Goal: Transaction & Acquisition: Purchase product/service

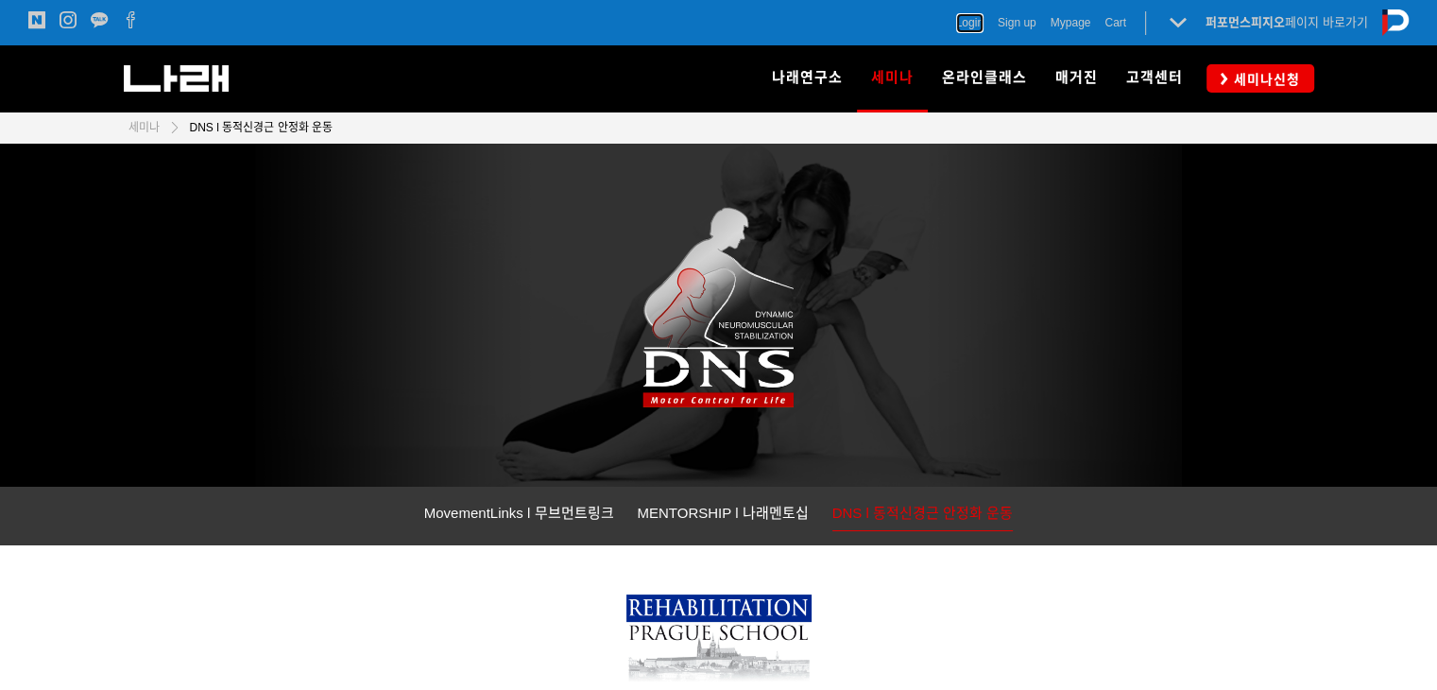
click at [972, 21] on span "Login" at bounding box center [969, 22] width 27 height 19
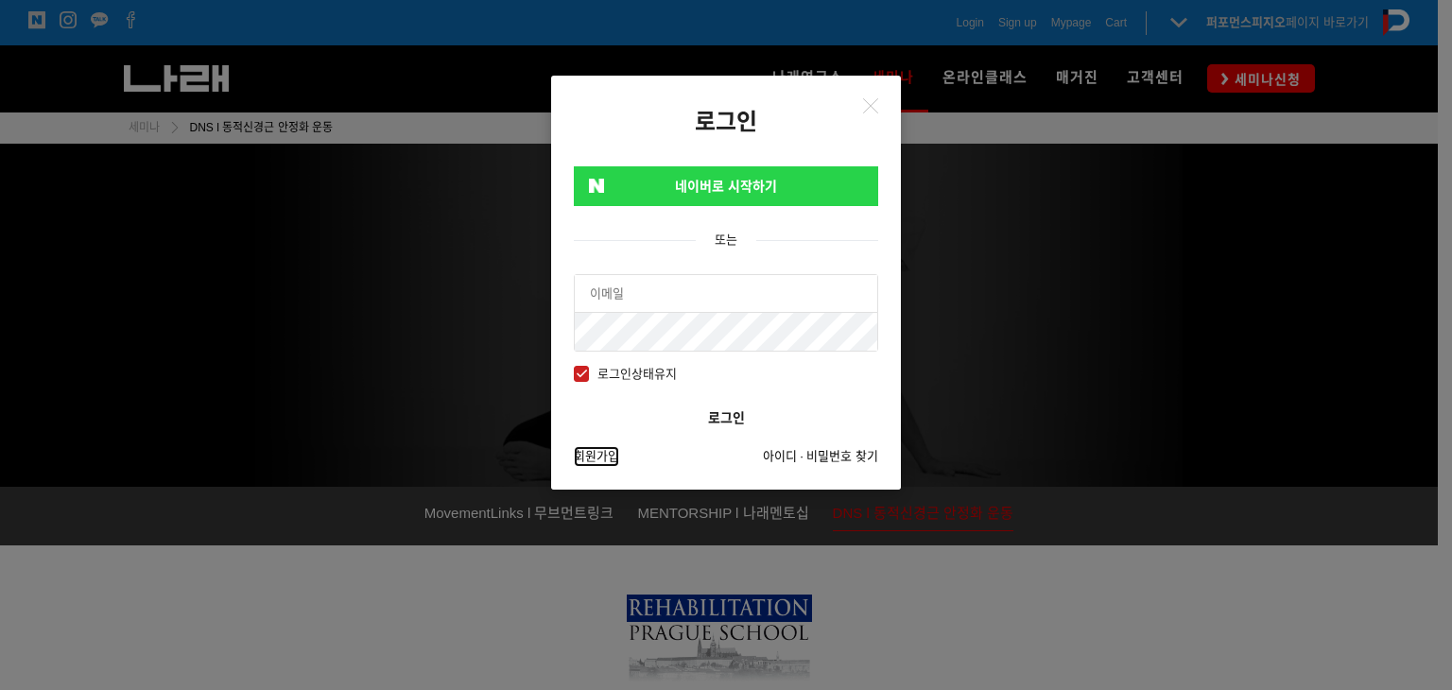
click at [595, 455] on link "회원가입" at bounding box center [596, 456] width 45 height 21
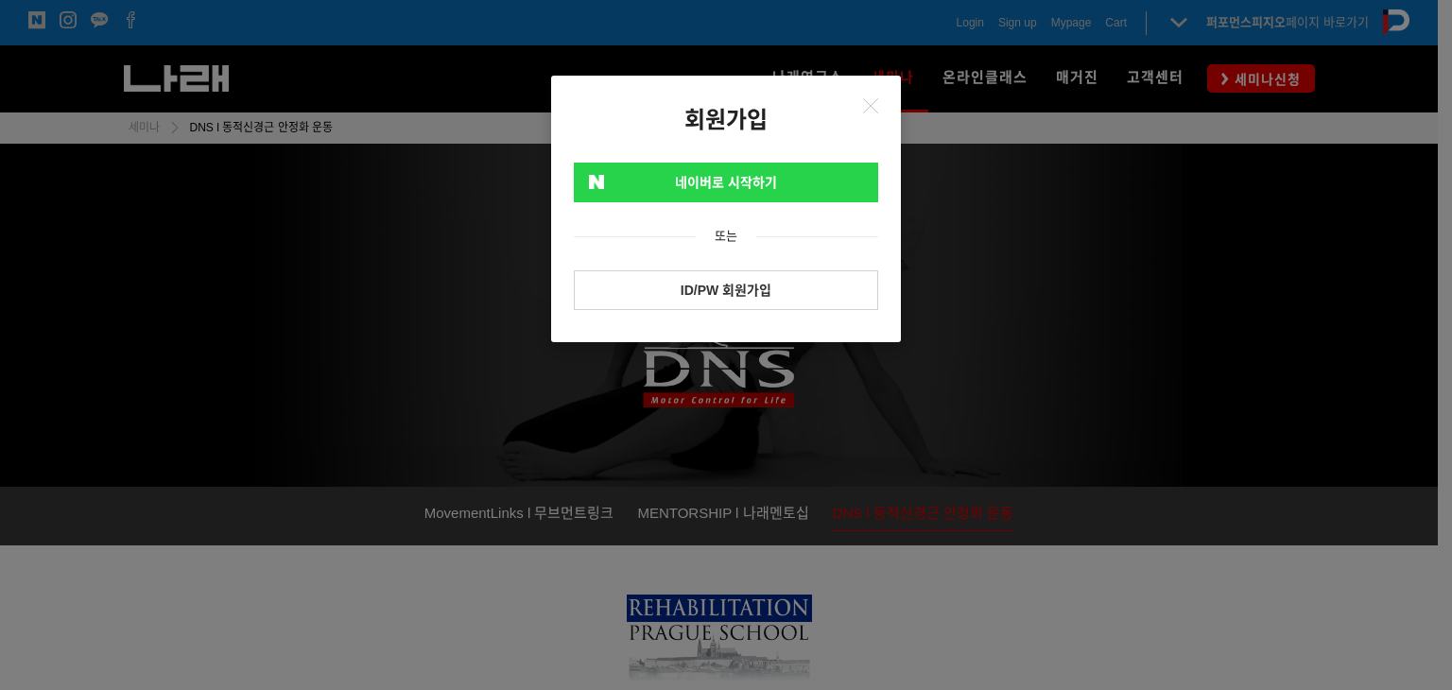
click at [746, 284] on link "ID/PW 회원가입" at bounding box center [726, 290] width 304 height 40
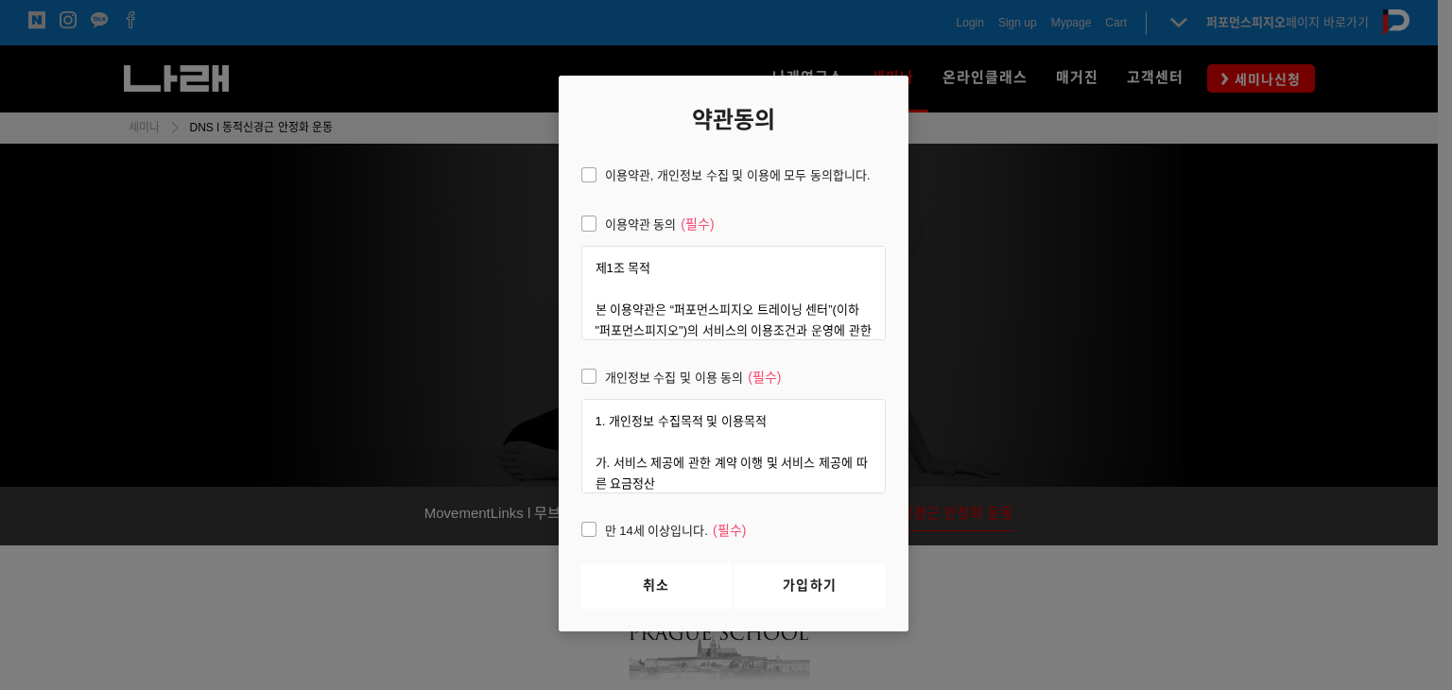
click at [625, 179] on span "이용약관, 개인정보 수집 및 이용에 모두 동의합니다." at bounding box center [725, 175] width 289 height 21
click at [575, 179] on input "이용약관, 개인정보 수집 및 이용에 모두 동의합니다." at bounding box center [568, 172] width 12 height 12
checkbox input "true"
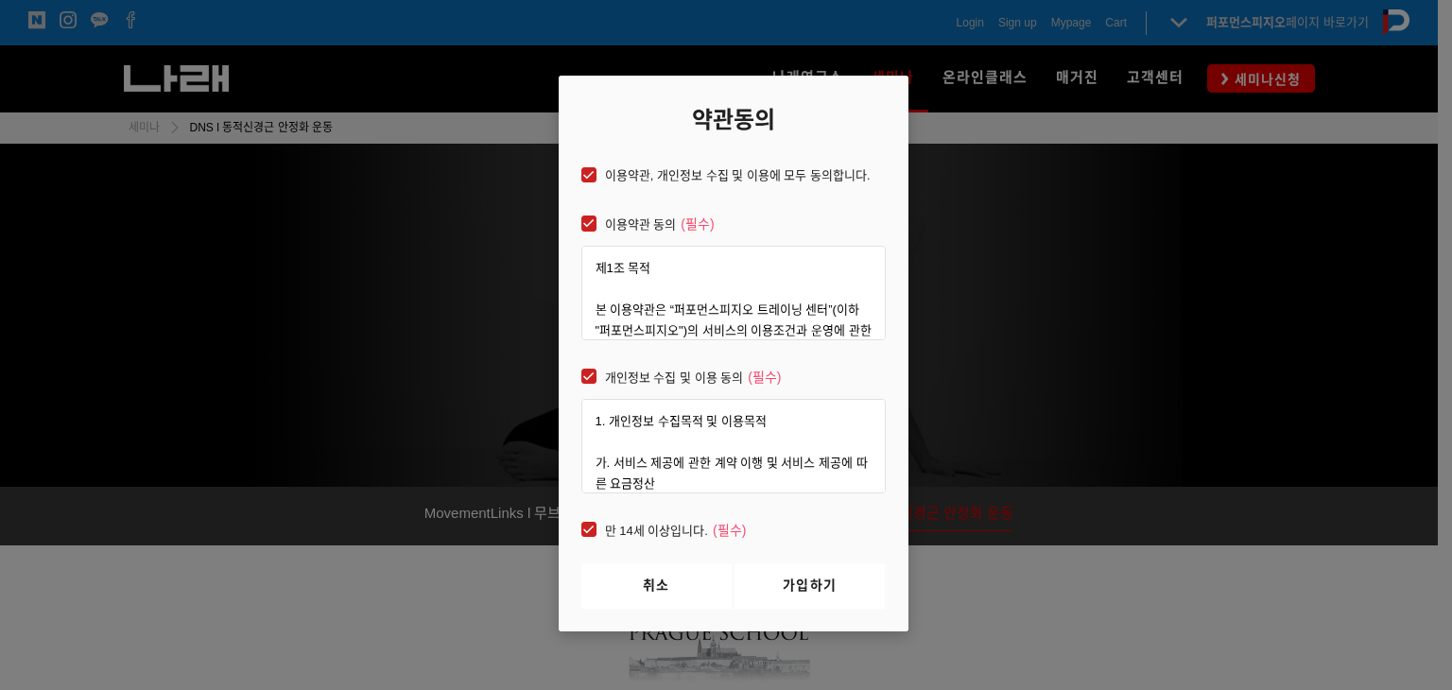
checkbox input "true"
click at [790, 576] on link "가입하기" at bounding box center [809, 585] width 150 height 45
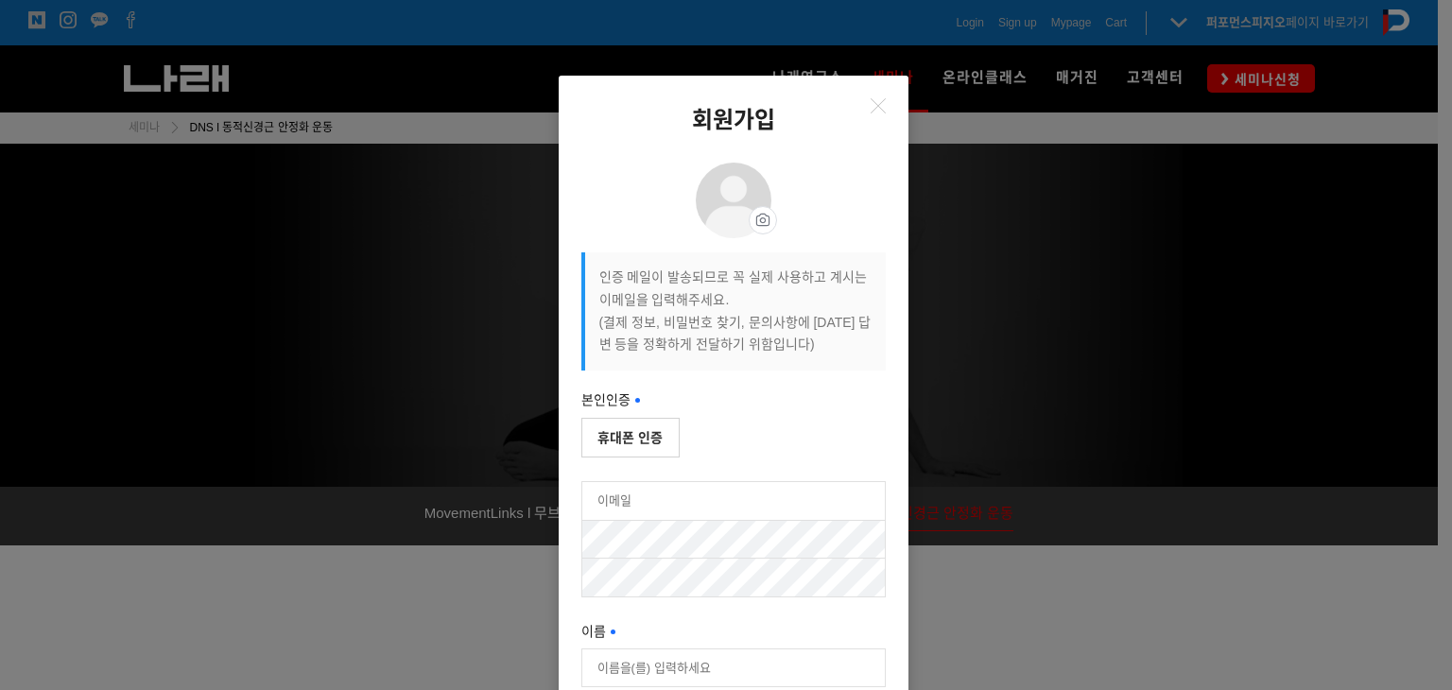
click at [646, 431] on button "휴대폰 인증" at bounding box center [630, 438] width 98 height 40
type input "[PERSON_NAME]"
type input "01077319715"
click at [718, 485] on input "email" at bounding box center [733, 502] width 302 height 38
type input "w"
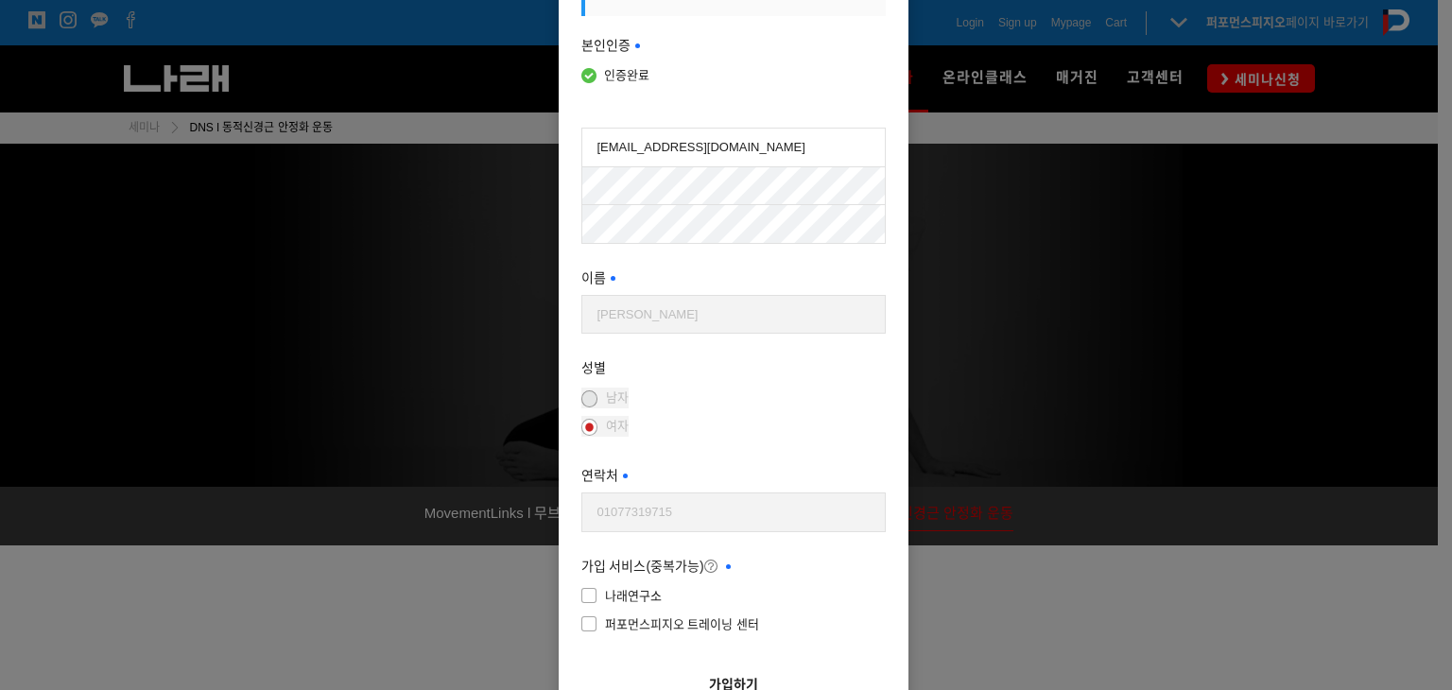
scroll to position [355, 0]
type input "[EMAIL_ADDRESS][DOMAIN_NAME]"
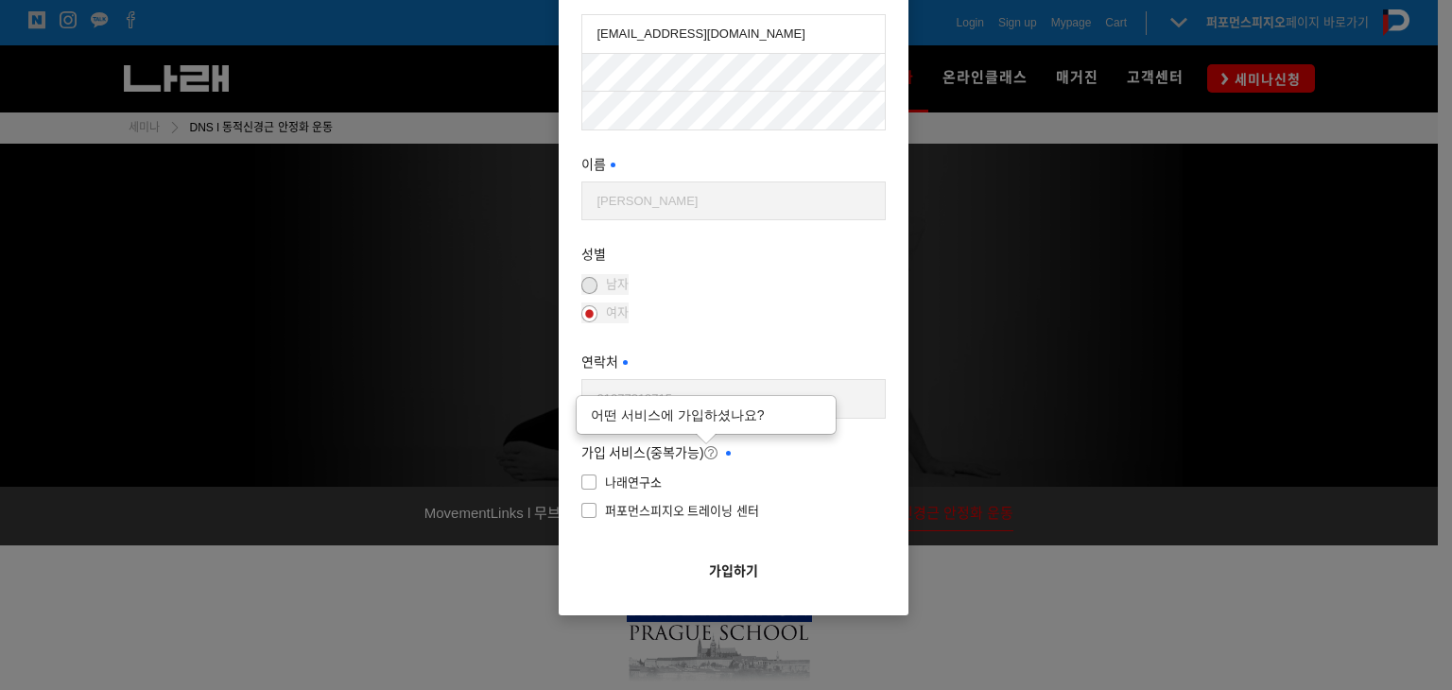
click at [706, 455] on icon at bounding box center [710, 452] width 13 height 13
click at [624, 470] on label "나래연구소" at bounding box center [733, 482] width 304 height 24
click at [624, 473] on input"] "나래연구소" at bounding box center [714, 479] width 304 height 12
checkbox input"] "true"
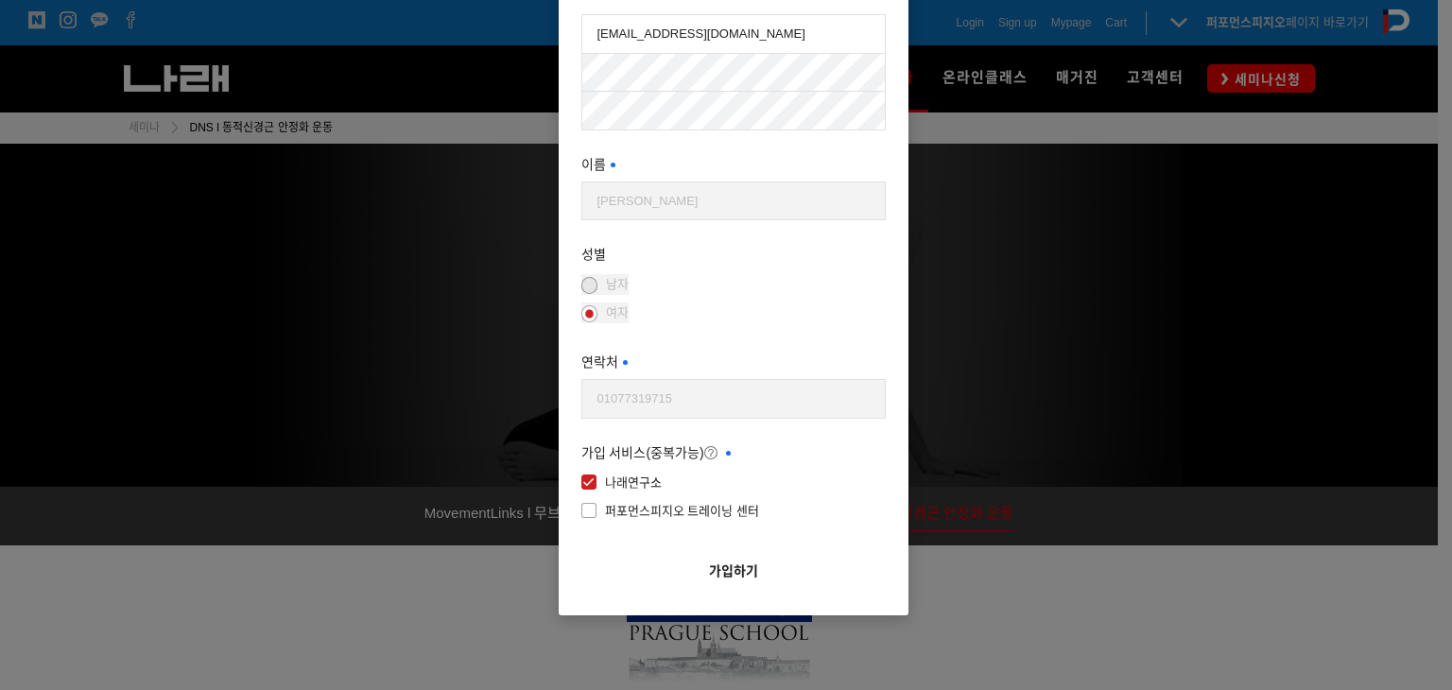
click at [697, 582] on button "가입하기" at bounding box center [733, 571] width 304 height 43
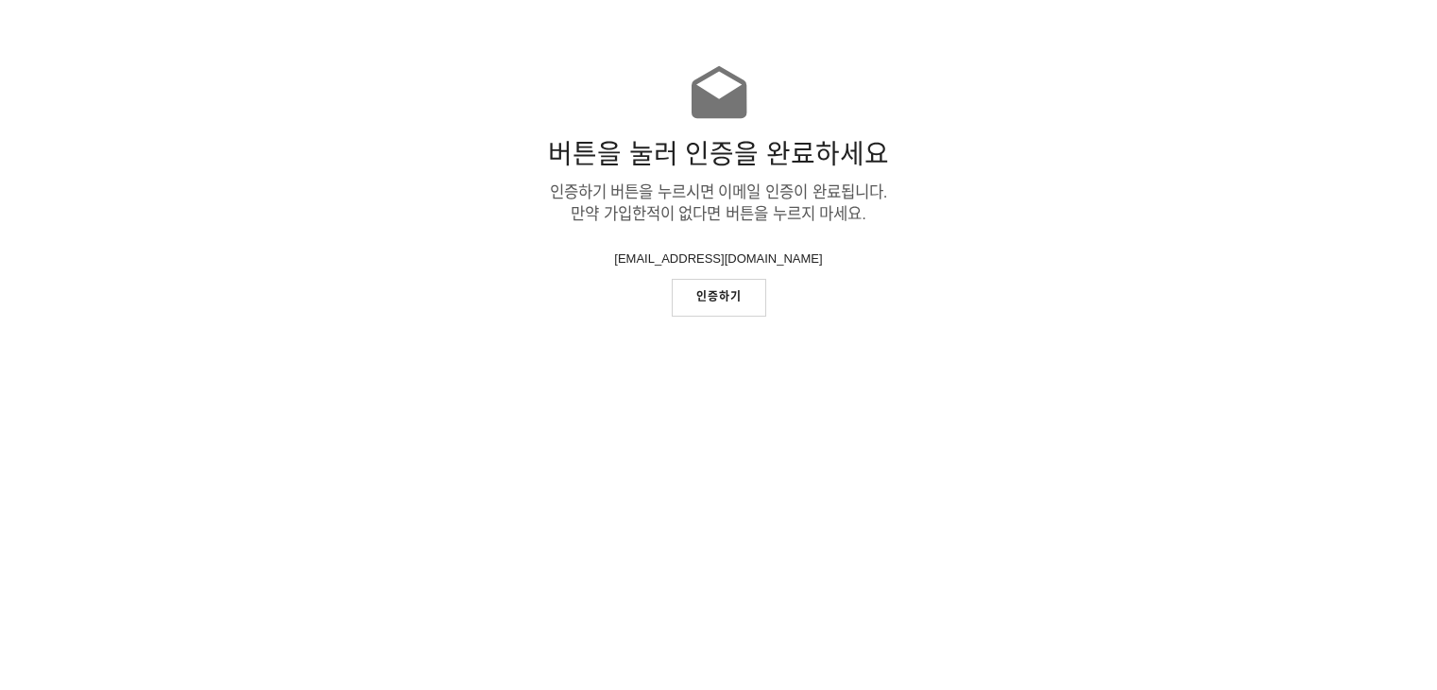
click at [715, 288] on link "인증하기" at bounding box center [719, 297] width 95 height 37
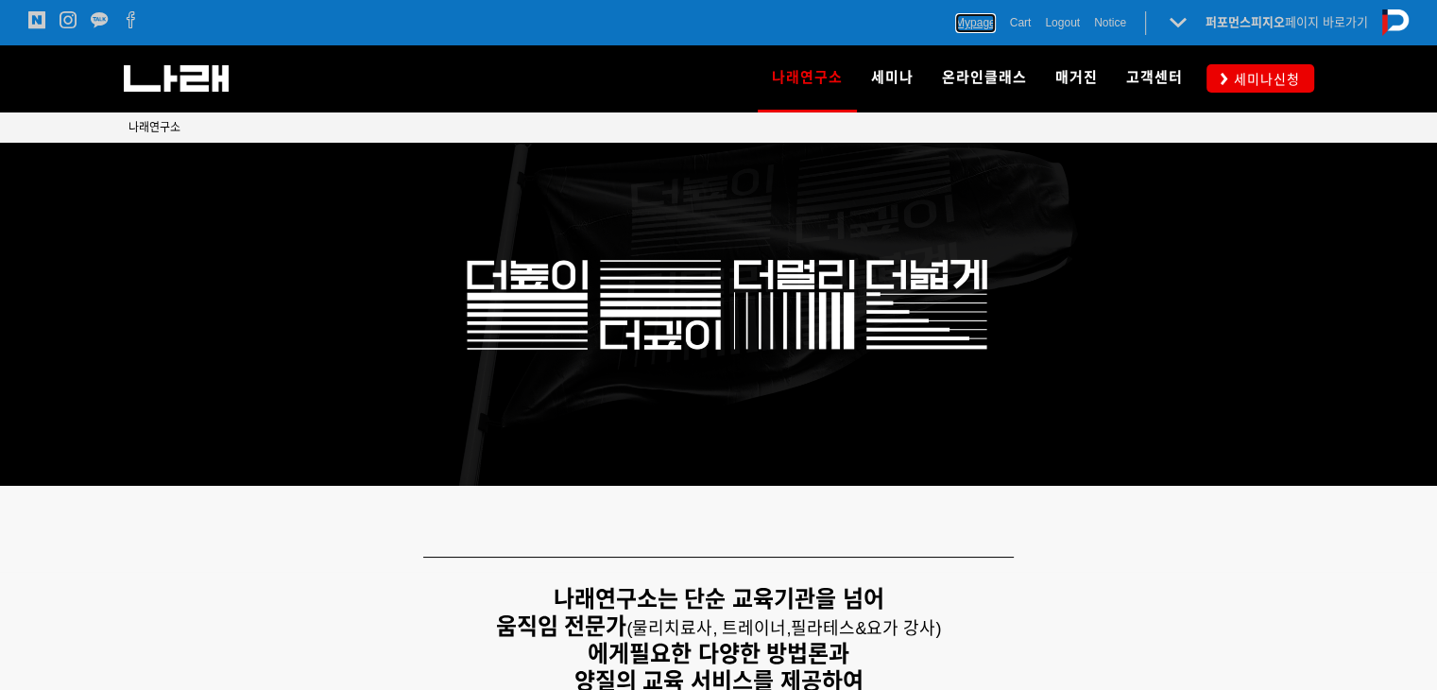
click at [974, 30] on span "Mypage" at bounding box center [975, 22] width 41 height 19
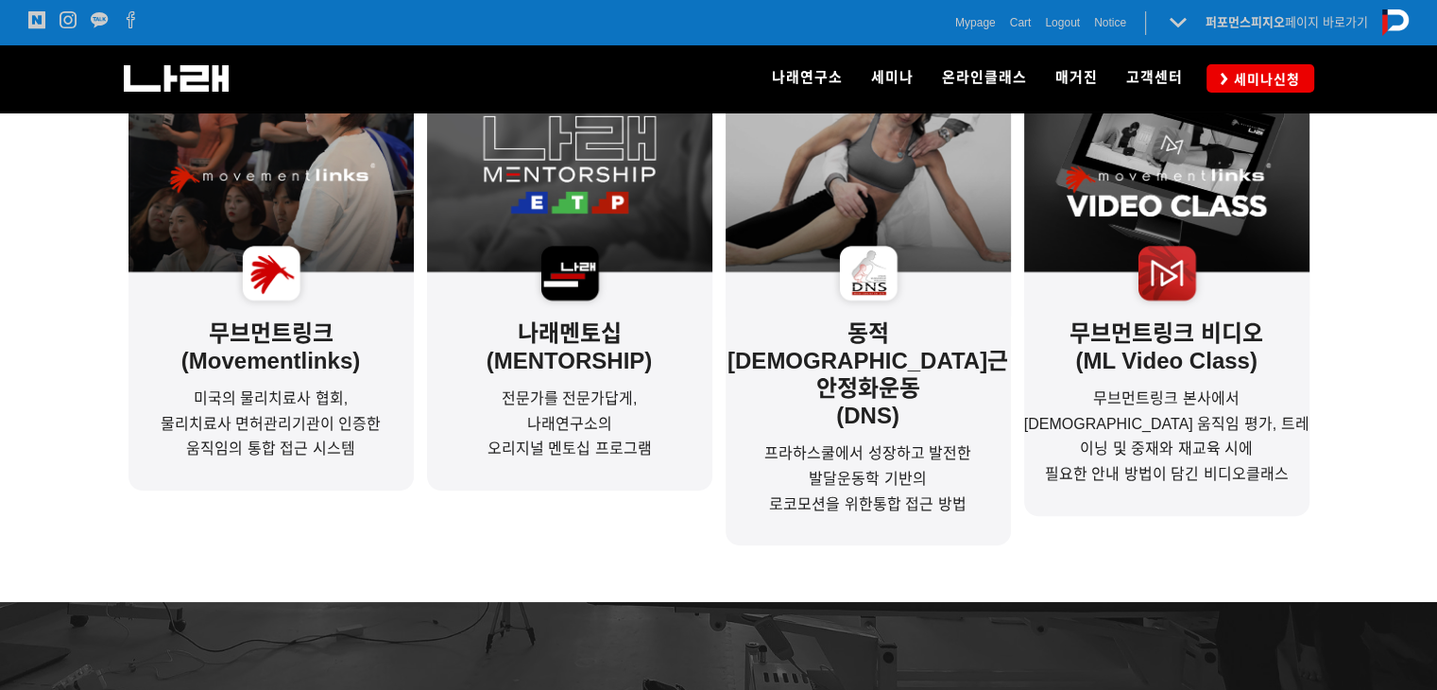
scroll to position [721, 0]
click at [828, 470] on span "발달운동학 기반의" at bounding box center [867, 478] width 117 height 16
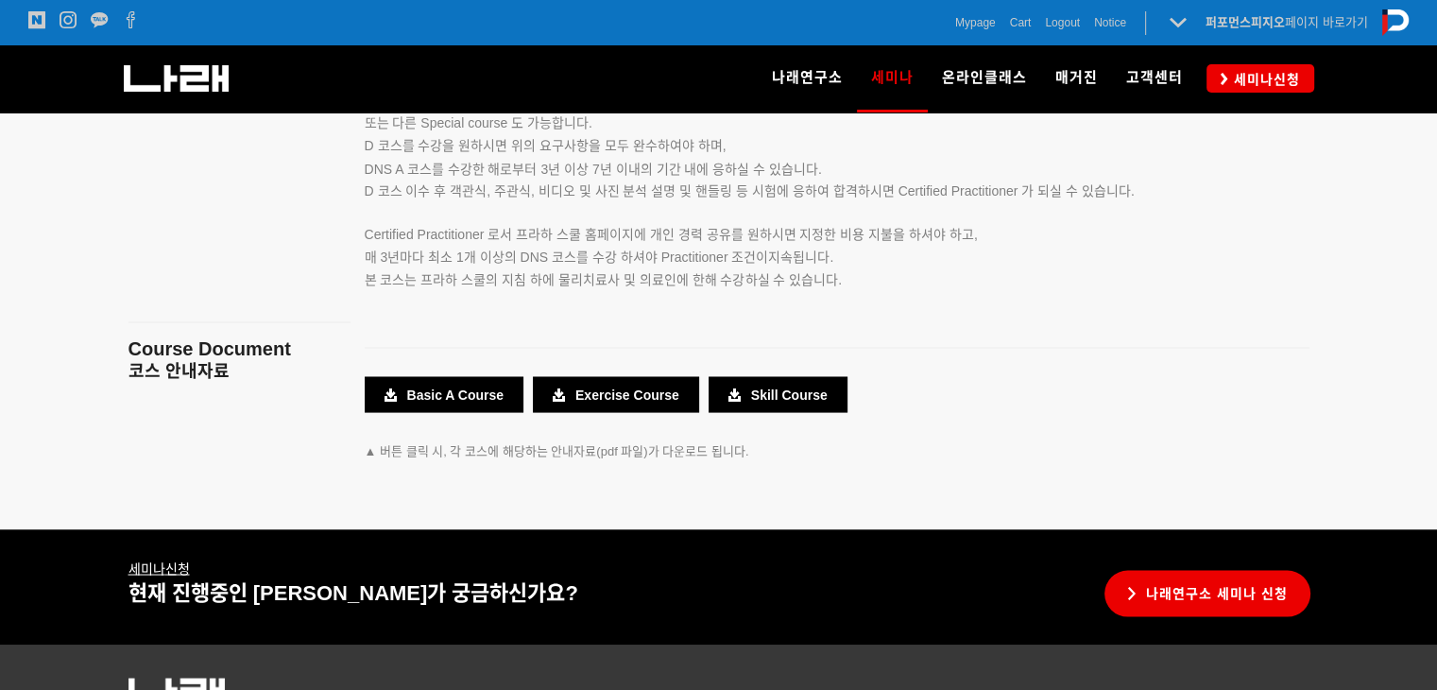
scroll to position [3438, 0]
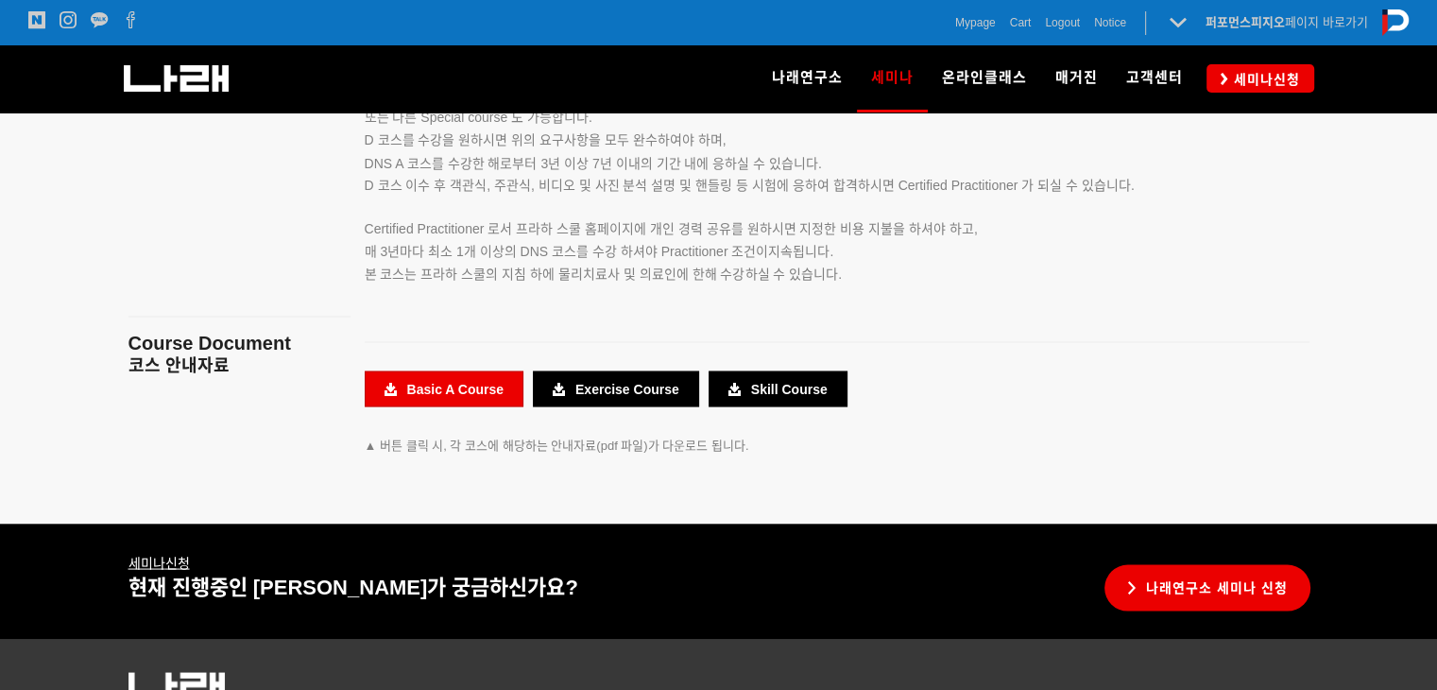
click at [469, 397] on link "Basic A Course" at bounding box center [444, 388] width 159 height 36
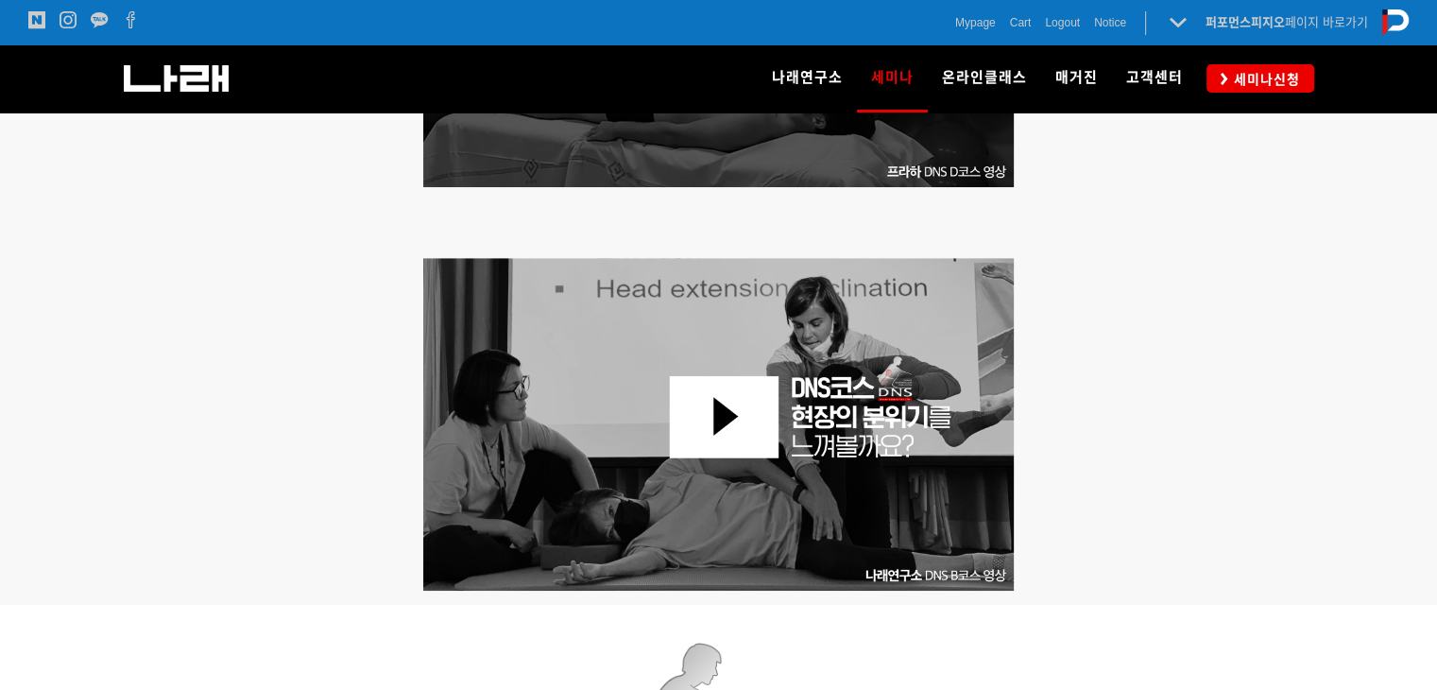
scroll to position [1126, 0]
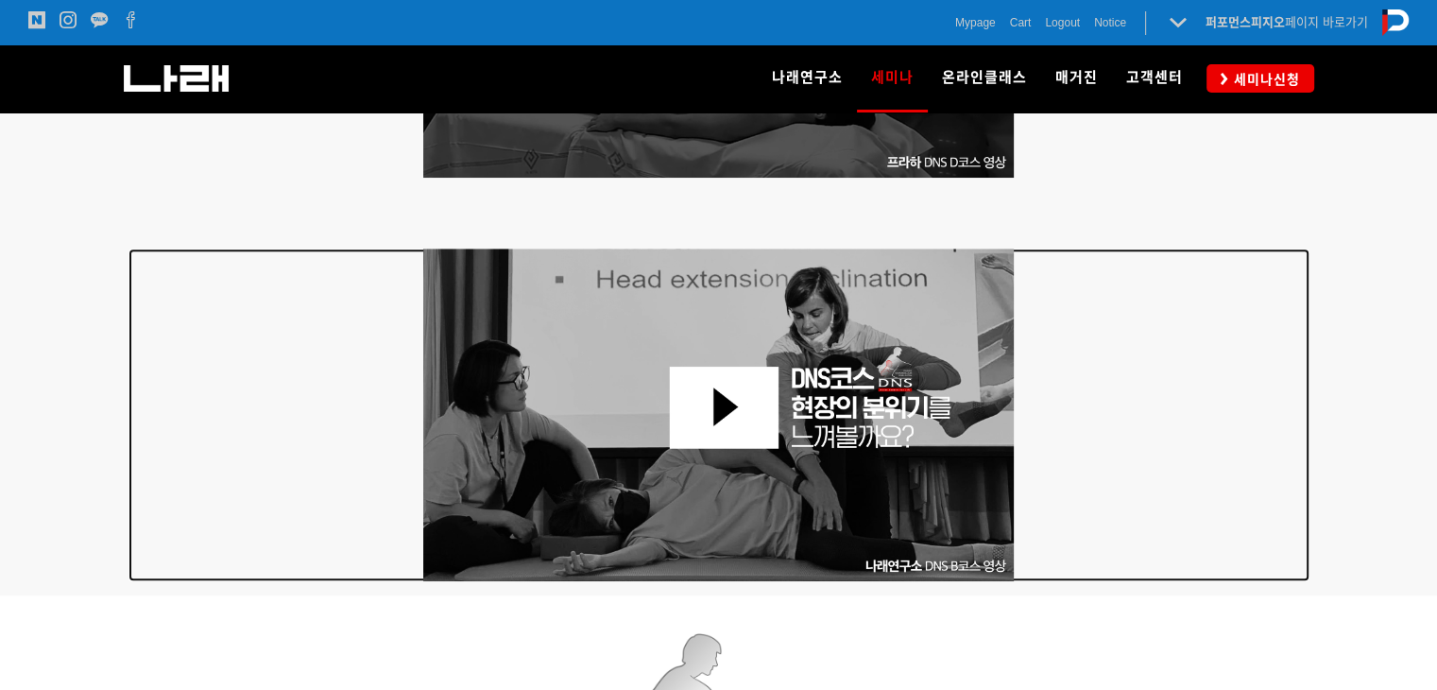
click at [748, 438] on img at bounding box center [719, 415] width 592 height 333
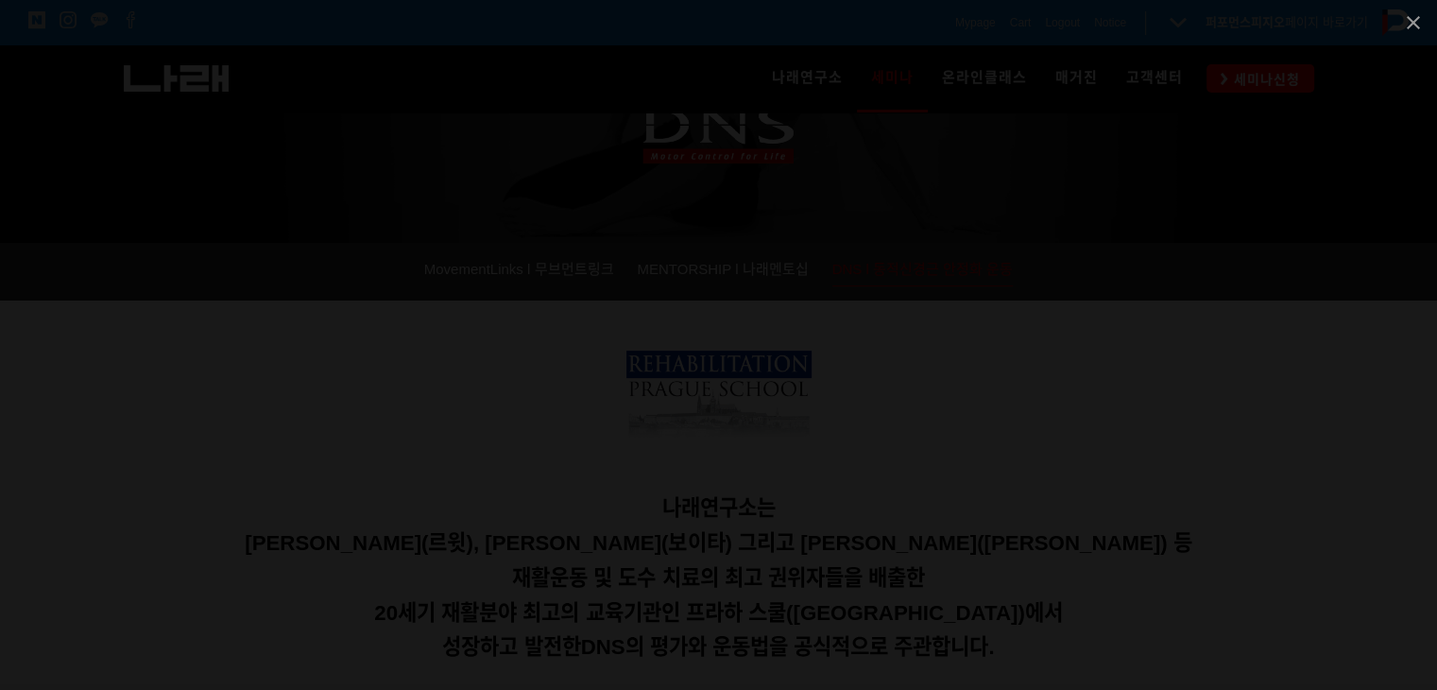
scroll to position [199, 0]
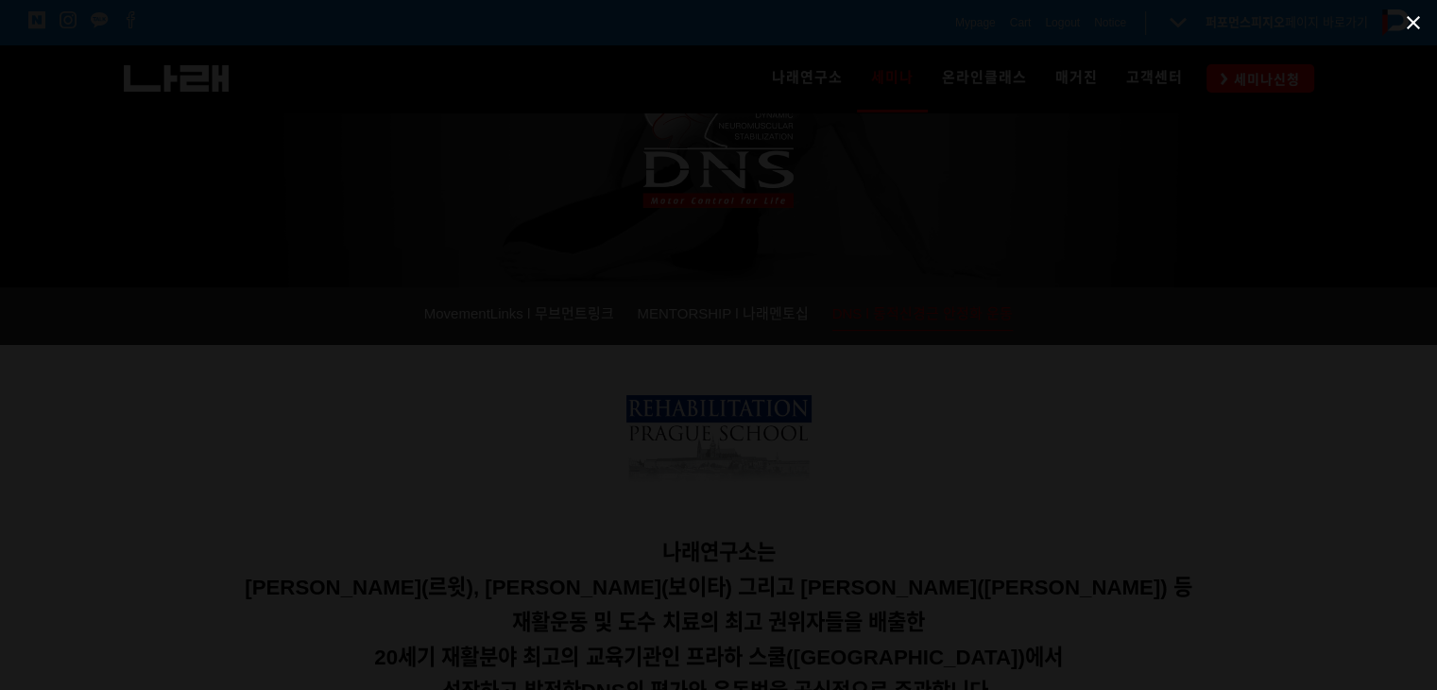
click at [1408, 23] on span at bounding box center [1413, 22] width 47 height 44
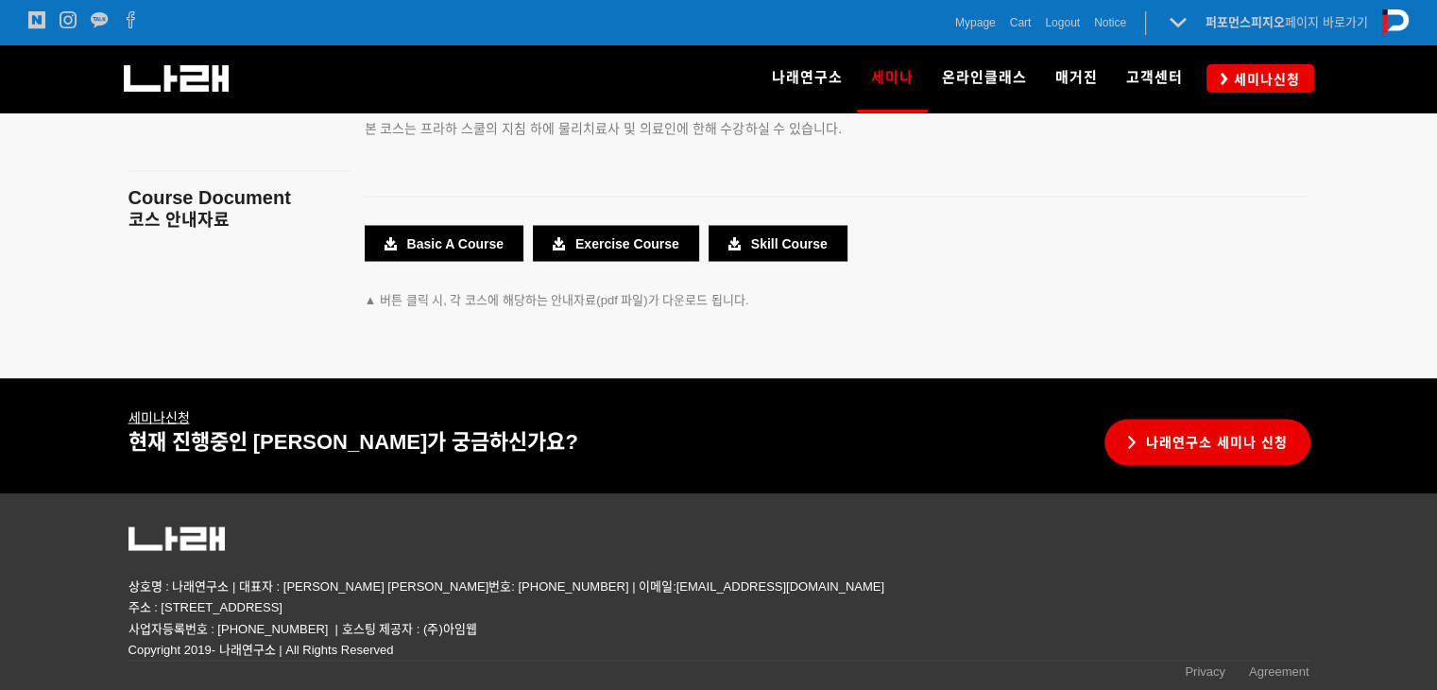
scroll to position [3584, 0]
click at [1228, 85] on link "세미나신청" at bounding box center [1261, 77] width 108 height 27
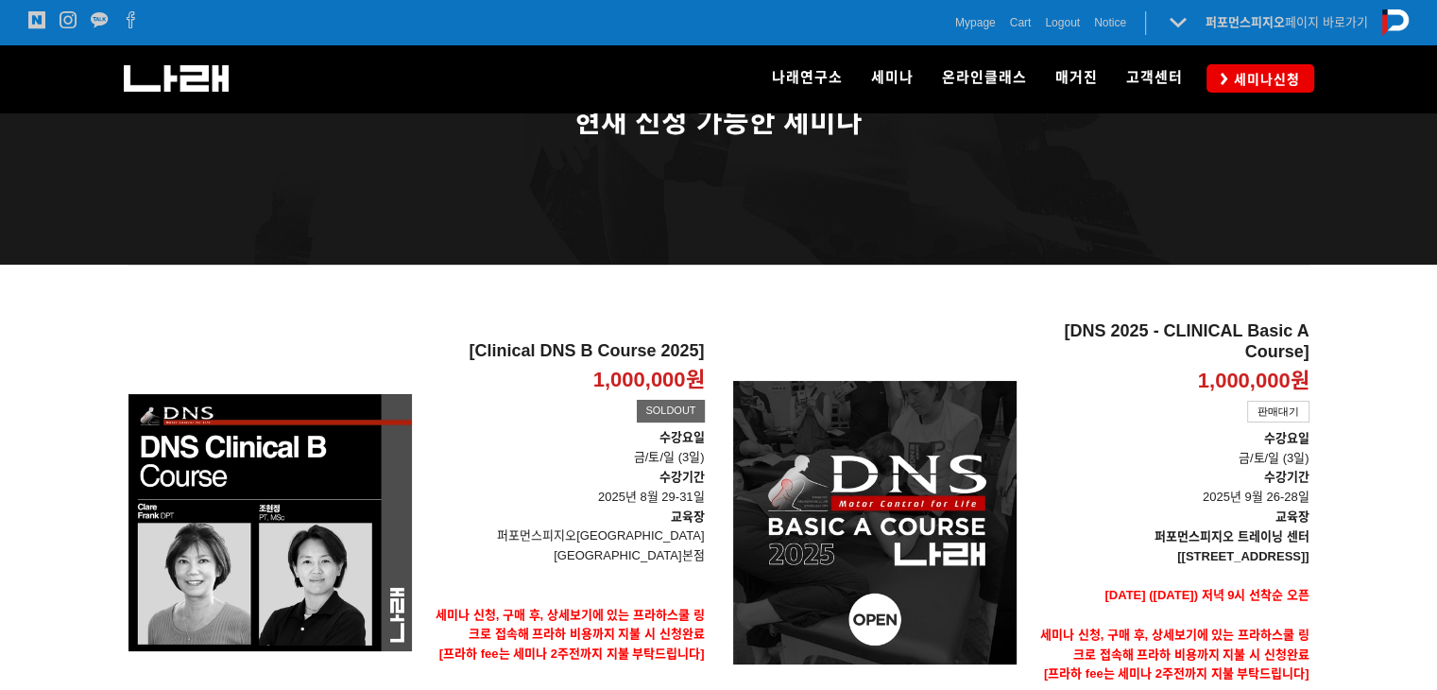
scroll to position [206, 0]
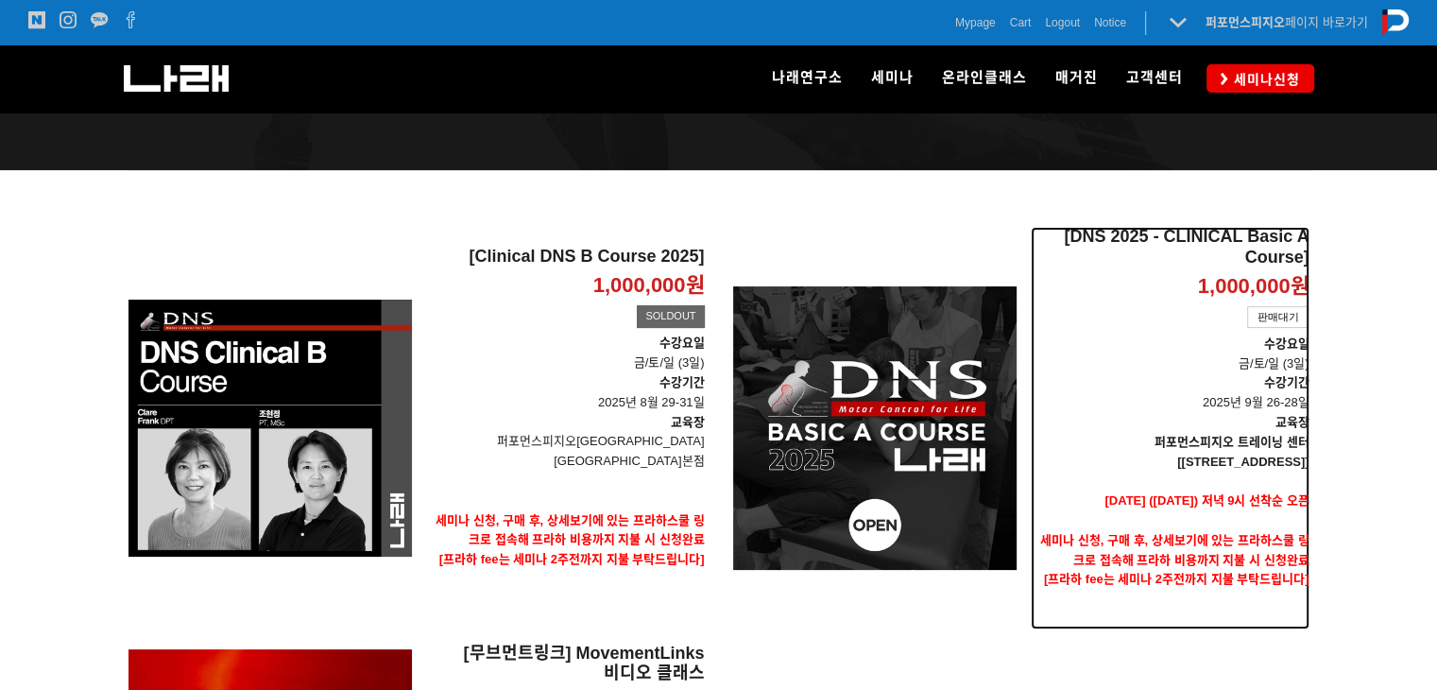
click at [1162, 447] on strong "퍼포먼스피지오 트레이닝 센터" at bounding box center [1232, 442] width 154 height 14
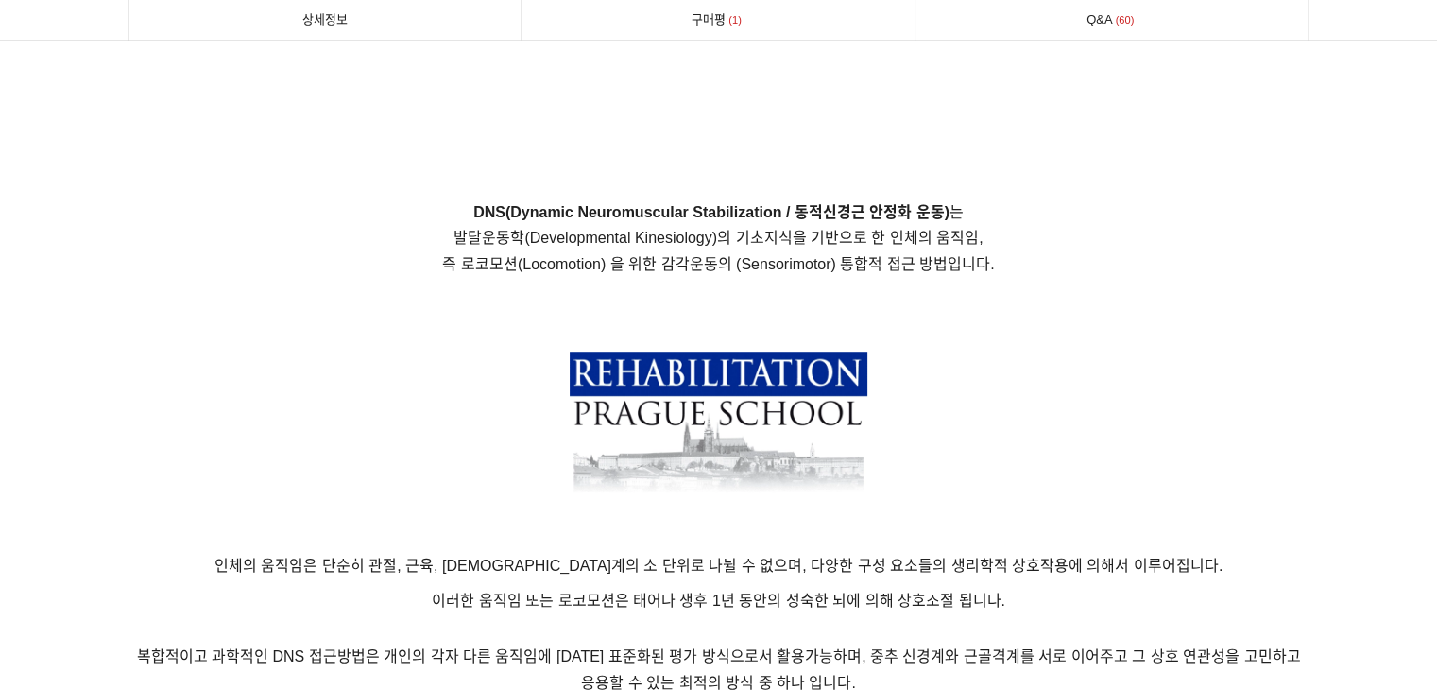
scroll to position [1512, 0]
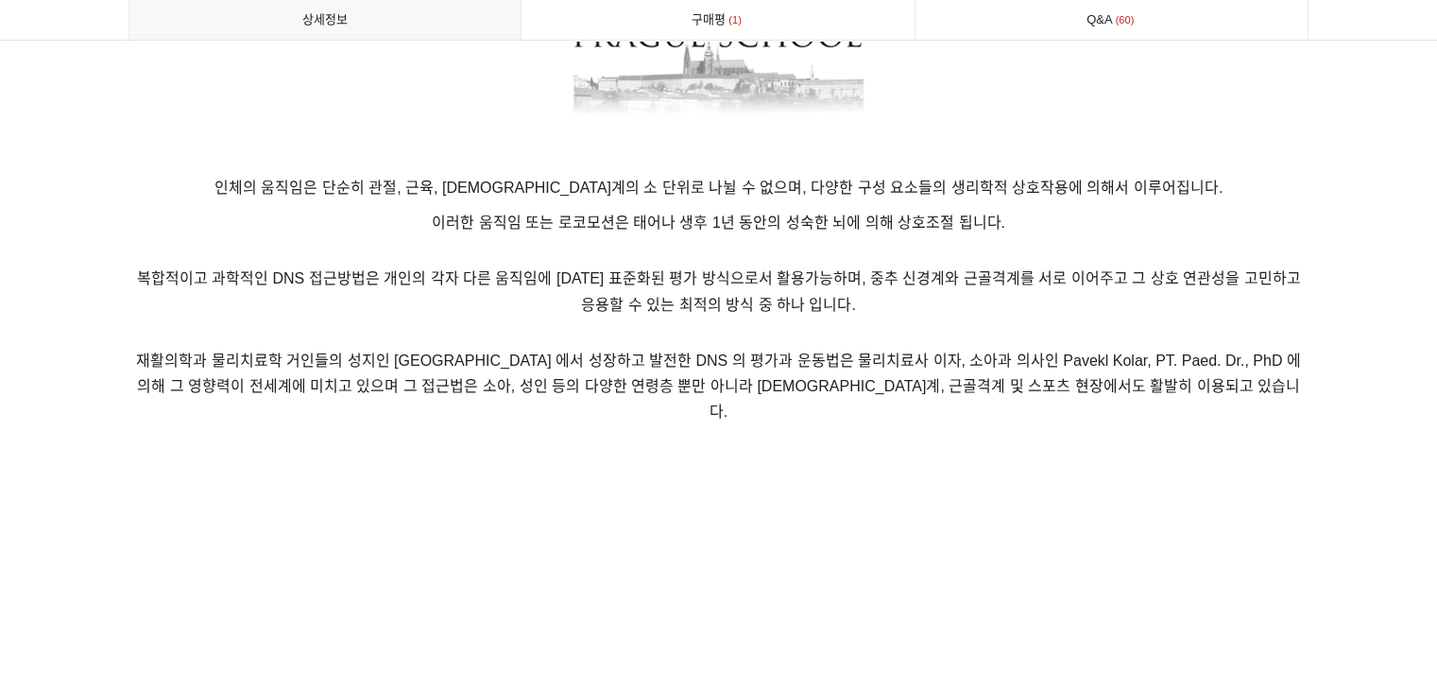
click at [813, 383] on span "재활의학과 물리치료학 거인들의 성지인 Prague School 에서 성장하고 발전한 DNS 의 평가과 운동법은 물리치료사 이자, 소아과 의사인…" at bounding box center [718, 385] width 1164 height 67
click at [1116, 455] on p at bounding box center [719, 465] width 1181 height 21
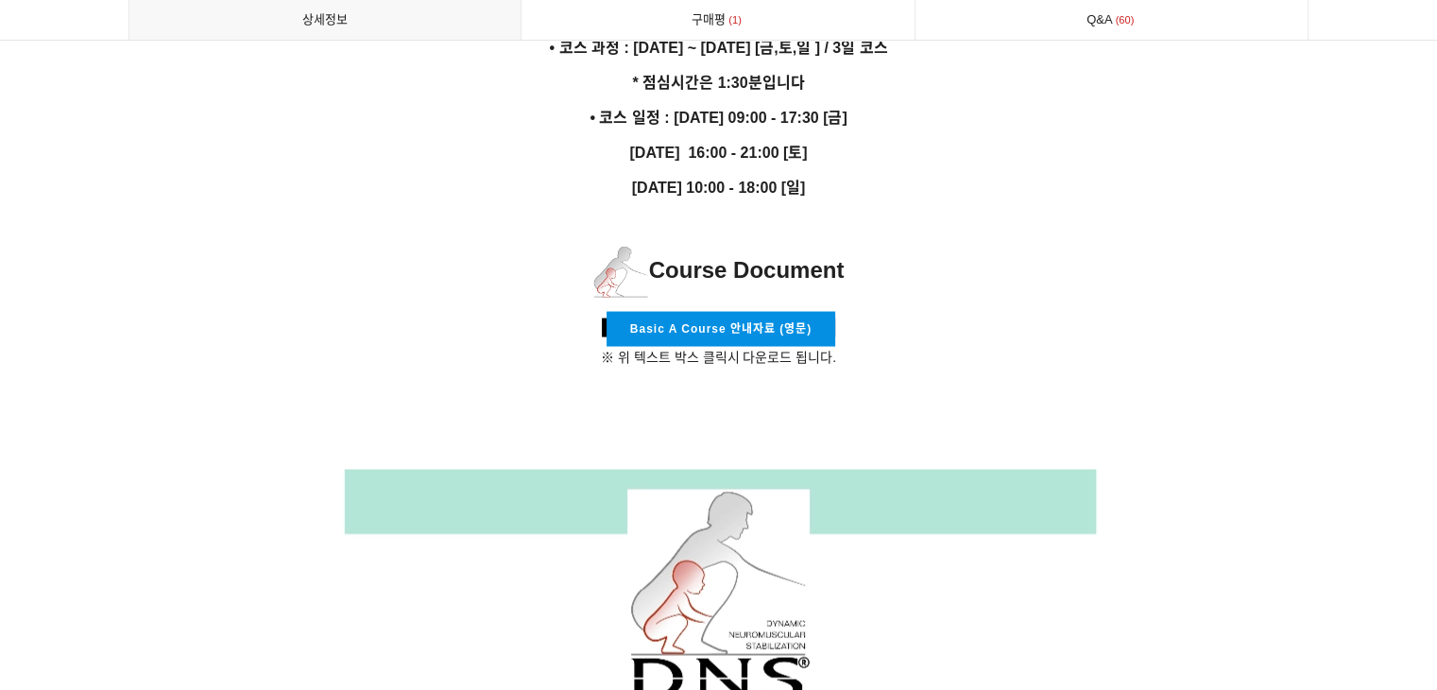
click at [798, 311] on link "Basic A Course 안내자료 (영문)" at bounding box center [721, 328] width 229 height 35
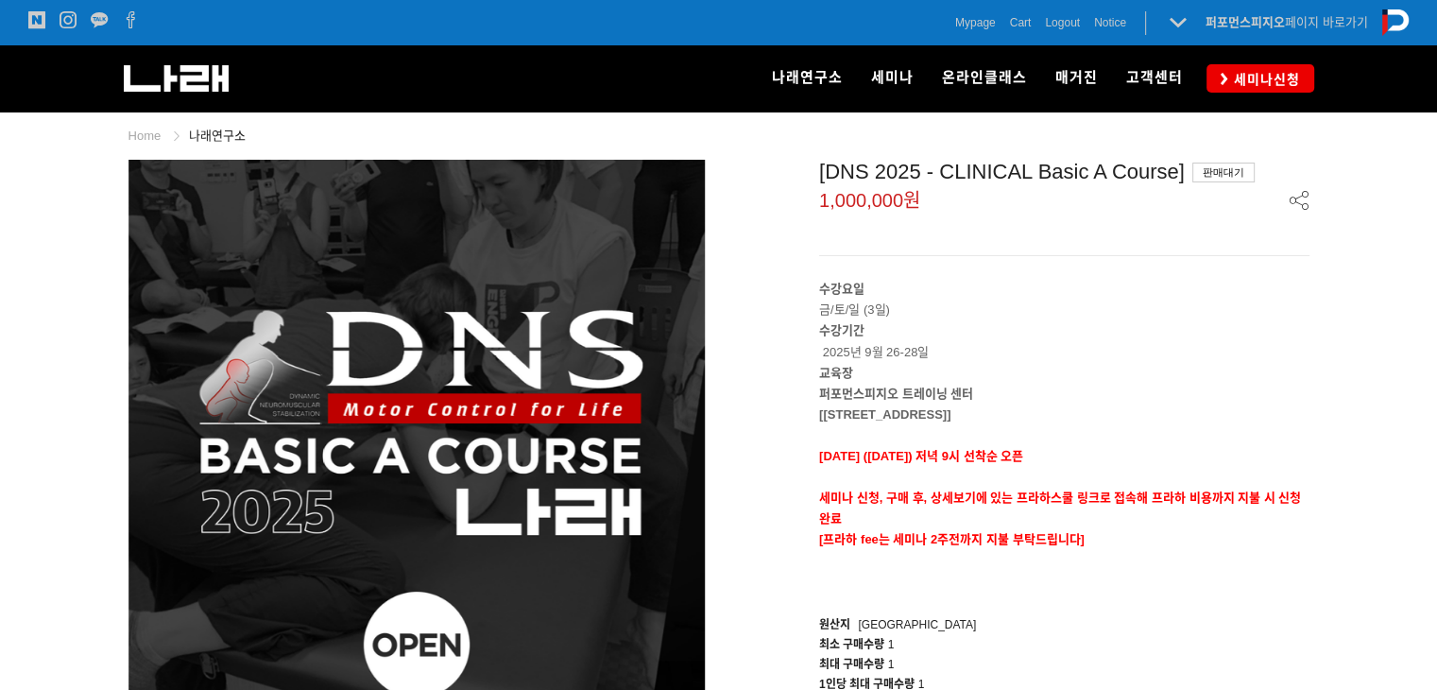
scroll to position [567, 0]
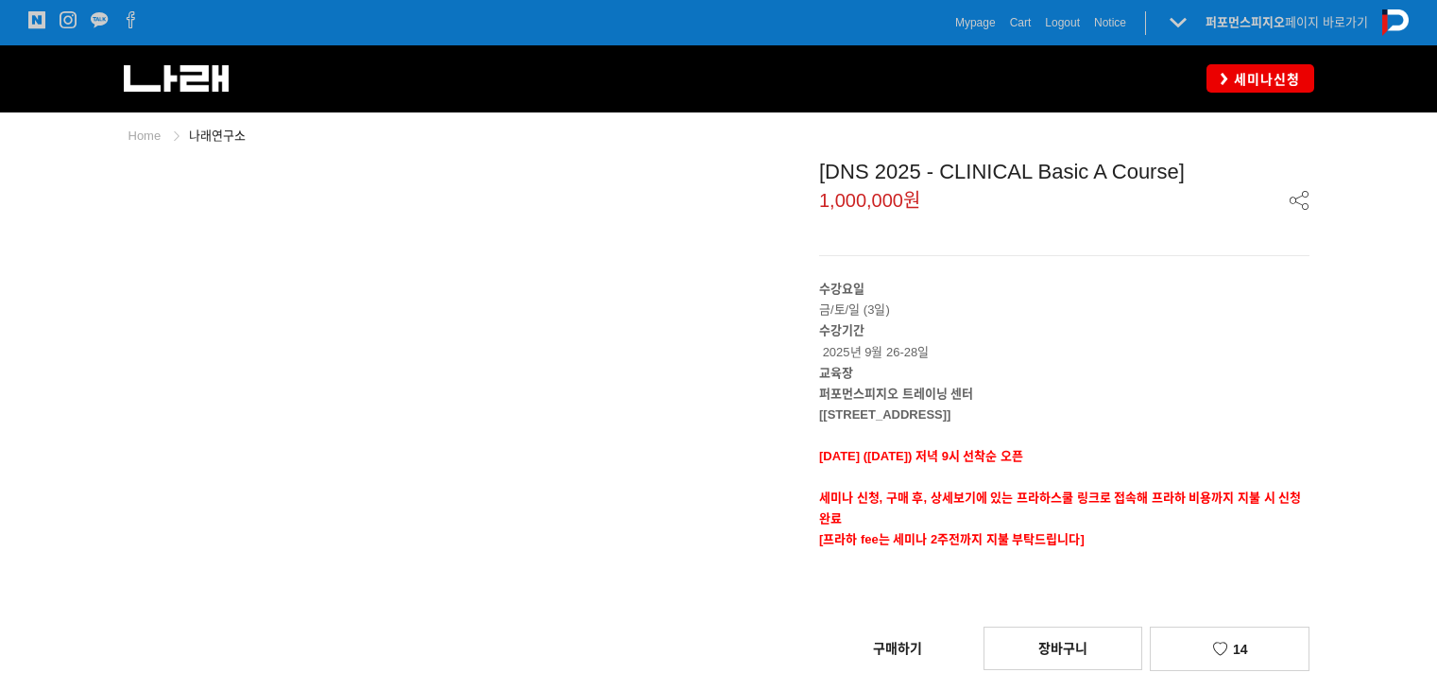
click at [926, 627] on link "구매하기" at bounding box center [897, 648] width 157 height 42
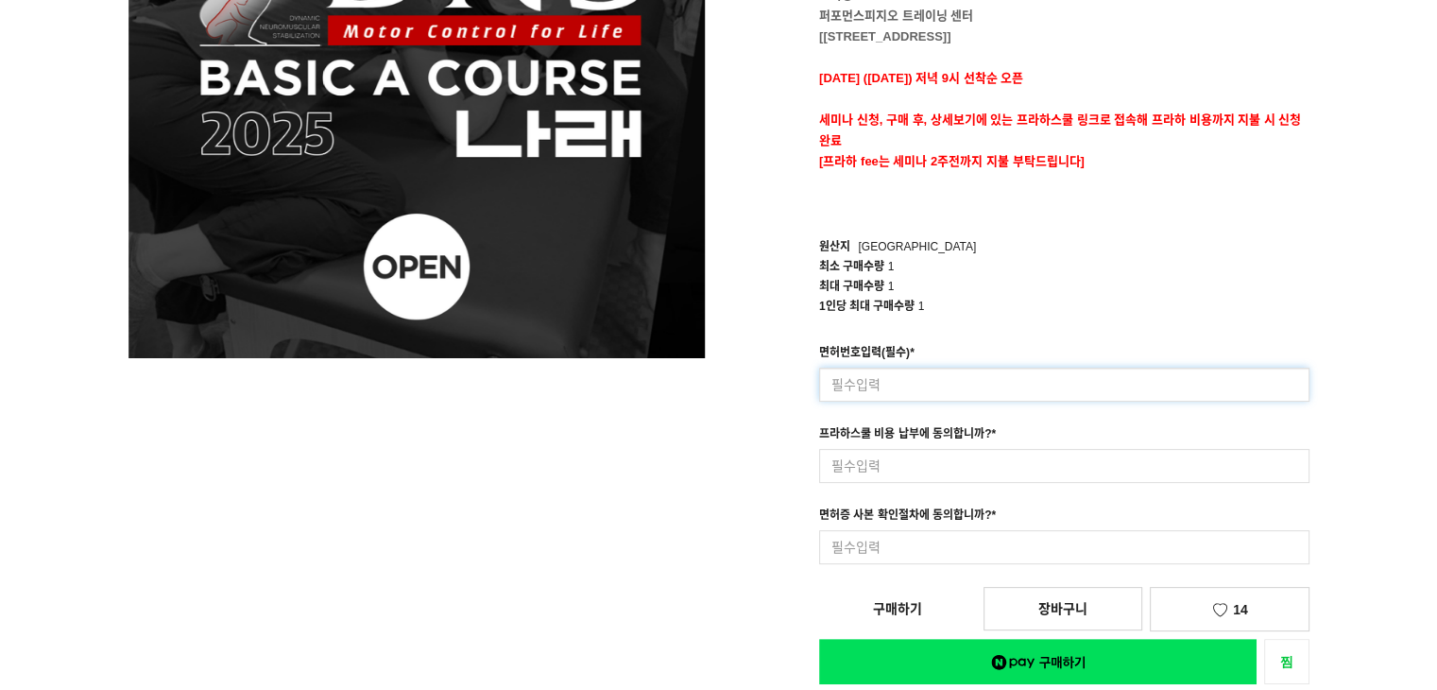
click at [894, 370] on input at bounding box center [1064, 385] width 490 height 34
type input "87819"
click at [922, 463] on input at bounding box center [1064, 466] width 490 height 34
type input "네"
click at [927, 549] on input at bounding box center [1064, 547] width 490 height 34
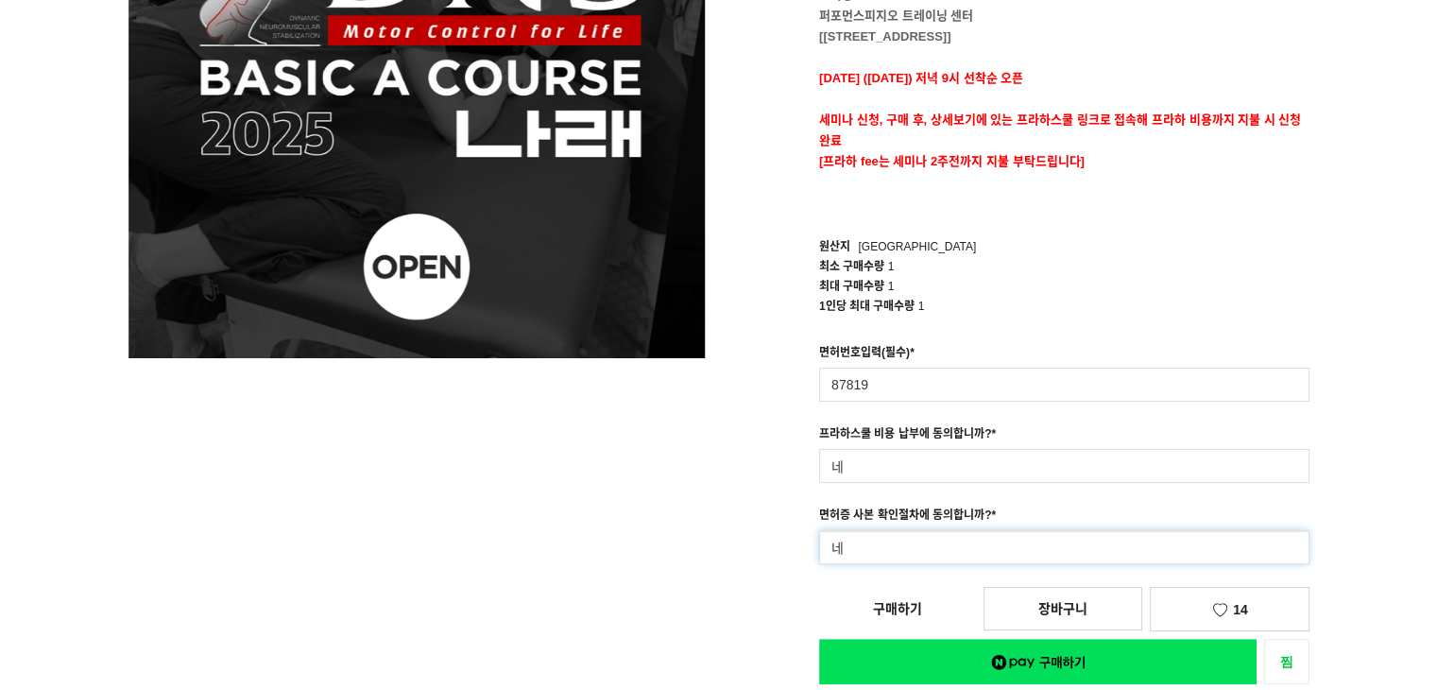
type input "네"
click at [919, 605] on div "[DNS 2025 - CLINICAL Basic A Course] 1,000,000원 수강요일 금/토/일 (3일) 수강기간 2025년 9월 2…" at bounding box center [1021, 233] width 576 height 902
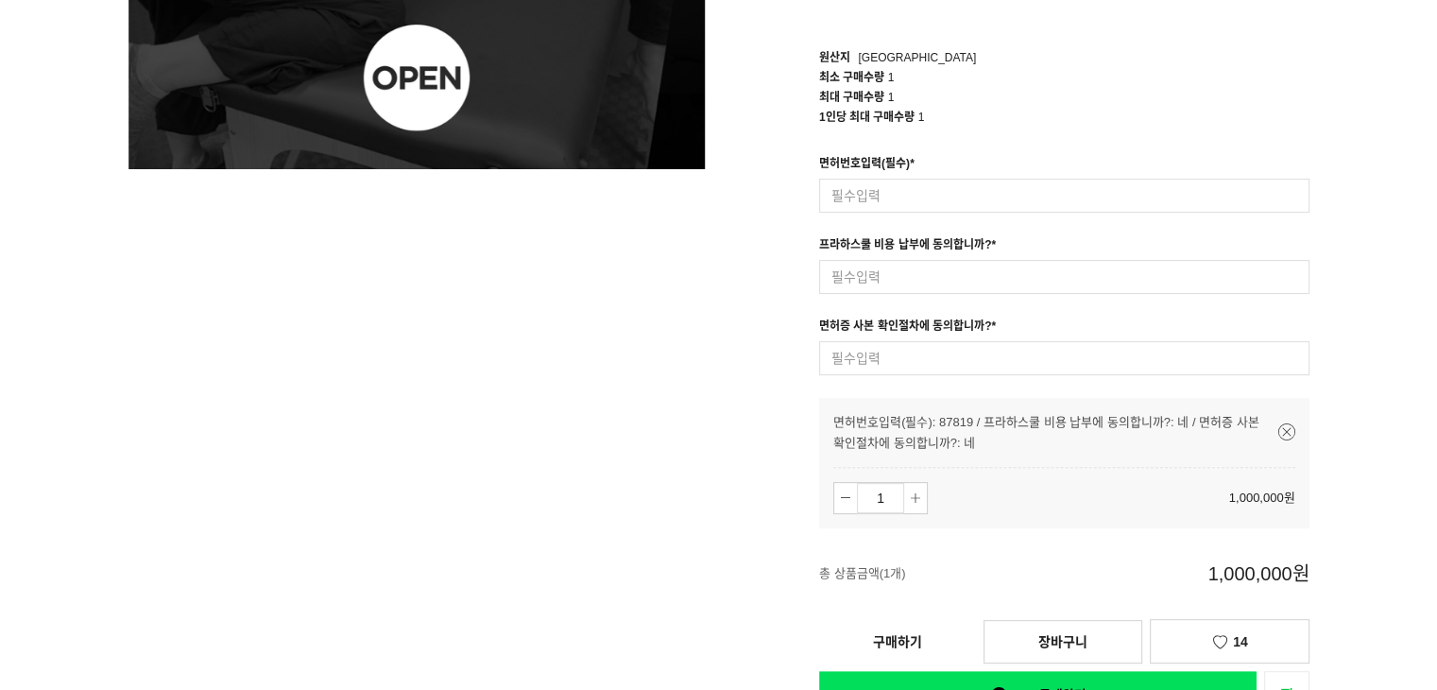
scroll to position [756, 0]
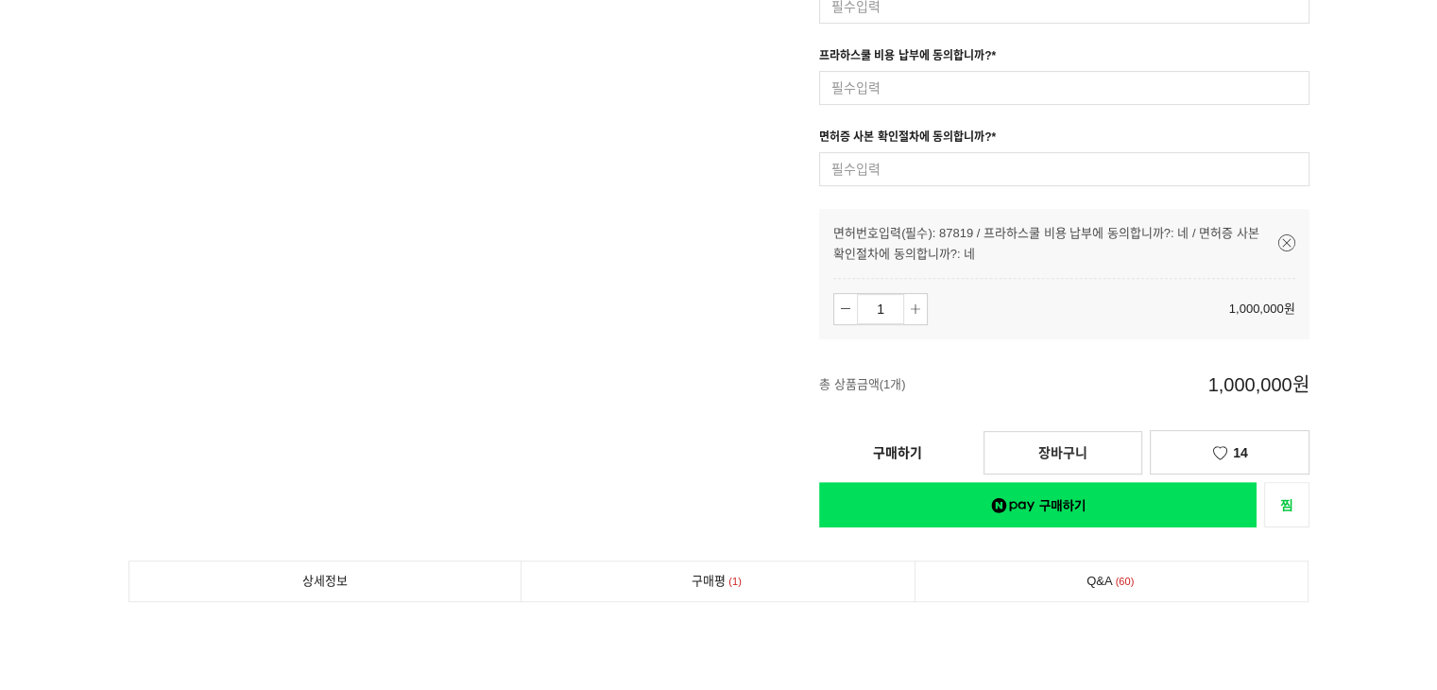
click at [1036, 451] on link "장바구니" at bounding box center [1063, 452] width 159 height 43
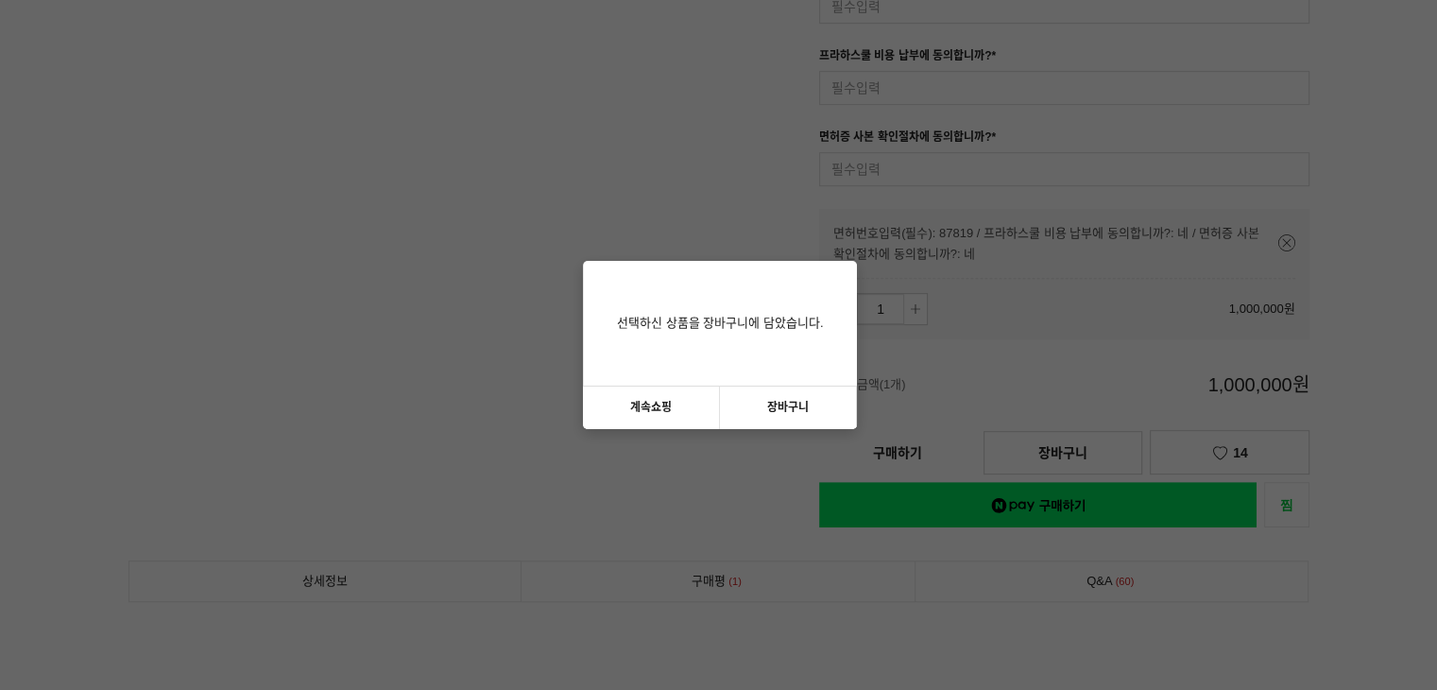
click at [687, 412] on link "계속쇼핑" at bounding box center [651, 408] width 137 height 43
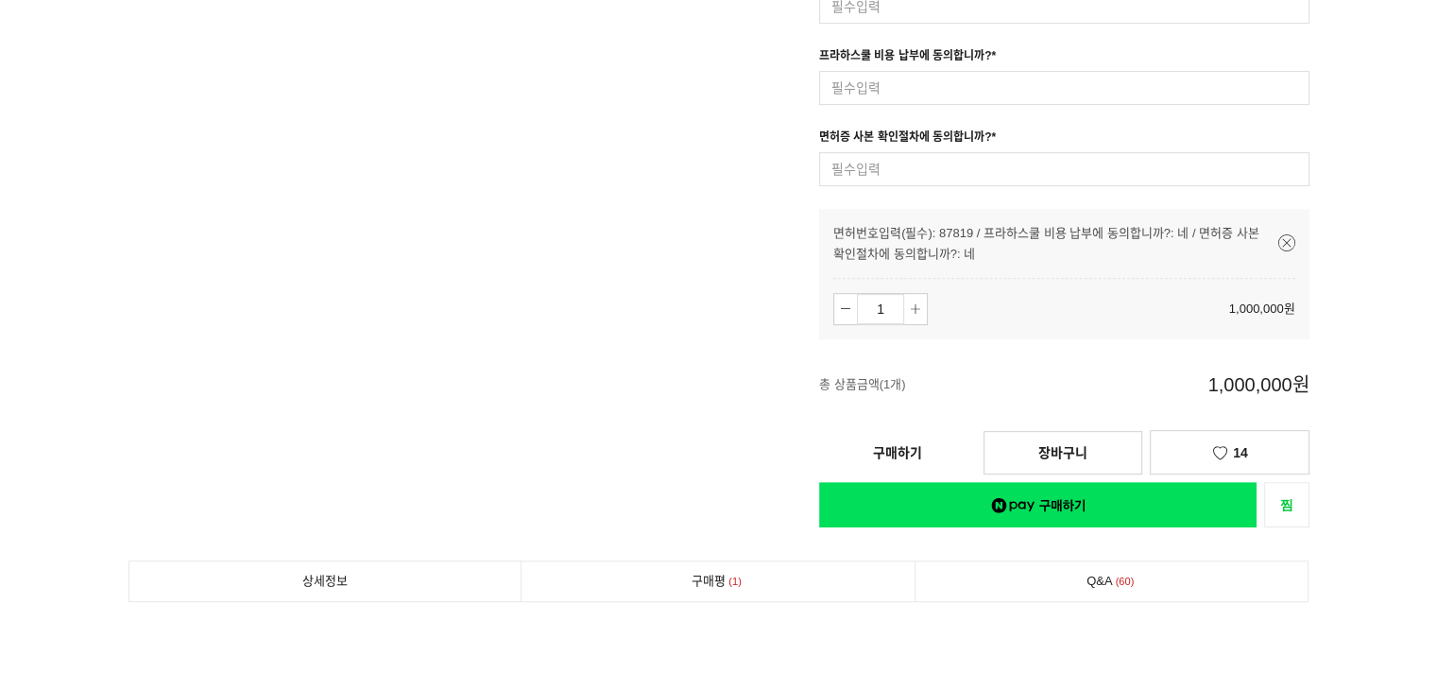
click at [905, 455] on link "구매하기" at bounding box center [897, 453] width 157 height 42
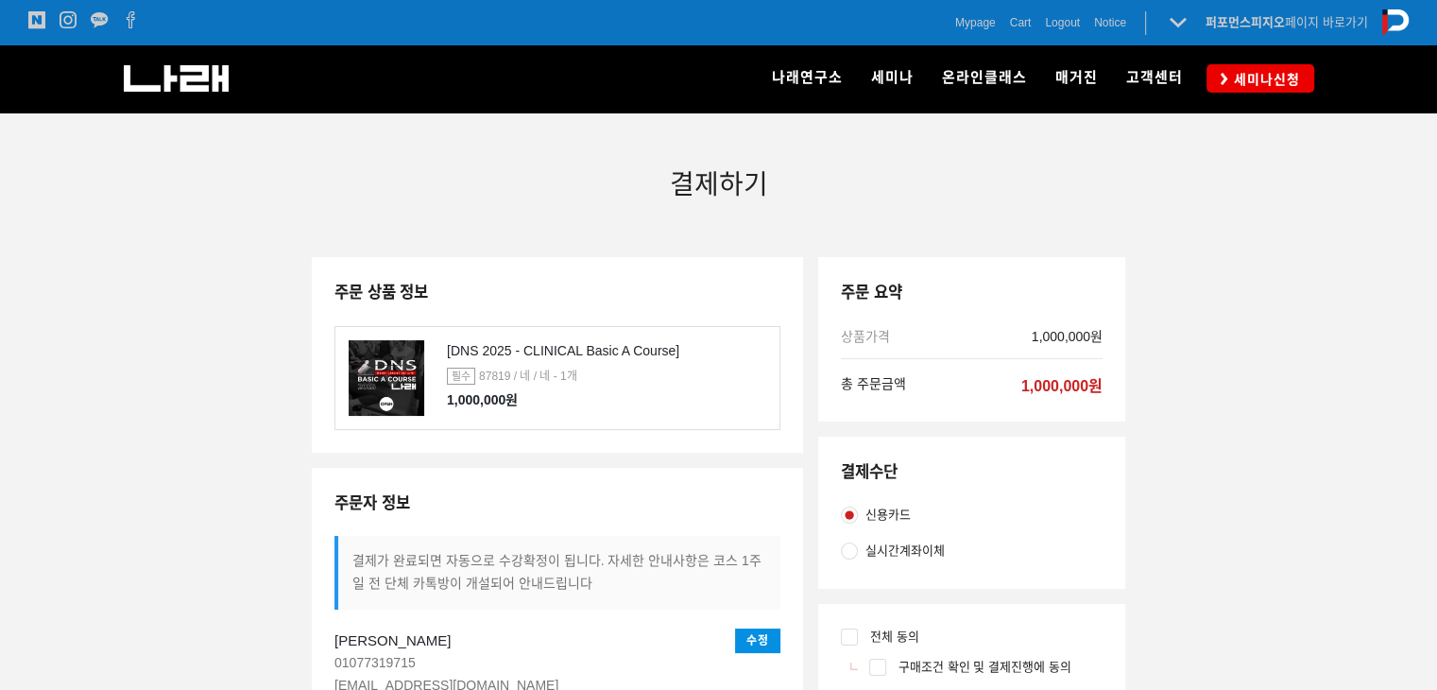
scroll to position [329, 0]
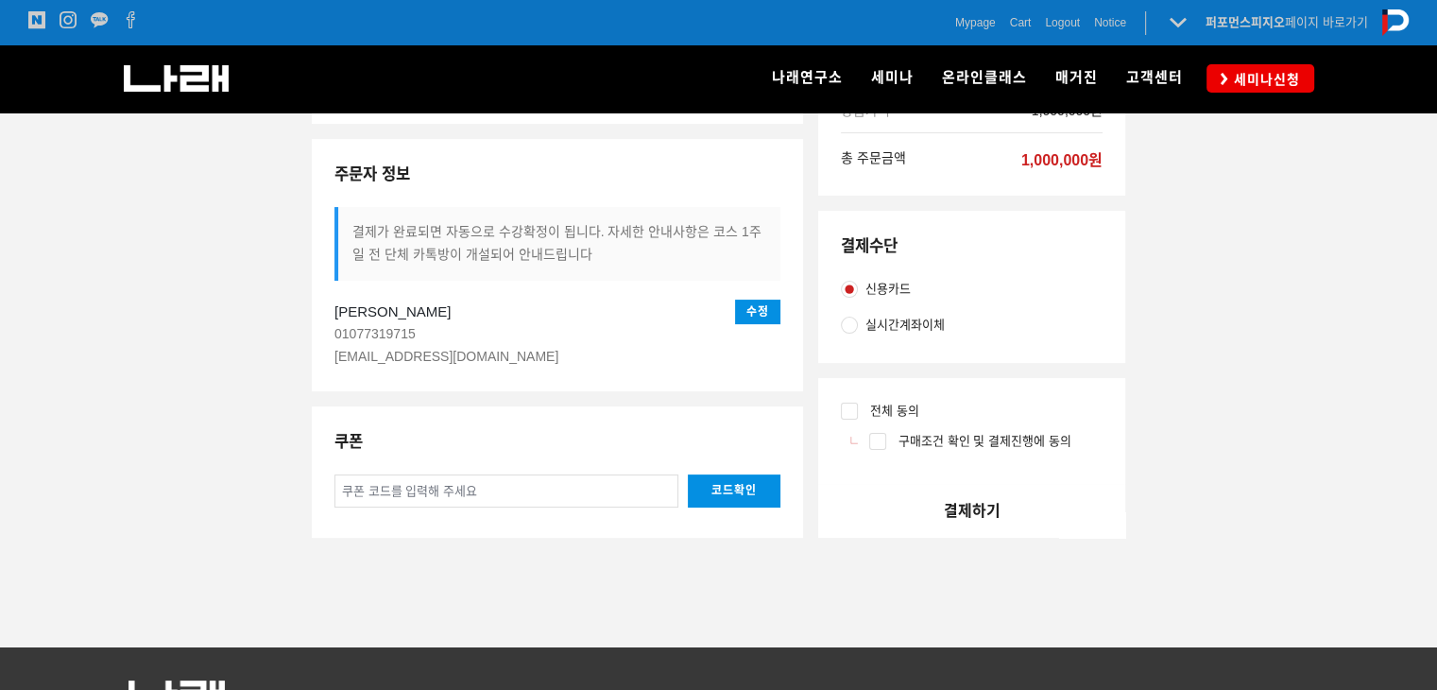
click at [445, 486] on input at bounding box center [507, 490] width 344 height 32
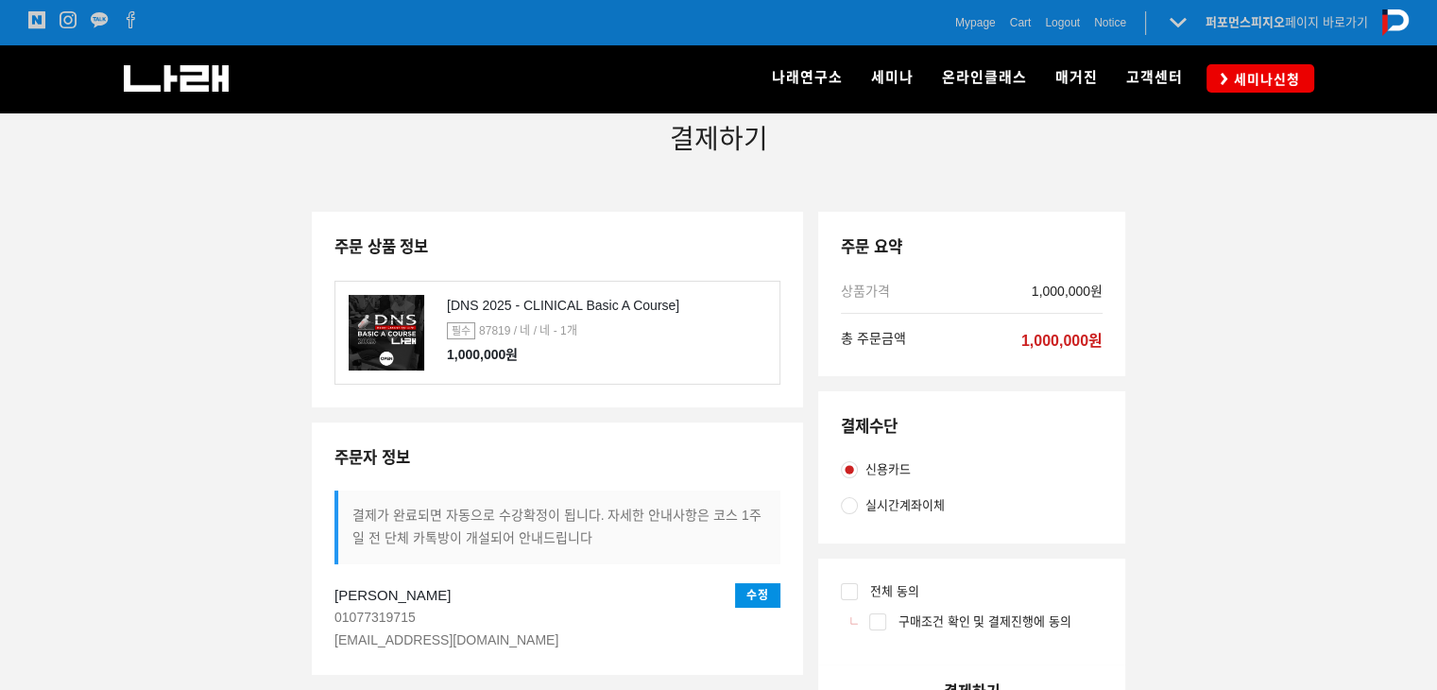
scroll to position [234, 0]
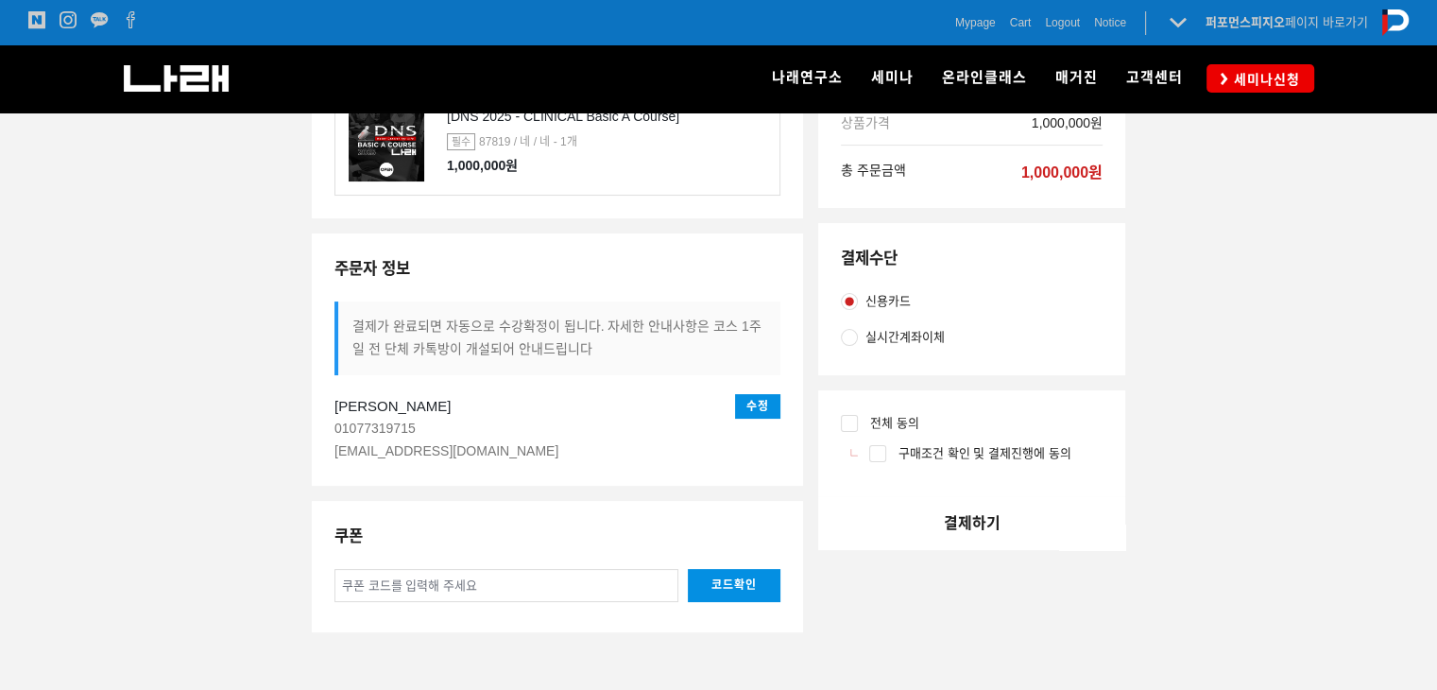
click at [919, 334] on span "실시간계좌이체" at bounding box center [905, 337] width 79 height 21
click at [858, 334] on input "실시간계좌이체" at bounding box center [849, 337] width 17 height 17
radio input "true"
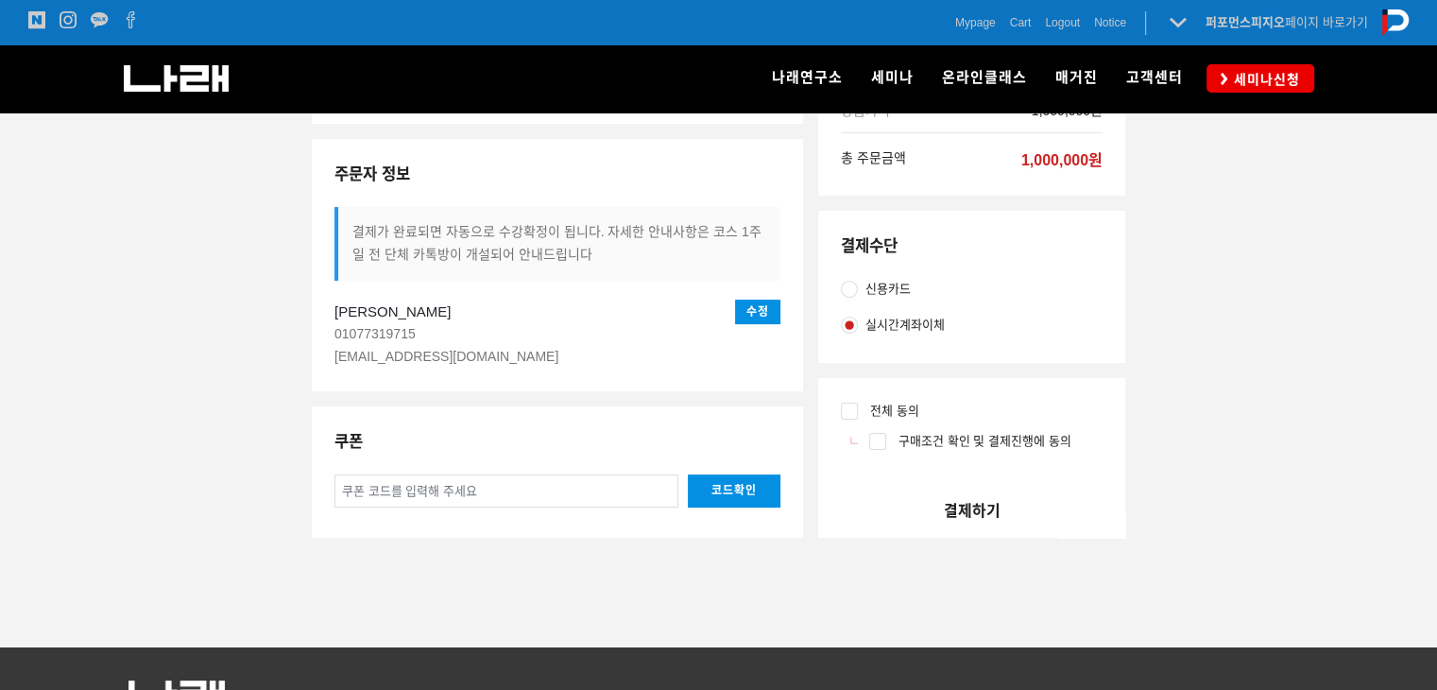
drag, startPoint x: 859, startPoint y: 408, endPoint x: 896, endPoint y: 435, distance: 45.4
click at [859, 407] on label "전체 동의" at bounding box center [972, 411] width 262 height 21
click at [858, 407] on input "전체 동의" at bounding box center [849, 411] width 17 height 17
checkbox input "true"
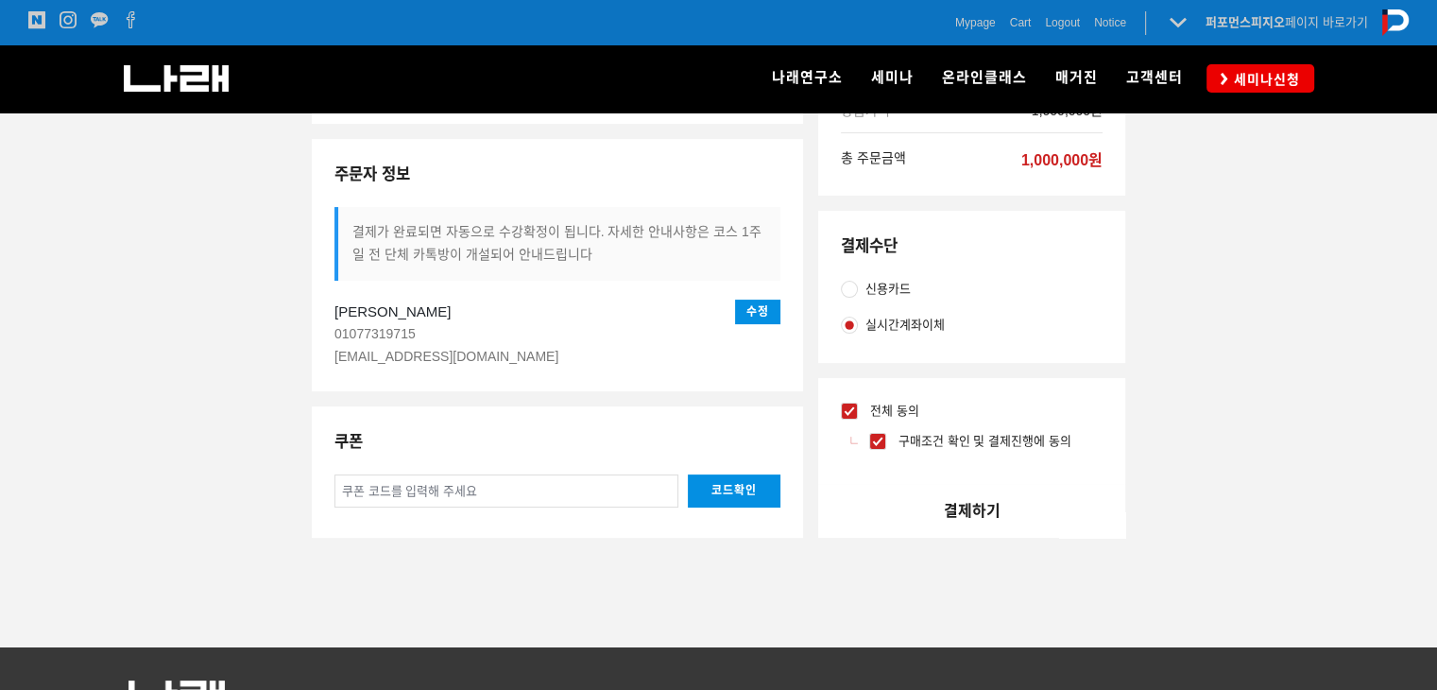
click at [935, 508] on button "결제하기" at bounding box center [971, 511] width 307 height 54
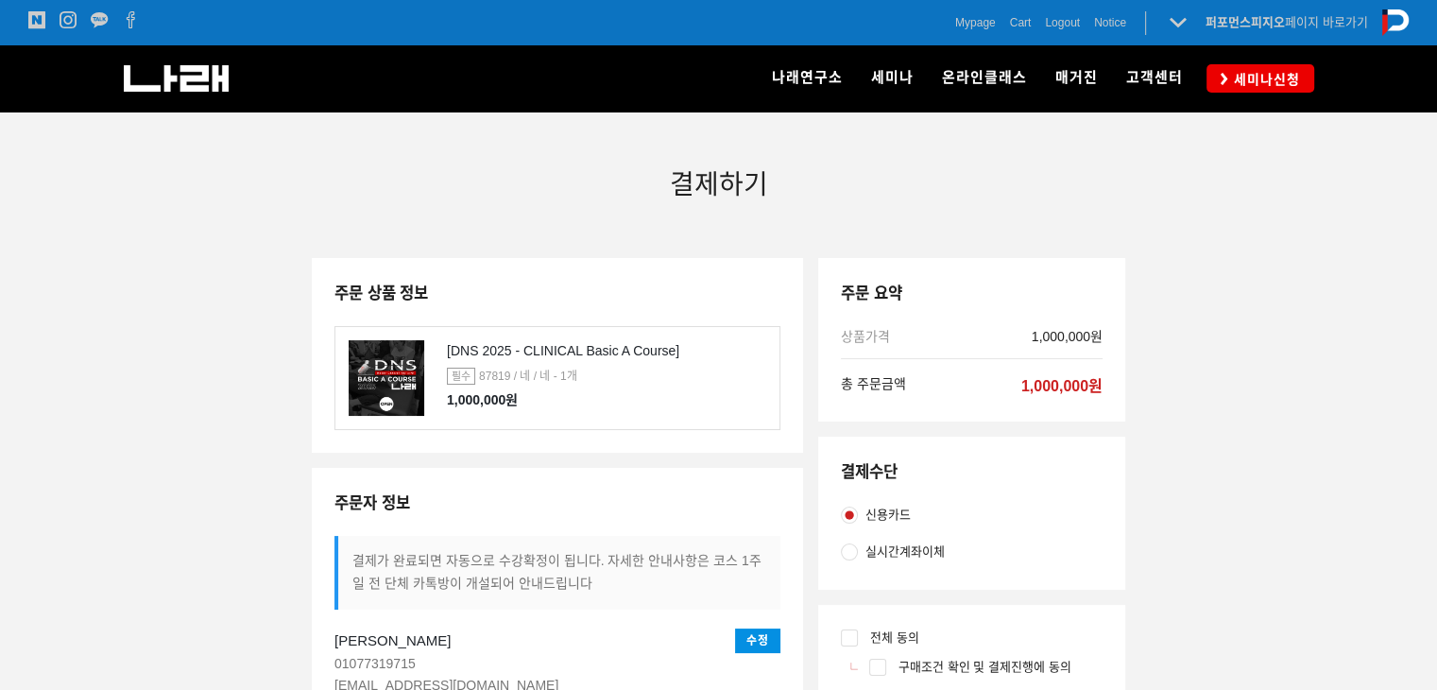
scroll to position [234, 0]
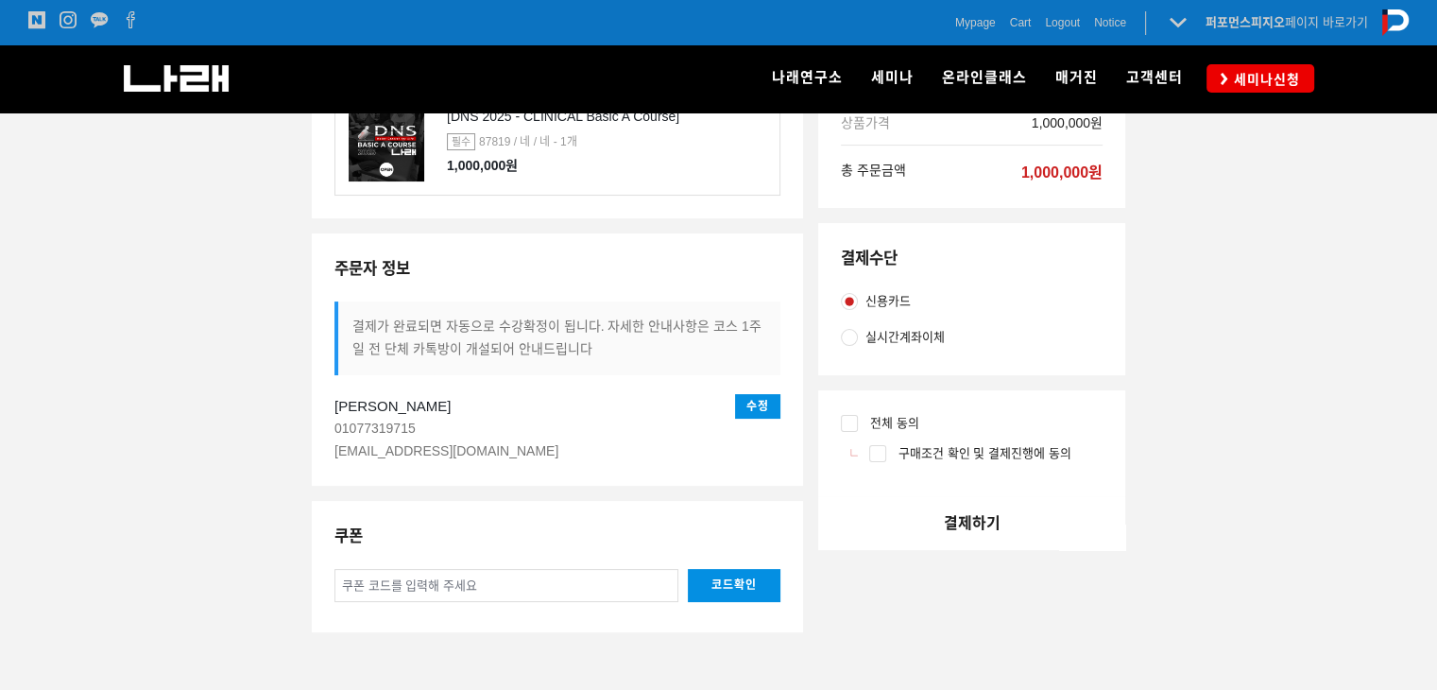
click at [866, 429] on span "전체 동의" at bounding box center [891, 423] width 57 height 21
click at [858, 429] on input "전체 동의" at bounding box center [849, 423] width 17 height 17
checkbox input "true"
click at [900, 332] on span "실시간계좌이체" at bounding box center [905, 337] width 79 height 21
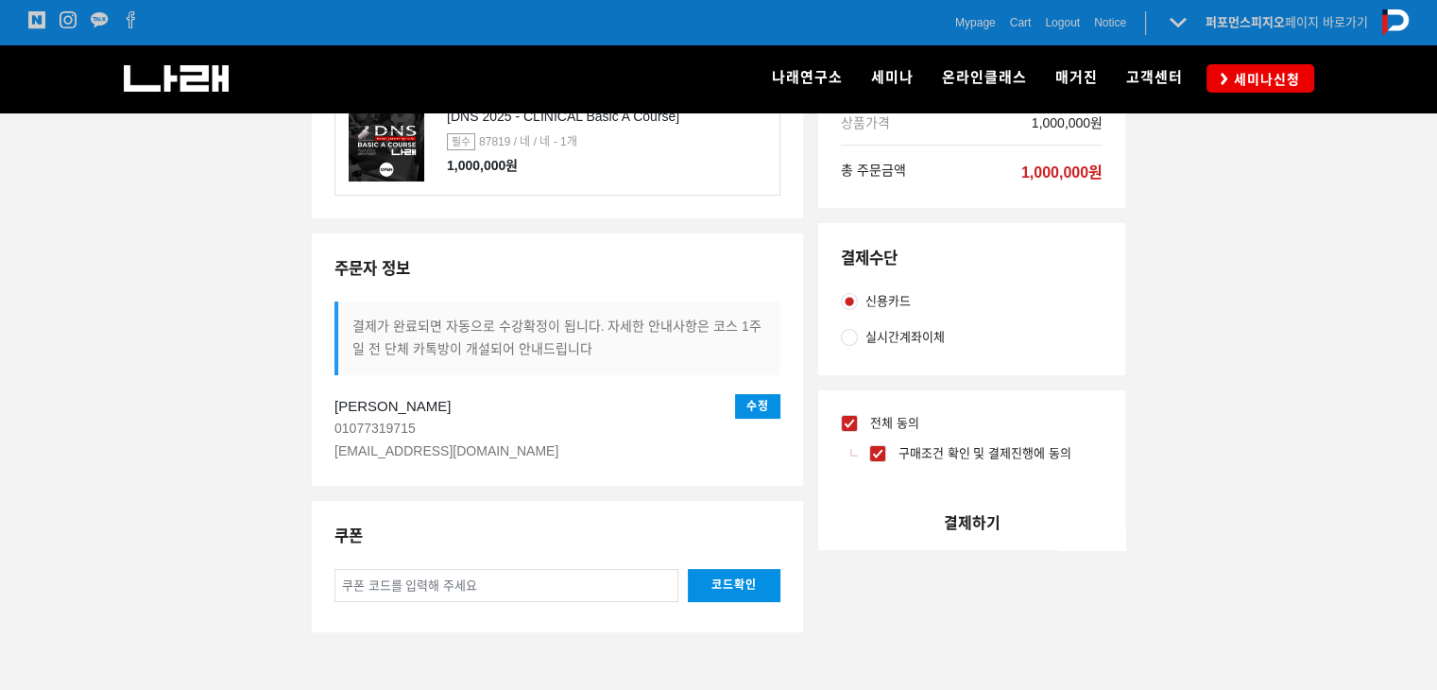
click at [858, 332] on input "실시간계좌이체" at bounding box center [849, 337] width 17 height 17
radio input "true"
click at [964, 534] on button "결제하기" at bounding box center [971, 522] width 307 height 54
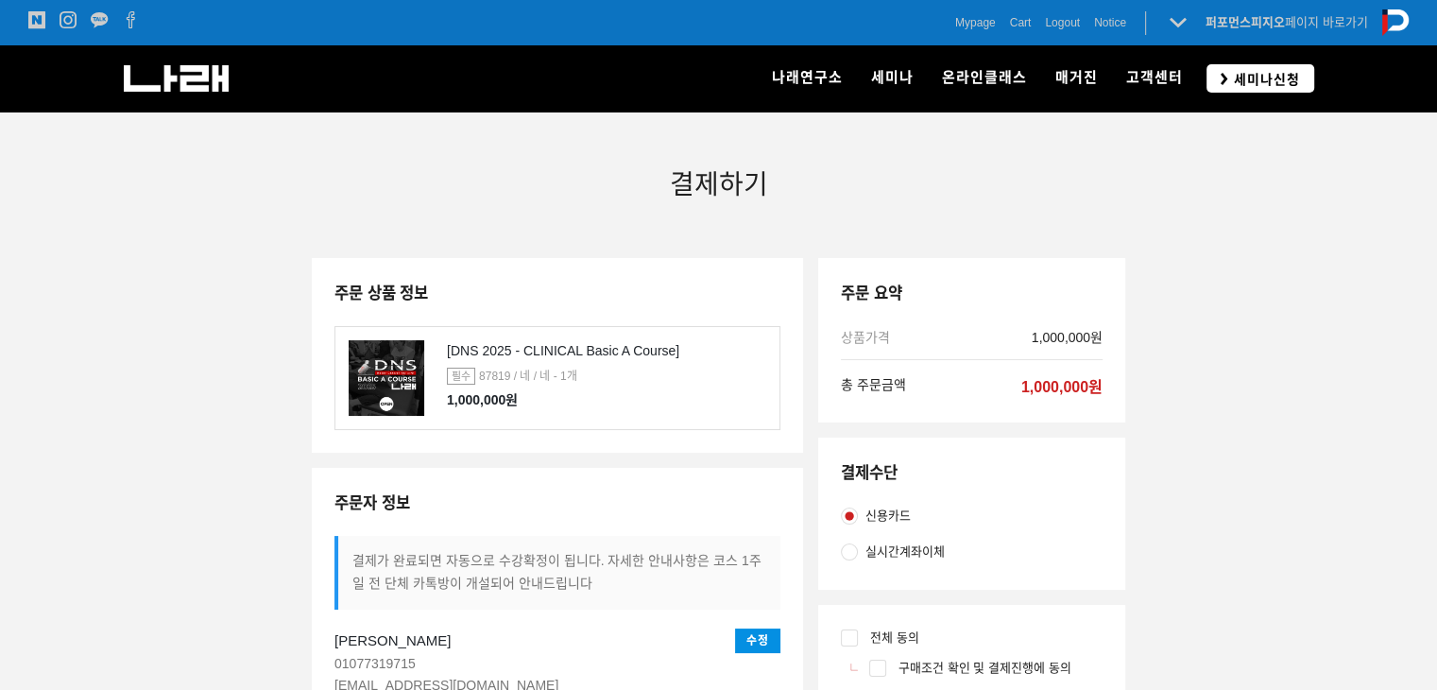
click at [1209, 78] on link "세미나신청" at bounding box center [1261, 77] width 108 height 27
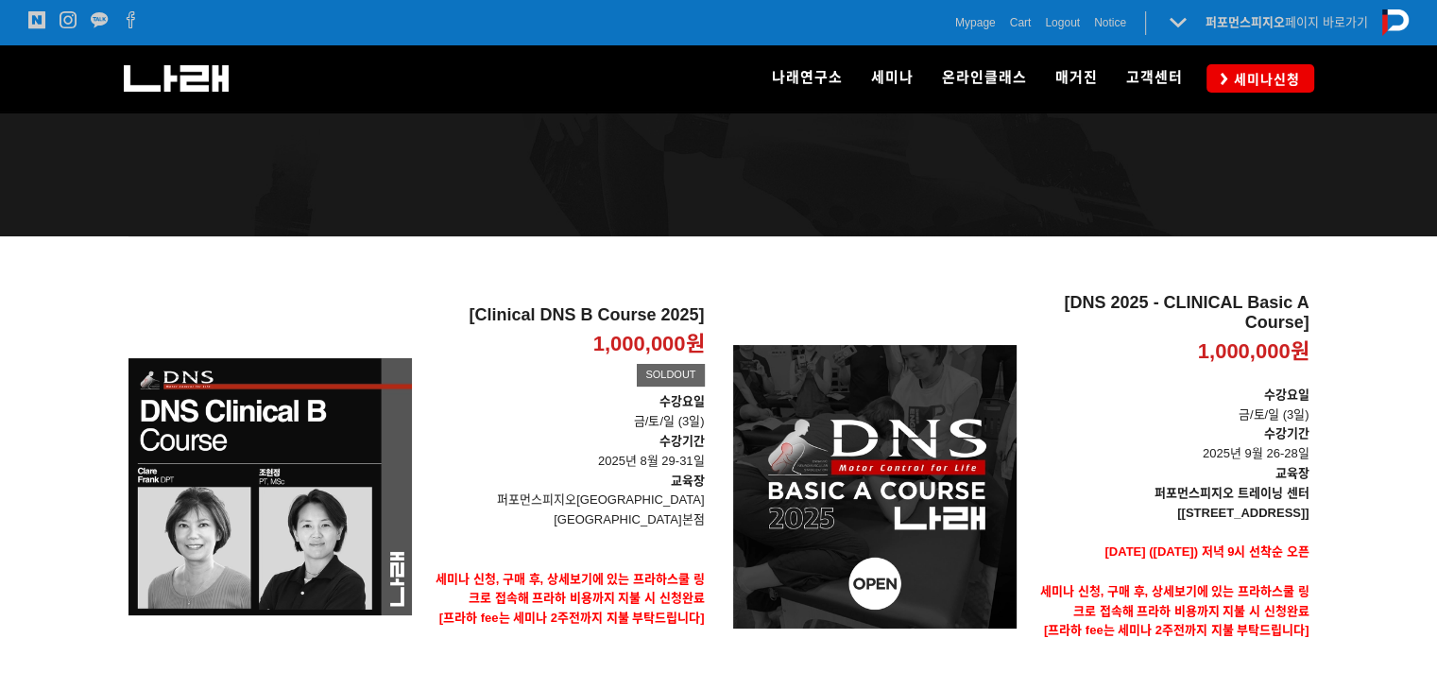
scroll to position [329, 0]
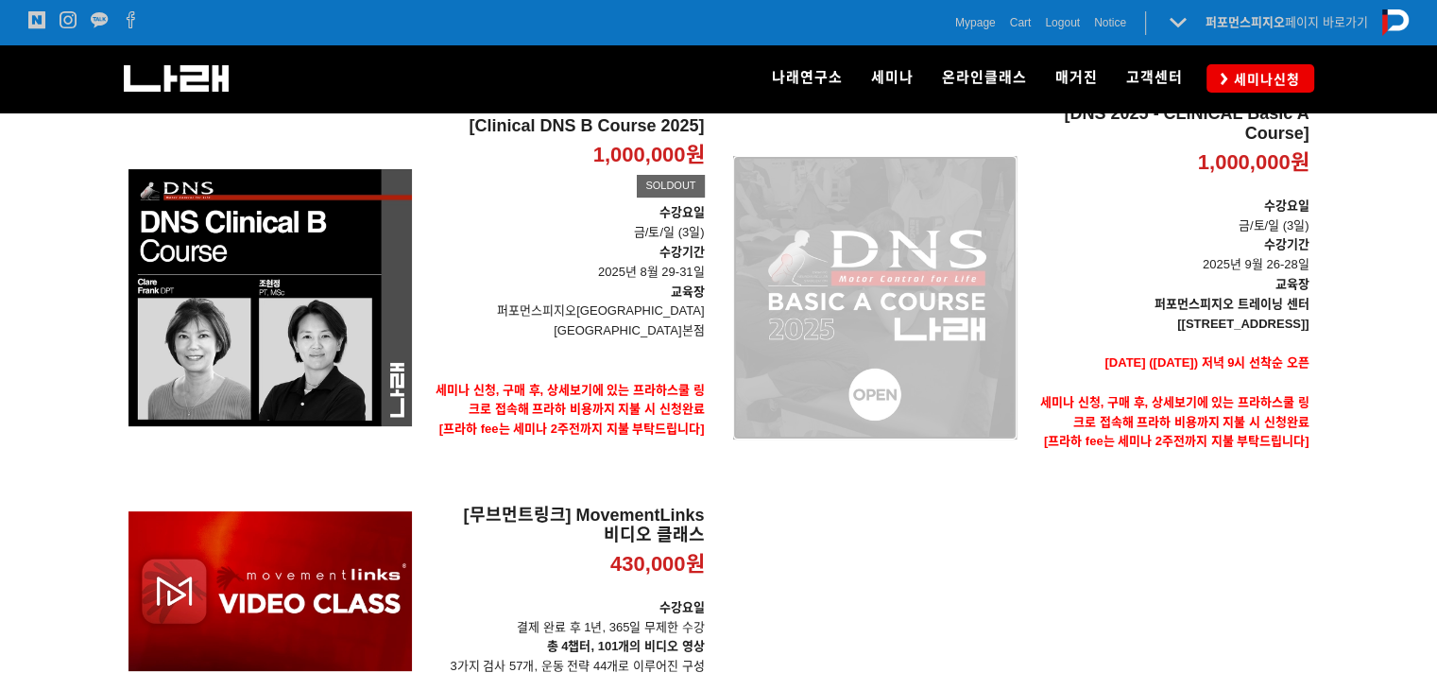
click at [964, 302] on div "[DNS 2025 - CLINICAL Basic A Course] 1,000,000원 TIME SALE" at bounding box center [875, 297] width 284 height 387
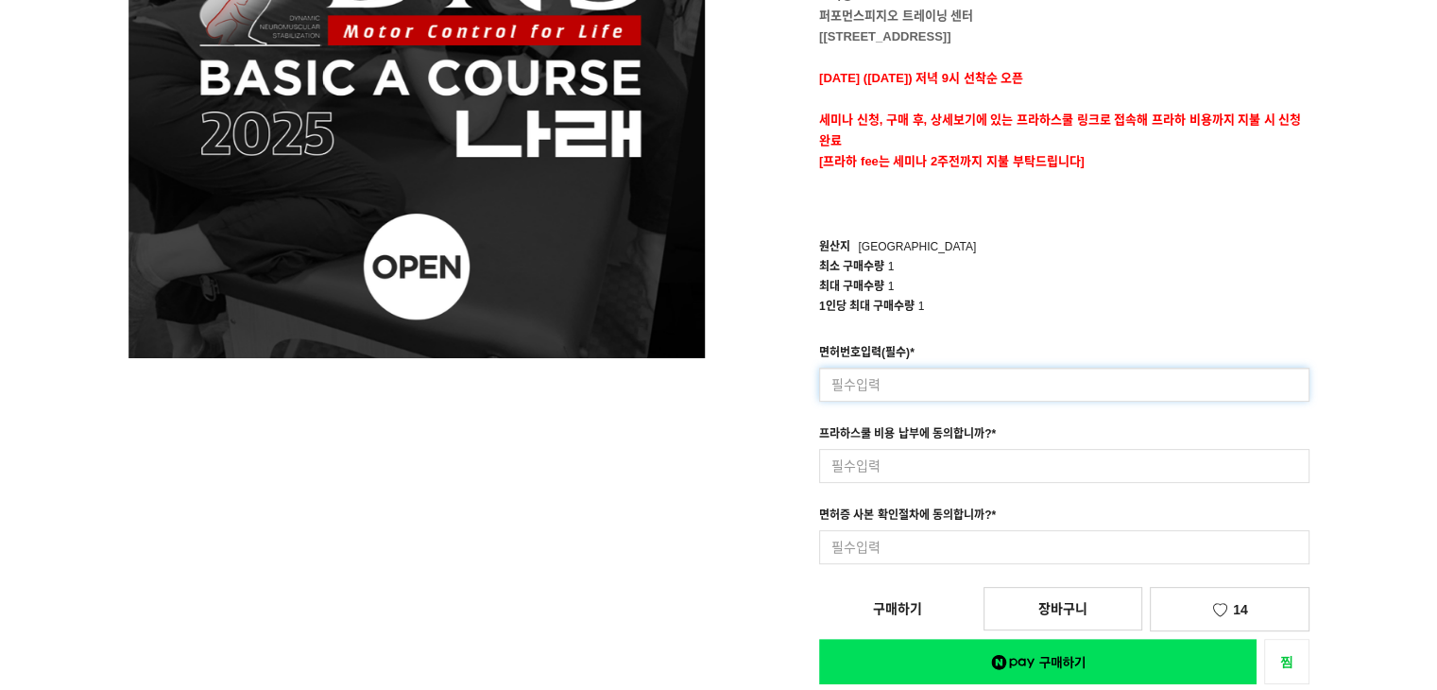
click at [926, 388] on input at bounding box center [1064, 385] width 490 height 34
type input "9"
type input "87819"
click at [965, 476] on input at bounding box center [1064, 466] width 490 height 34
type input "네"
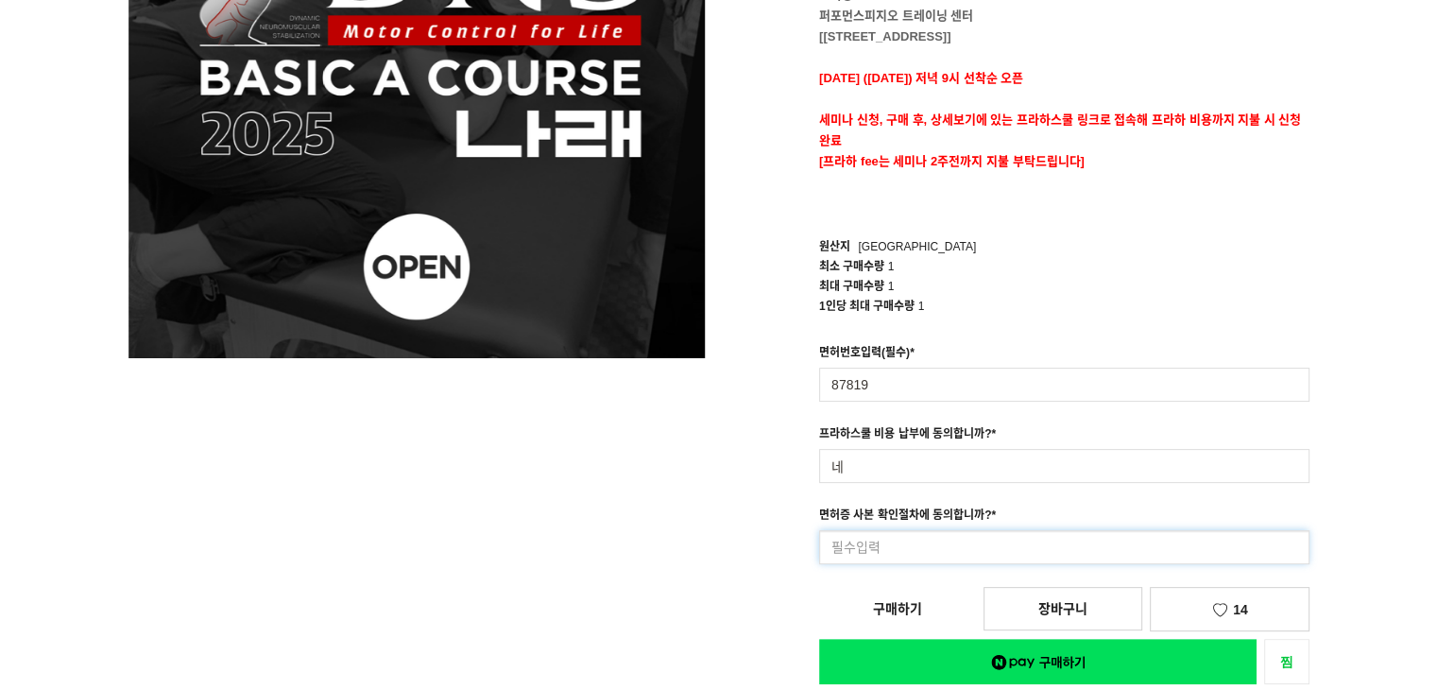
click at [993, 541] on input at bounding box center [1064, 547] width 490 height 34
type input "ㄴ"
type input "네"
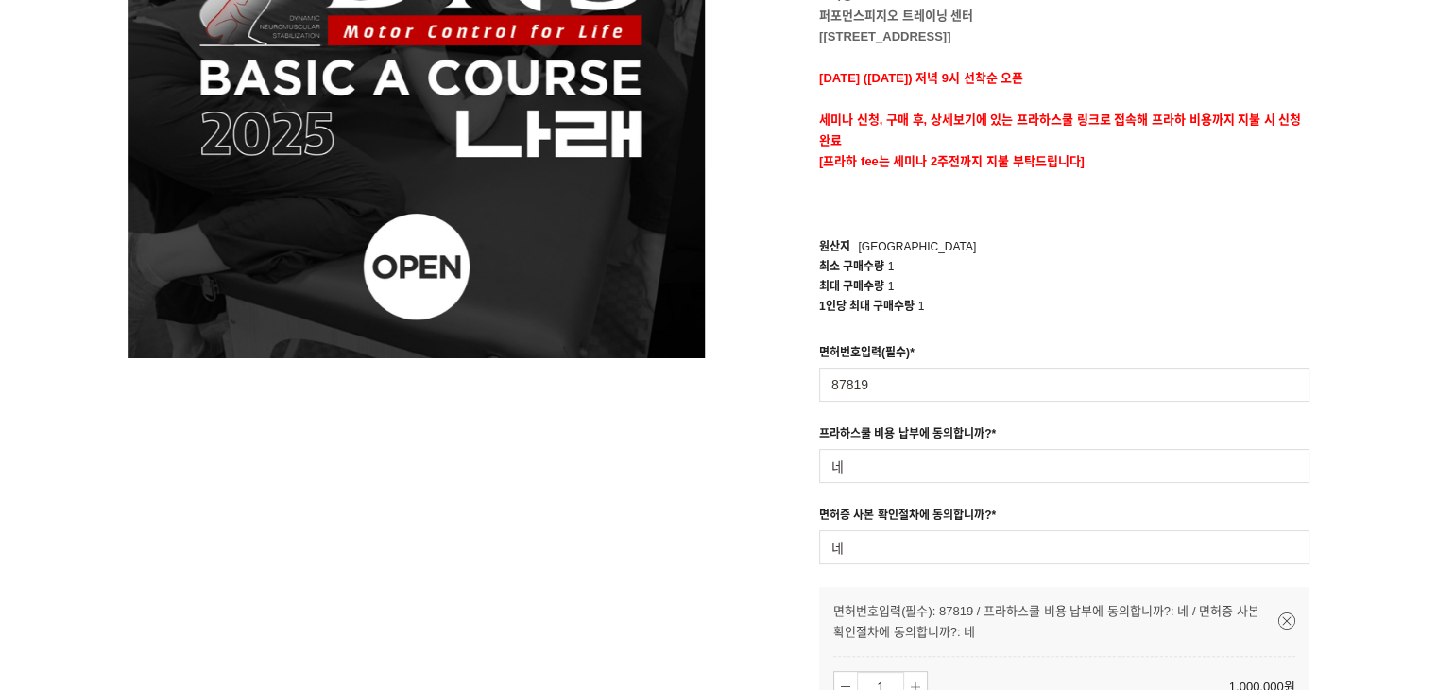
click at [983, 670] on div "[DNS 2025 - CLINICAL Basic A Course] 1,000,000원 수강요일 금/토/일 (3일) 수강기간 2025년 9월 2…" at bounding box center [1021, 344] width 576 height 1124
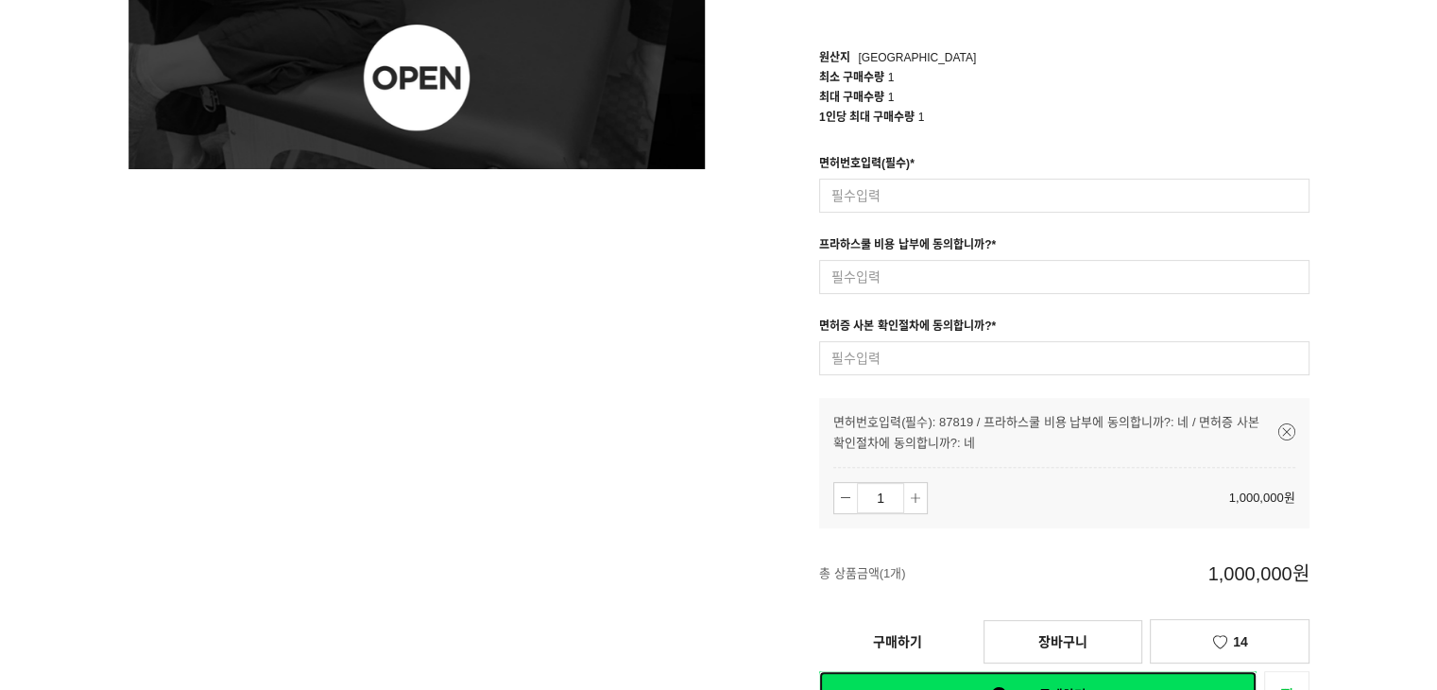
scroll to position [756, 0]
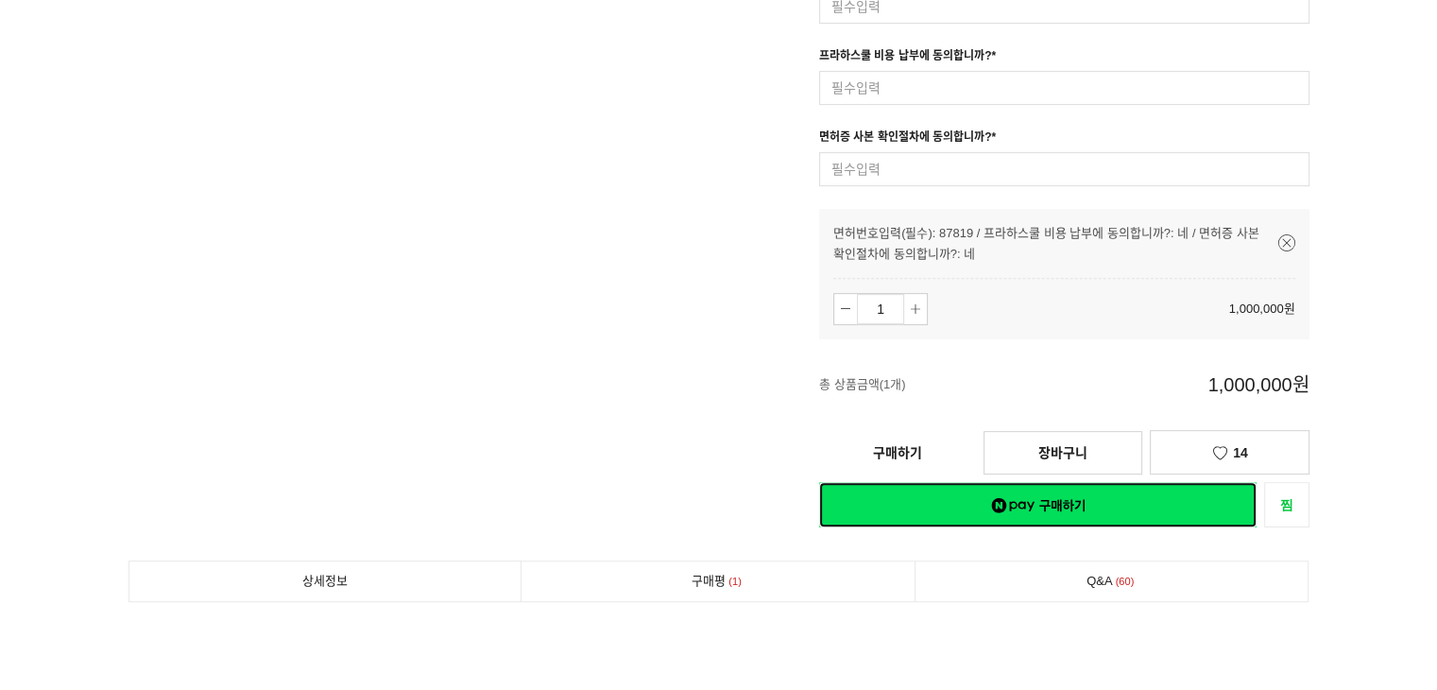
click at [937, 503] on link "네이버페이 구매하기" at bounding box center [1038, 504] width 438 height 45
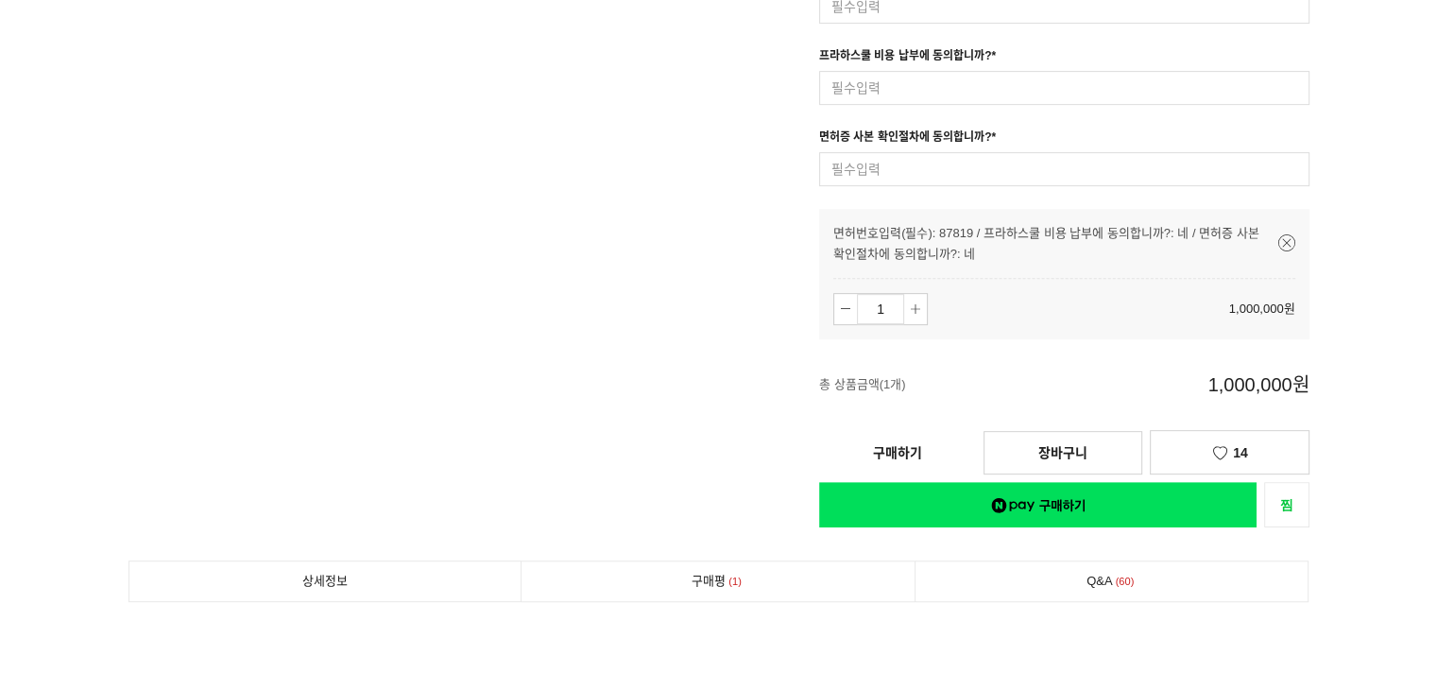
click at [929, 455] on link "구매하기" at bounding box center [897, 453] width 157 height 42
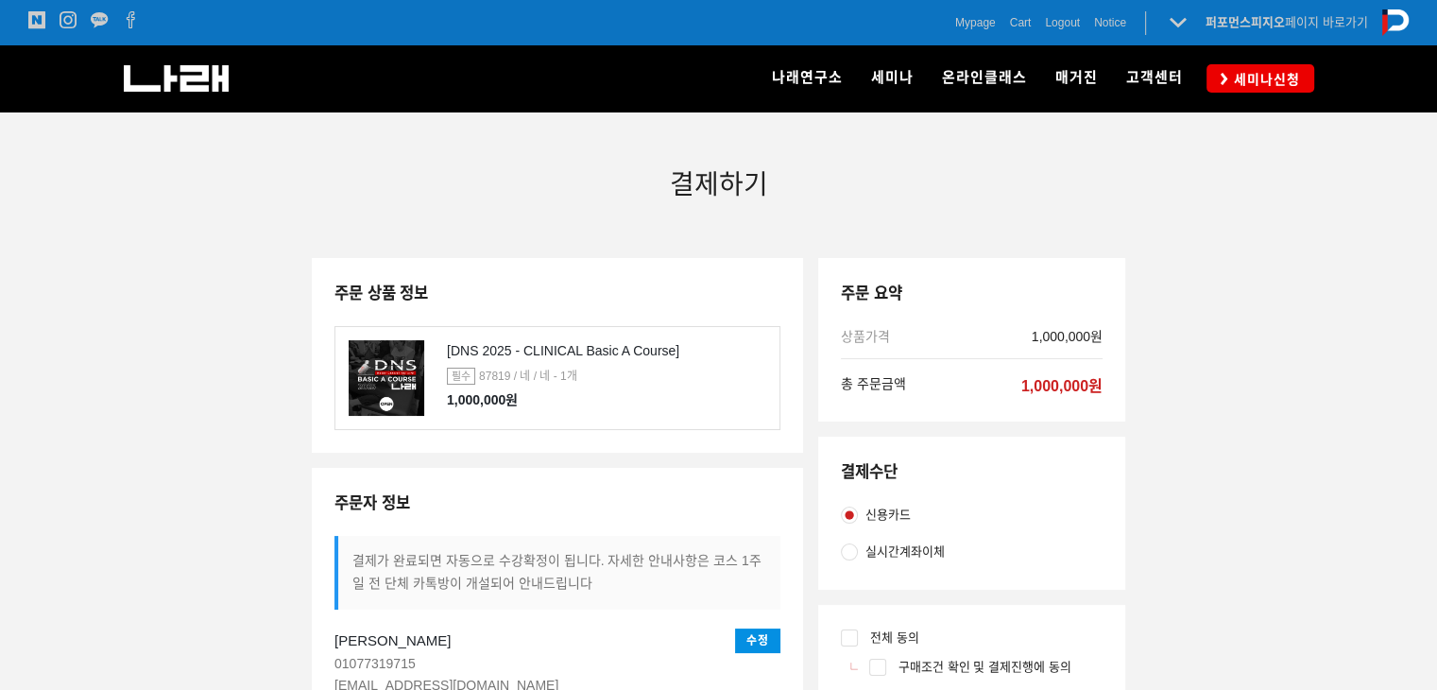
scroll to position [234, 0]
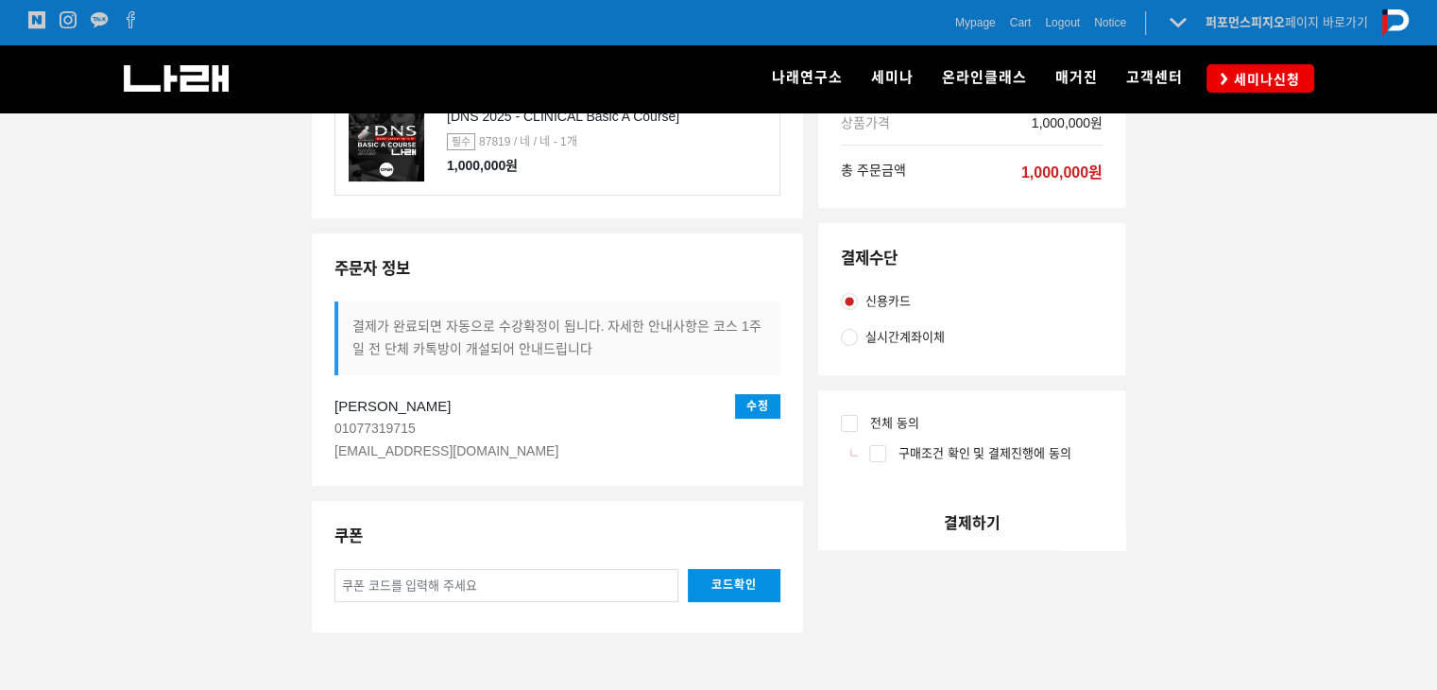
click at [863, 421] on span "전체 동의" at bounding box center [891, 423] width 57 height 21
click at [858, 421] on input "전체 동의" at bounding box center [849, 423] width 17 height 17
checkbox input "true"
click at [968, 529] on button "결제하기" at bounding box center [971, 522] width 307 height 54
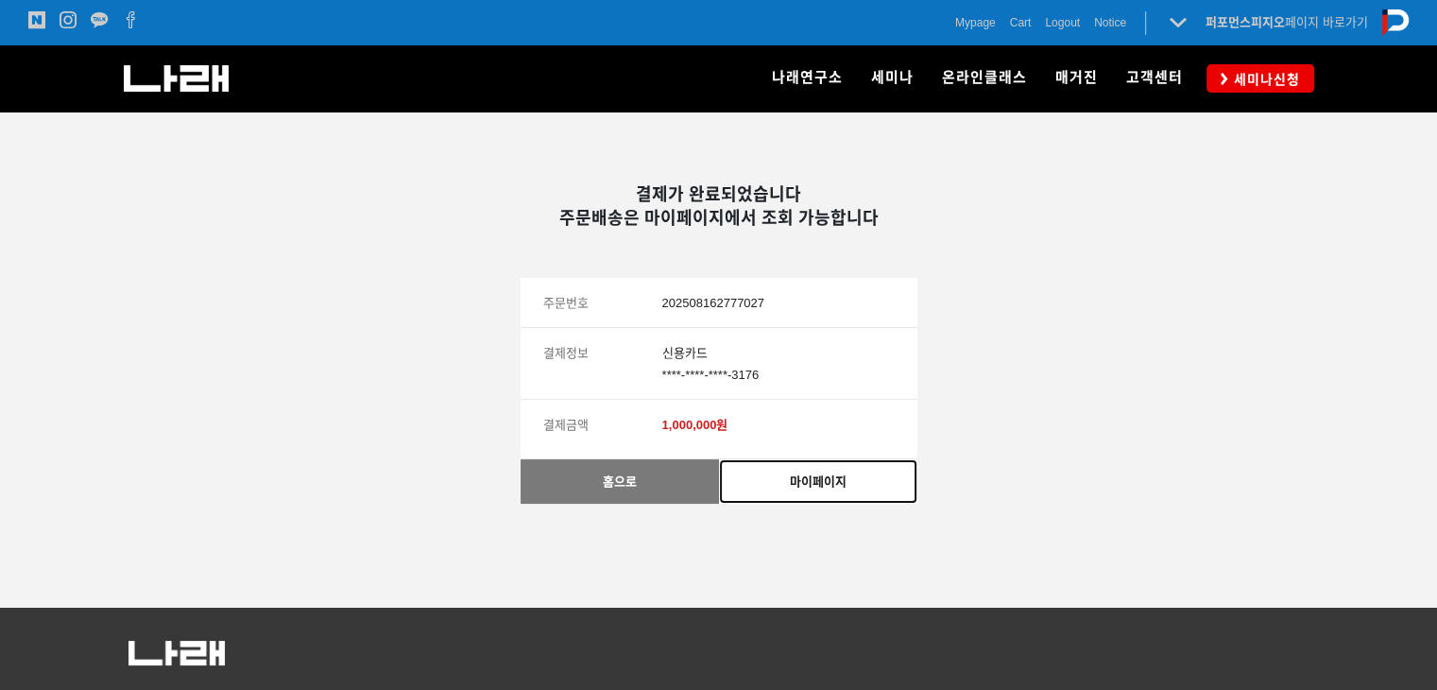
click at [781, 487] on link "마이페이지" at bounding box center [818, 481] width 198 height 44
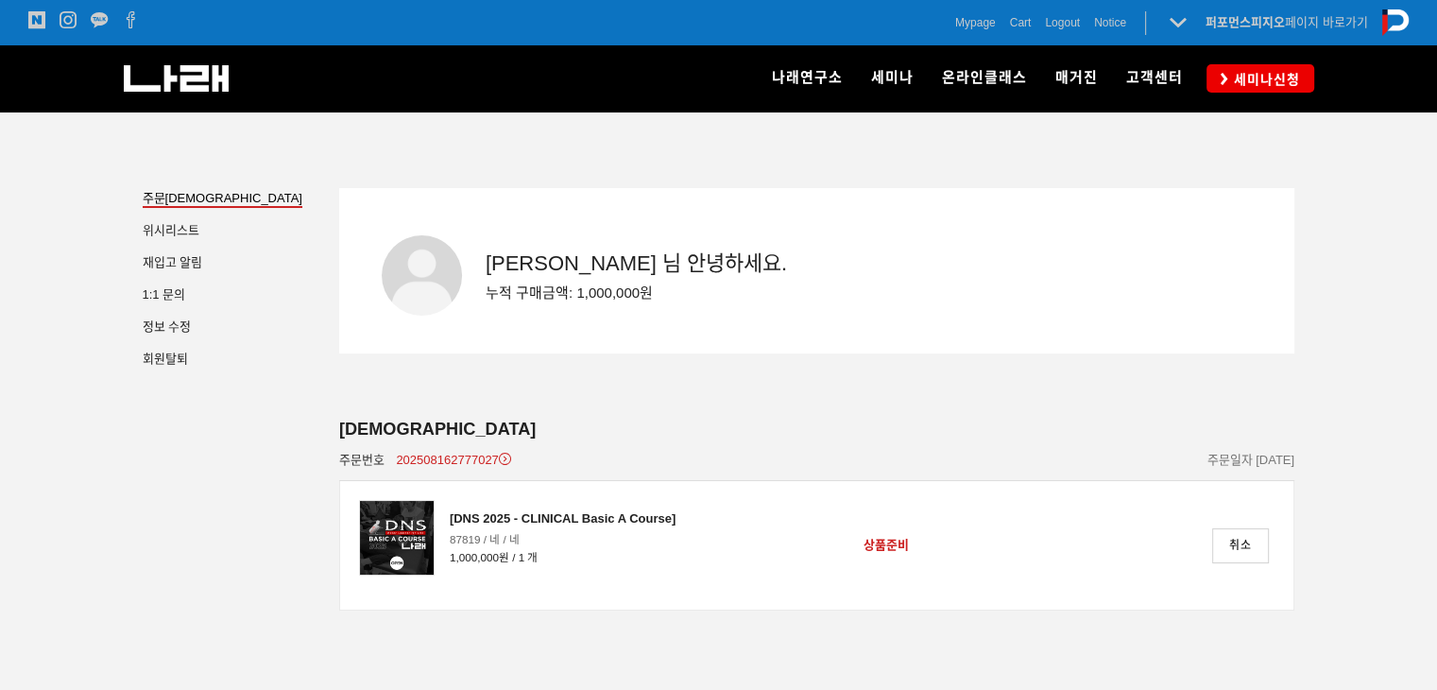
scroll to position [140, 0]
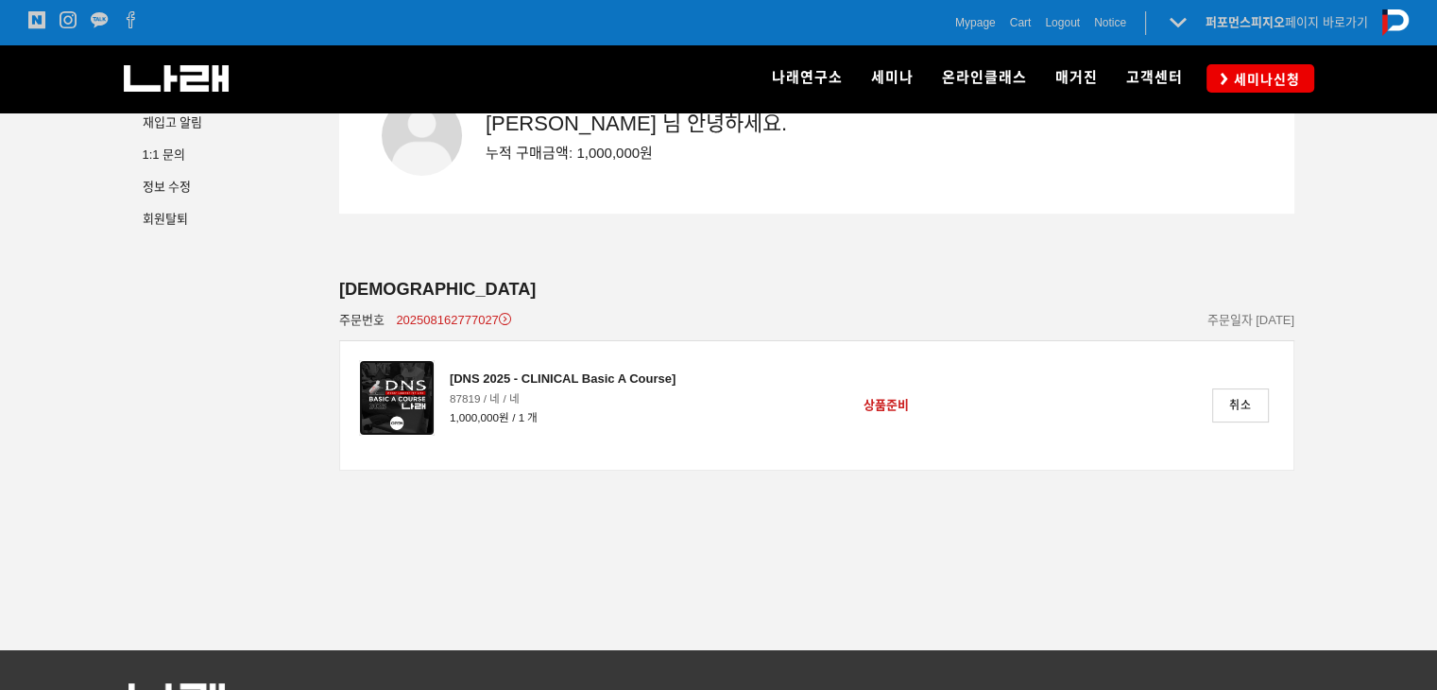
click at [409, 385] on img at bounding box center [397, 398] width 76 height 76
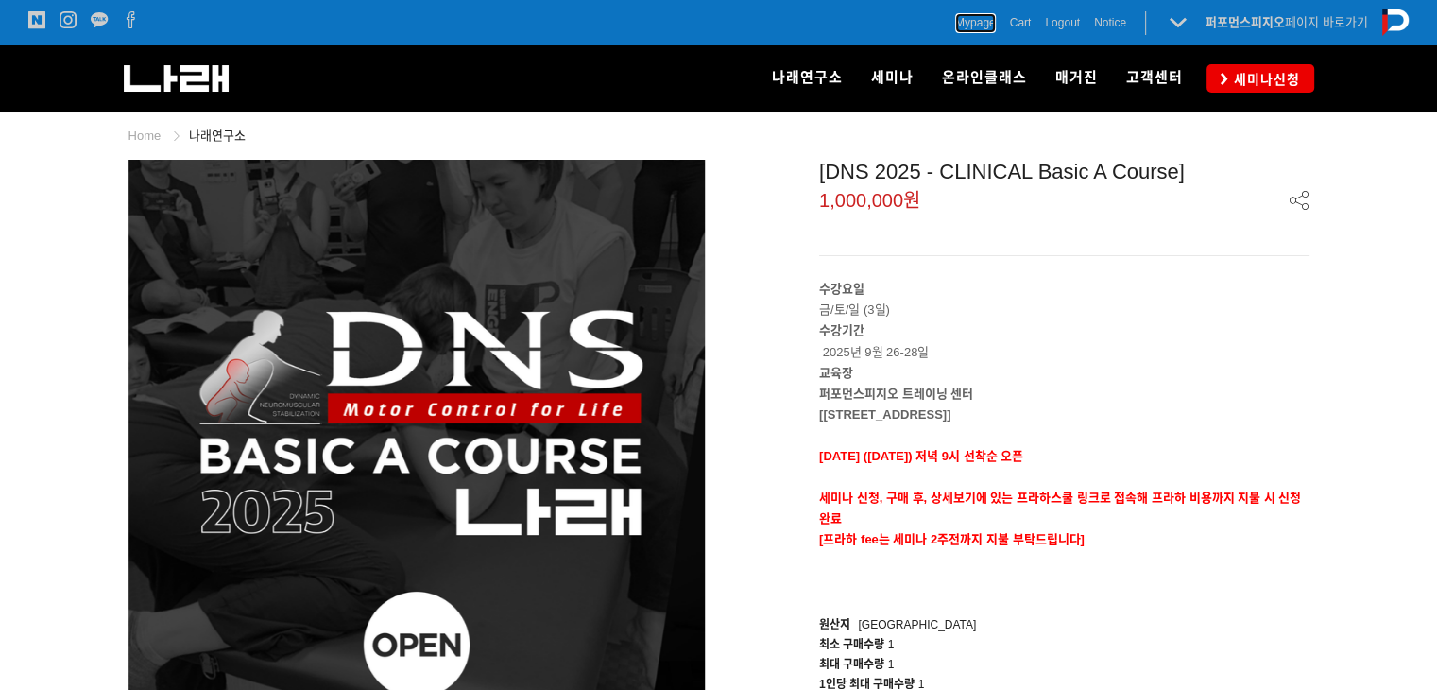
click at [976, 26] on span "Mypage" at bounding box center [975, 22] width 41 height 19
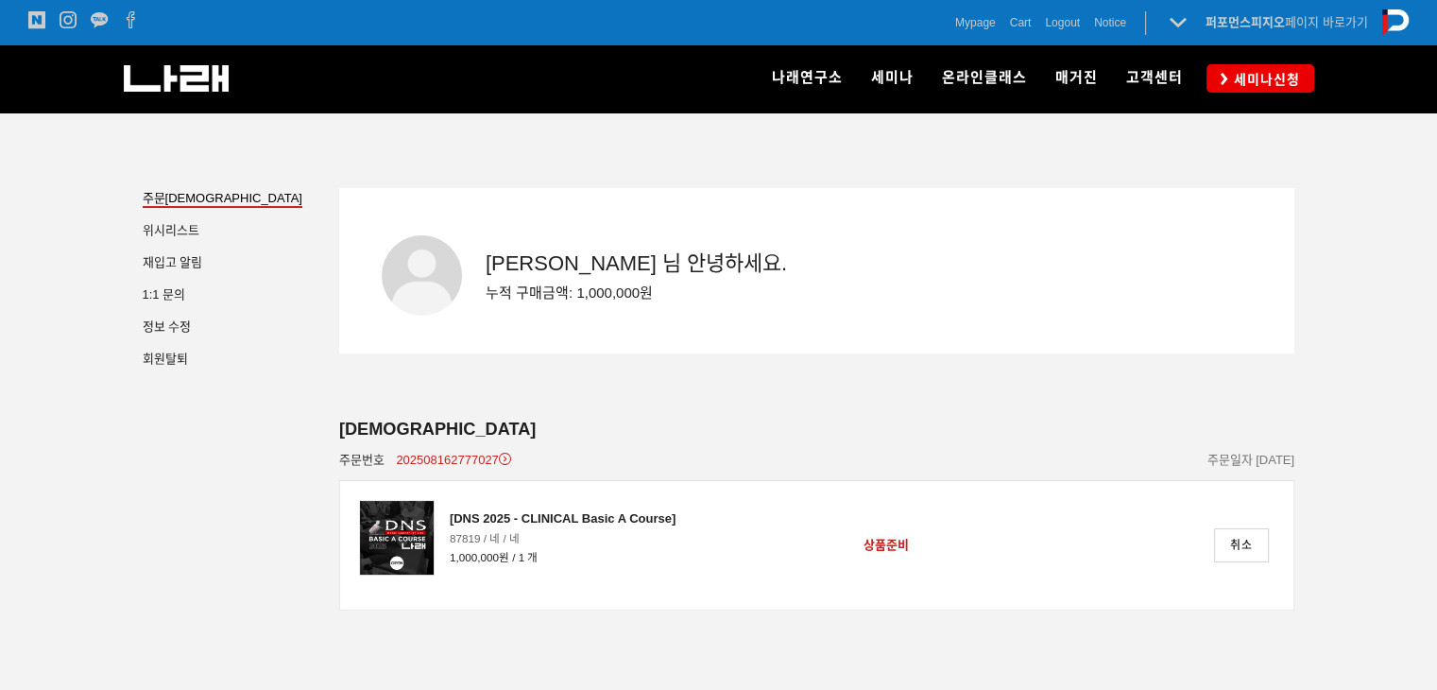
scroll to position [234, 0]
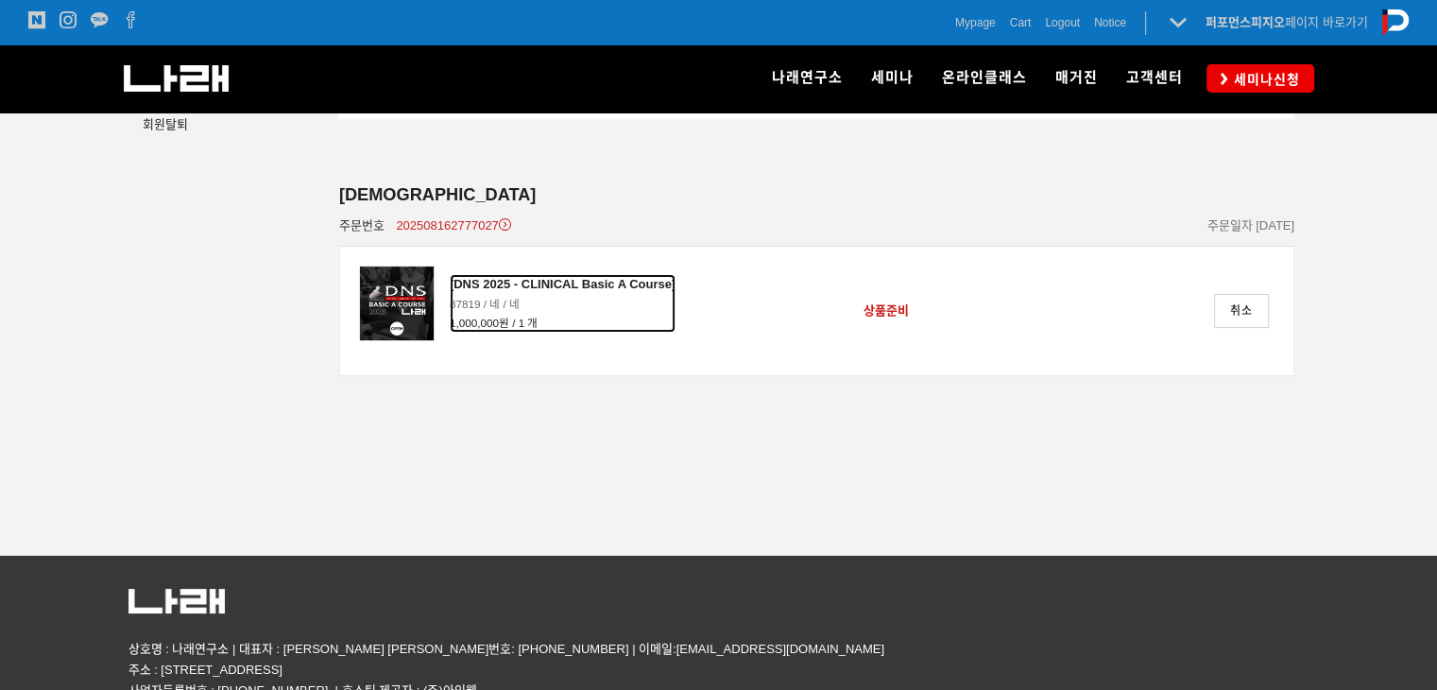
click at [479, 274] on div "[DNS 2025 - CLINICAL Basic A Course]" at bounding box center [563, 284] width 226 height 21
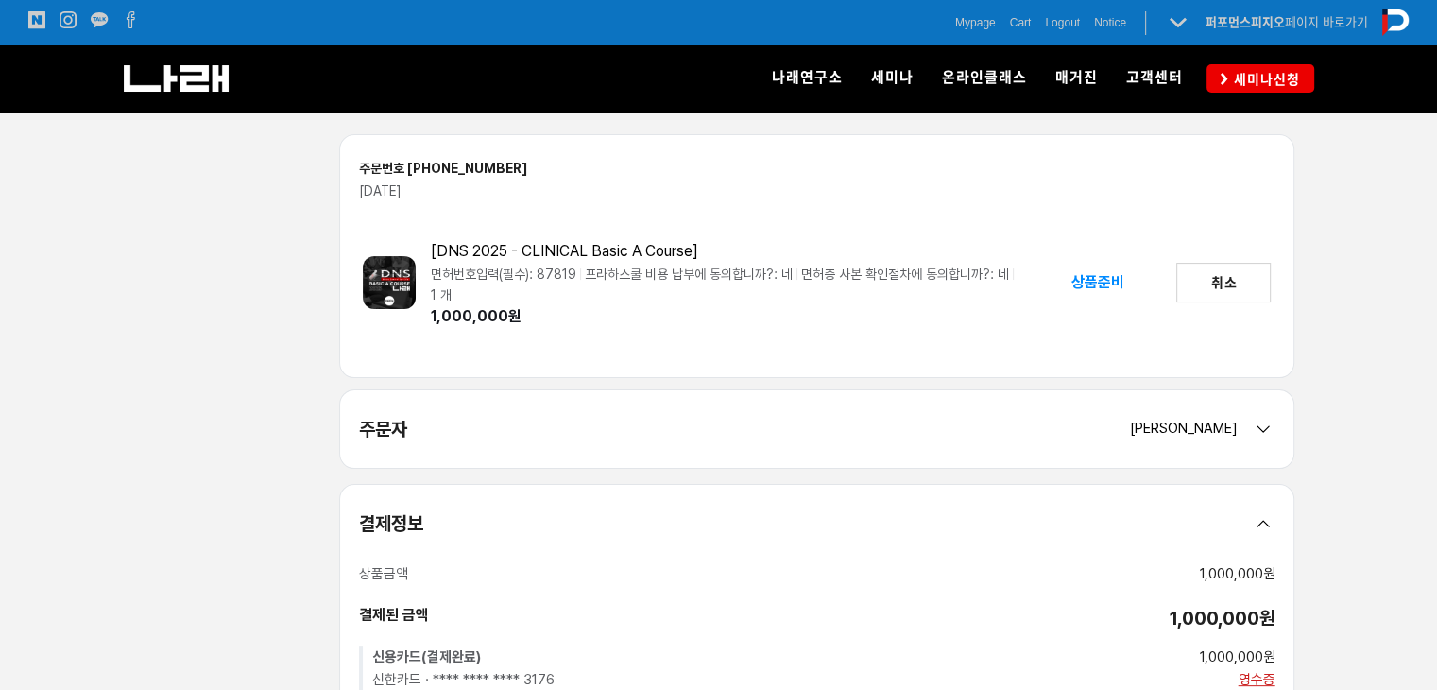
scroll to position [518, 0]
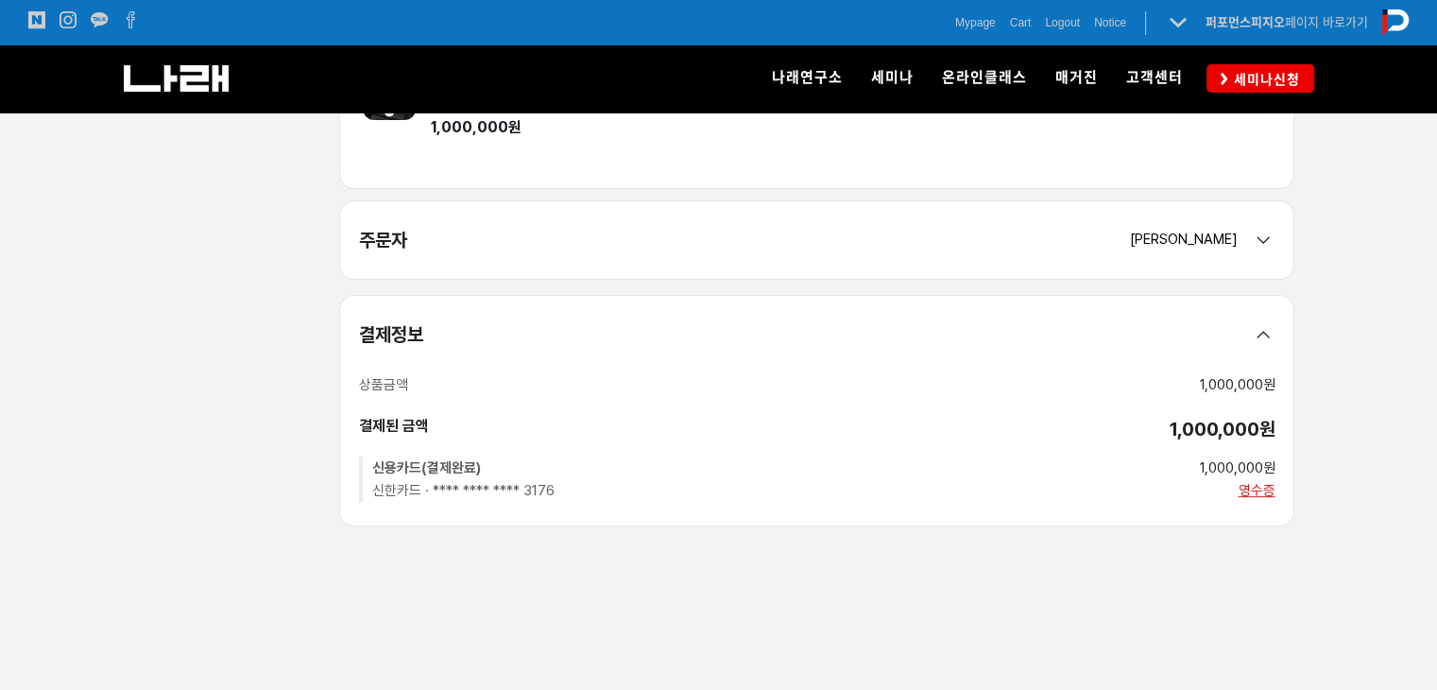
click at [916, 242] on div "주문자 김예림" at bounding box center [817, 239] width 954 height 77
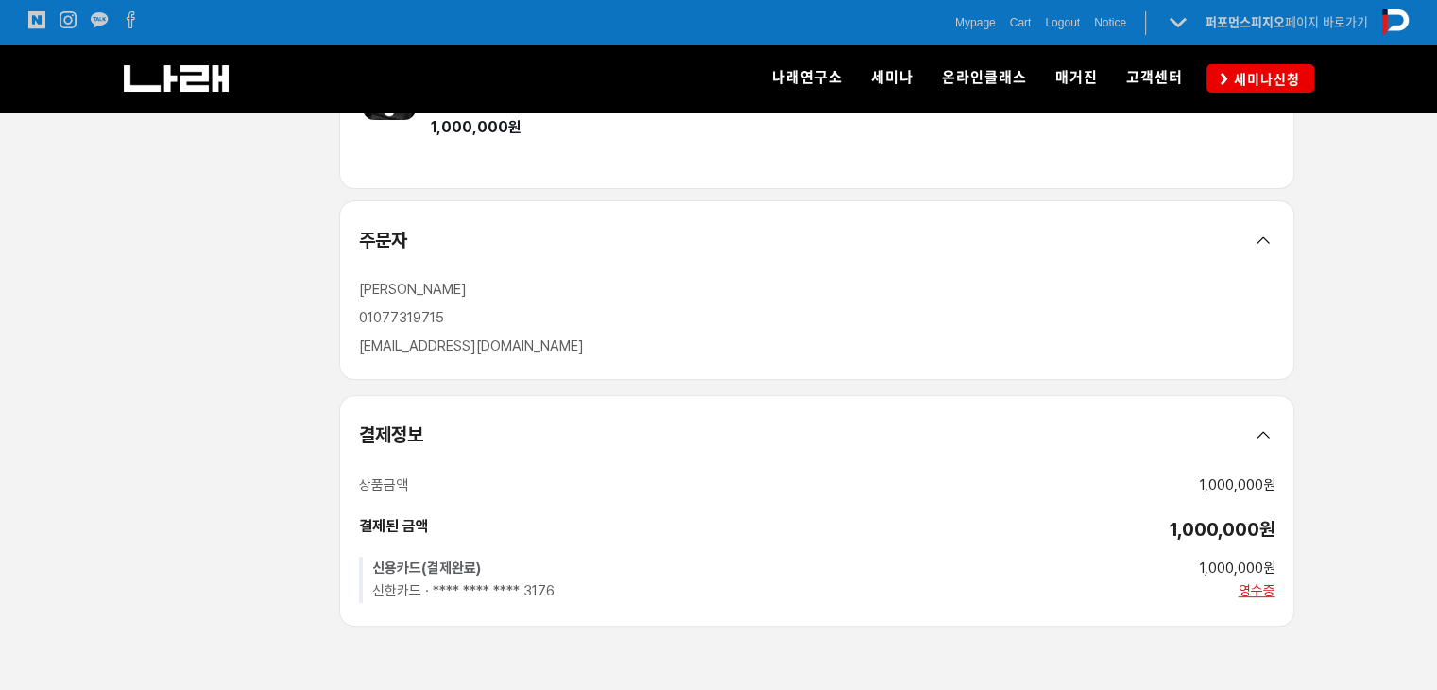
click at [926, 240] on div "주문자" at bounding box center [817, 239] width 954 height 77
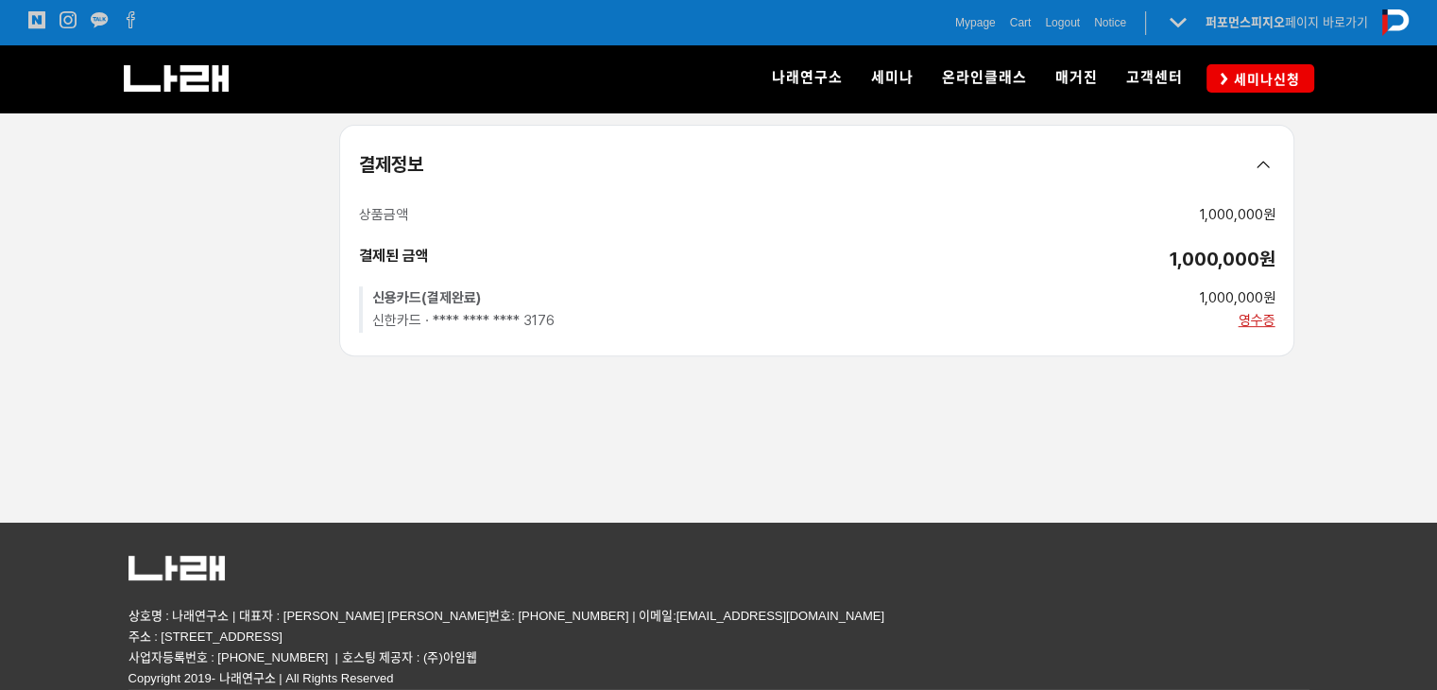
scroll to position [593, 0]
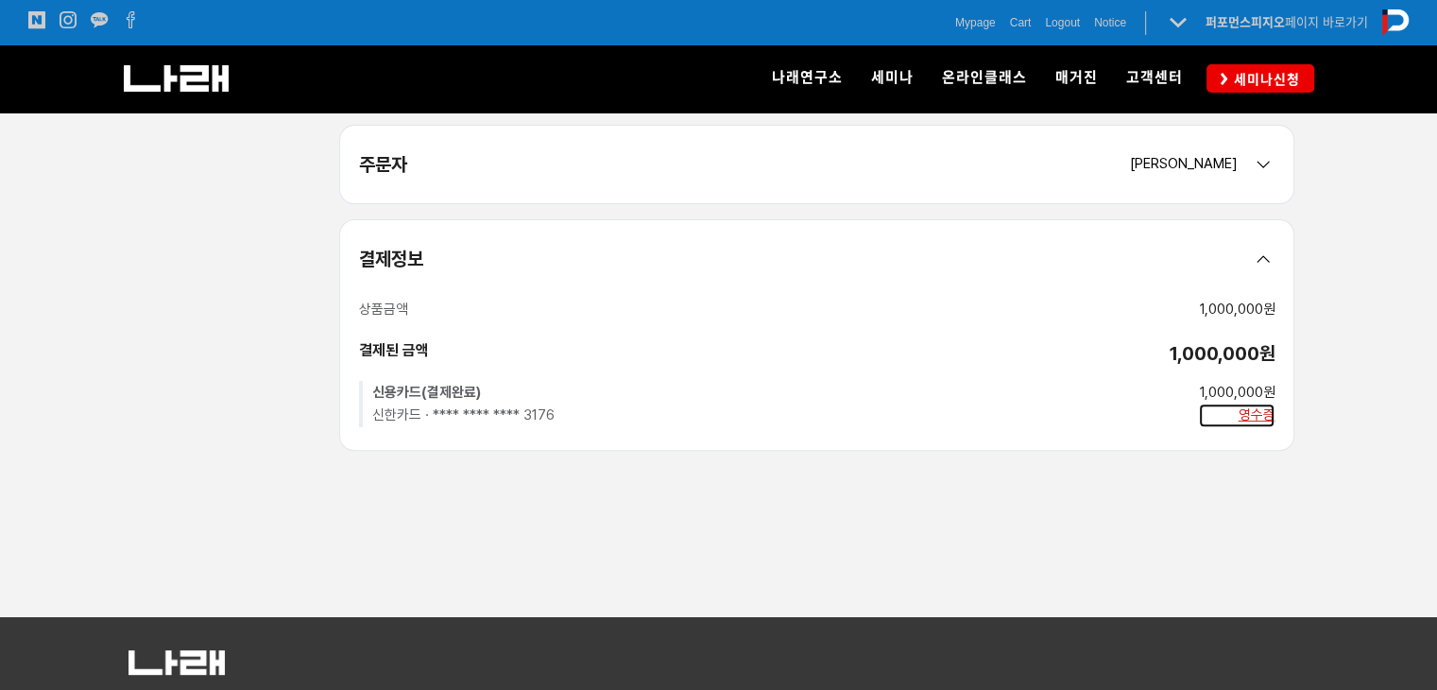
click at [1247, 421] on div "영수증" at bounding box center [1237, 416] width 76 height 25
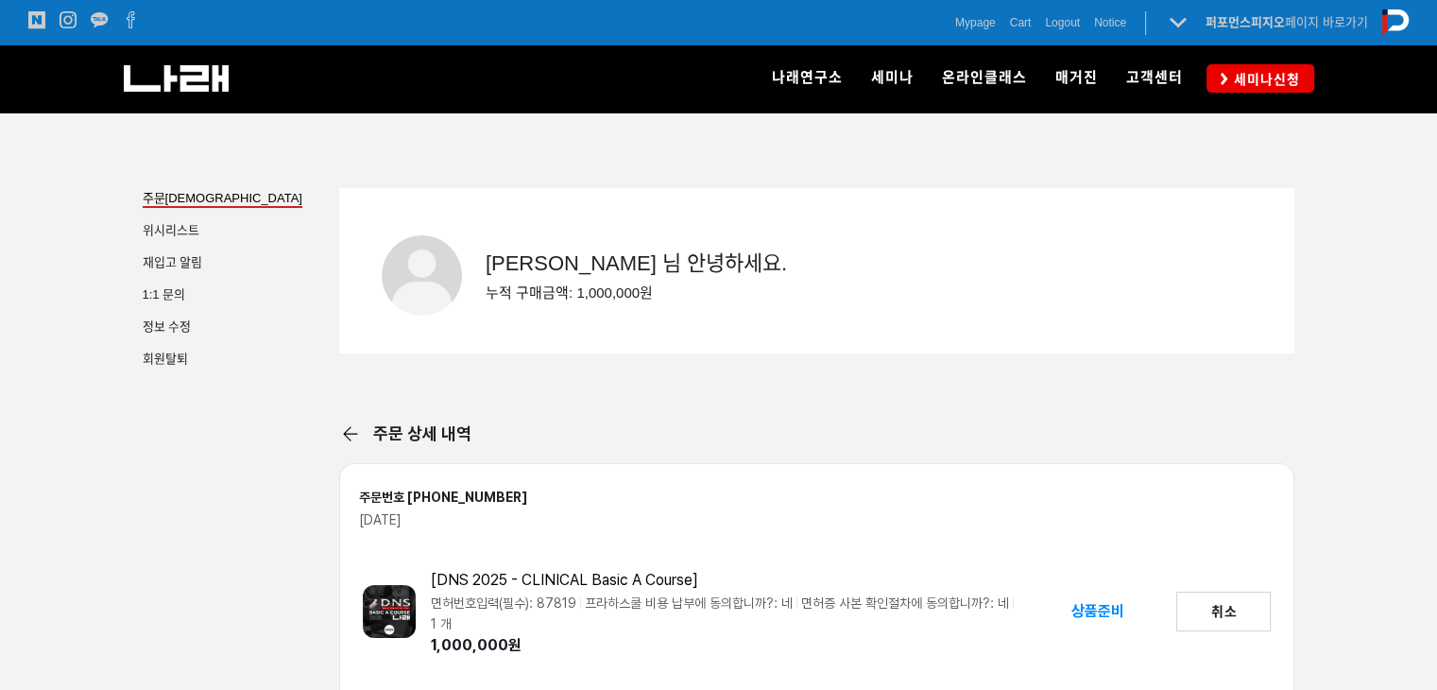
scroll to position [284, 0]
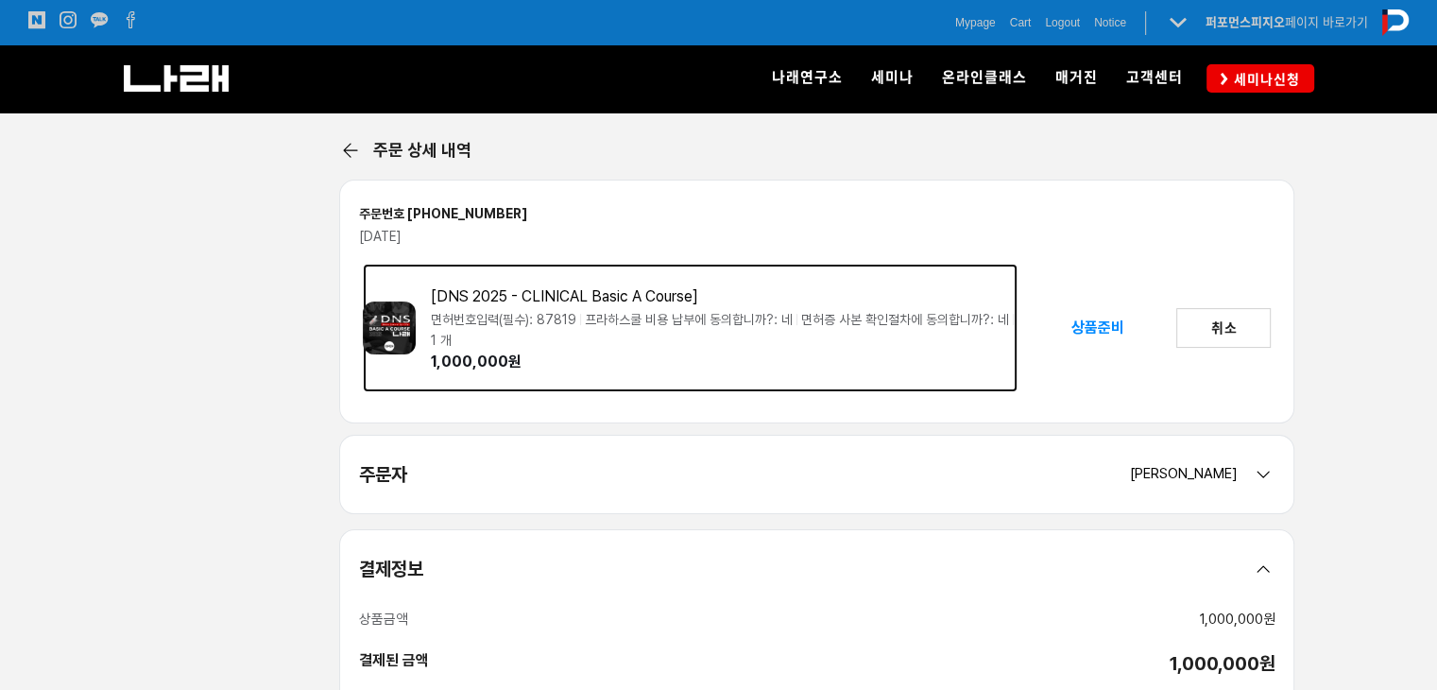
click at [387, 321] on img at bounding box center [389, 327] width 53 height 53
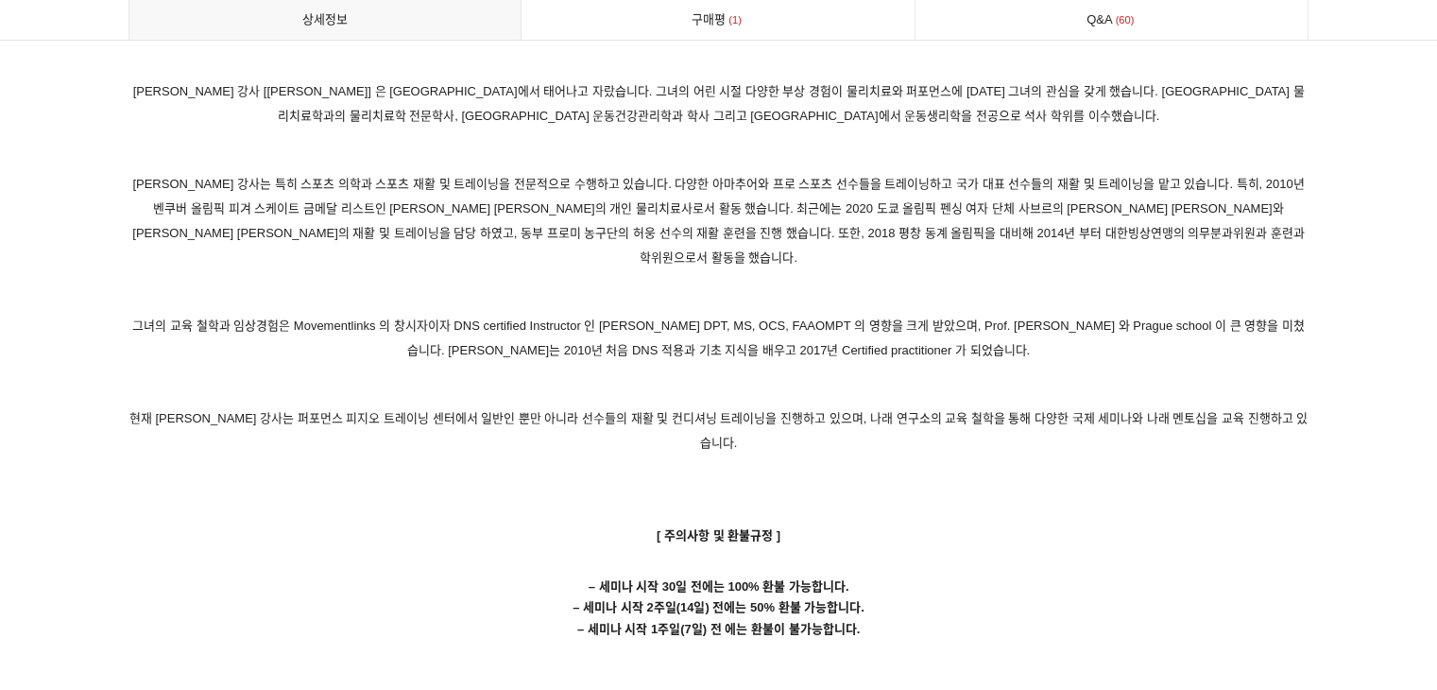
scroll to position [9734, 0]
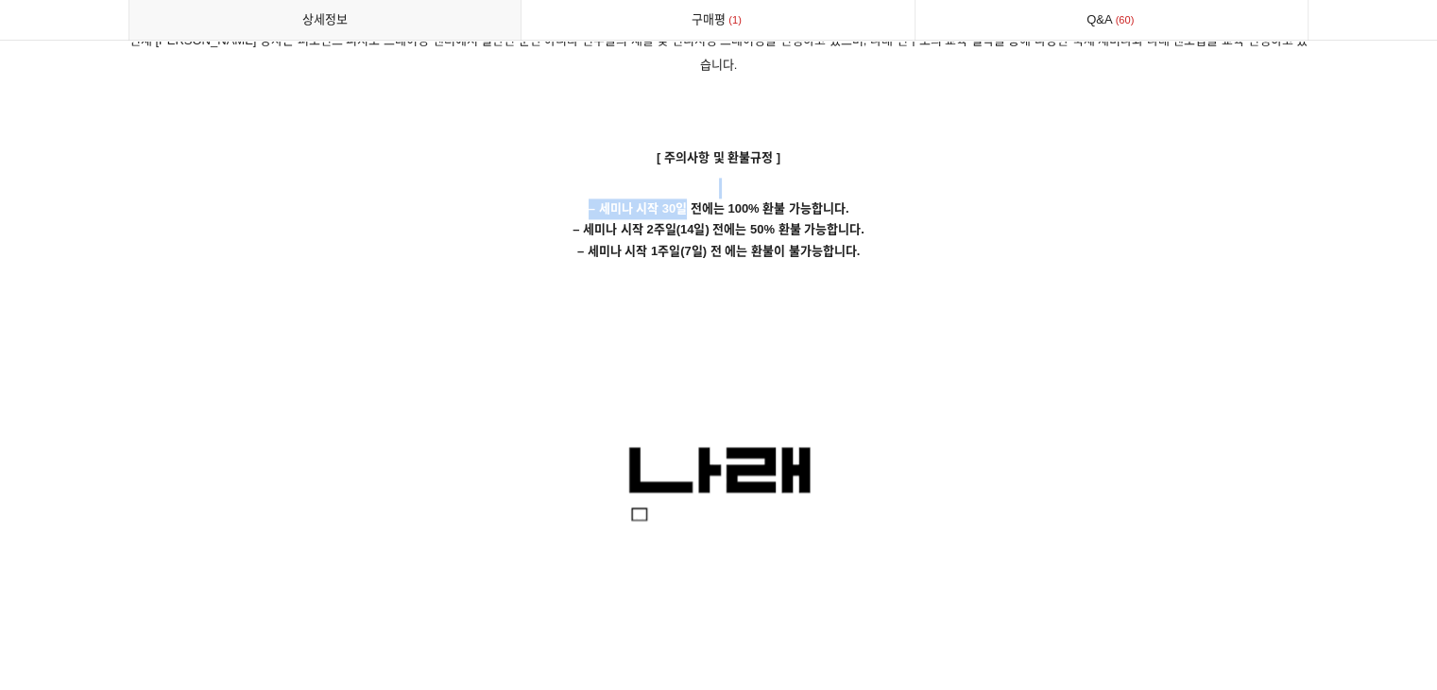
drag, startPoint x: 743, startPoint y: 129, endPoint x: 851, endPoint y: 129, distance: 107.7
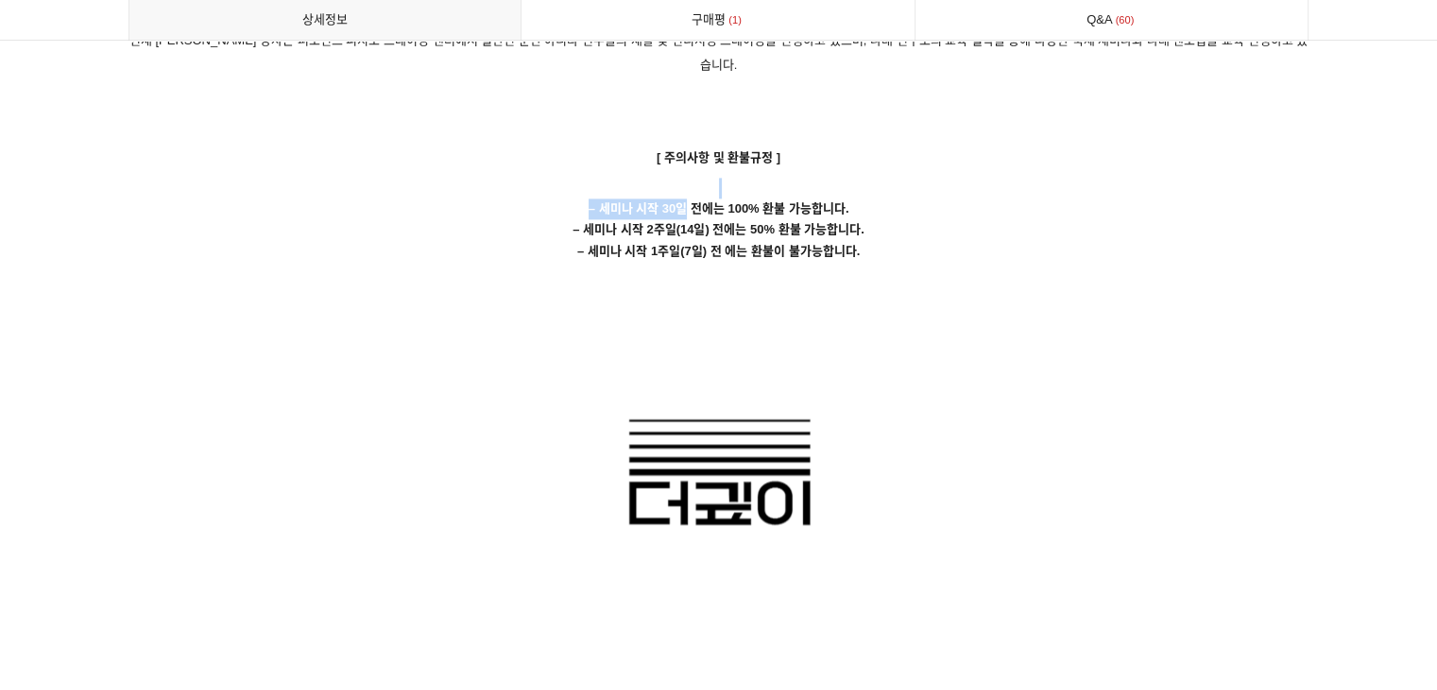
click at [818, 178] on p "– 세미나 시작 30일 전에는 100% 환불 가능합니다. – 세미나 시작 2주일(14일) 전에는 50% 환불 가능합니다. – 세미나 시작 1주…" at bounding box center [719, 219] width 1181 height 83
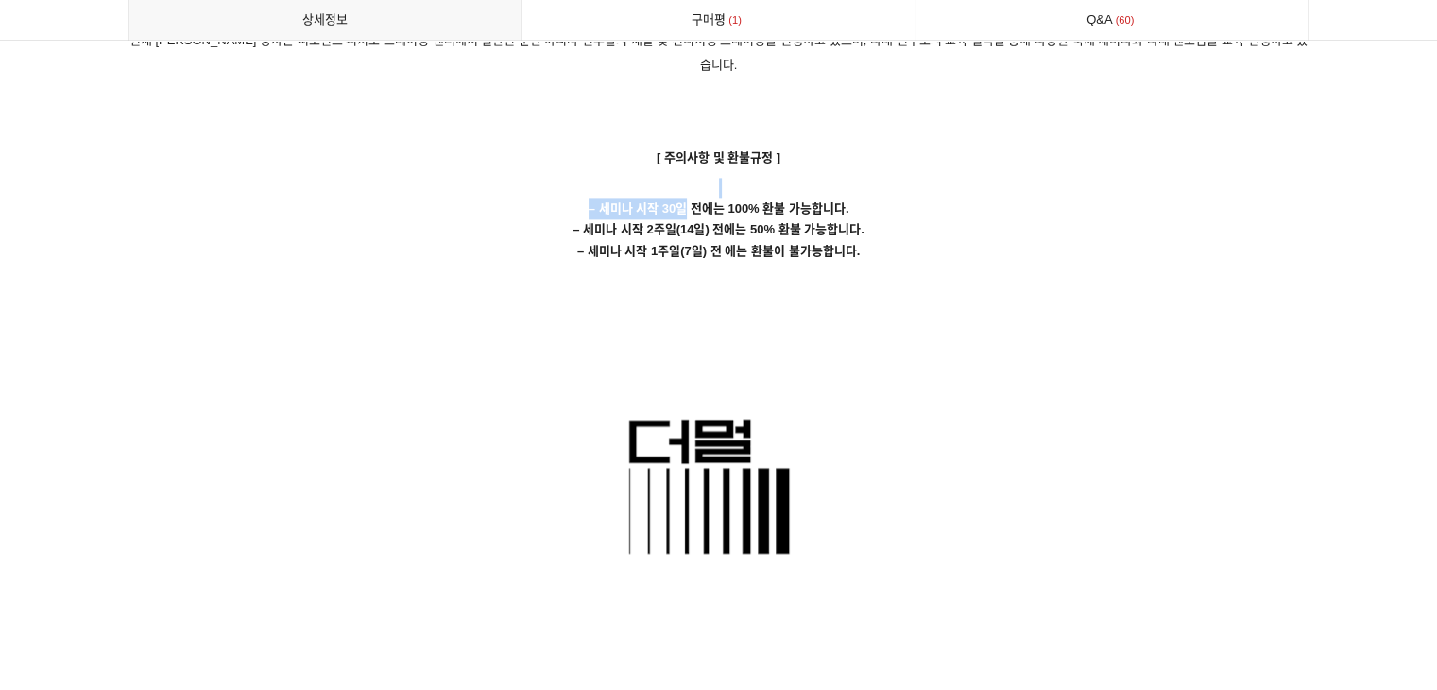
click at [872, 178] on p "– 세미나 시작 30일 전에는 100% 환불 가능합니다. – 세미나 시작 2주일(14일) 전에는 50% 환불 가능합니다. – 세미나 시작 1주…" at bounding box center [719, 219] width 1181 height 83
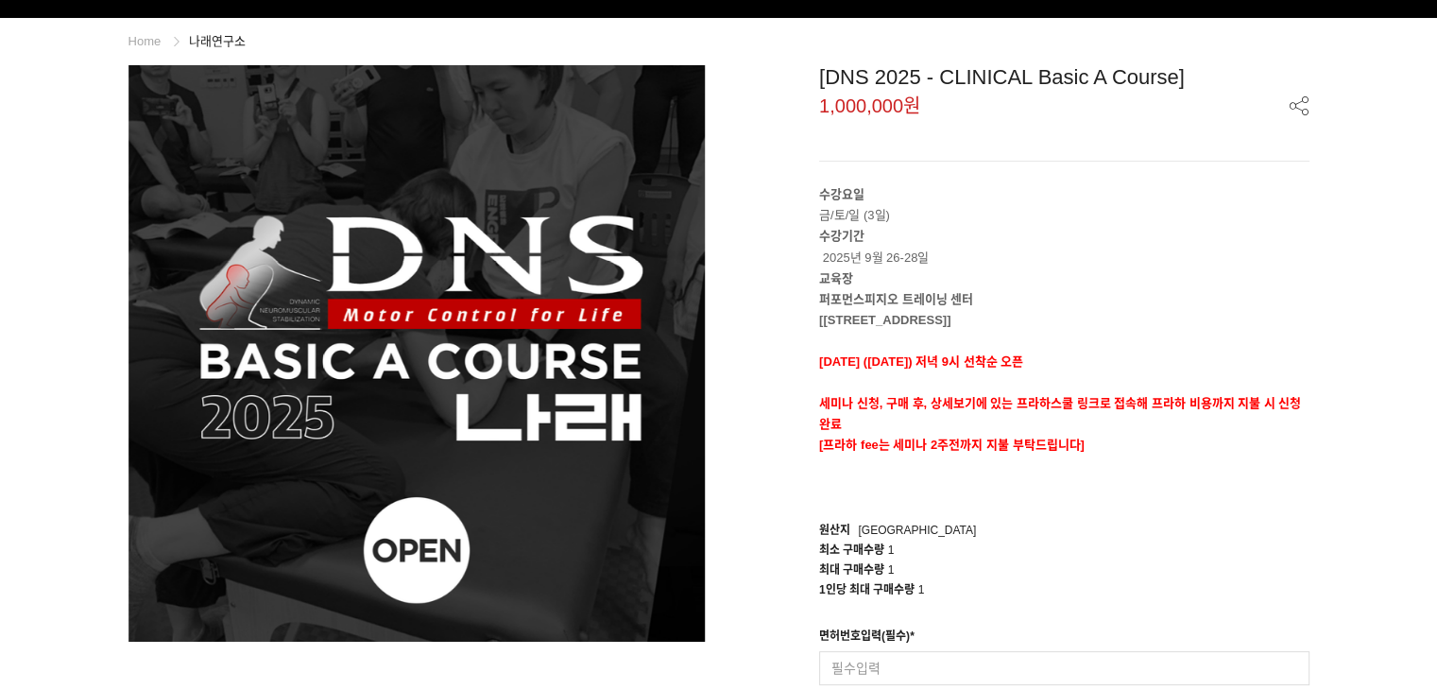
scroll to position [0, 0]
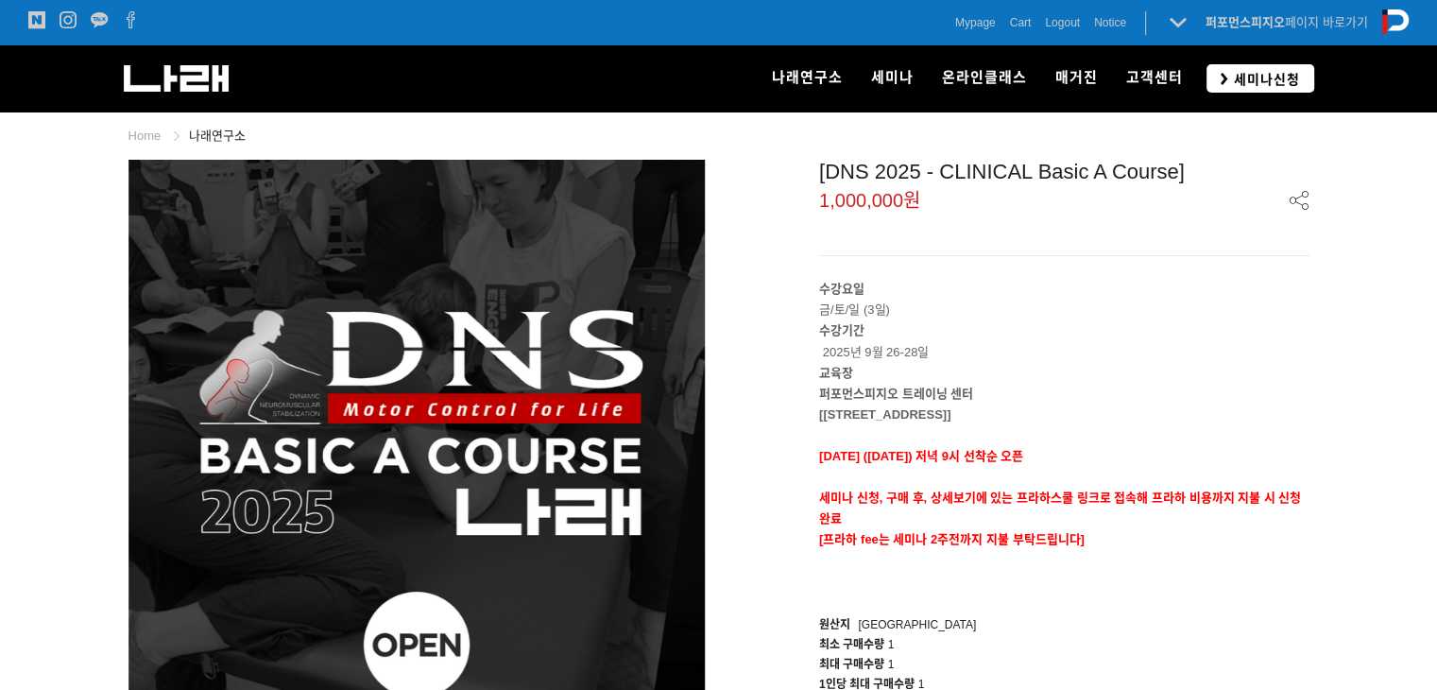
click at [1255, 77] on span "세미나신청" at bounding box center [1265, 79] width 72 height 19
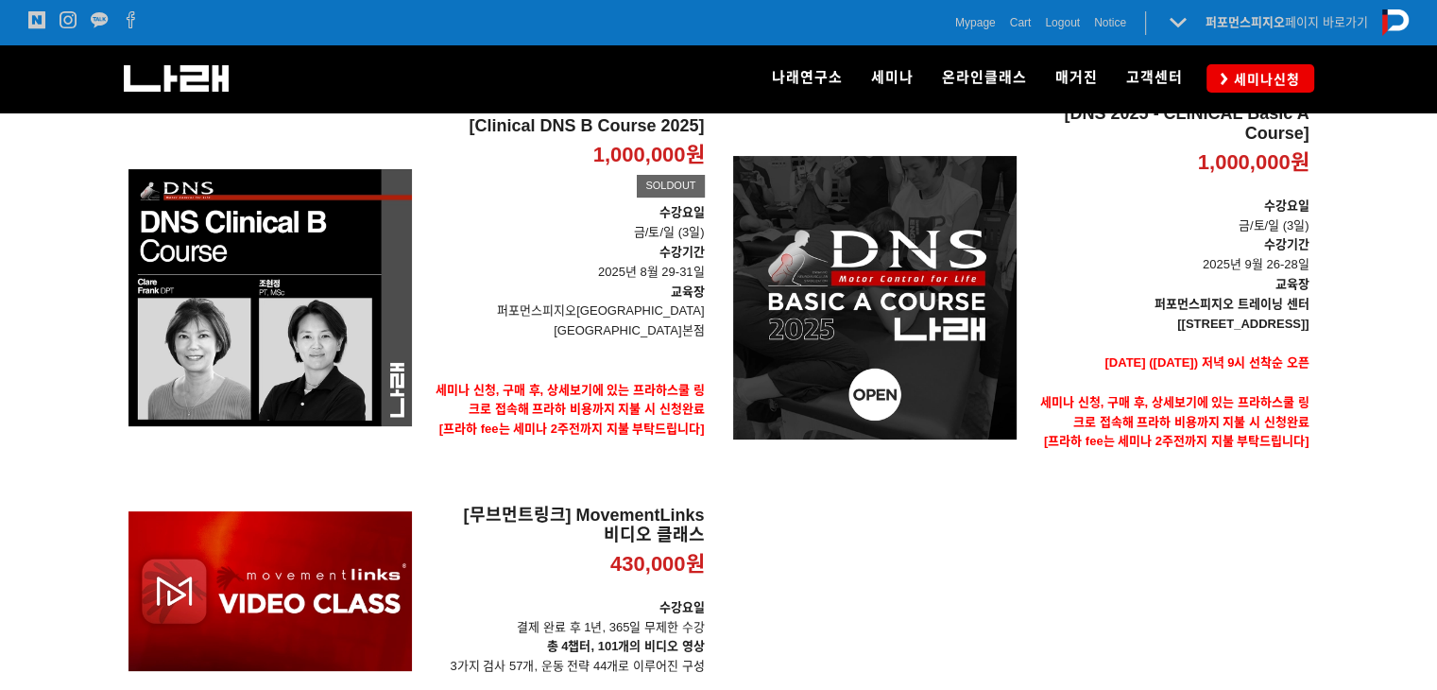
scroll to position [140, 0]
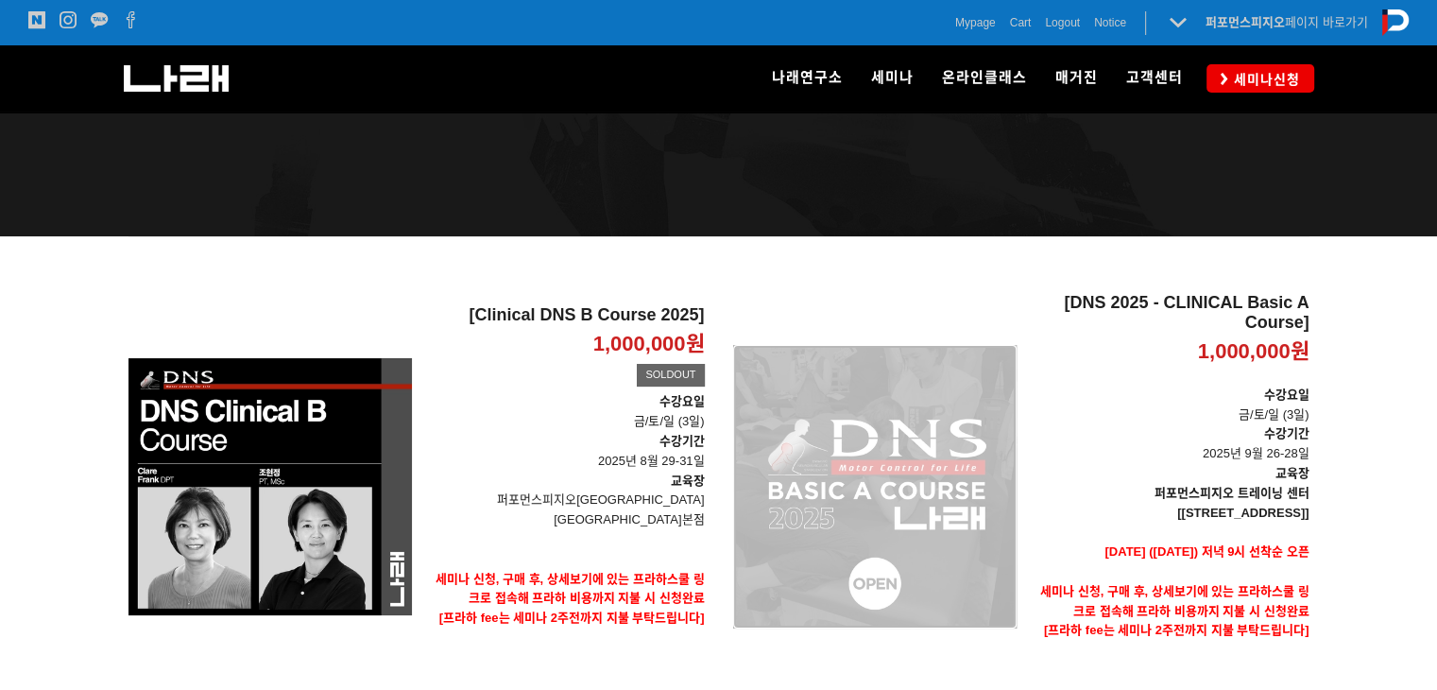
click at [914, 428] on div "[DNS 2025 - CLINICAL Basic A Course] 1,000,000원 TIME SALE" at bounding box center [875, 486] width 284 height 387
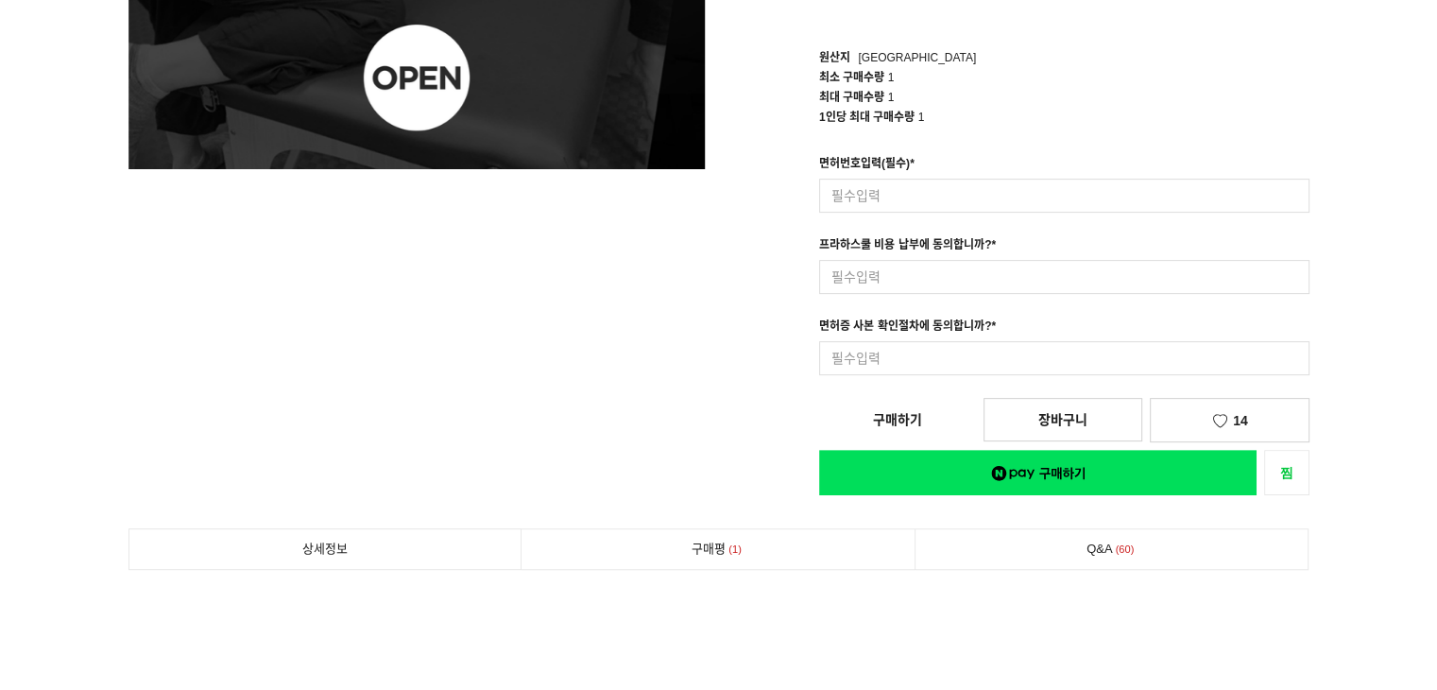
scroll to position [851, 0]
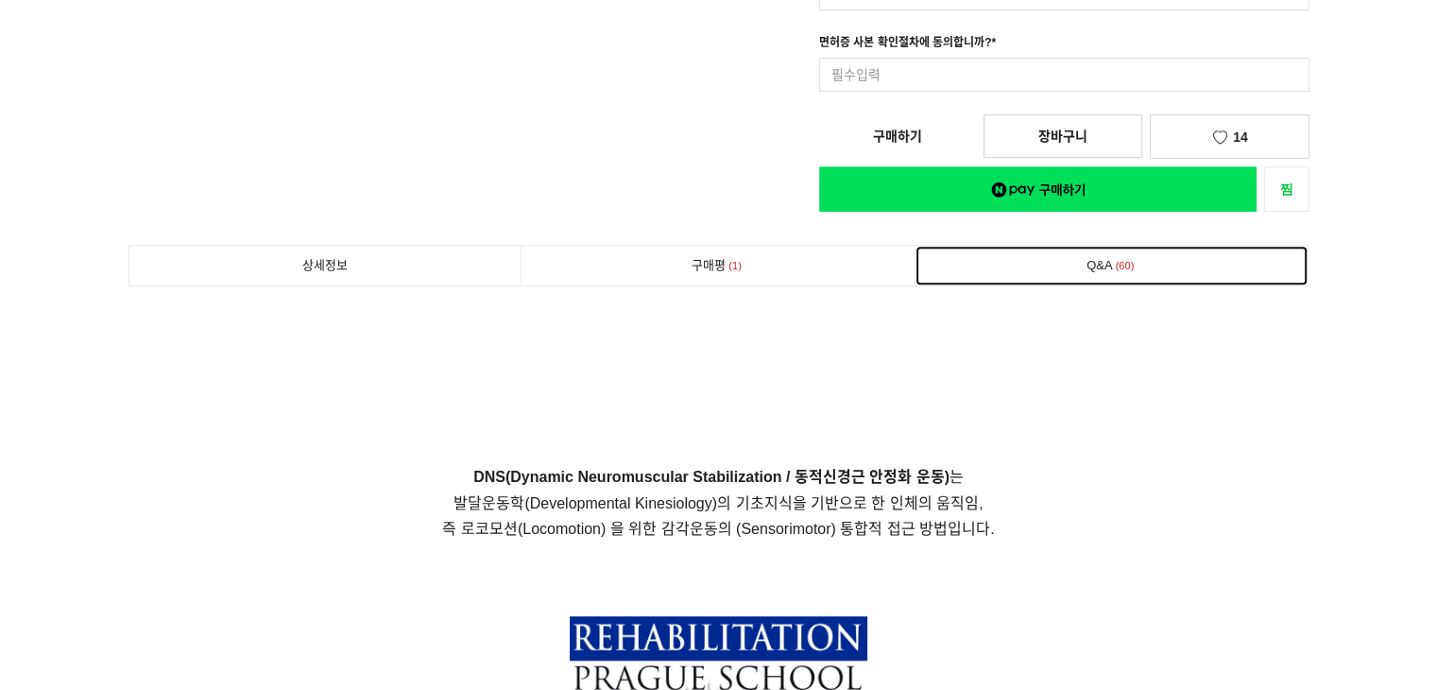
click at [1058, 263] on link "Q&A 60" at bounding box center [1112, 266] width 393 height 40
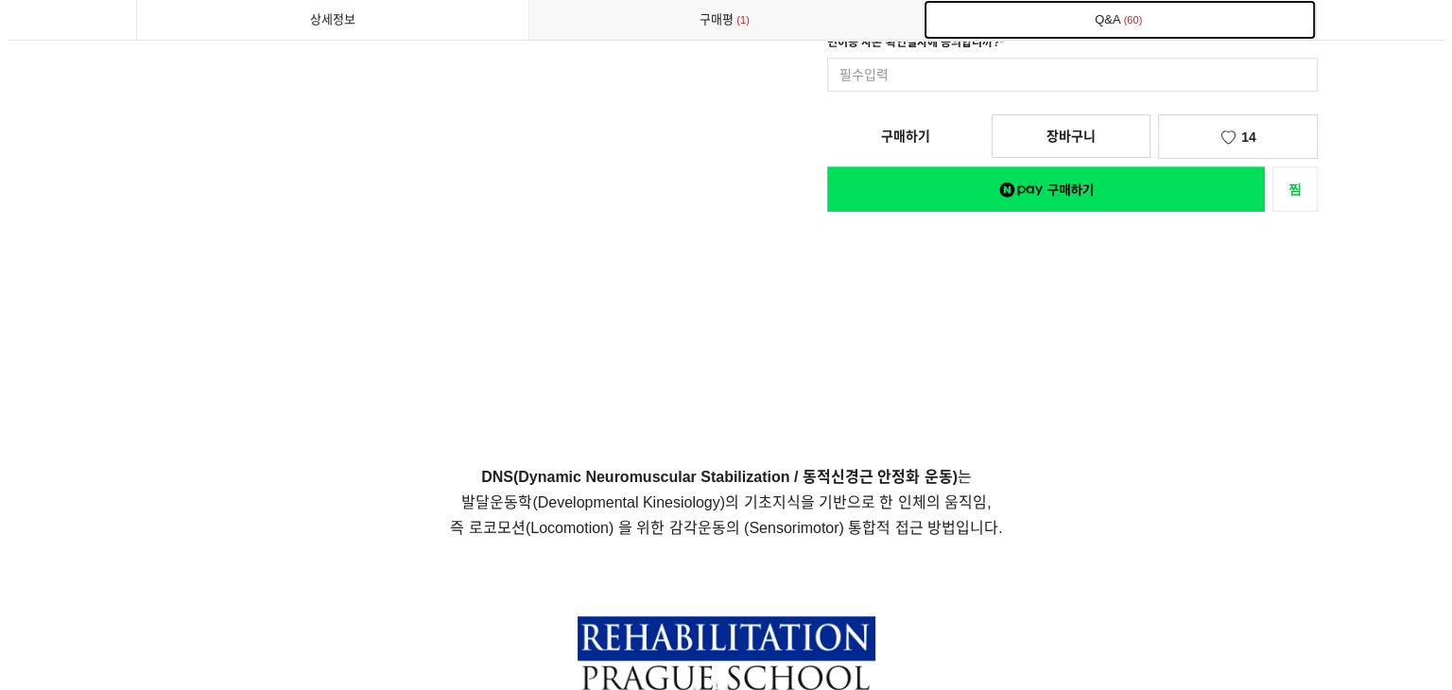
scroll to position [10800, 0]
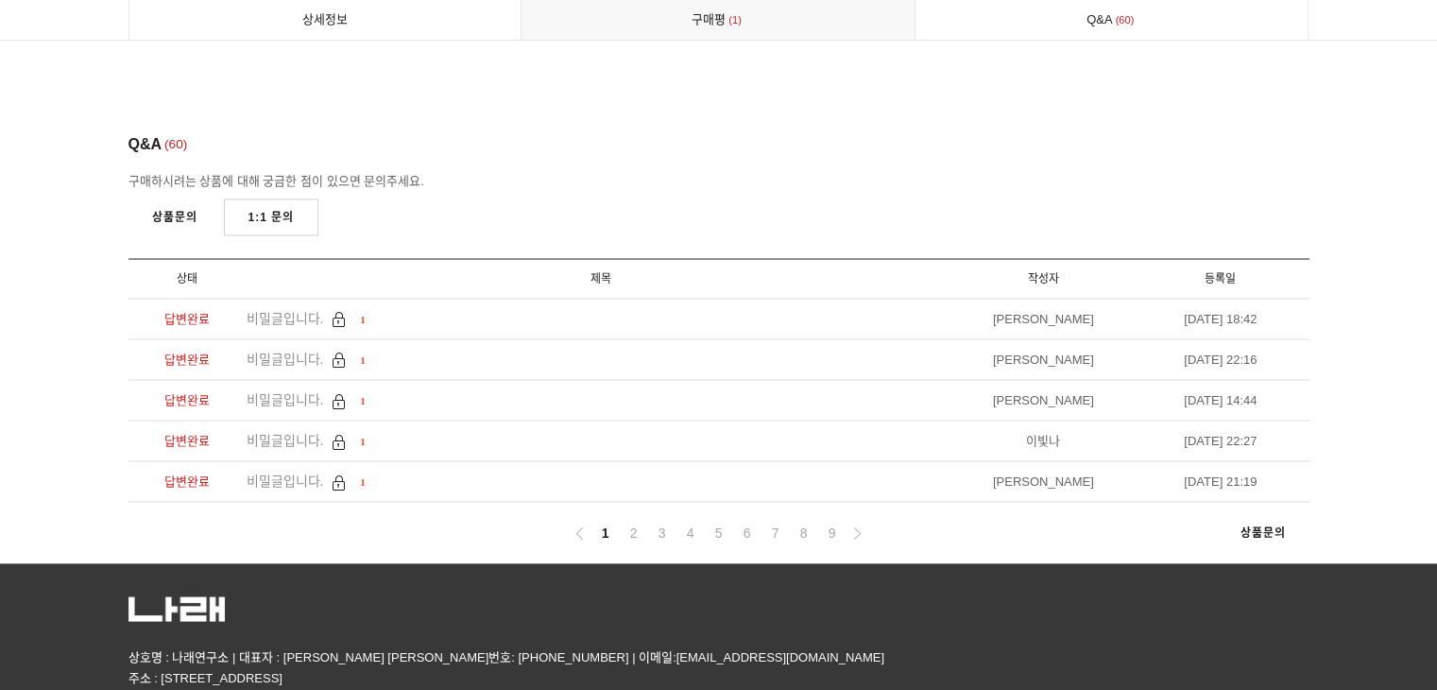
click at [676, 522] on ul "1 2 3 4 5 6 7 8 9" at bounding box center [719, 534] width 301 height 24
click at [683, 522] on link "4" at bounding box center [690, 533] width 23 height 23
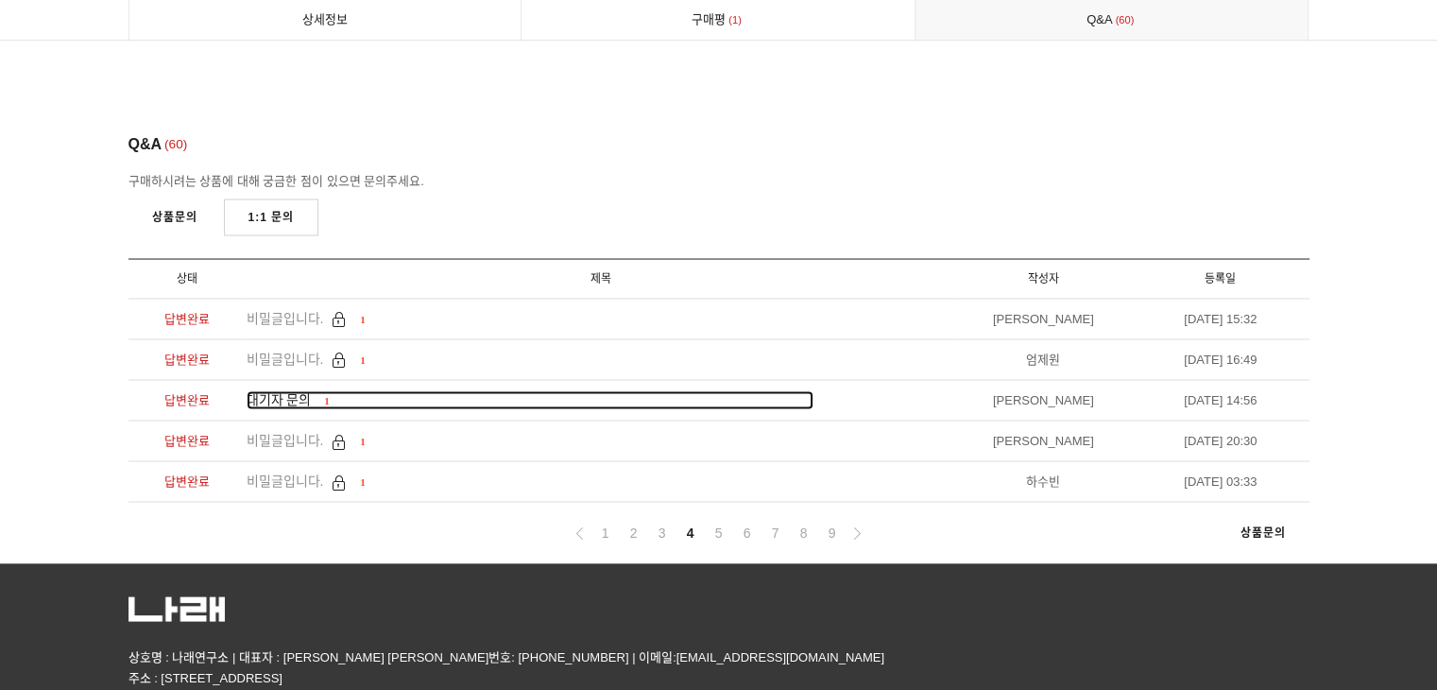
click at [304, 392] on span "대기자 문의" at bounding box center [279, 399] width 65 height 15
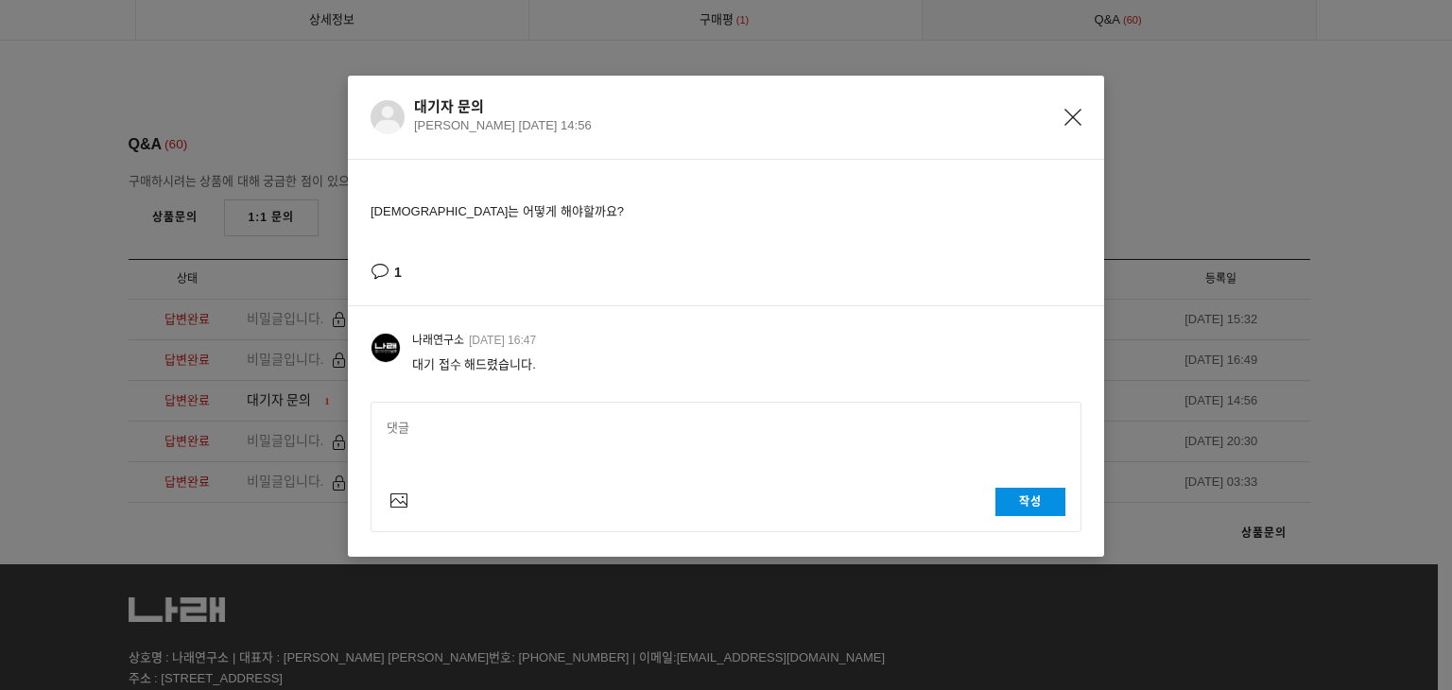
click at [1073, 118] on icon "Close" at bounding box center [1072, 117] width 17 height 17
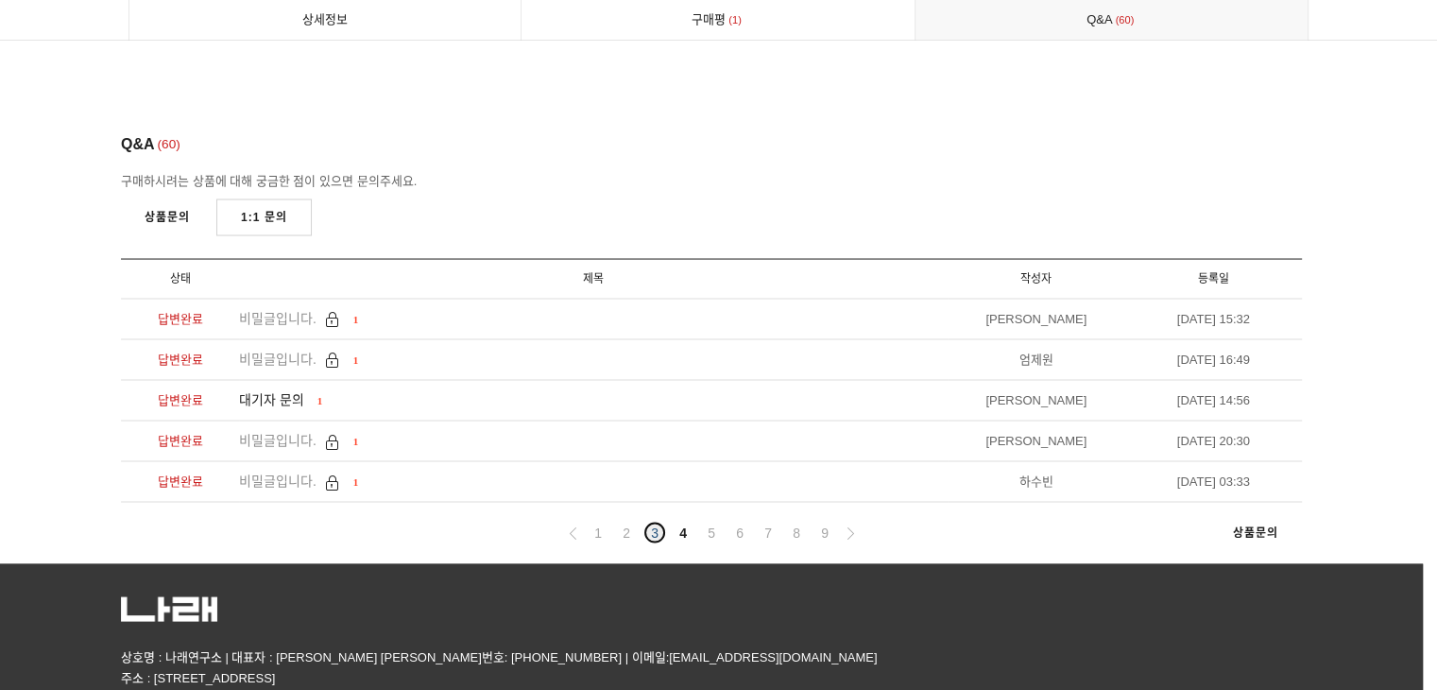
click at [655, 522] on link "3" at bounding box center [655, 533] width 23 height 23
drag, startPoint x: 610, startPoint y: 462, endPoint x: 622, endPoint y: 462, distance: 11.3
click at [613, 522] on ul "1 2 3 4 5 6 7 8 9" at bounding box center [711, 534] width 301 height 24
click at [623, 522] on link "2" at bounding box center [626, 533] width 23 height 23
click at [734, 522] on link "6" at bounding box center [740, 533] width 23 height 23
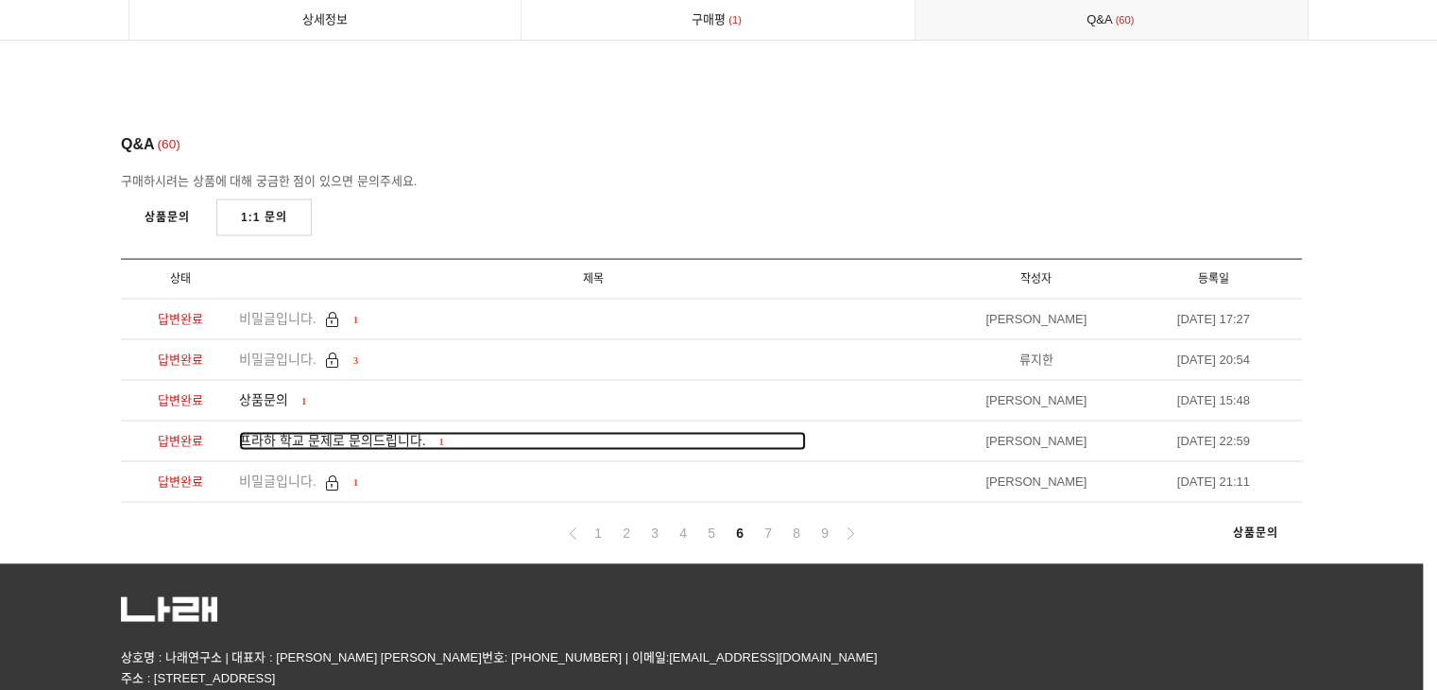
click at [394, 433] on span "프라하 학교 문제로 문의드립니다." at bounding box center [332, 440] width 187 height 15
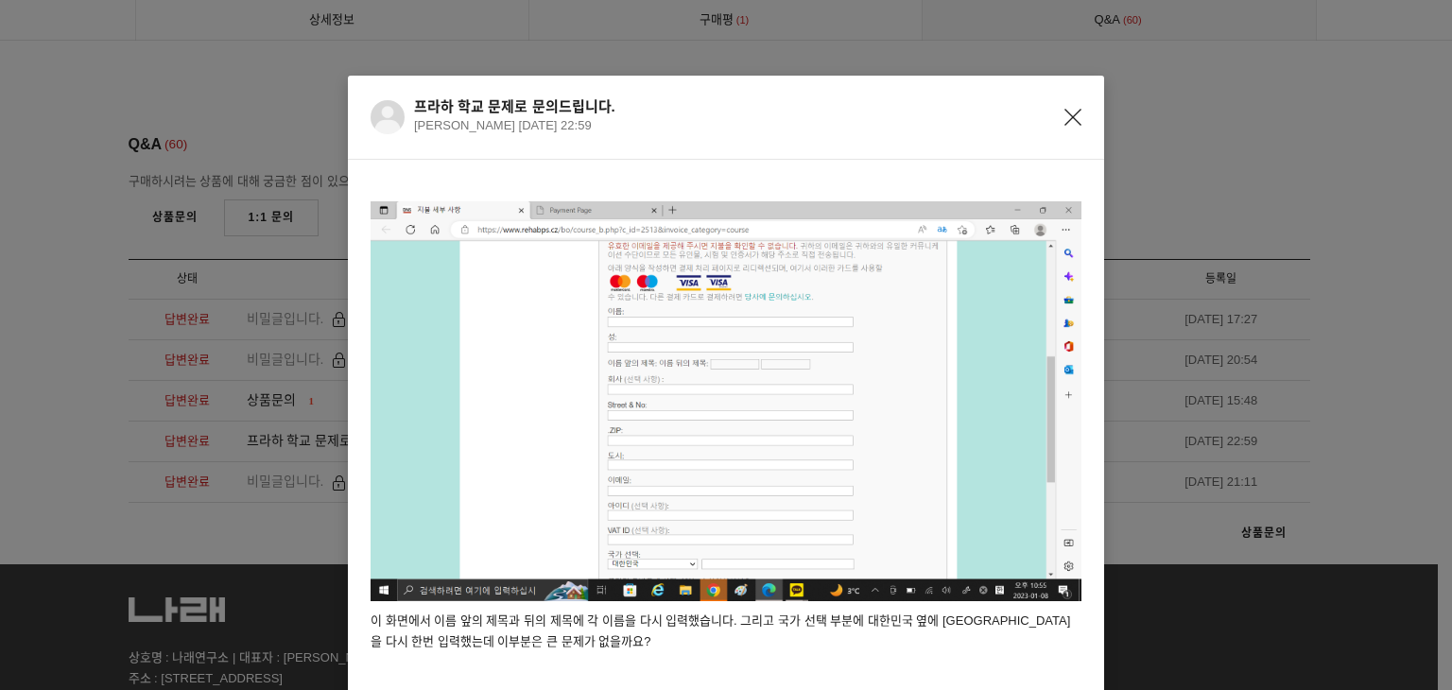
click at [1064, 114] on icon "Close" at bounding box center [1072, 117] width 17 height 17
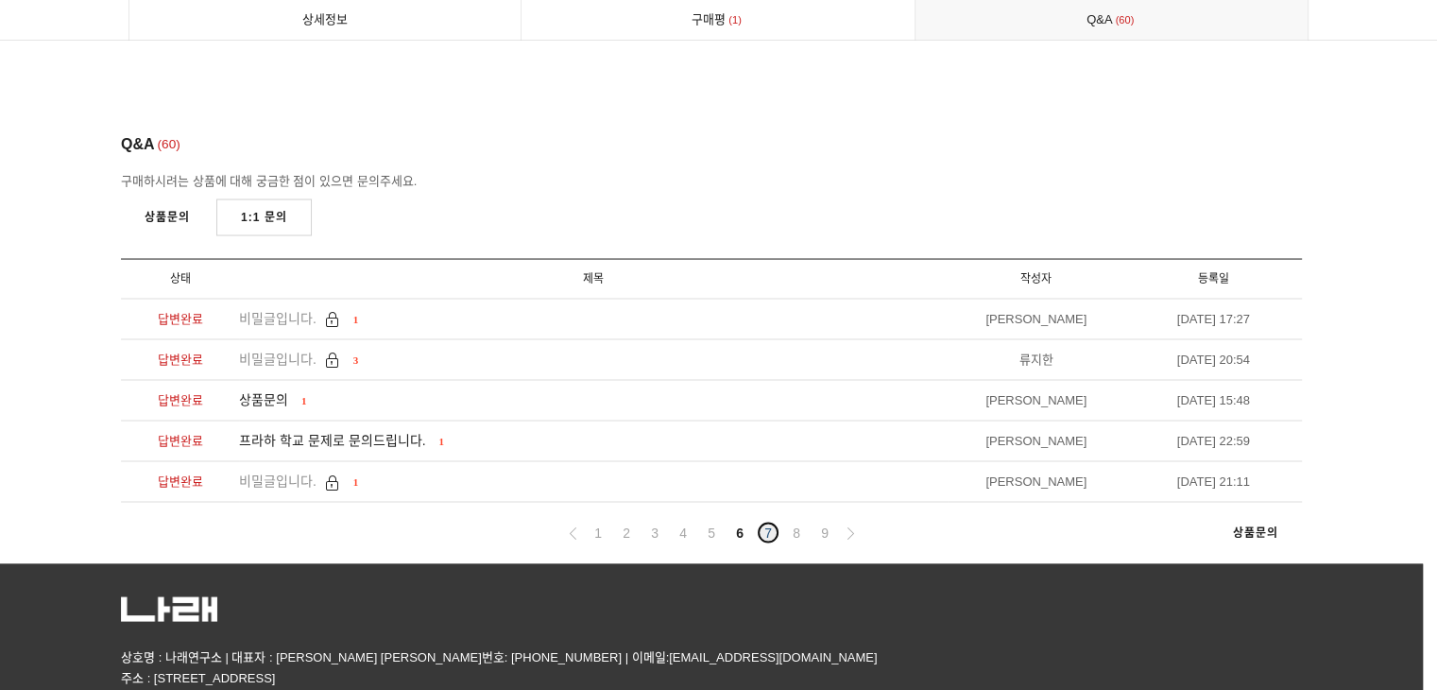
click at [771, 522] on link "7" at bounding box center [768, 533] width 23 height 23
click at [801, 522] on link "8" at bounding box center [796, 533] width 23 height 23
click at [832, 522] on link "9" at bounding box center [825, 533] width 23 height 23
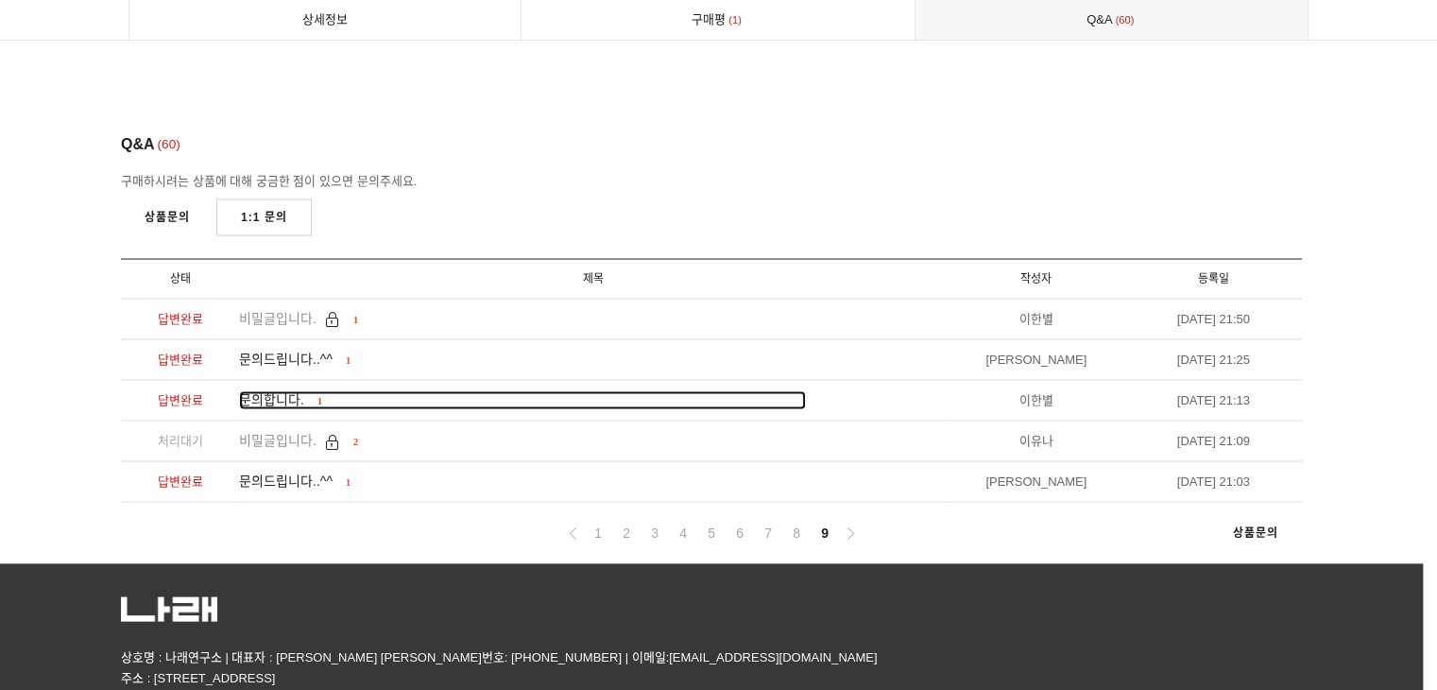
click at [284, 391] on div "문의합니다. 1" at bounding box center [280, 400] width 83 height 19
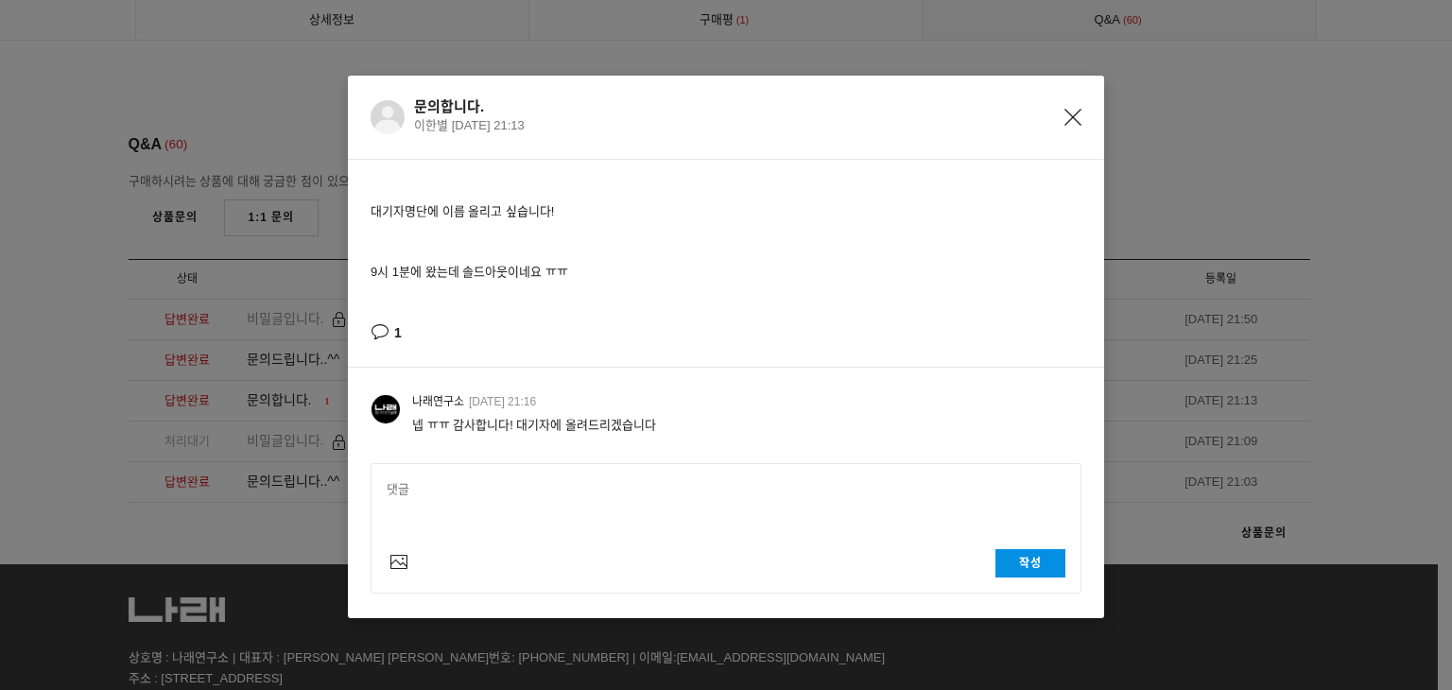
click at [1066, 113] on icon "Close" at bounding box center [1072, 117] width 17 height 17
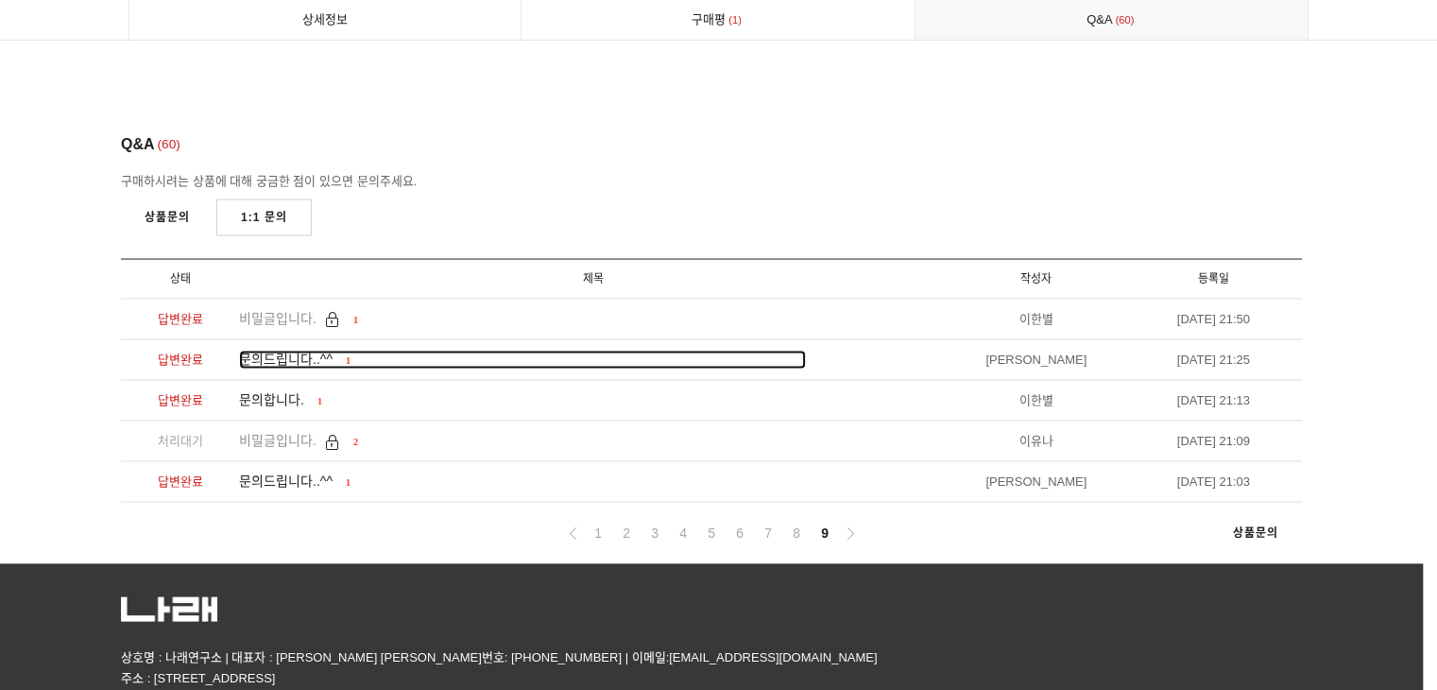
click at [278, 352] on span "문의드립니다..^^" at bounding box center [286, 359] width 94 height 15
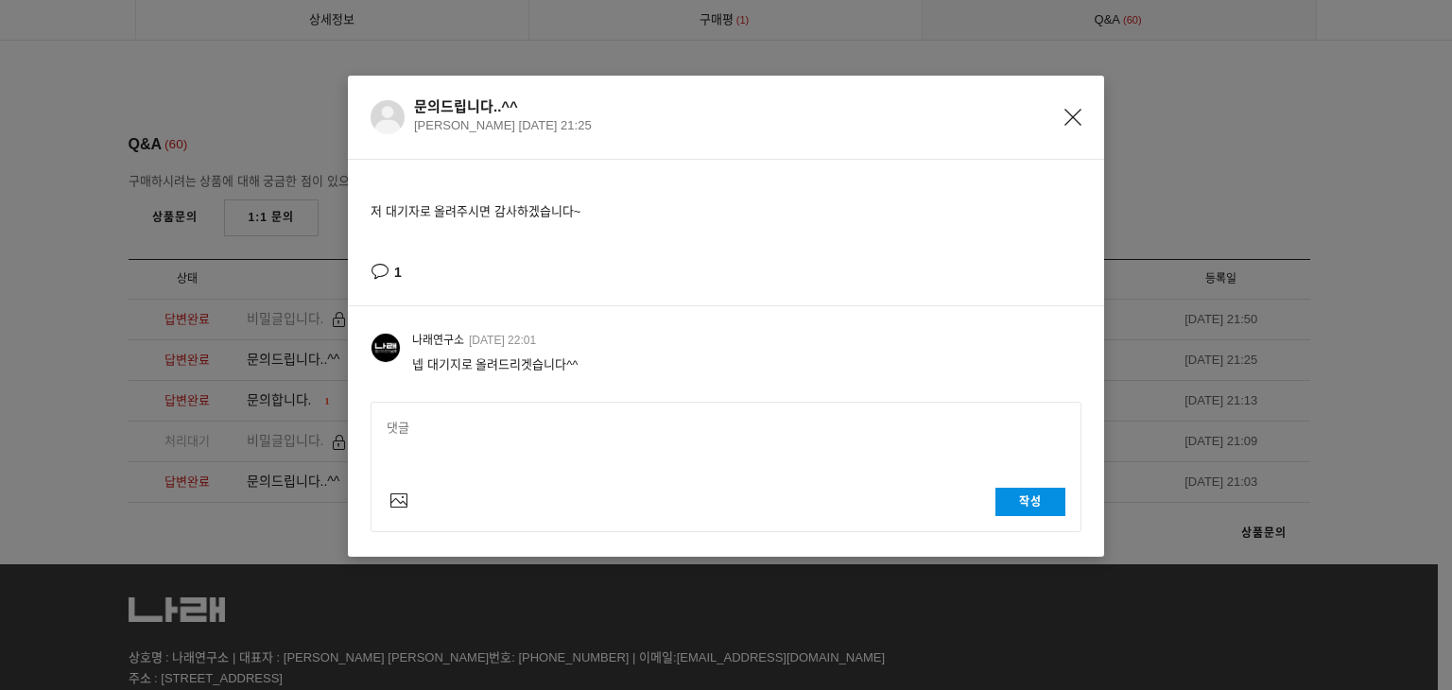
click at [1066, 112] on icon "Close" at bounding box center [1072, 117] width 17 height 17
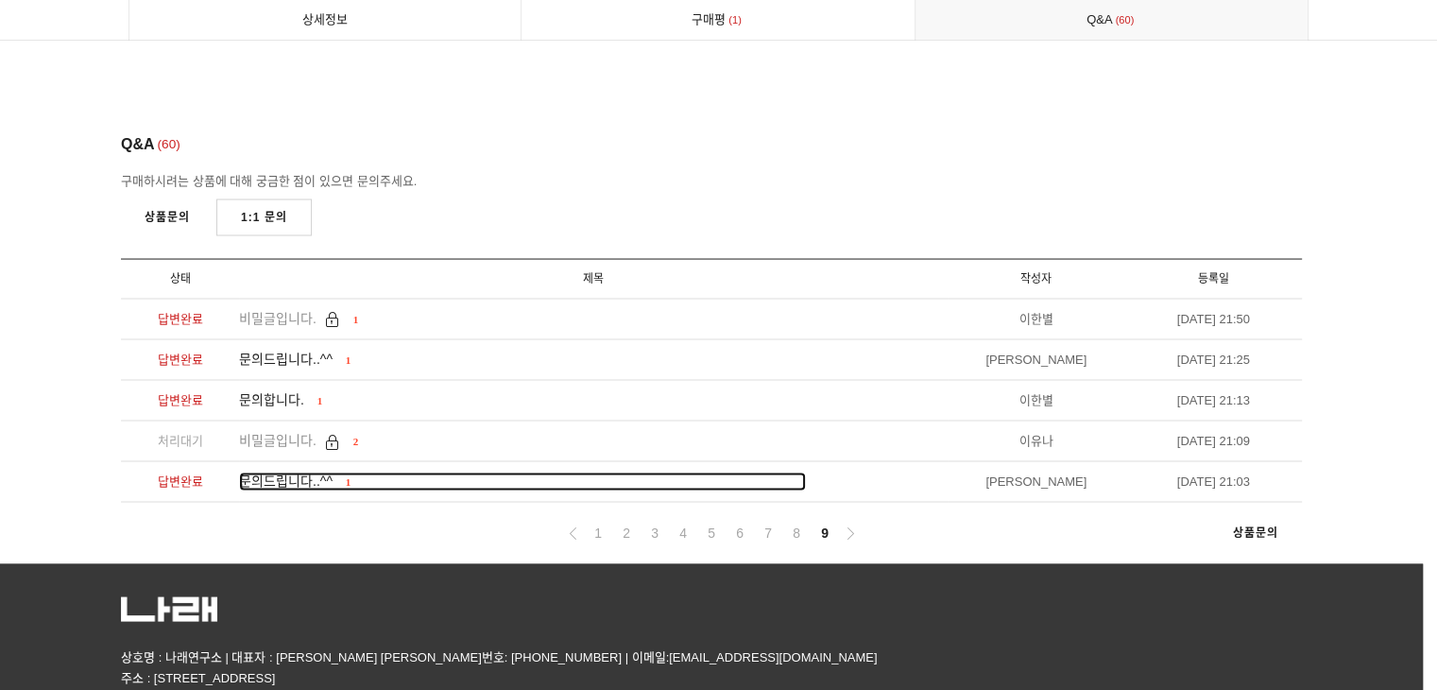
click at [310, 473] on span "문의드립니다..^^" at bounding box center [286, 480] width 94 height 15
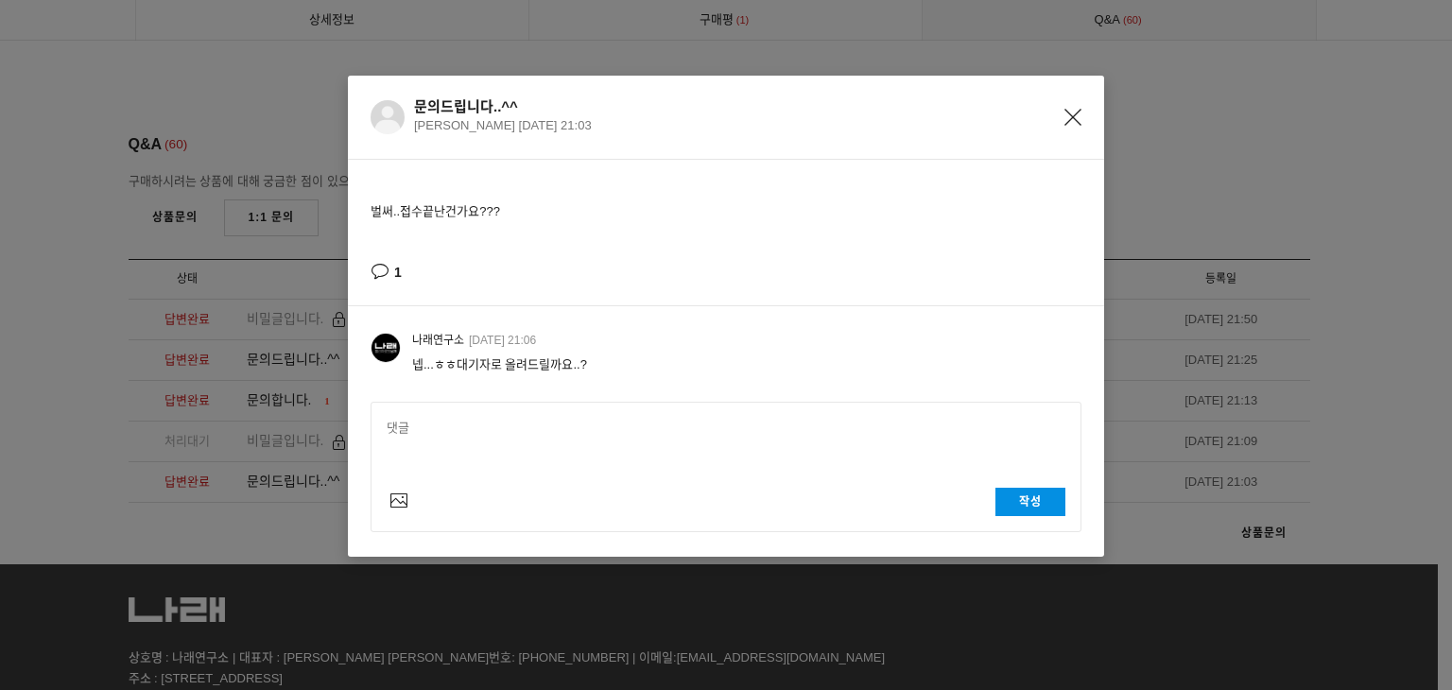
click at [1075, 119] on icon "Close" at bounding box center [1072, 117] width 17 height 17
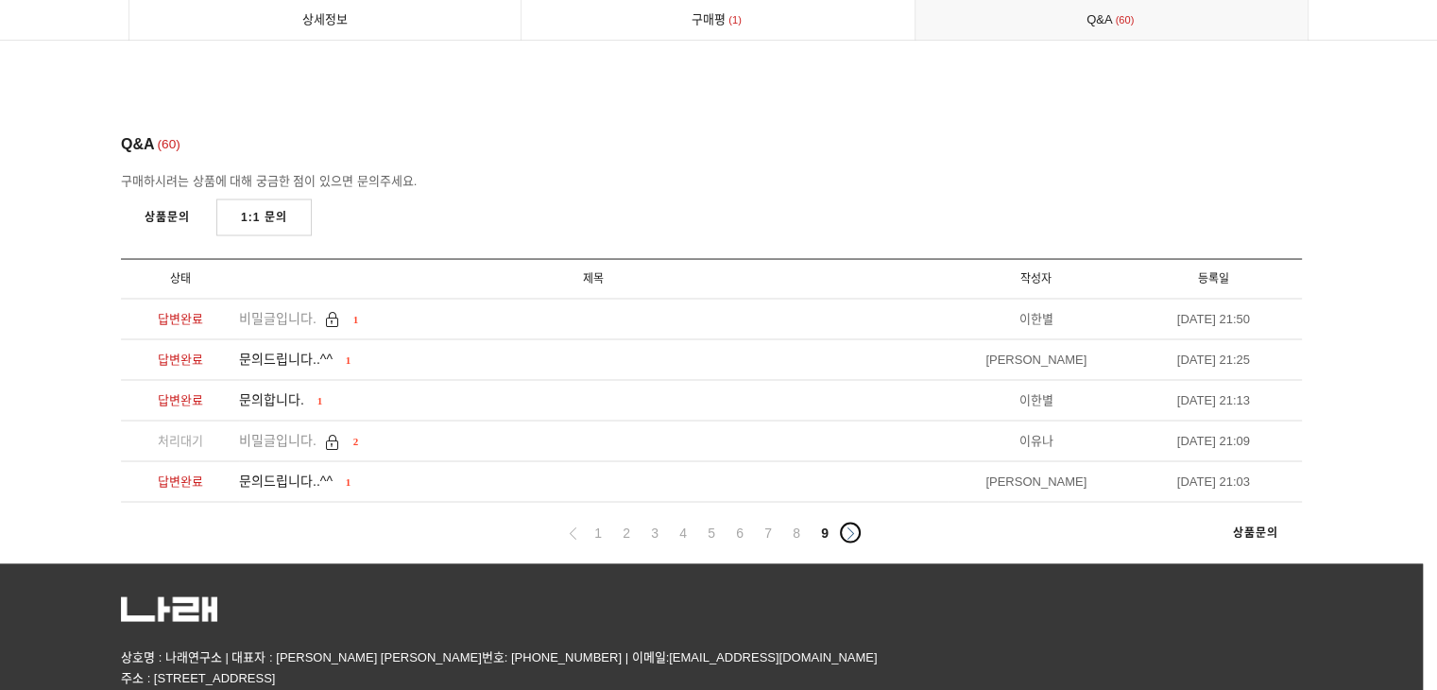
click at [845, 527] on icon at bounding box center [851, 533] width 12 height 12
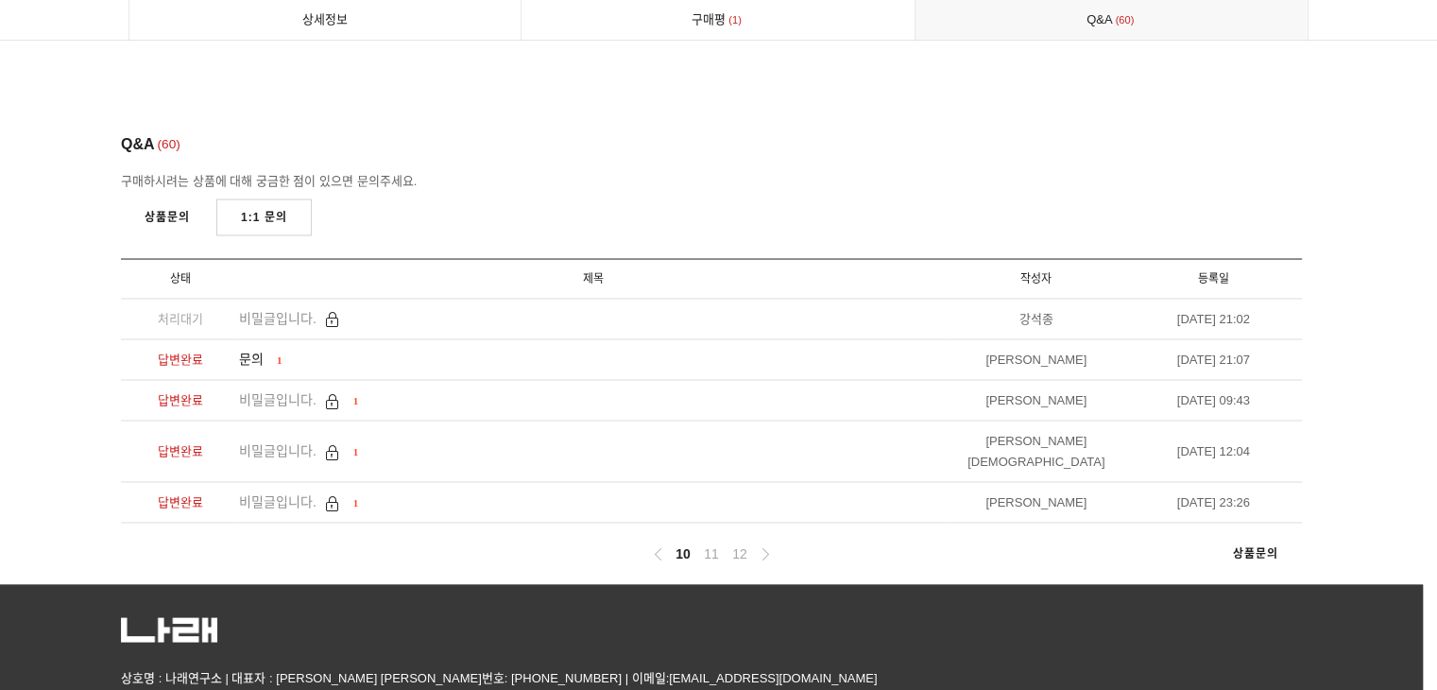
click at [260, 340] on li "문의 1" at bounding box center [593, 360] width 709 height 41
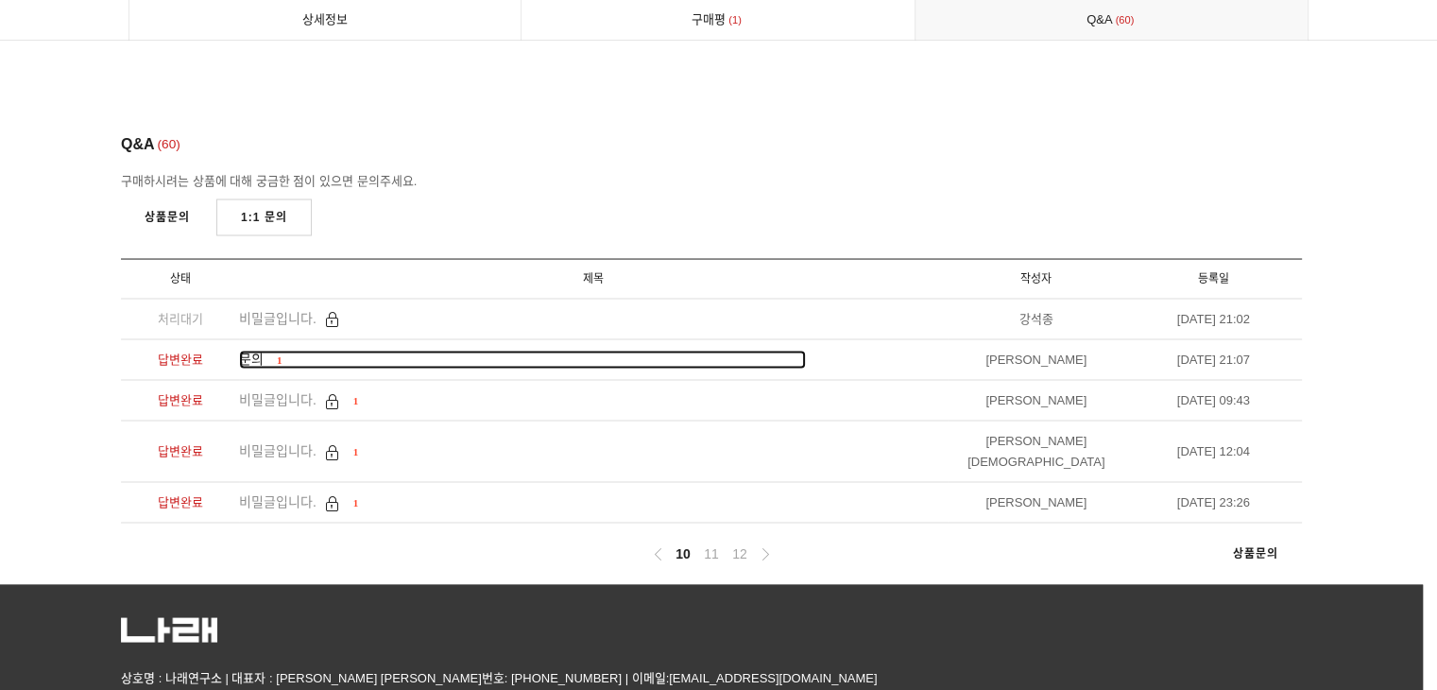
click at [254, 352] on span "문의" at bounding box center [251, 359] width 25 height 15
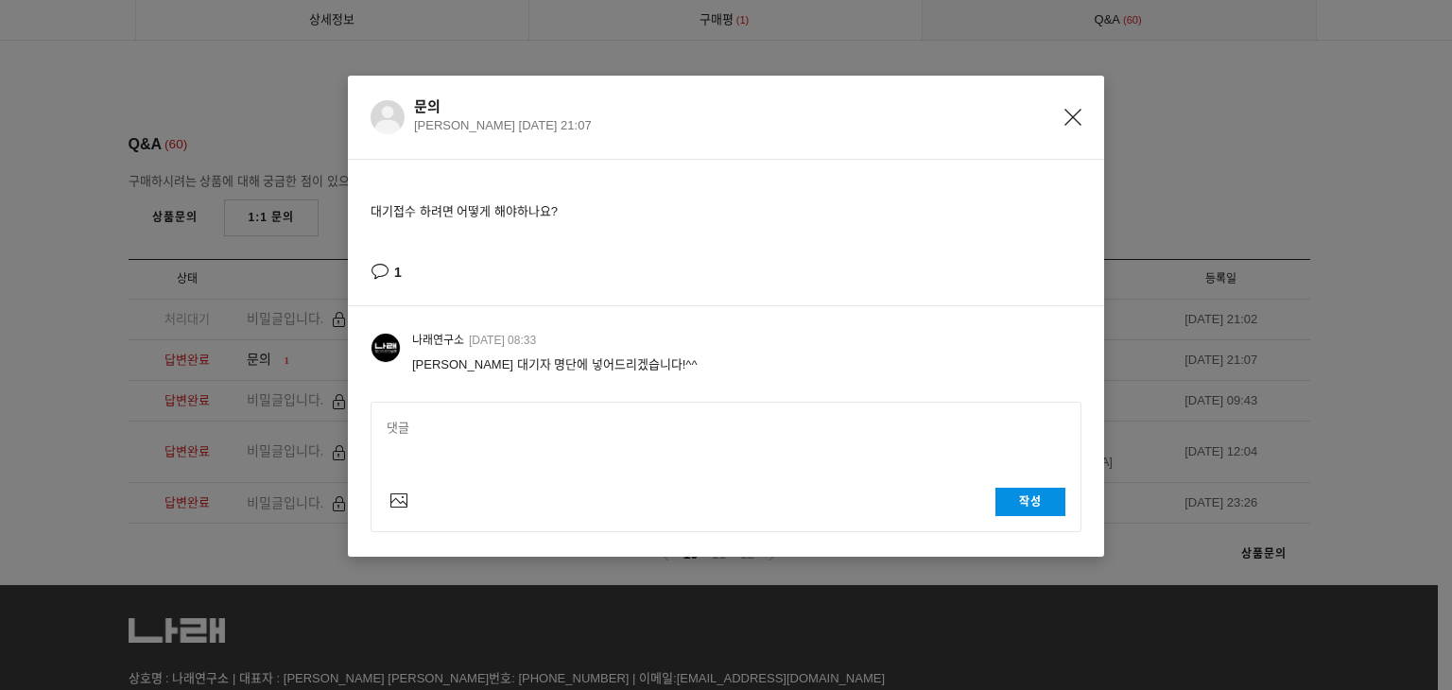
click at [1068, 116] on icon "Close" at bounding box center [1072, 117] width 17 height 17
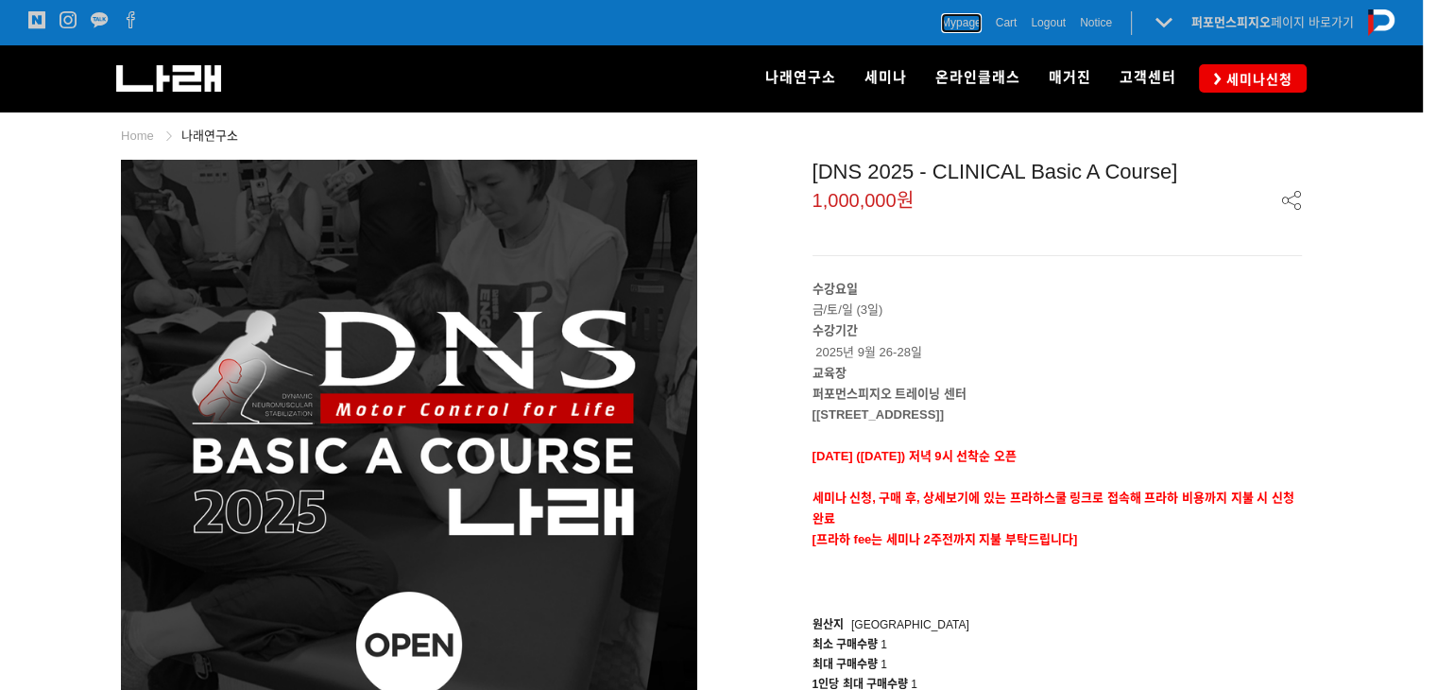
click at [951, 26] on span "Mypage" at bounding box center [961, 22] width 41 height 19
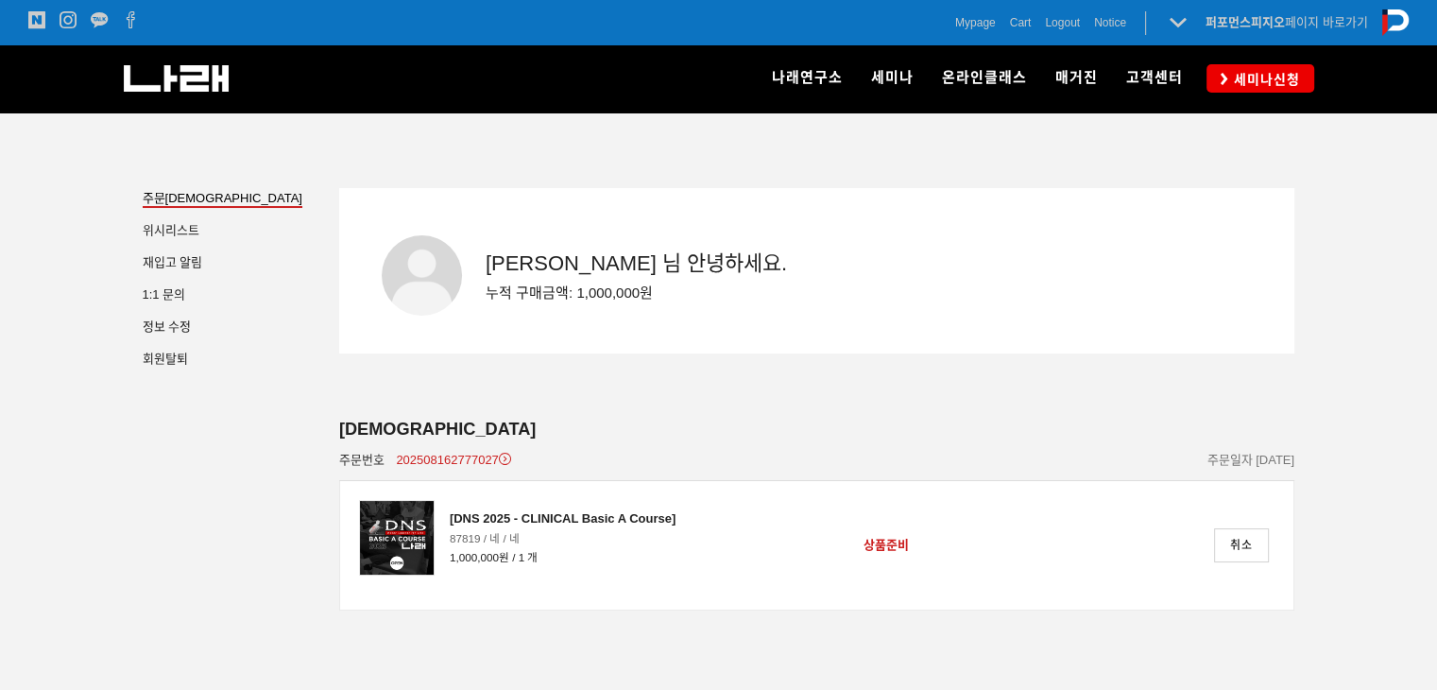
scroll to position [234, 0]
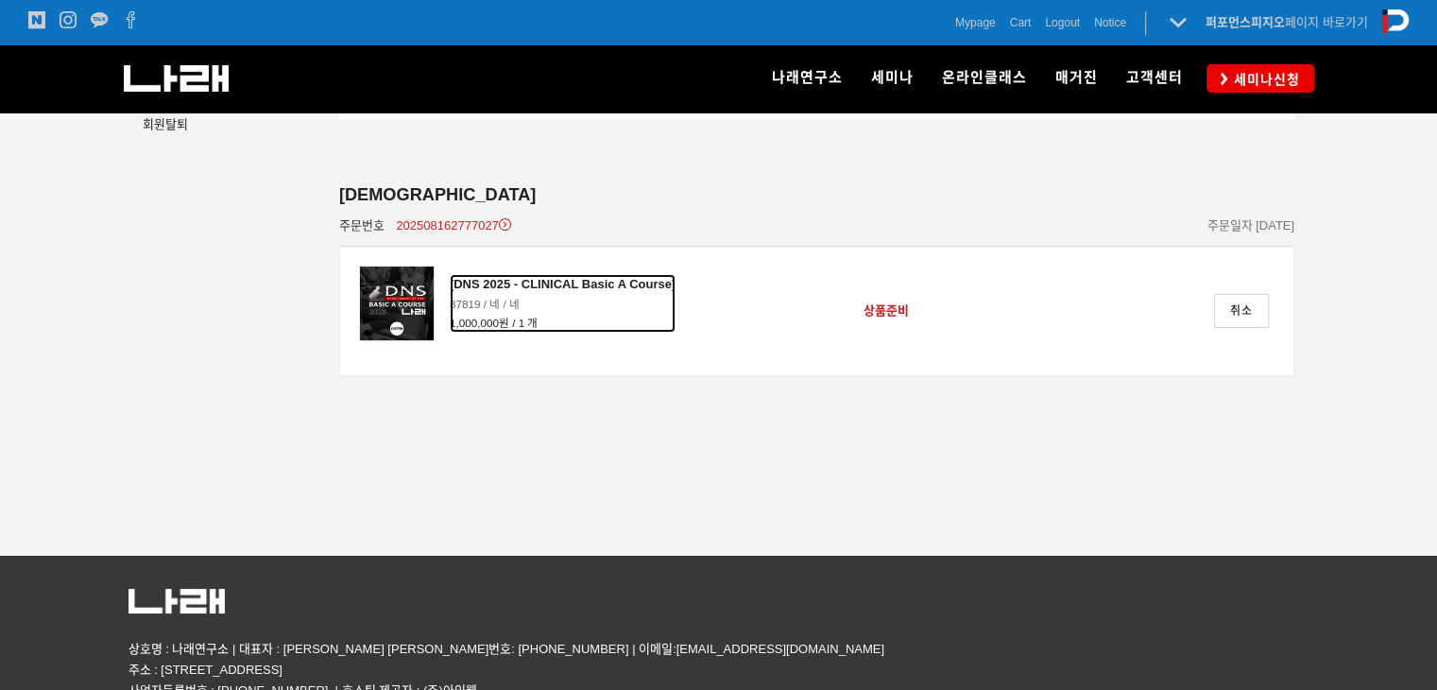
click at [538, 287] on div "[DNS 2025 - CLINICAL Basic A Course]" at bounding box center [563, 284] width 226 height 21
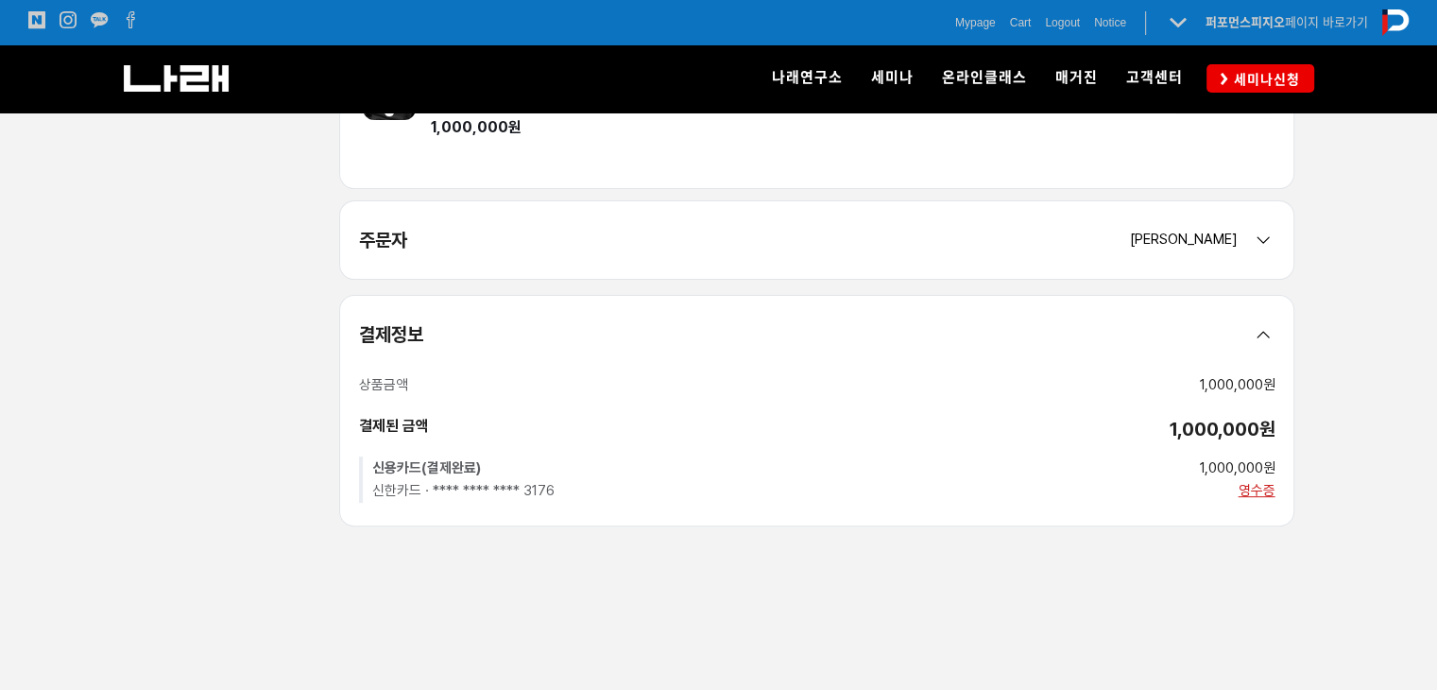
scroll to position [234, 0]
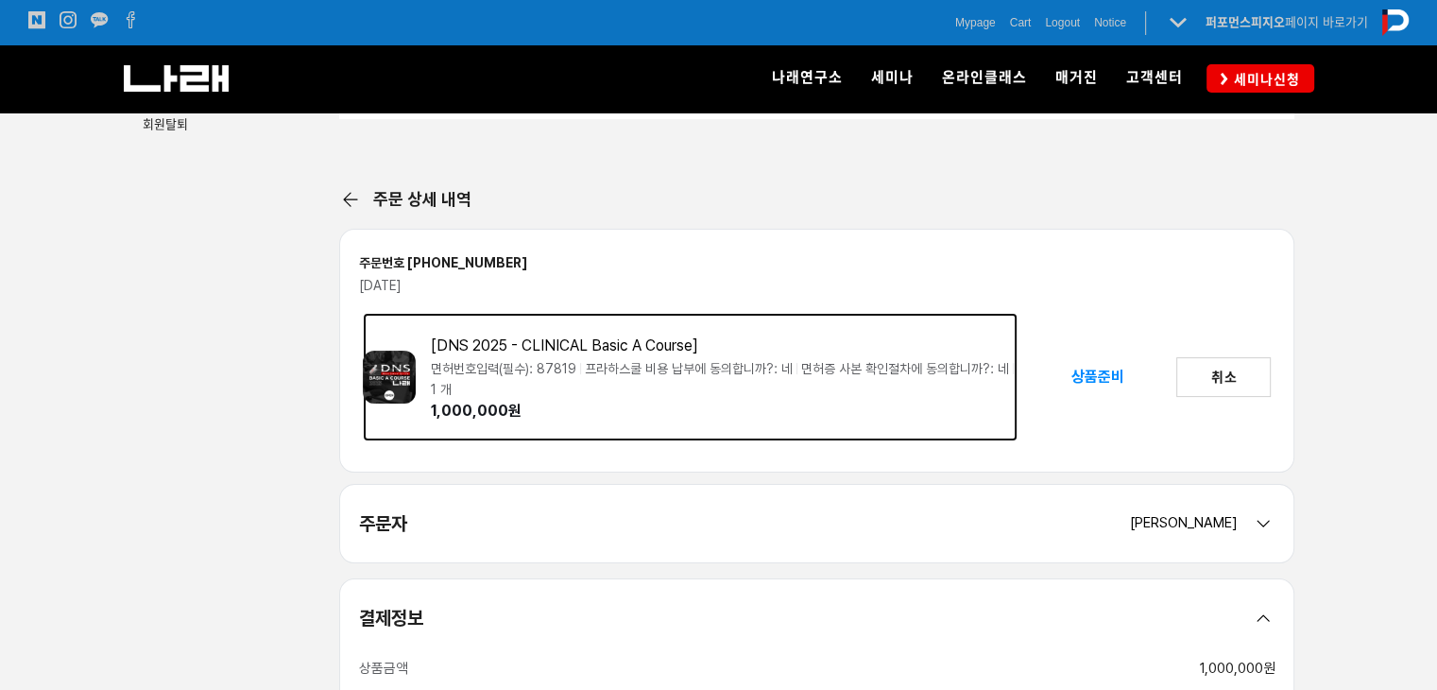
click at [525, 369] on div "면허번호입력(필수): [PHONE_NUMBER] 납부에 동의합니까?: 네 면허증 사본 확인절차에 동의합니까?: 네 1 개" at bounding box center [725, 379] width 588 height 42
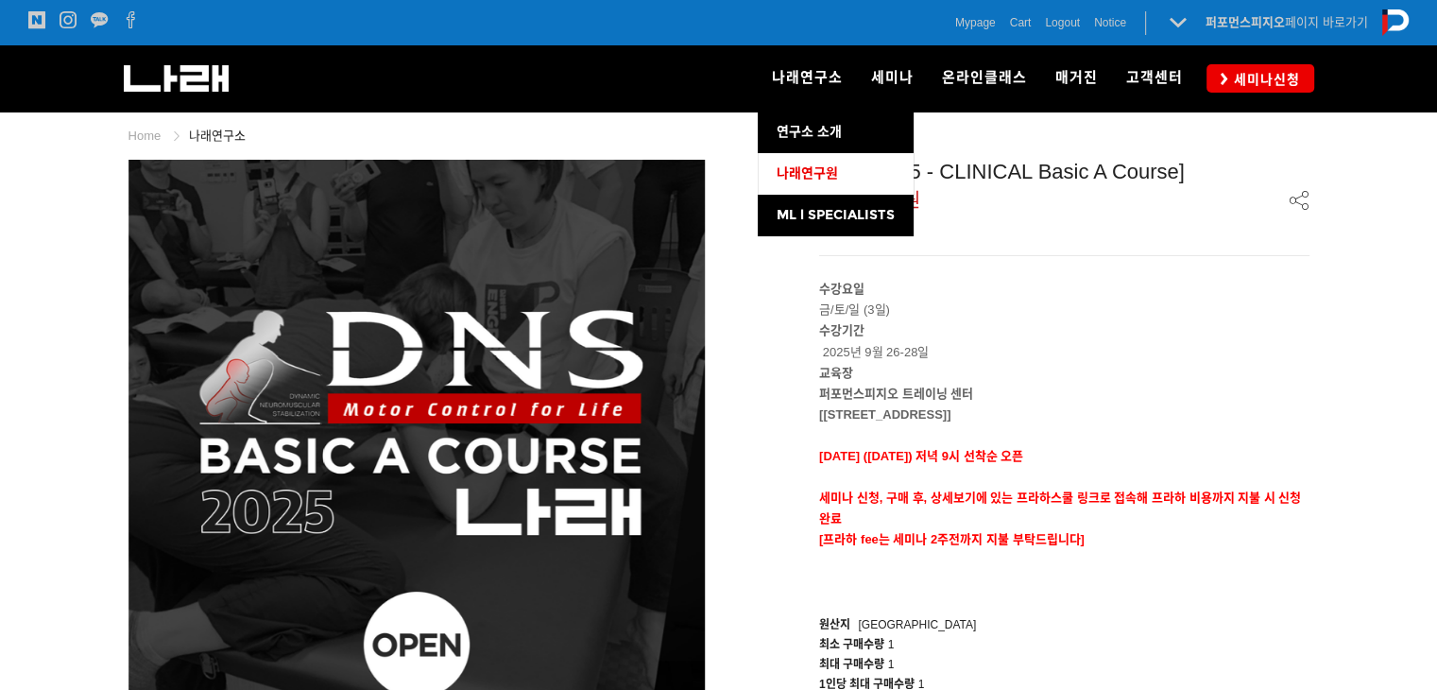
click at [837, 166] on span "나래연구원" at bounding box center [807, 173] width 61 height 16
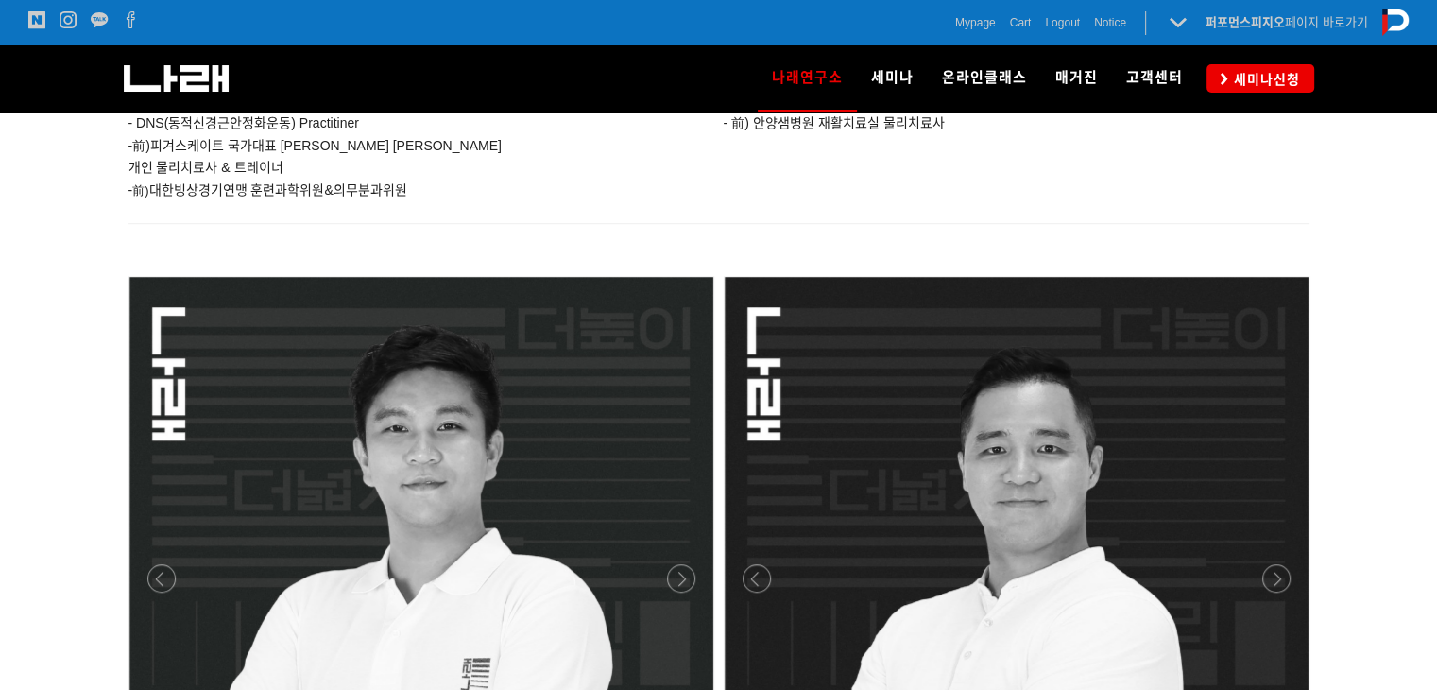
scroll to position [1586, 0]
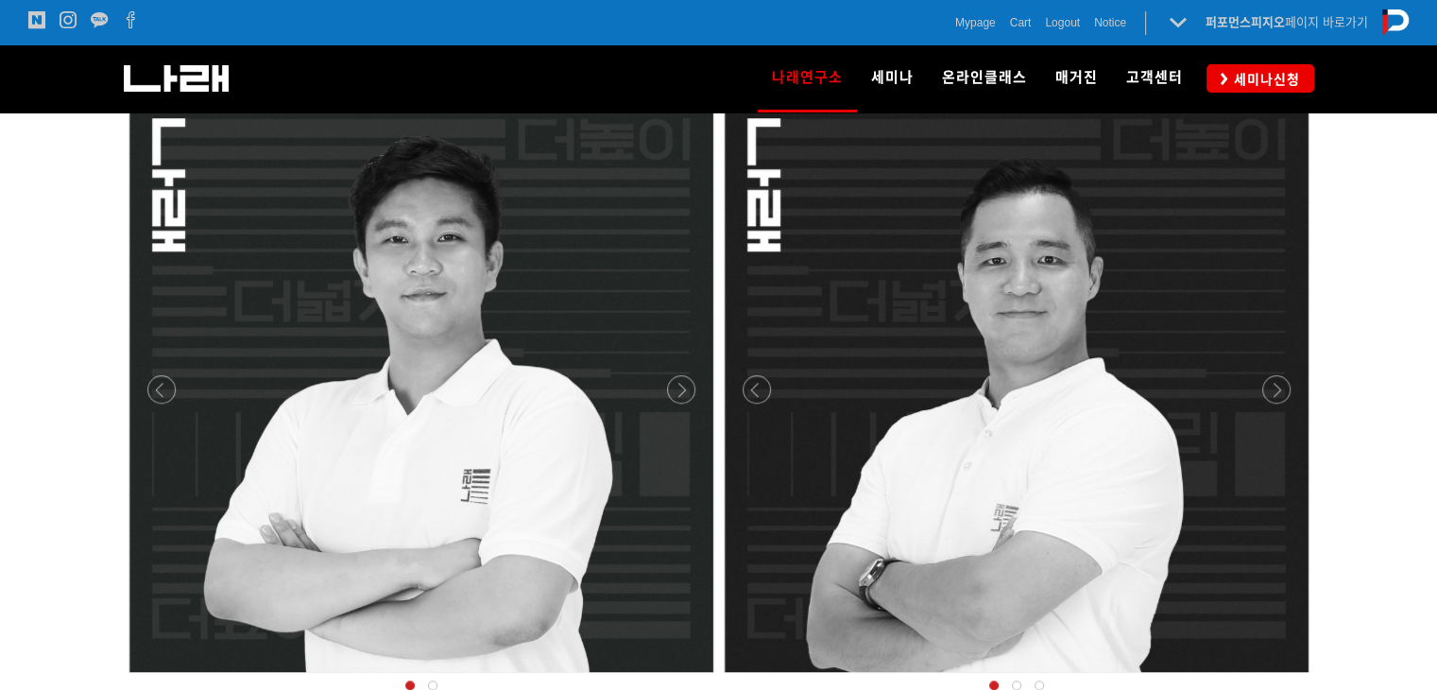
click at [686, 678] on div at bounding box center [421, 678] width 595 height 0
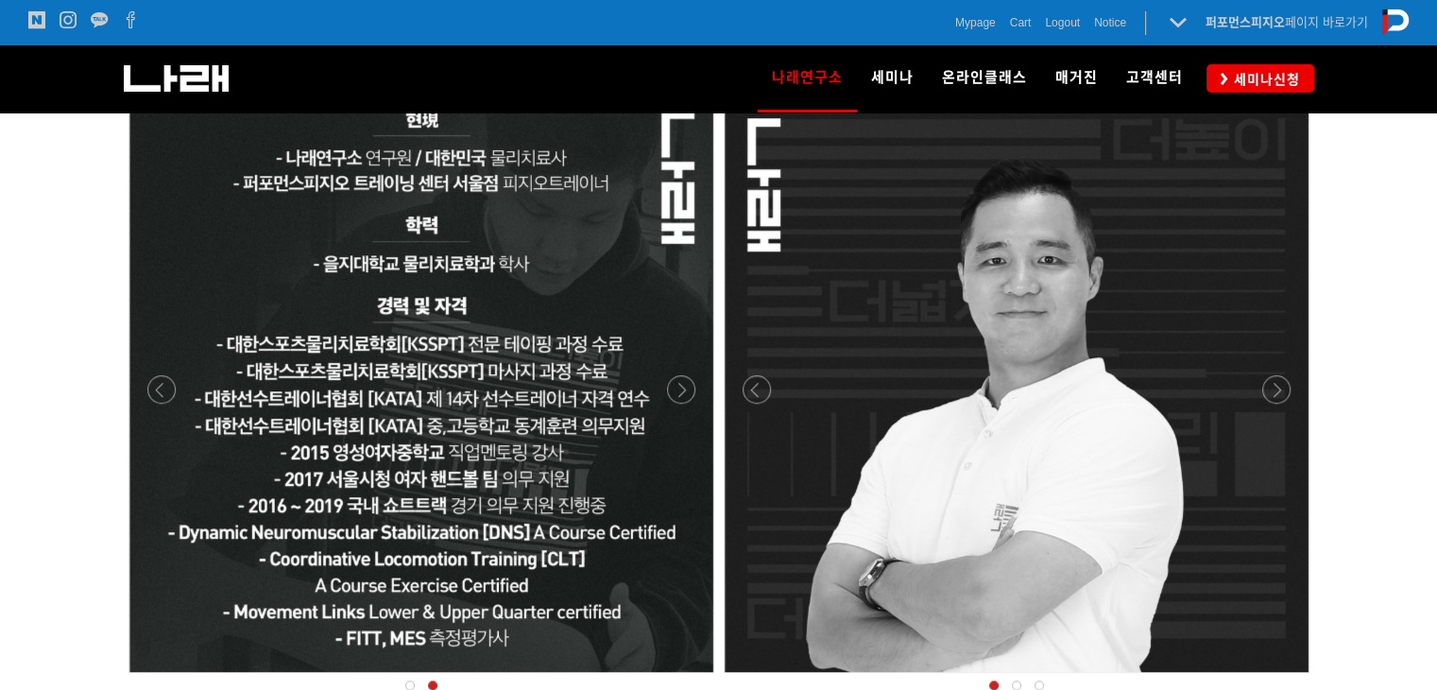
click at [1273, 678] on div at bounding box center [1016, 678] width 595 height 0
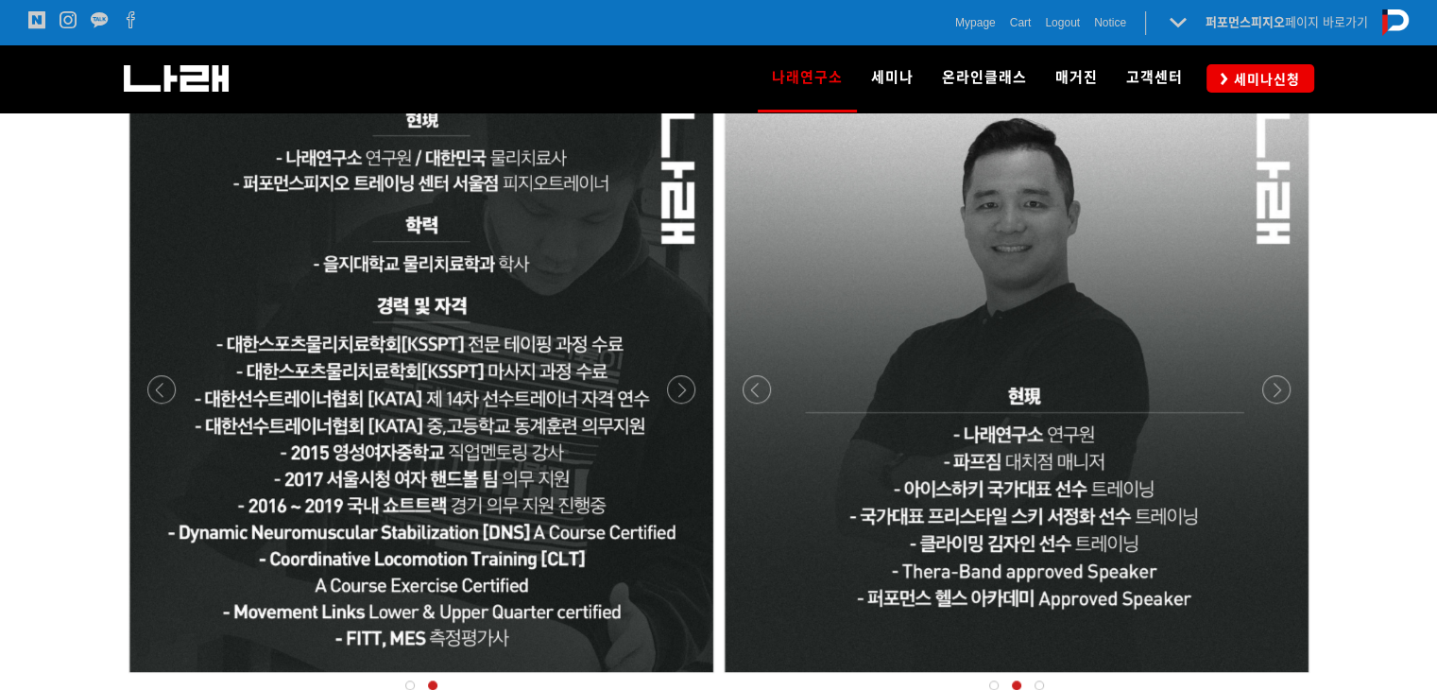
click at [1273, 678] on div at bounding box center [1016, 678] width 595 height 0
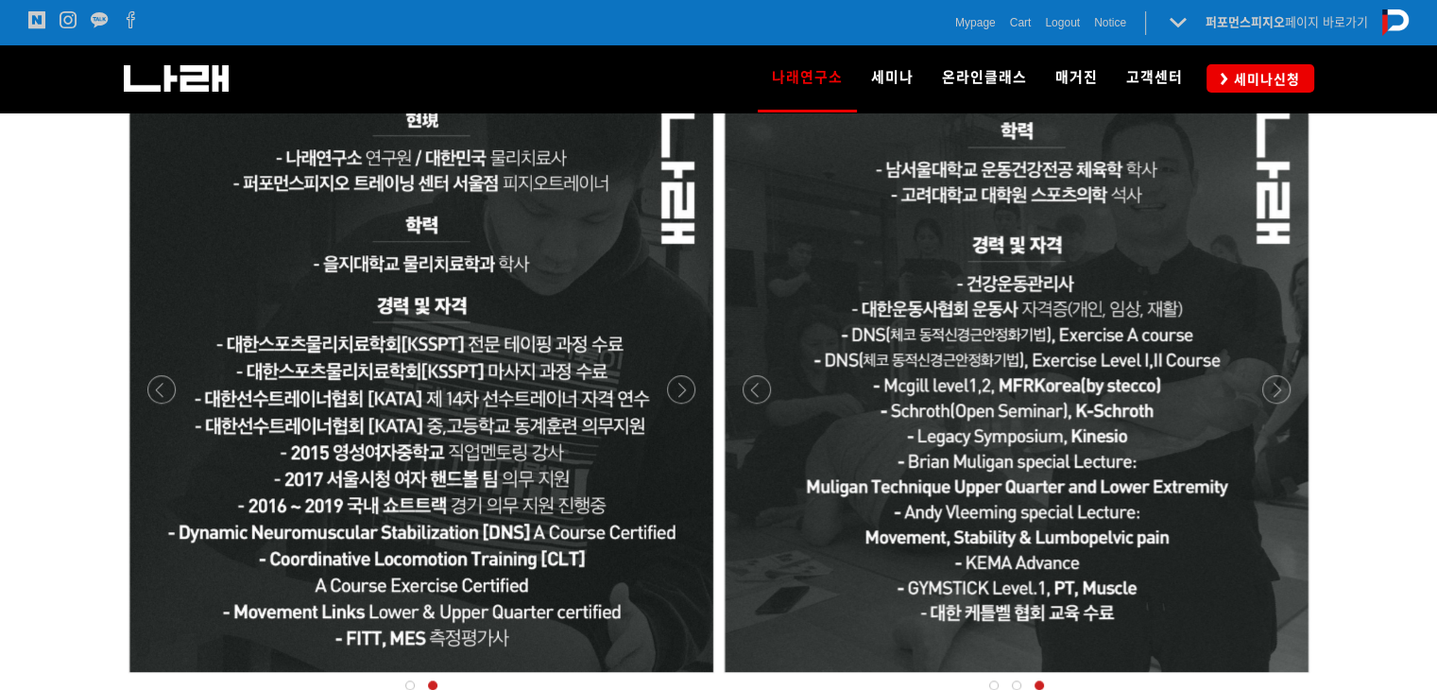
click at [1273, 678] on div at bounding box center [1016, 678] width 595 height 0
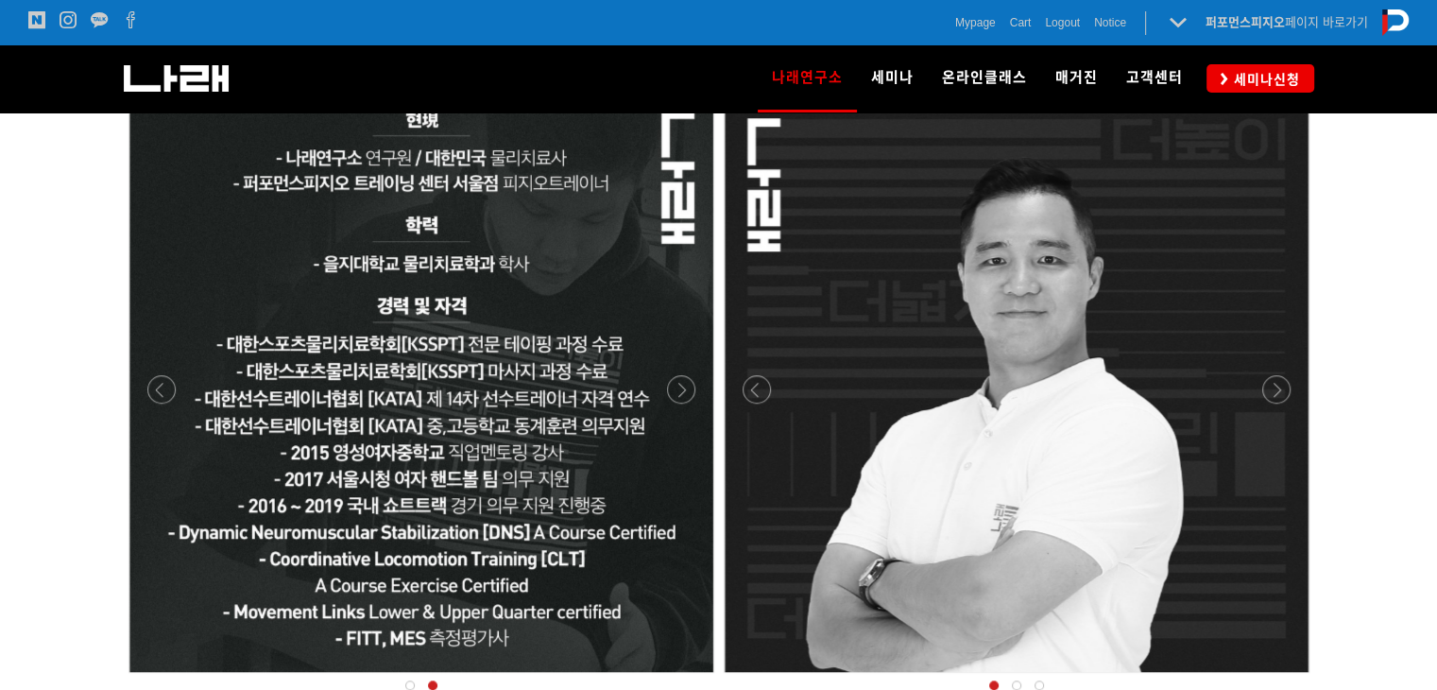
click at [748, 678] on div at bounding box center [1016, 678] width 595 height 0
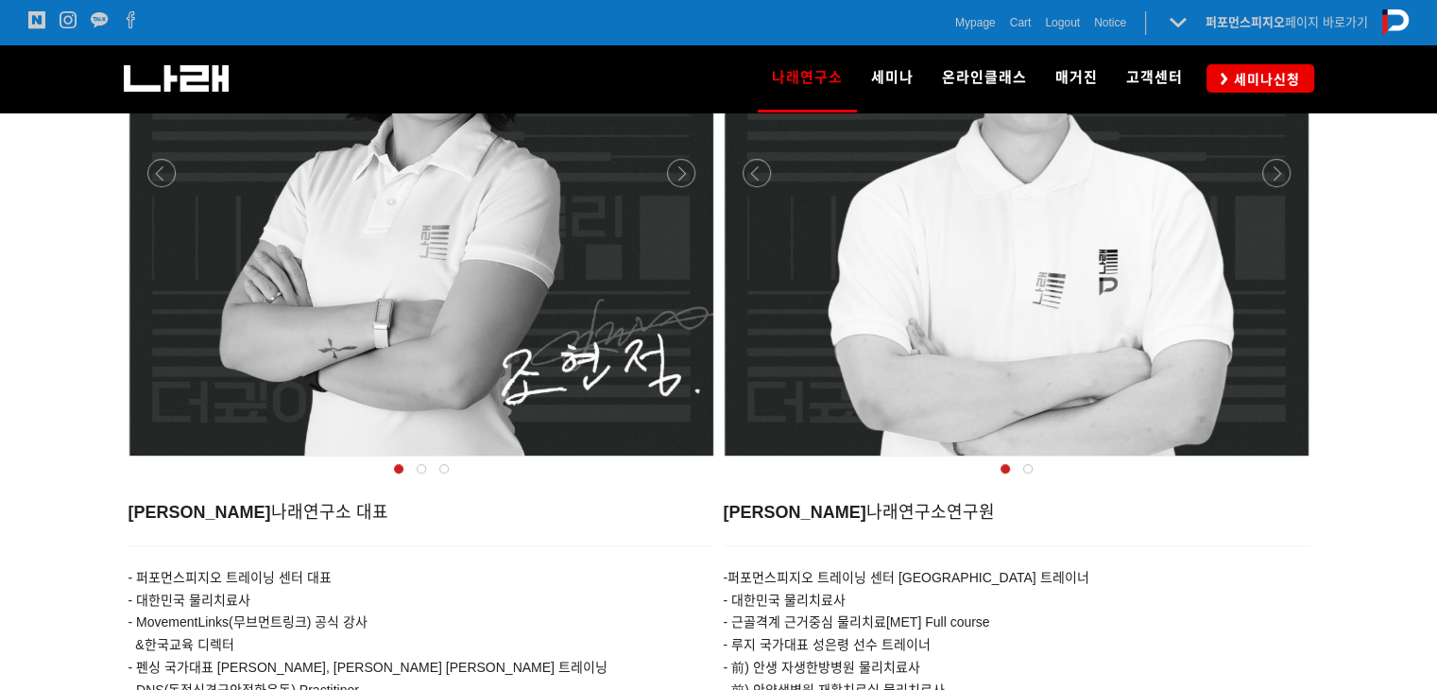
scroll to position [641, 0]
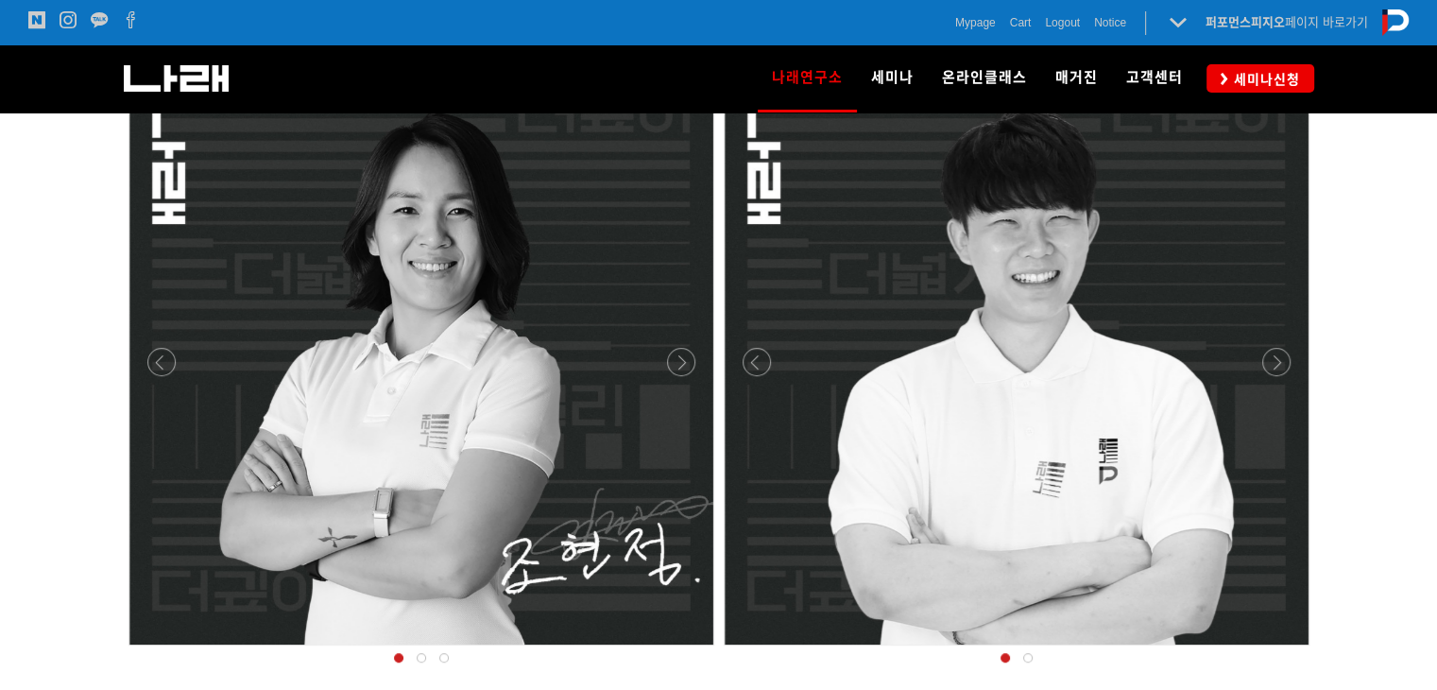
click at [681, 650] on div at bounding box center [421, 650] width 595 height 0
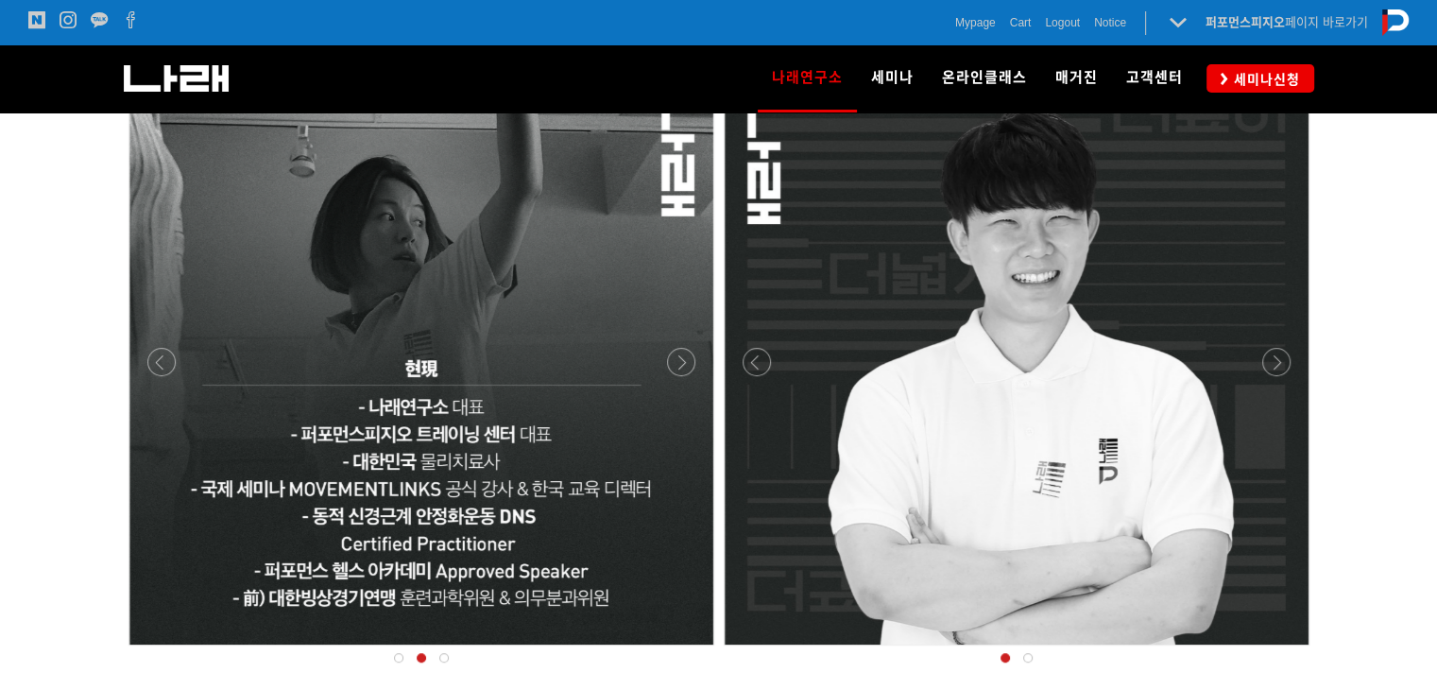
click at [681, 650] on div at bounding box center [421, 650] width 595 height 0
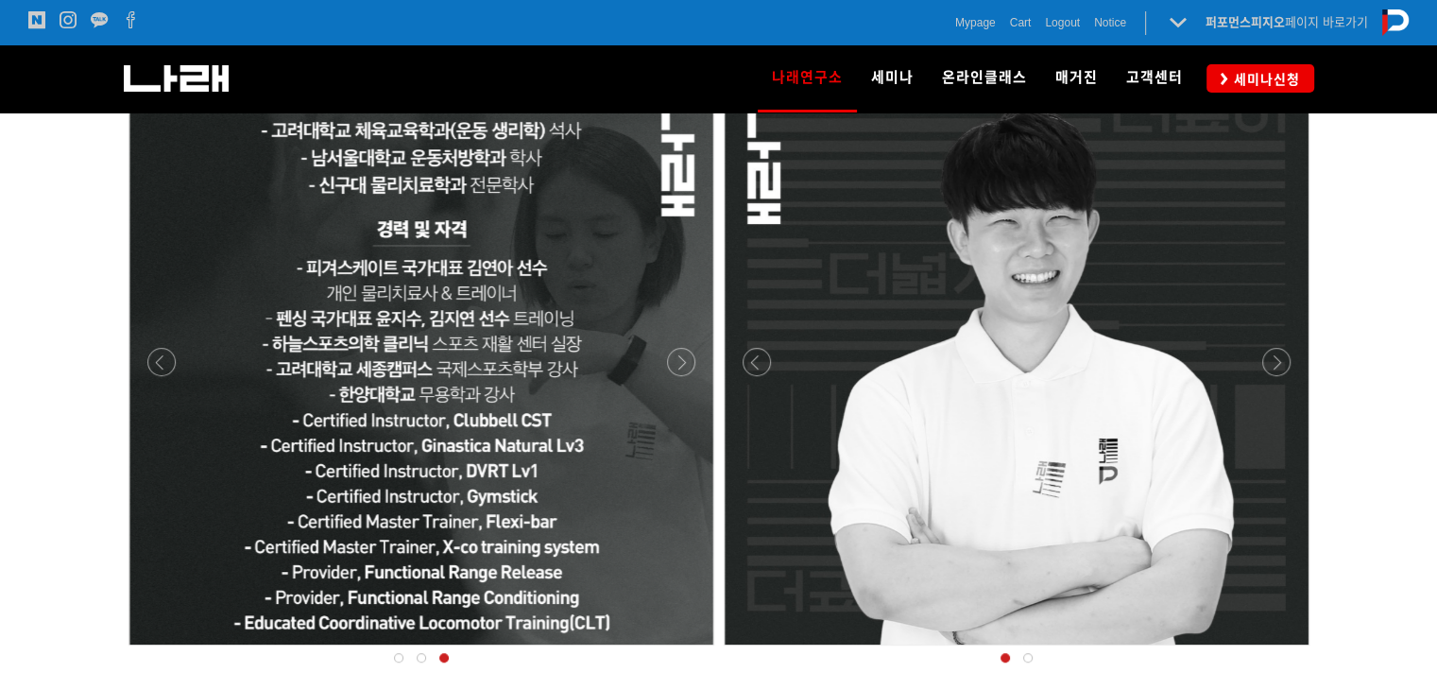
click at [1287, 352] on div at bounding box center [1016, 362] width 595 height 614
click at [1281, 650] on div at bounding box center [1016, 650] width 595 height 0
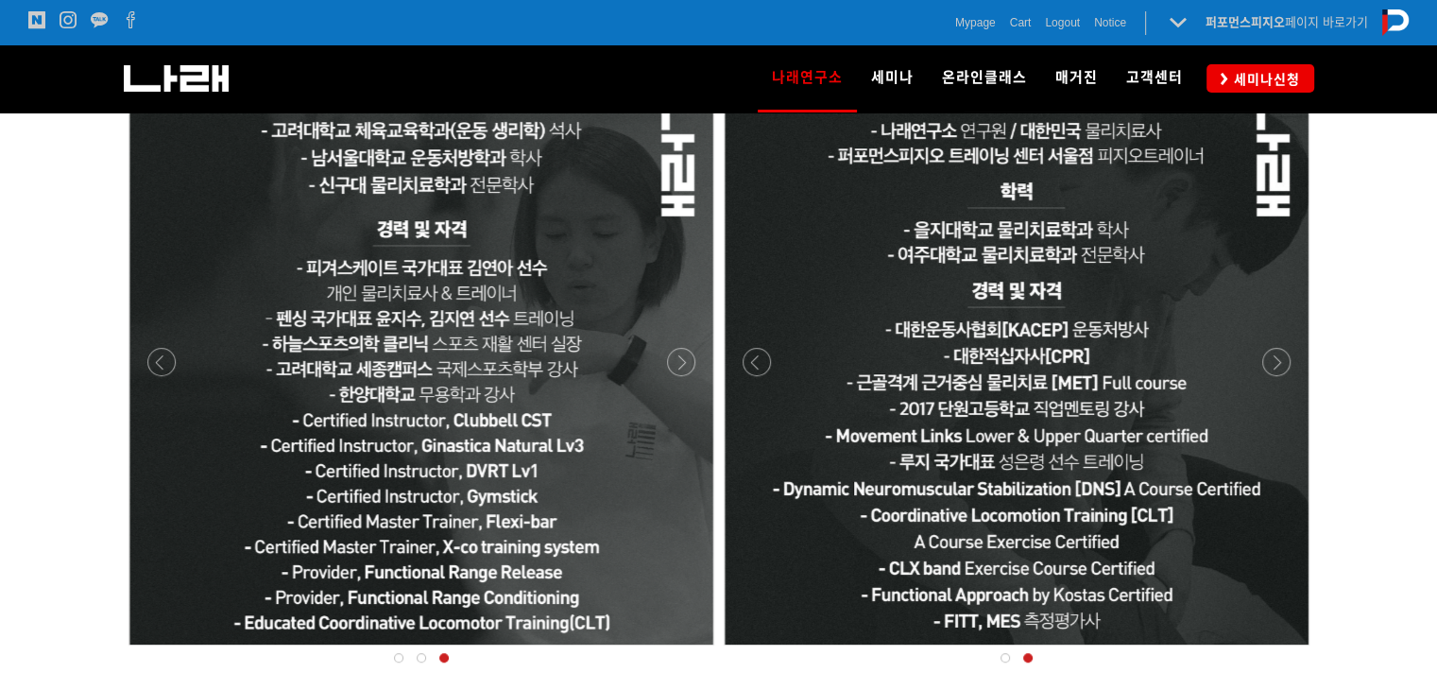
click at [1281, 650] on div at bounding box center [1016, 650] width 595 height 0
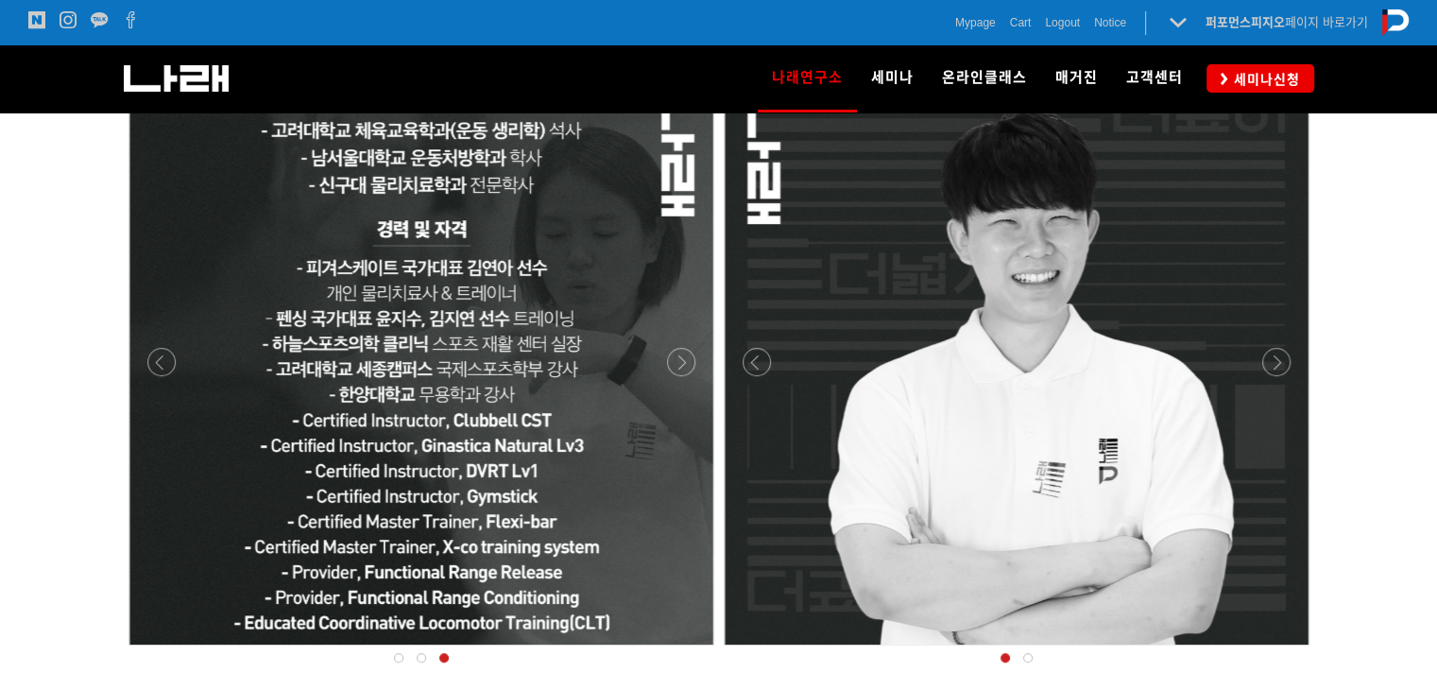
click at [1281, 650] on div at bounding box center [1016, 650] width 595 height 0
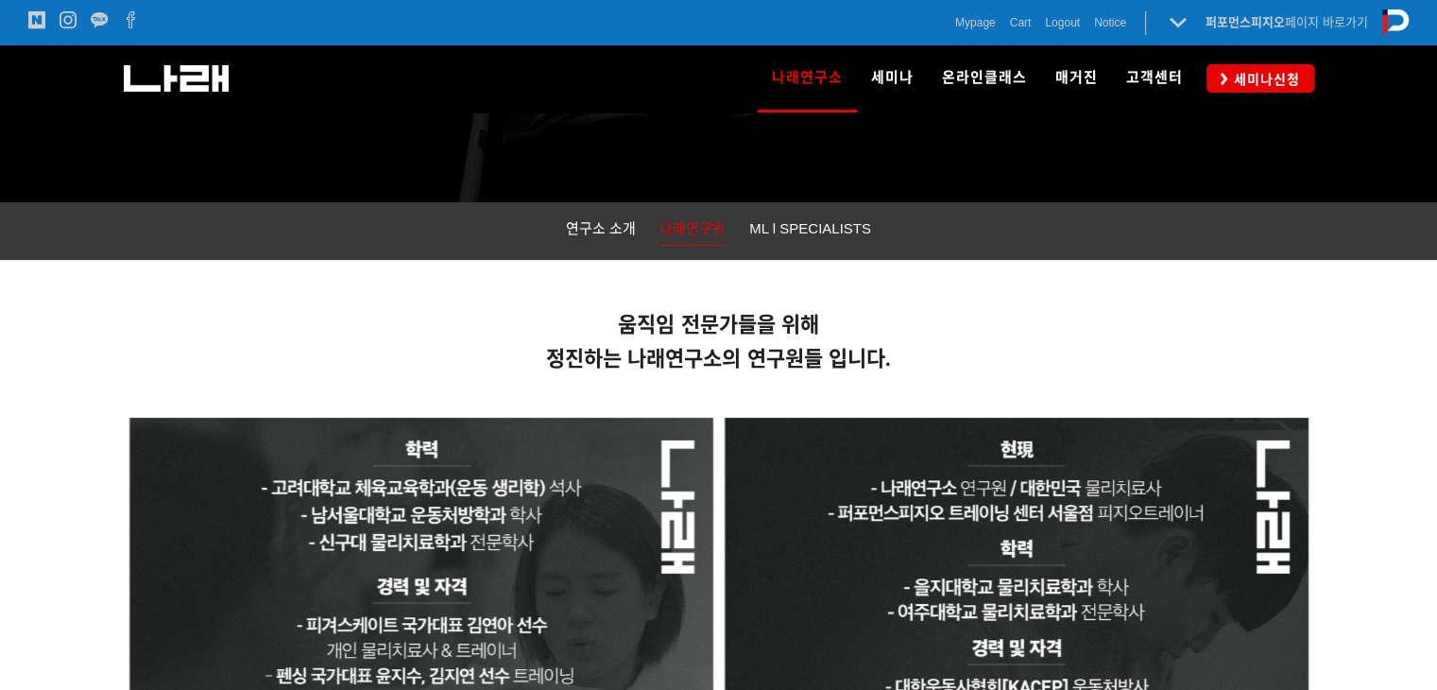
scroll to position [662, 0]
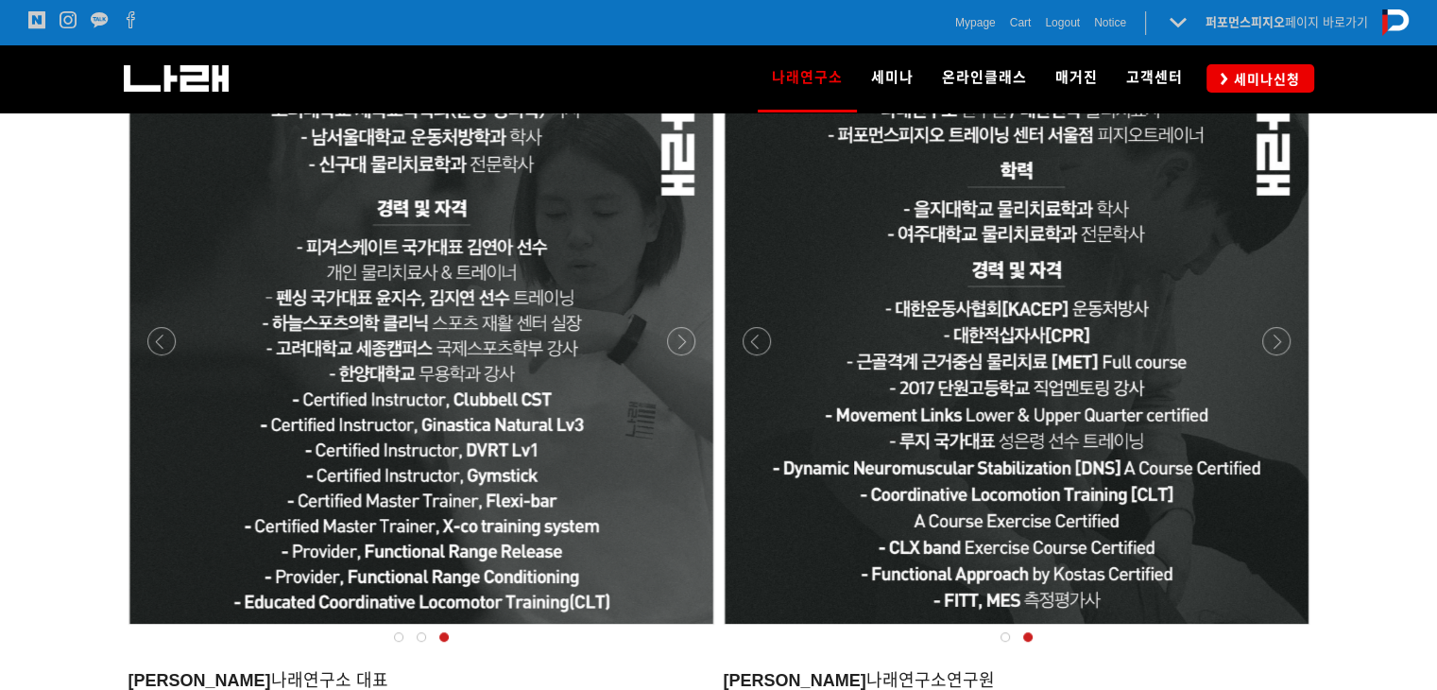
click at [1118, 237] on div at bounding box center [1017, 332] width 584 height 584
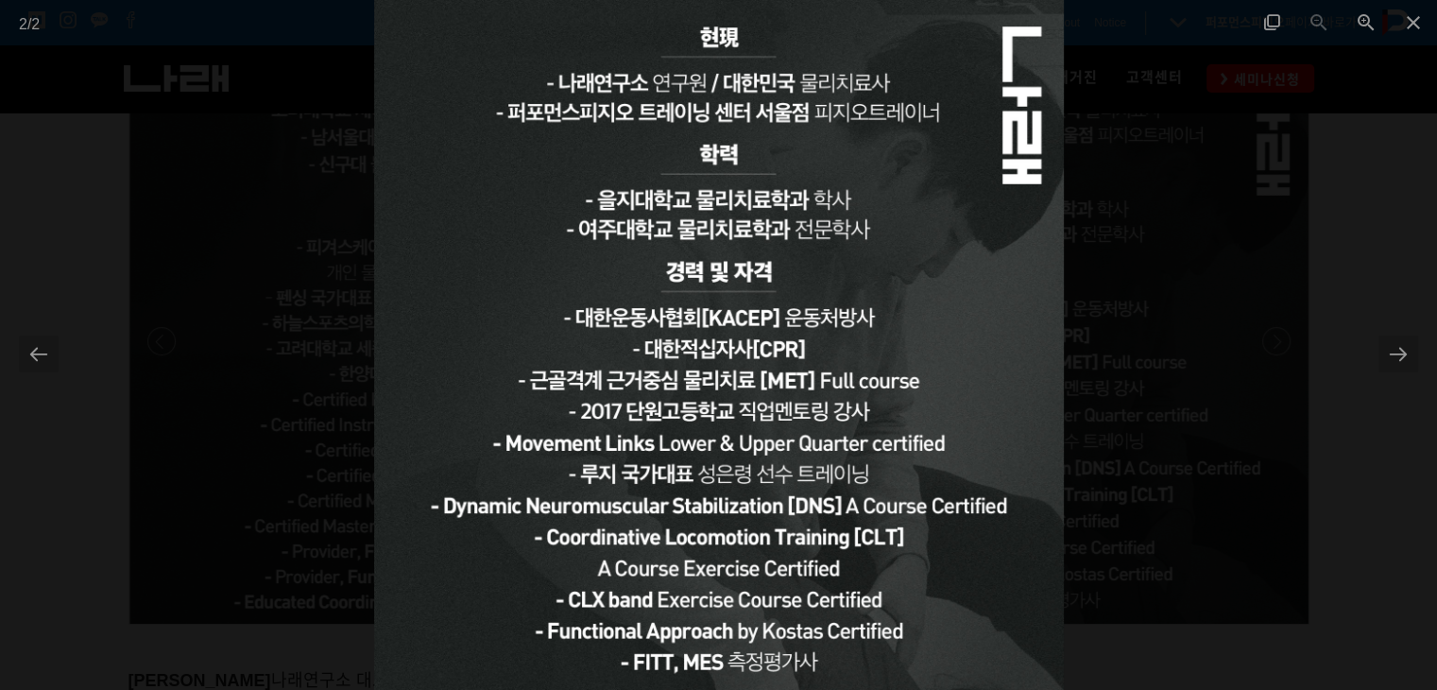
click at [956, 228] on img at bounding box center [719, 345] width 690 height 690
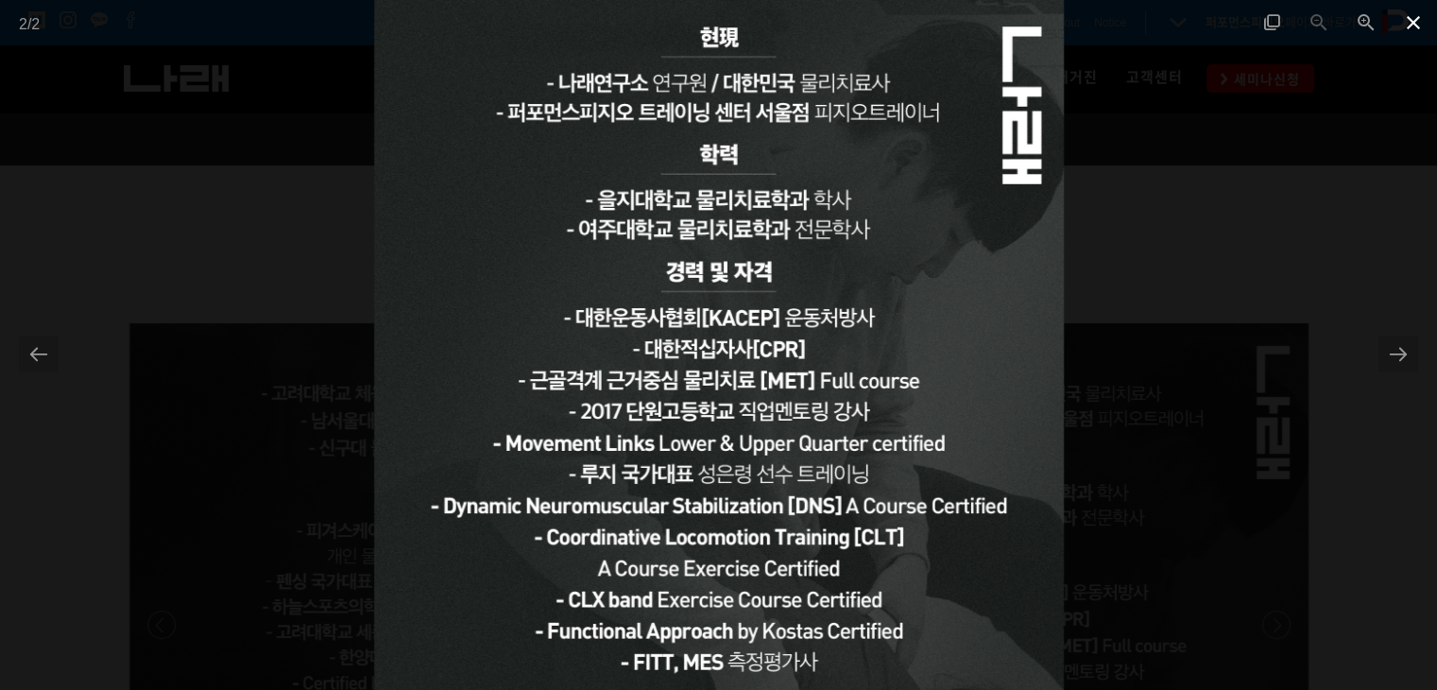
click at [1410, 29] on span at bounding box center [1413, 22] width 47 height 44
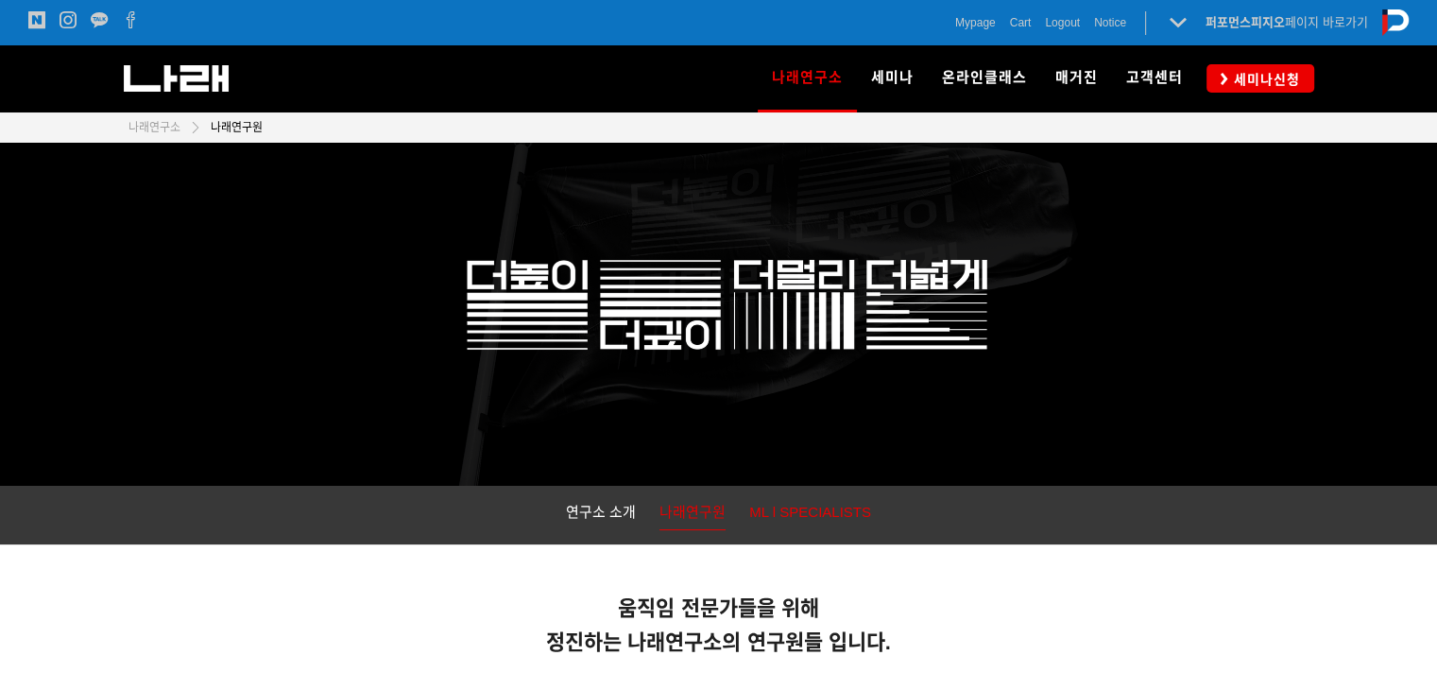
click at [835, 518] on span "ML l SPECIALISTS" at bounding box center [810, 512] width 122 height 16
click at [797, 519] on span "ML l SPECIALISTS" at bounding box center [810, 512] width 122 height 16
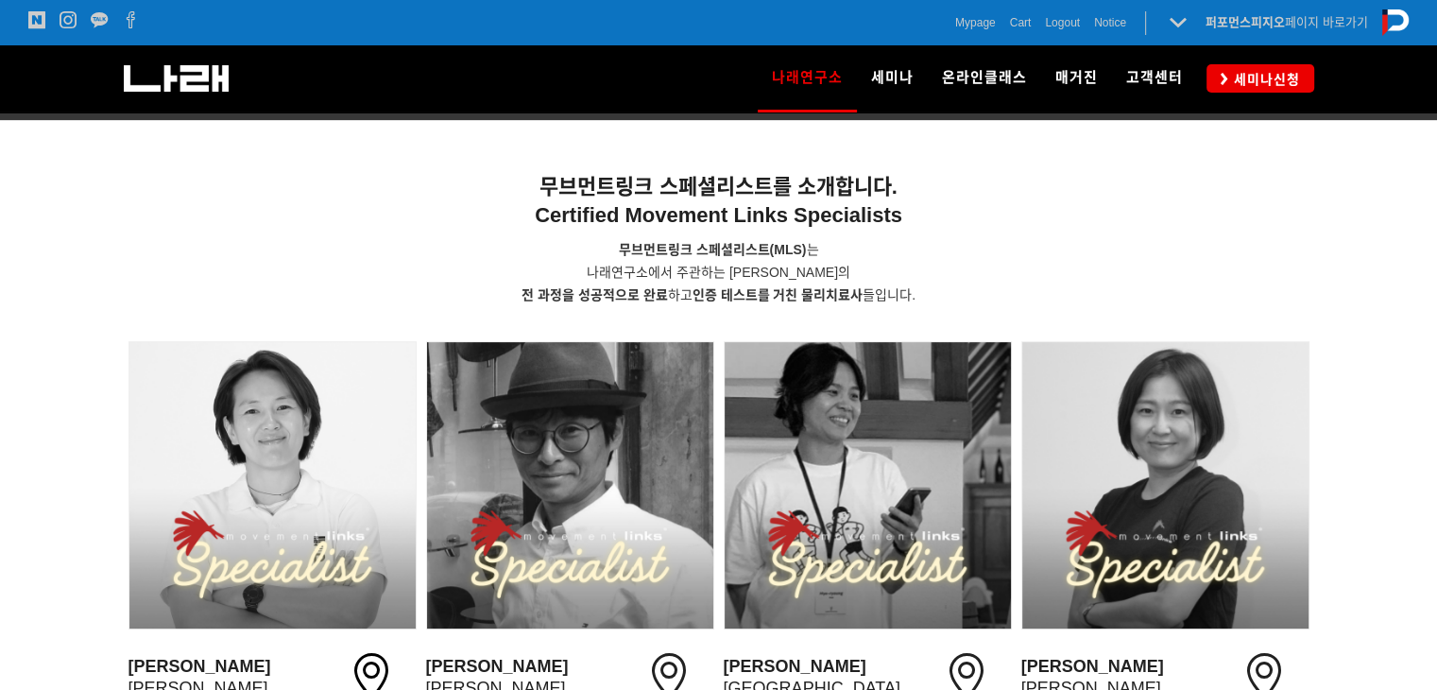
scroll to position [612, 0]
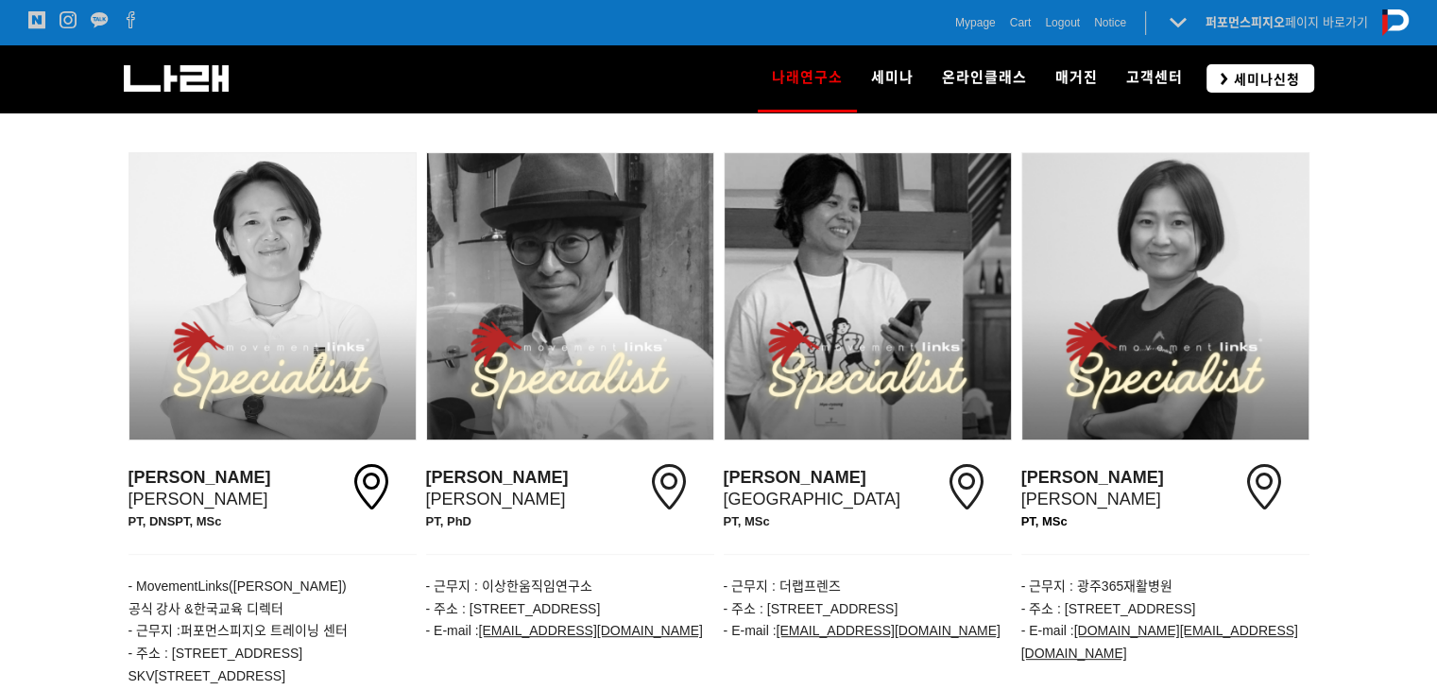
click at [1251, 81] on span "세미나신청" at bounding box center [1265, 79] width 72 height 19
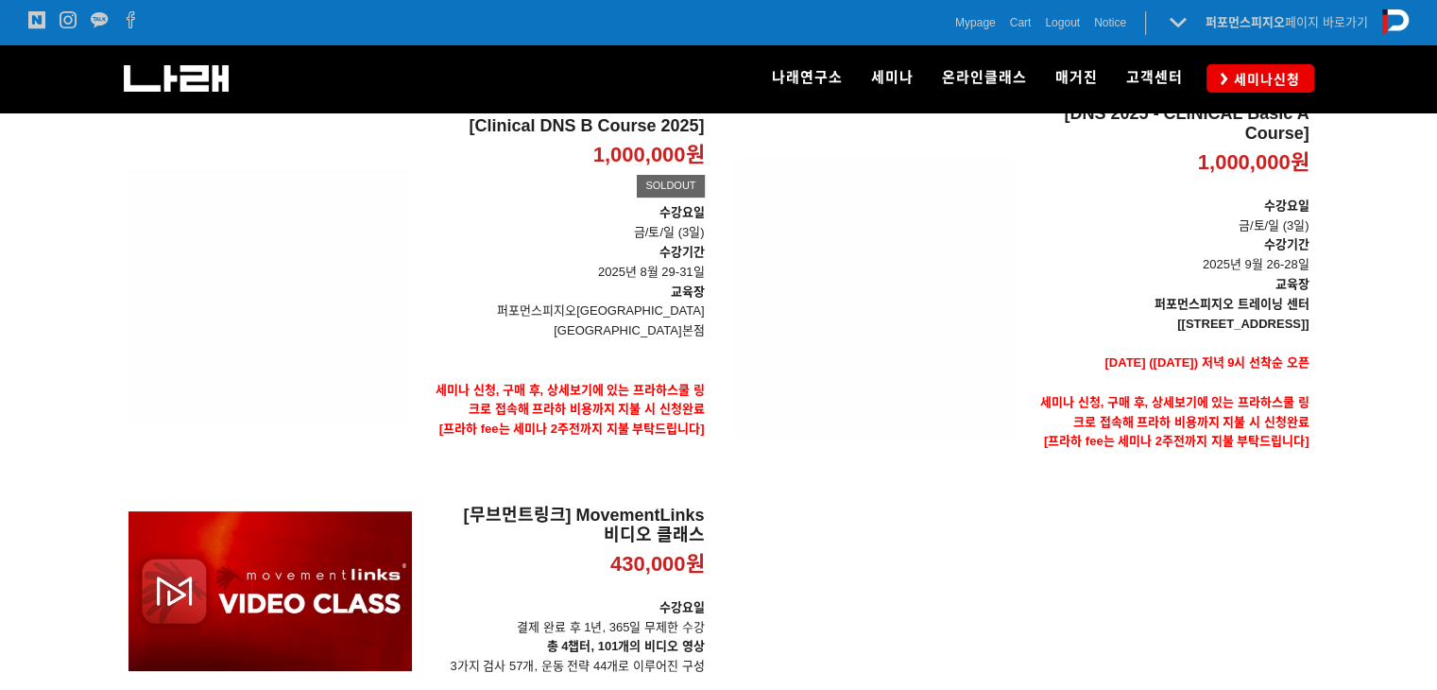
scroll to position [234, 0]
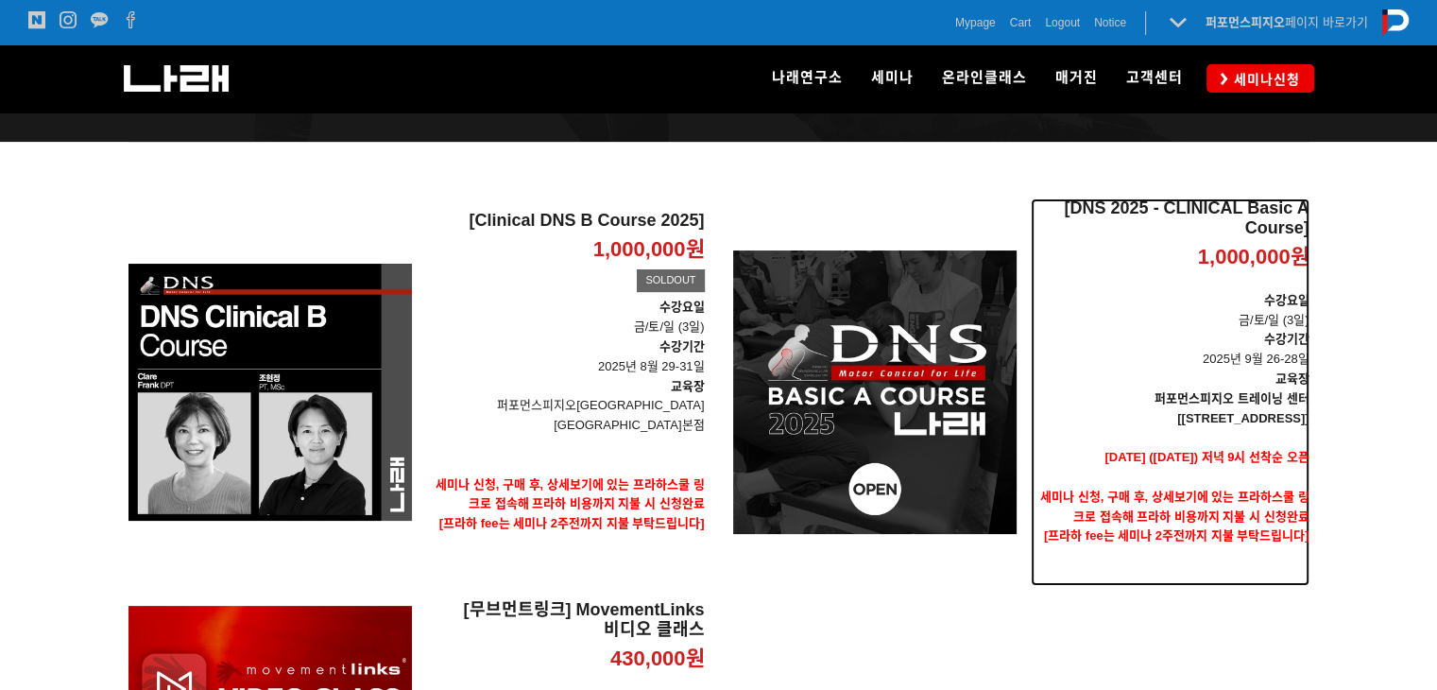
click at [1109, 299] on p "수강요일 금/토/일 (3일)" at bounding box center [1170, 311] width 279 height 40
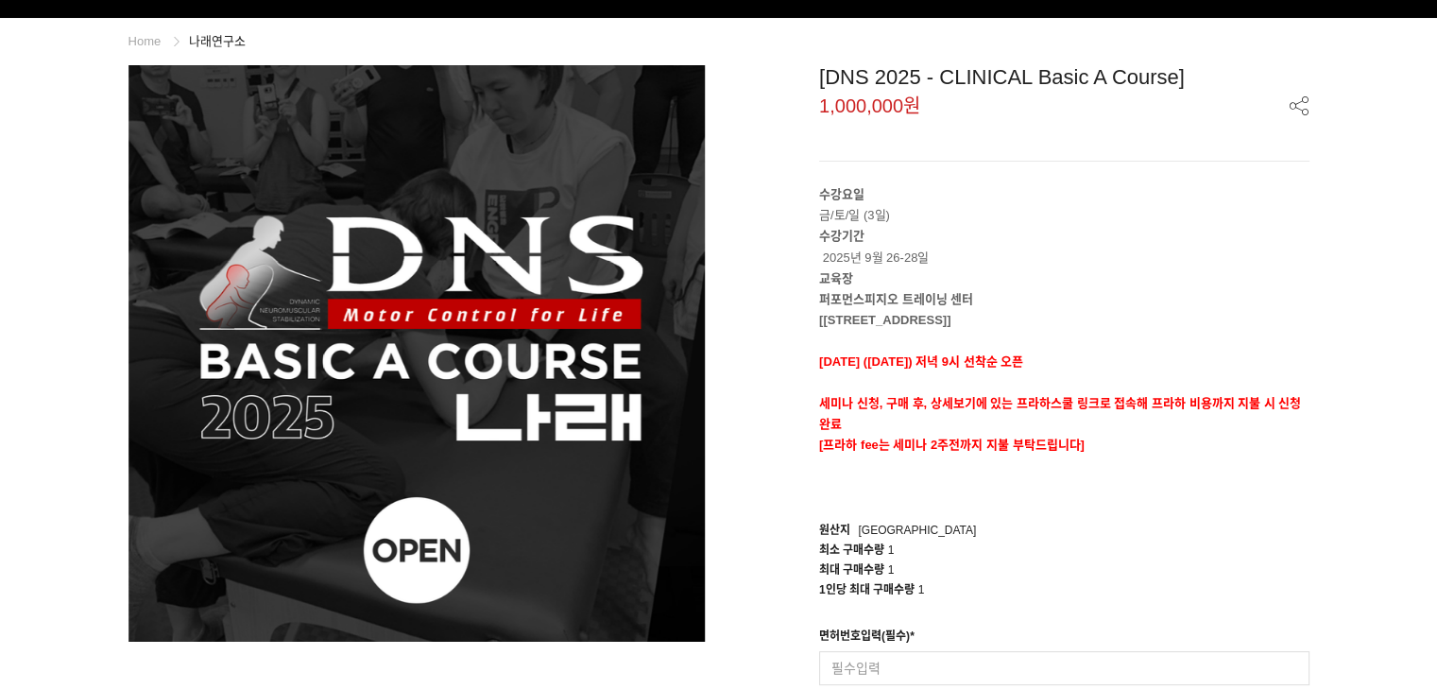
scroll to position [378, 0]
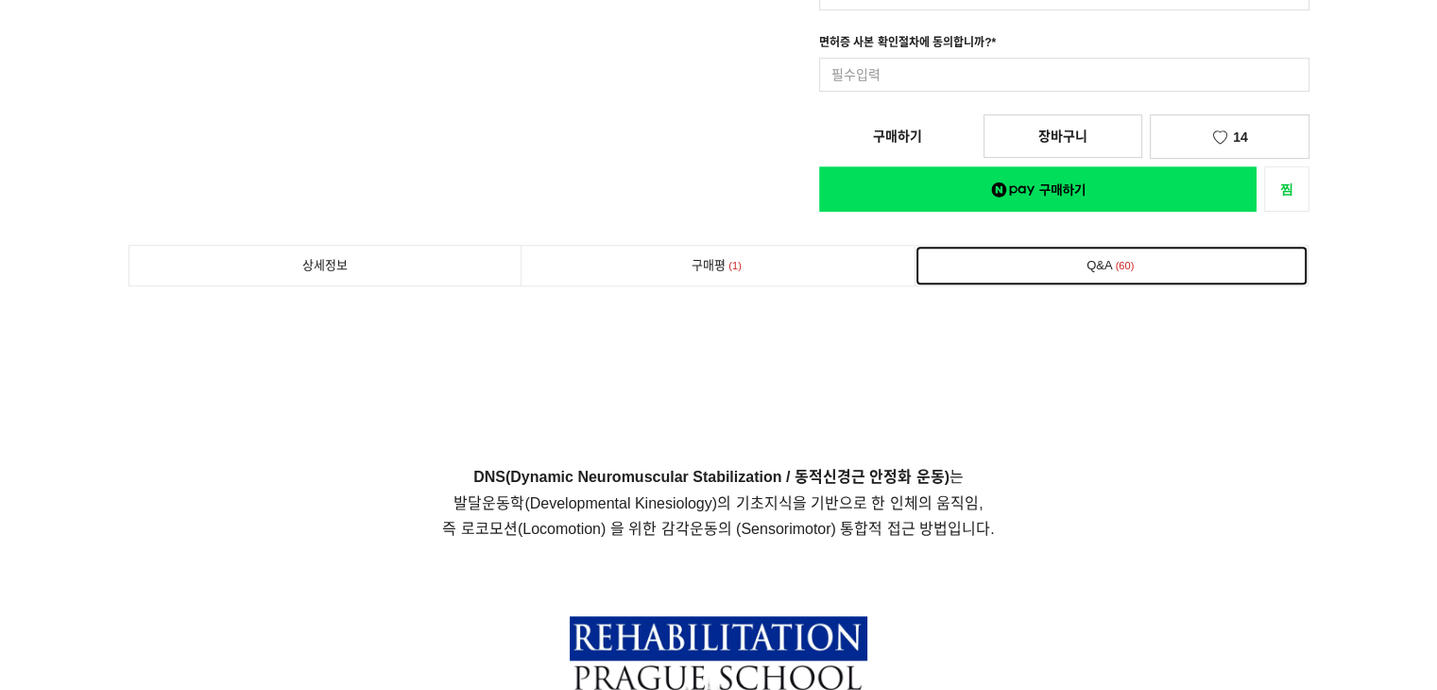
click at [1047, 262] on link "Q&A 60" at bounding box center [1112, 266] width 393 height 40
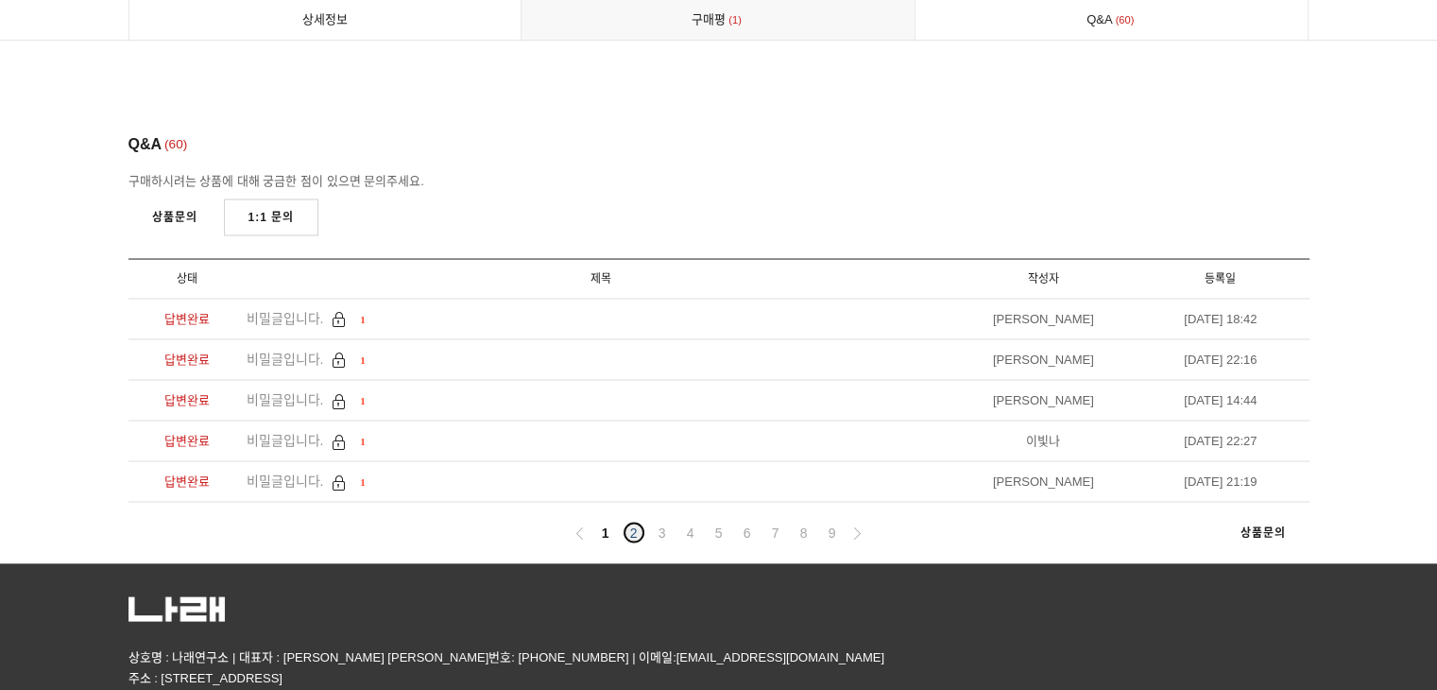
click at [630, 522] on link "2" at bounding box center [634, 533] width 23 height 23
click at [333, 340] on li "교육 문의 드립니다 1" at bounding box center [601, 360] width 709 height 41
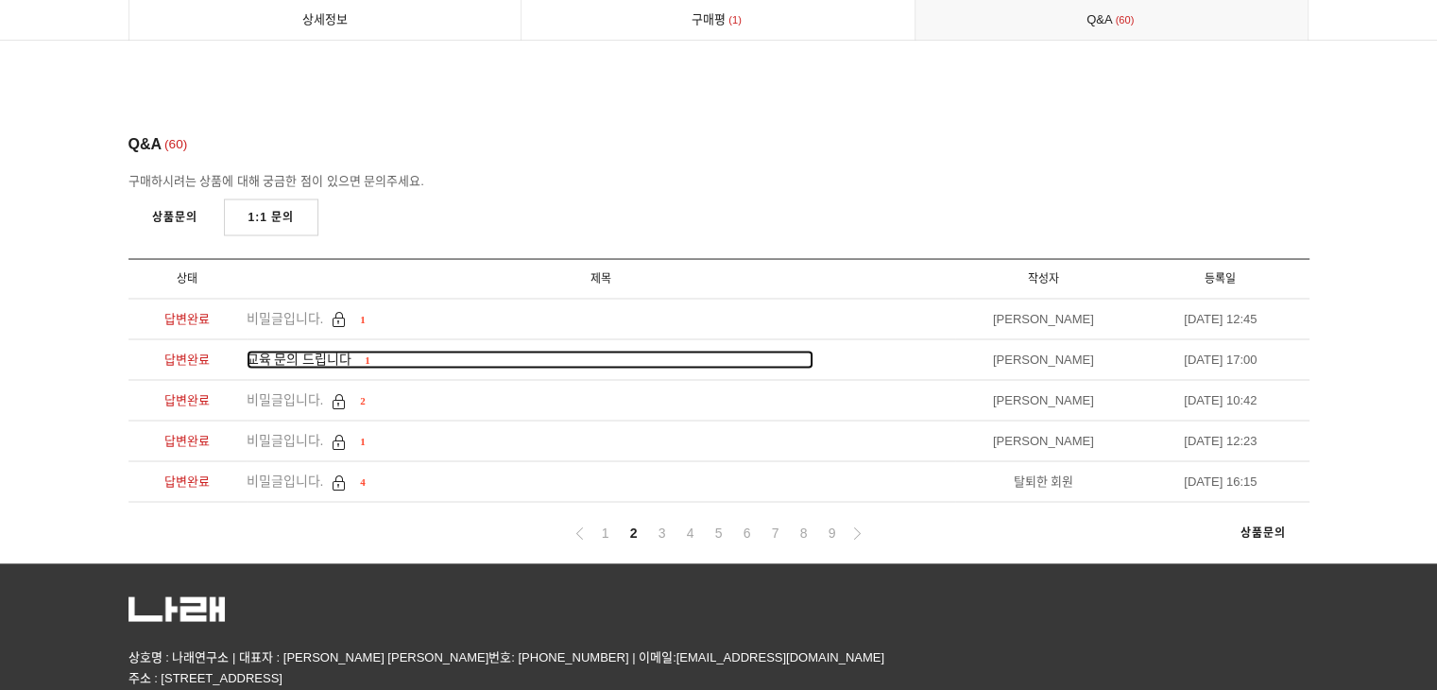
click at [329, 352] on span "교육 문의 드립니다" at bounding box center [300, 359] width 106 height 15
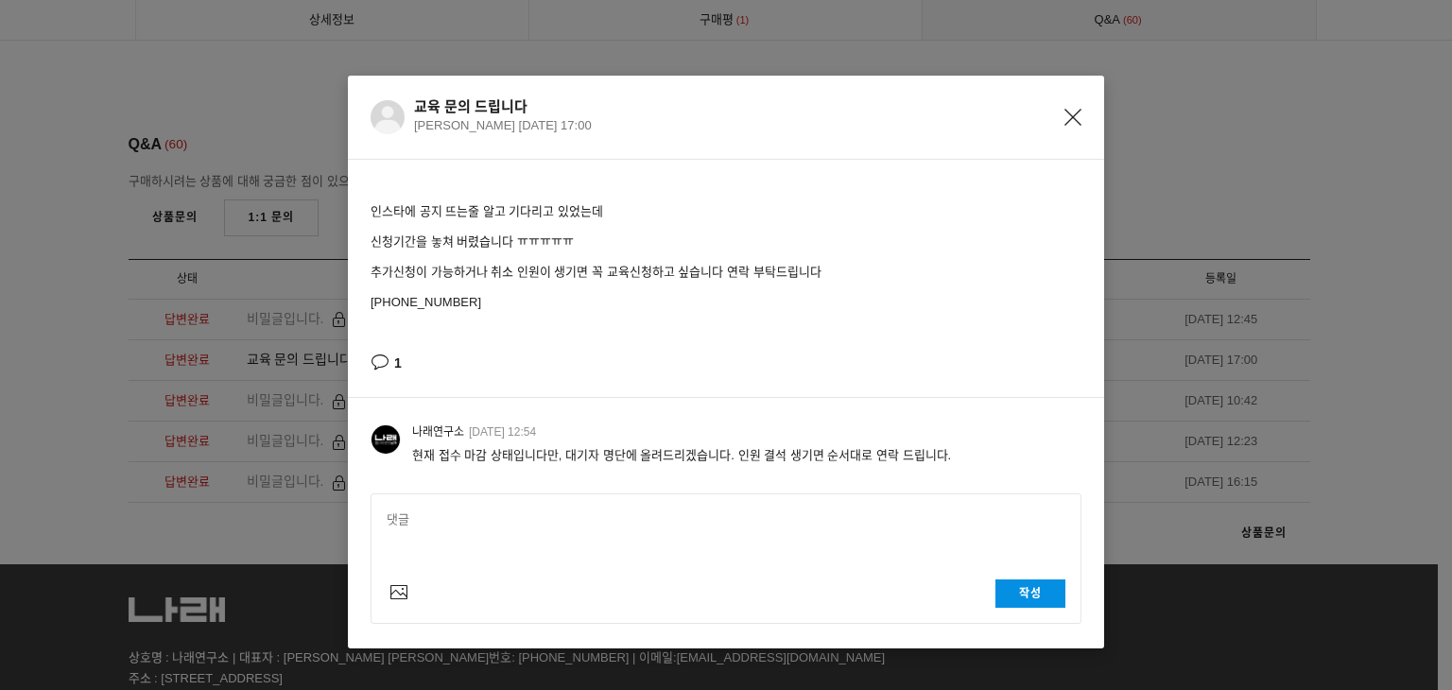
click at [1067, 111] on icon "Close" at bounding box center [1072, 117] width 17 height 17
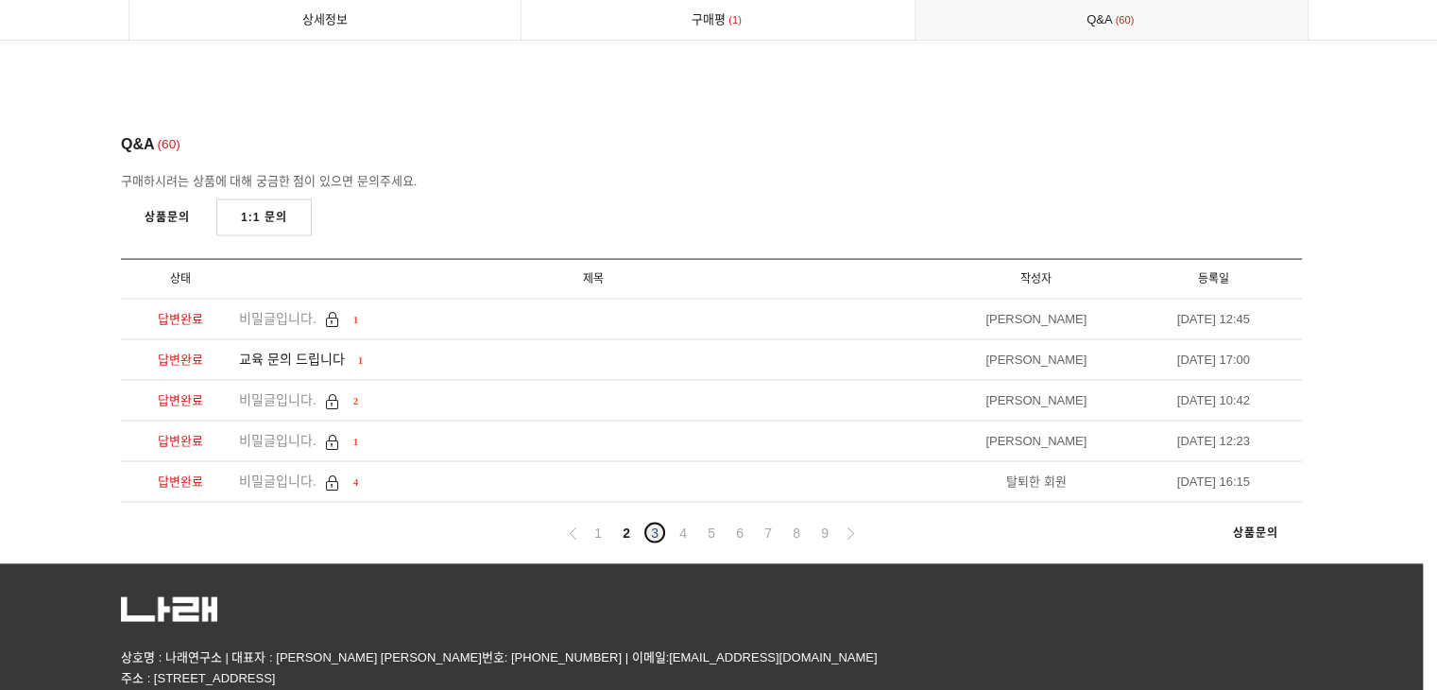
click at [652, 522] on link "3" at bounding box center [655, 533] width 23 height 23
click at [684, 522] on link "4" at bounding box center [683, 533] width 23 height 23
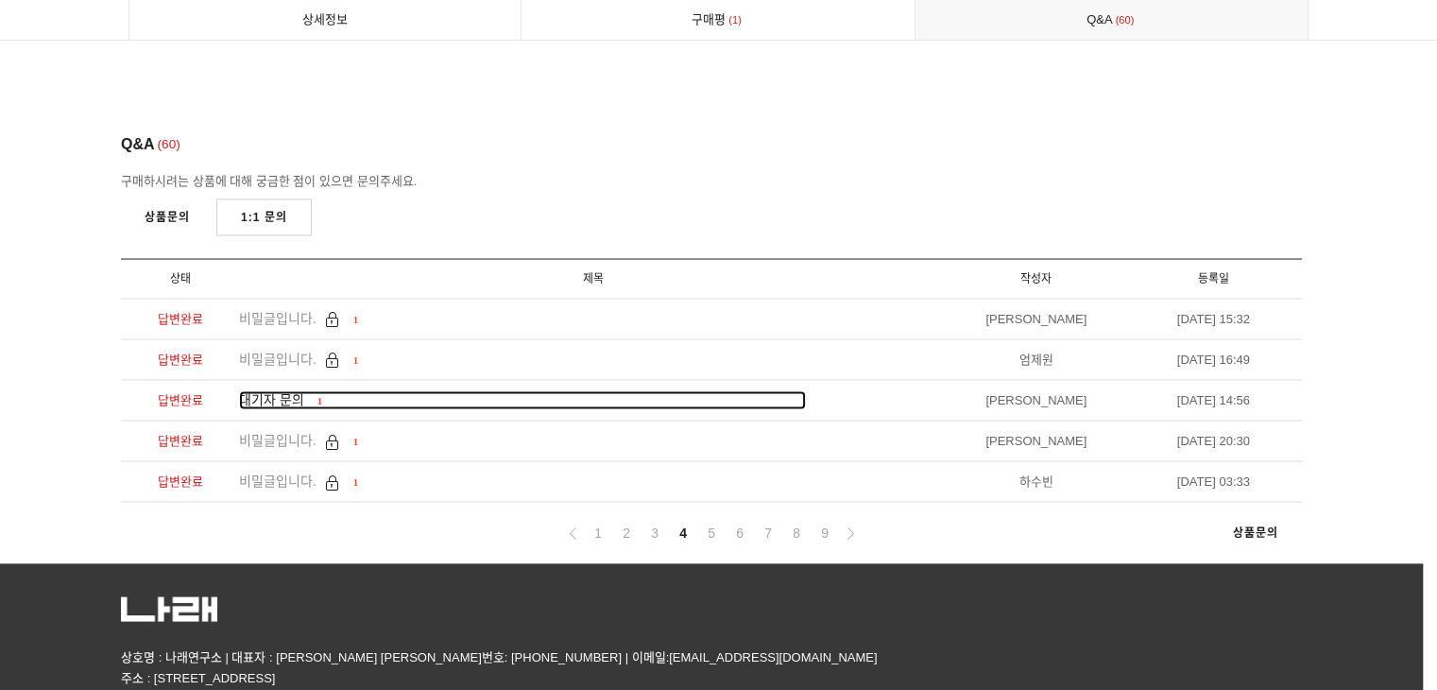
click at [314, 391] on div "1" at bounding box center [318, 400] width 10 height 19
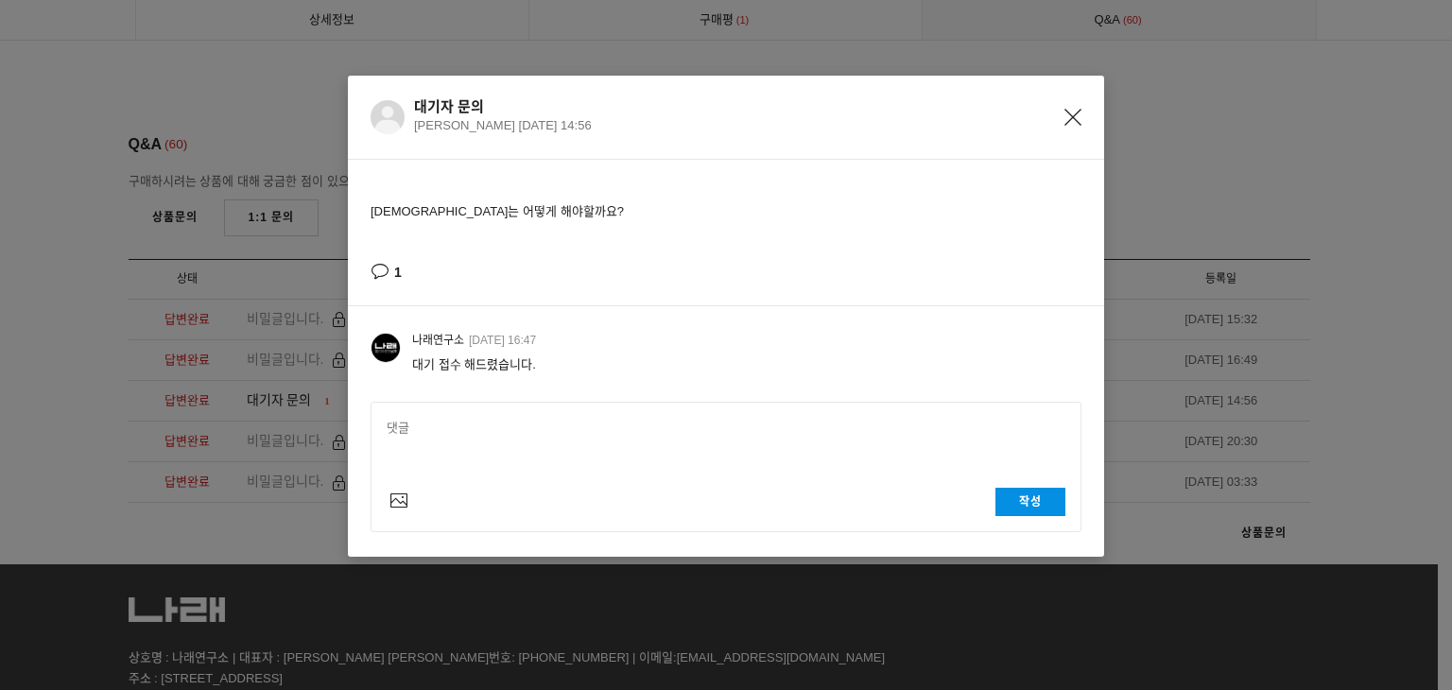
click at [1050, 112] on div "대기자 문의" at bounding box center [733, 106] width 639 height 17
click at [1066, 114] on icon "Close" at bounding box center [1072, 117] width 17 height 17
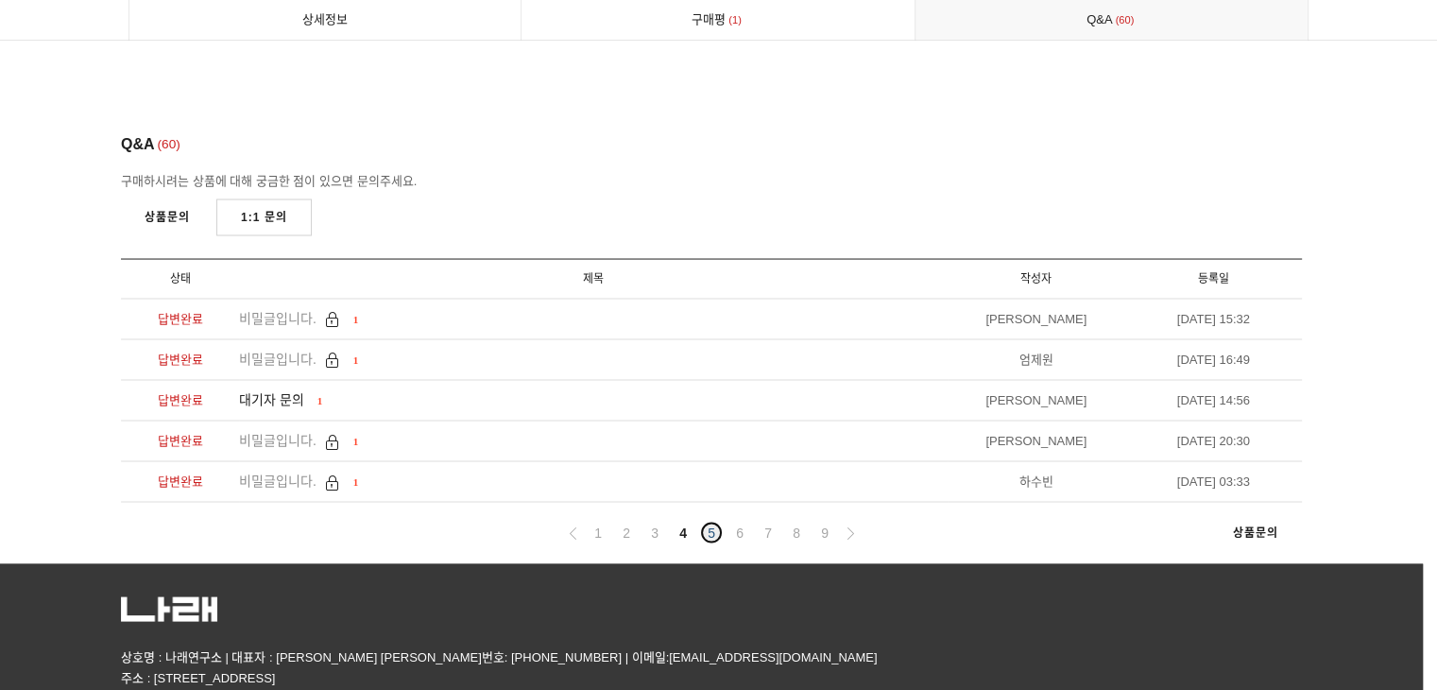
click at [712, 522] on link "5" at bounding box center [711, 533] width 23 height 23
click at [736, 522] on link "6" at bounding box center [740, 533] width 23 height 23
click at [761, 522] on link "7" at bounding box center [768, 533] width 23 height 23
click at [767, 522] on link "7" at bounding box center [768, 533] width 23 height 23
click at [794, 522] on link "8" at bounding box center [796, 533] width 23 height 23
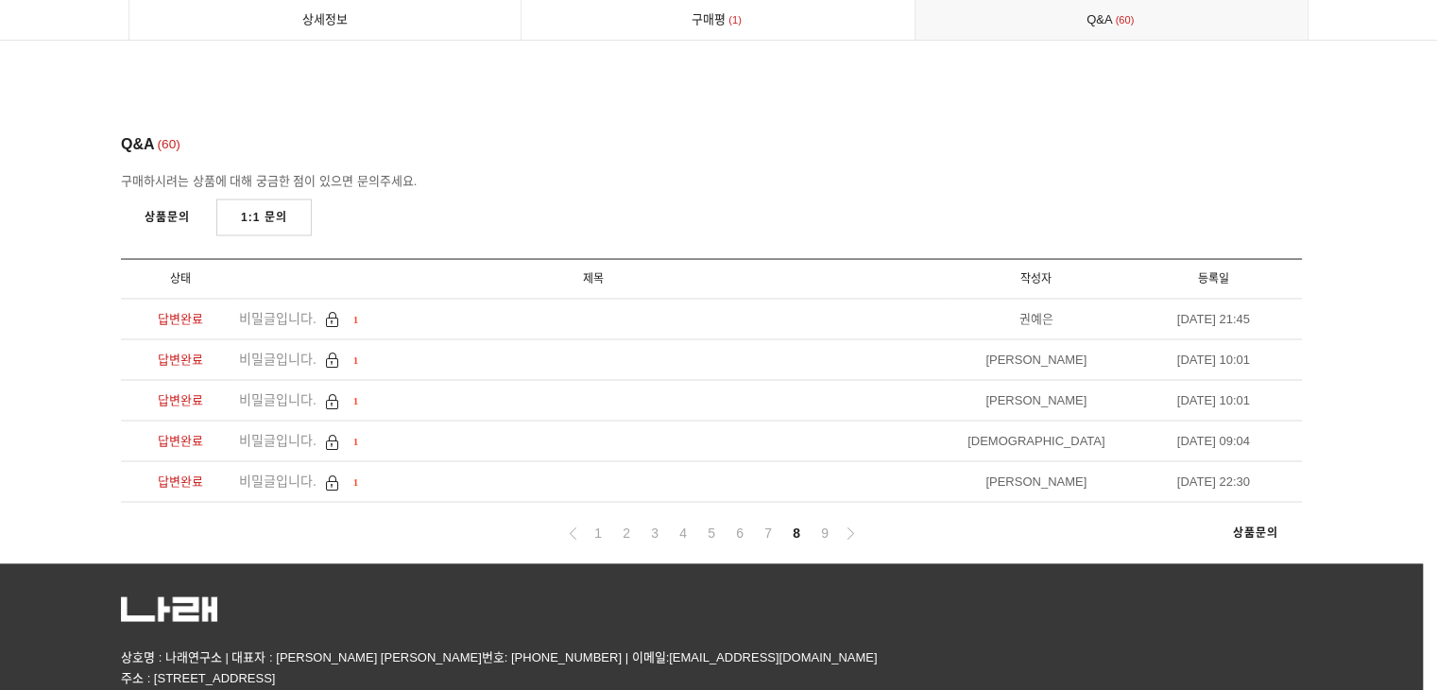
click at [836, 522] on ul "1 2 3 4 5 6 7 8 9" at bounding box center [711, 534] width 301 height 24
click at [825, 522] on link "9" at bounding box center [825, 533] width 23 height 23
click at [292, 381] on li "문의합니다. 1" at bounding box center [593, 401] width 709 height 41
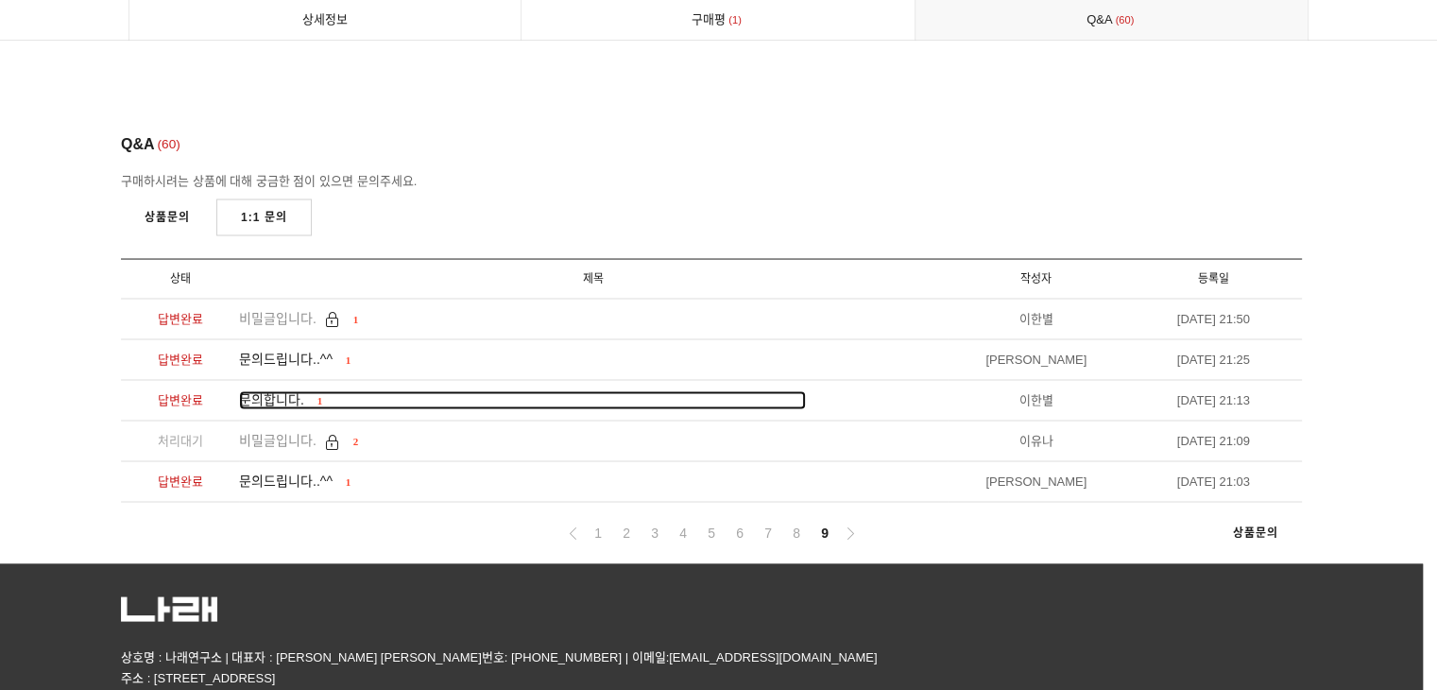
click at [288, 392] on span "문의합니다." at bounding box center [271, 399] width 65 height 15
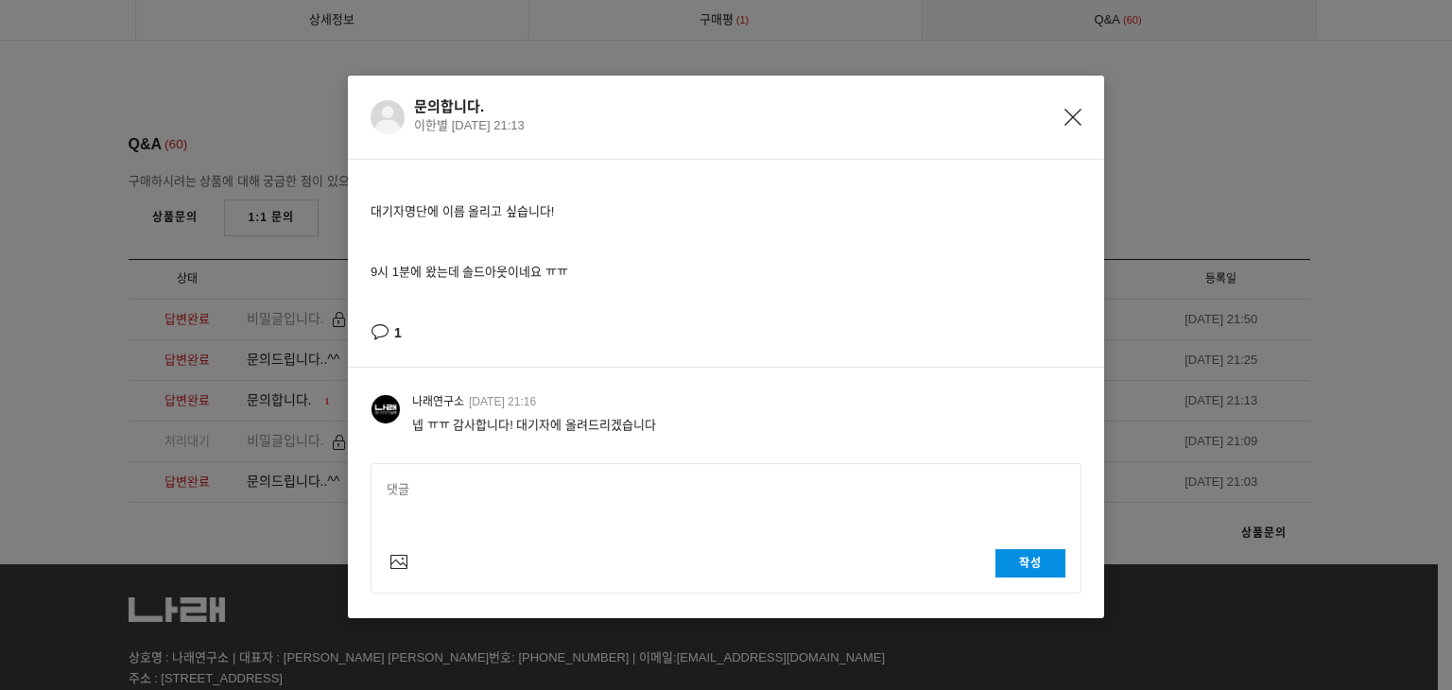
click at [1054, 119] on div "문의합니다. 이한별 2021-12-12 21:13" at bounding box center [747, 117] width 667 height 38
click at [1064, 121] on icon "Close" at bounding box center [1072, 117] width 17 height 17
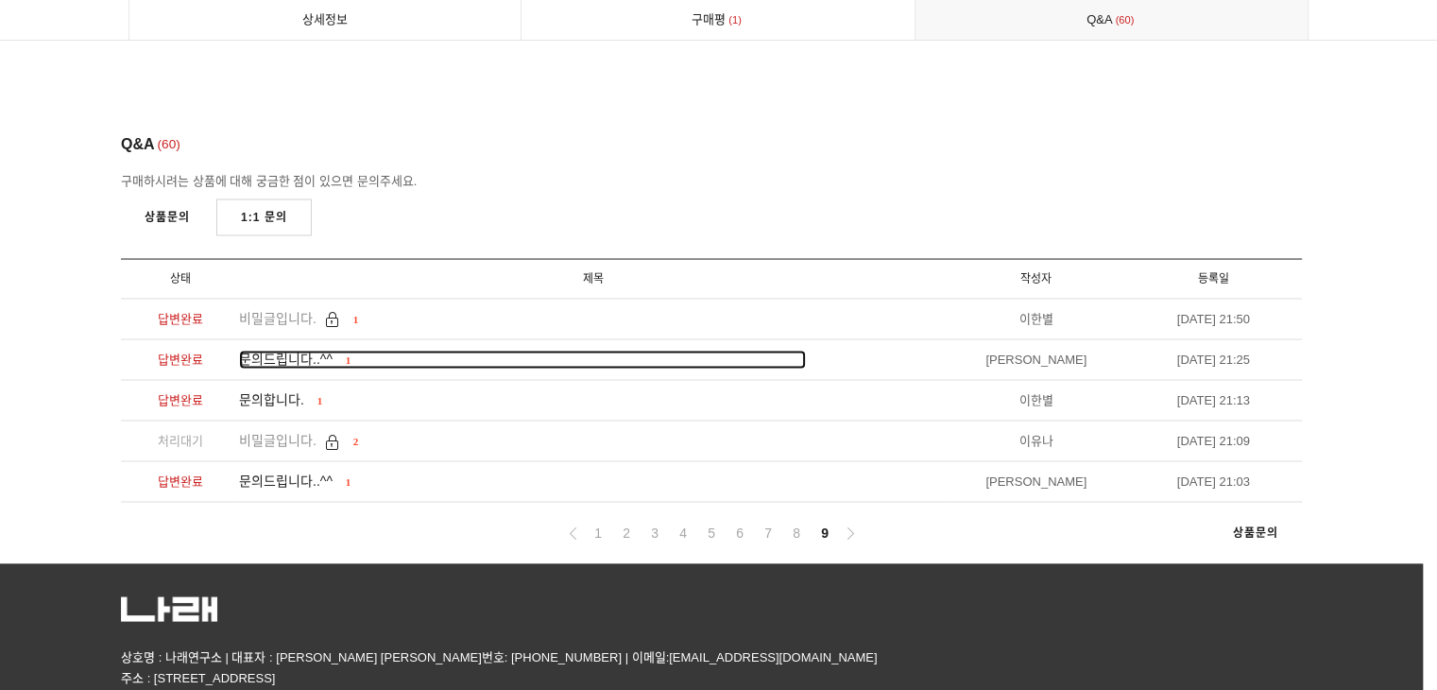
click at [284, 352] on span "문의드립니다..^^" at bounding box center [286, 359] width 94 height 15
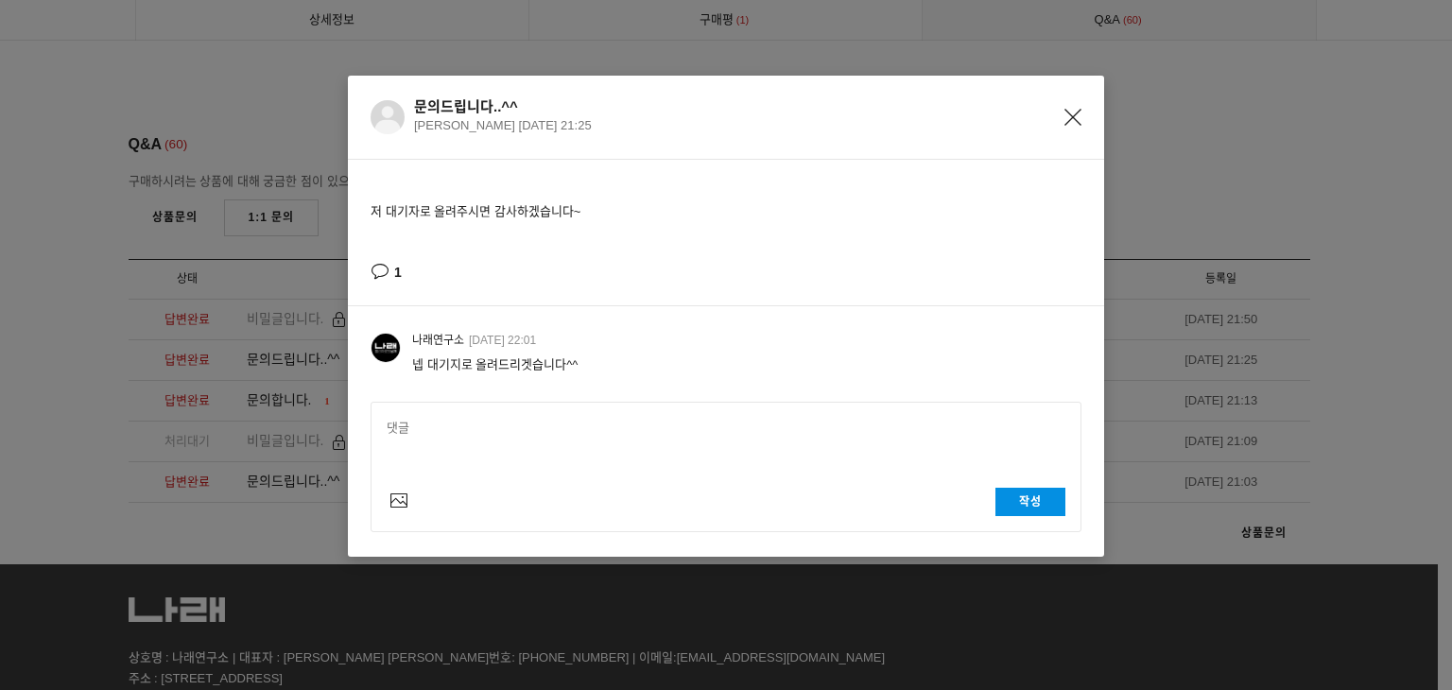
click at [1051, 116] on p "정승혜 2021-12-12 21:25" at bounding box center [733, 125] width 639 height 21
click at [1057, 118] on div "문의드립니다..^^ 정승혜 2021-12-12 21:25" at bounding box center [747, 117] width 667 height 38
click at [1083, 103] on div "문의드립니다..^^ 정승혜 2021-12-12 21:25" at bounding box center [726, 118] width 756 height 84
click at [1070, 115] on icon "Close" at bounding box center [1072, 117] width 17 height 17
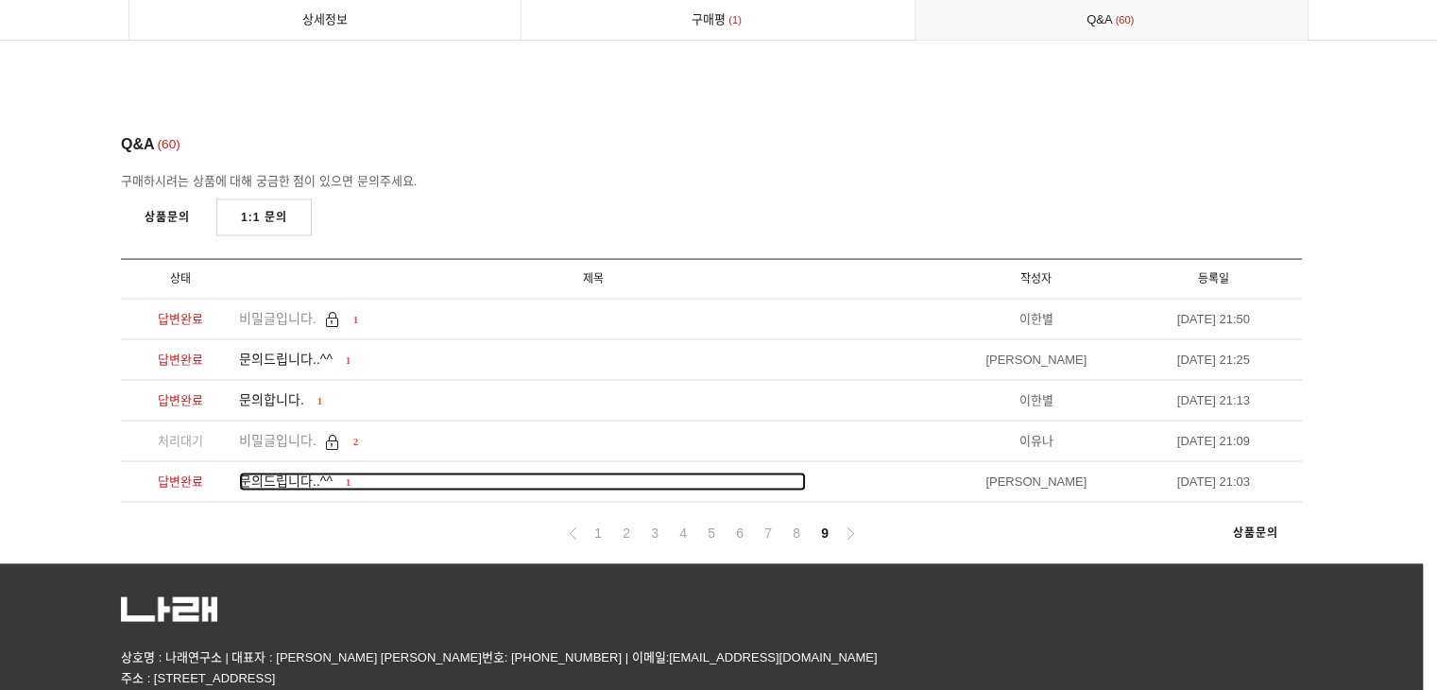
click at [329, 473] on span "문의드립니다..^^" at bounding box center [286, 480] width 94 height 15
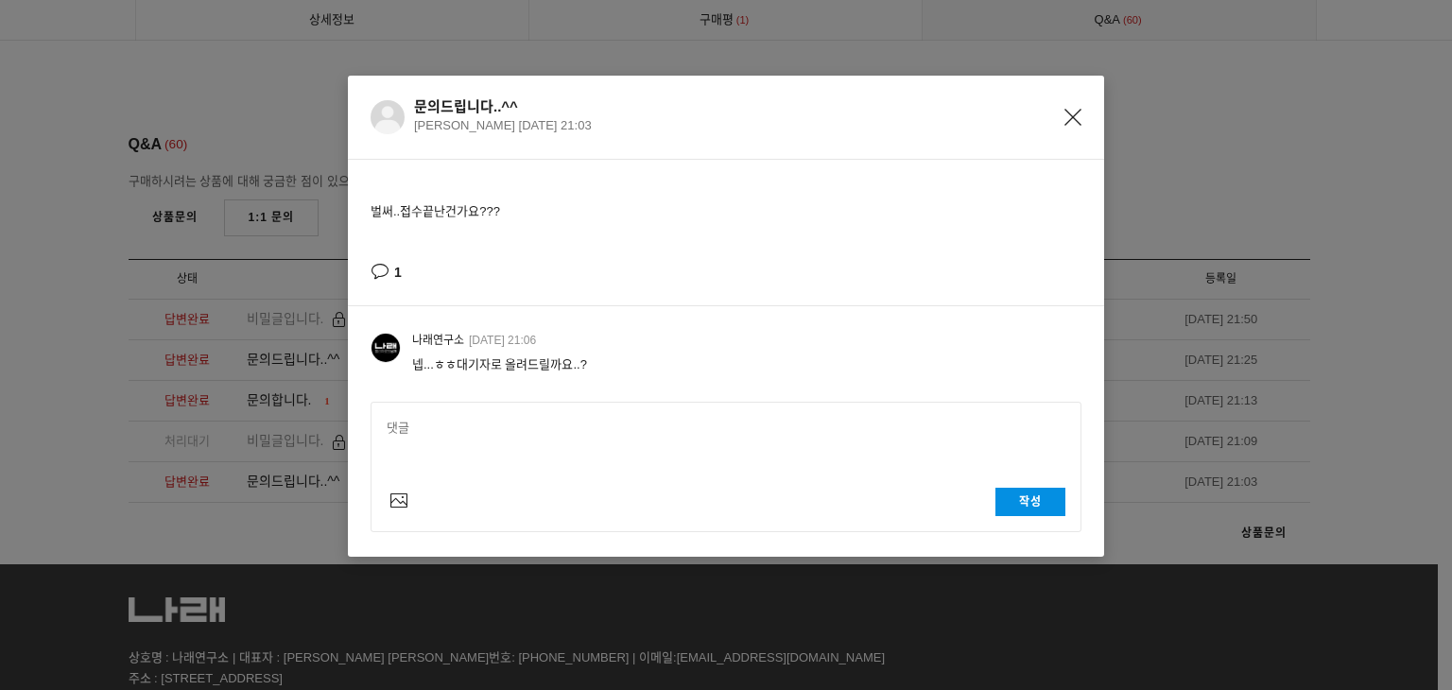
click at [1074, 115] on icon "Close" at bounding box center [1072, 117] width 17 height 17
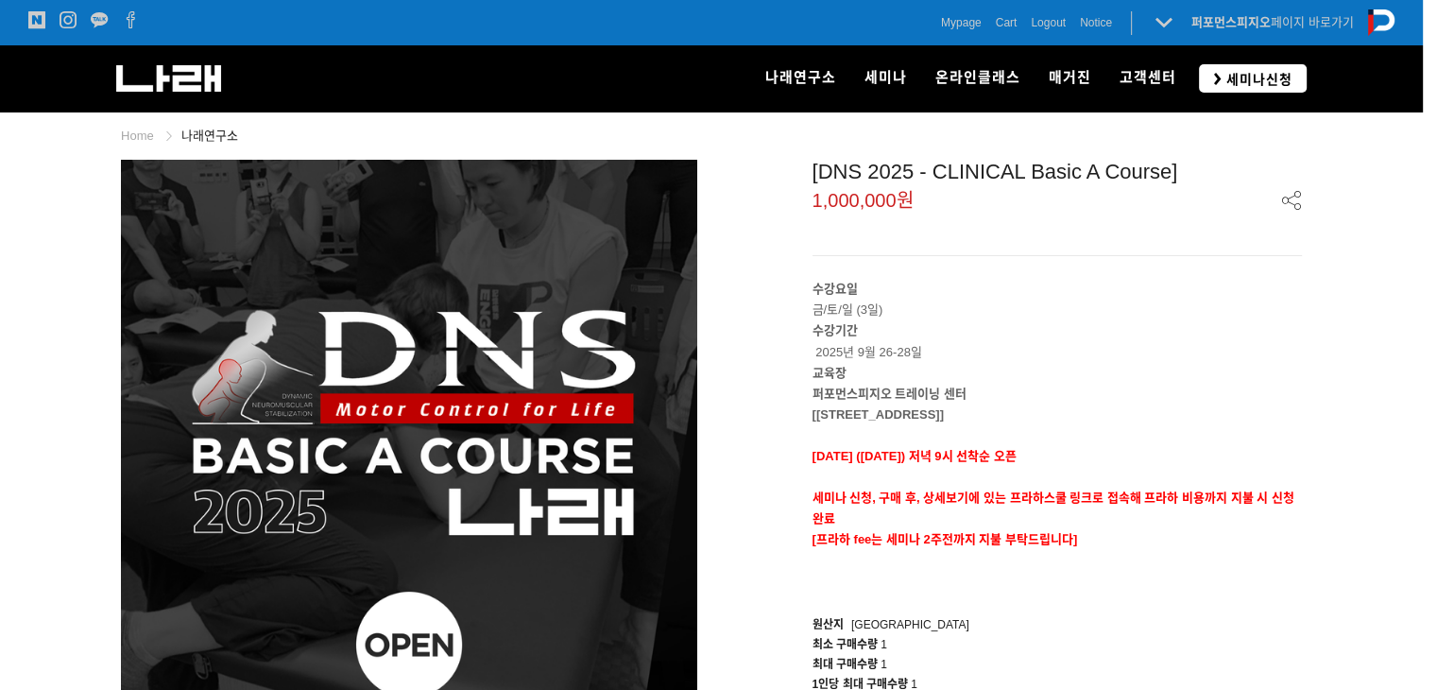
click at [1243, 80] on span "세미나신청" at bounding box center [1257, 79] width 72 height 19
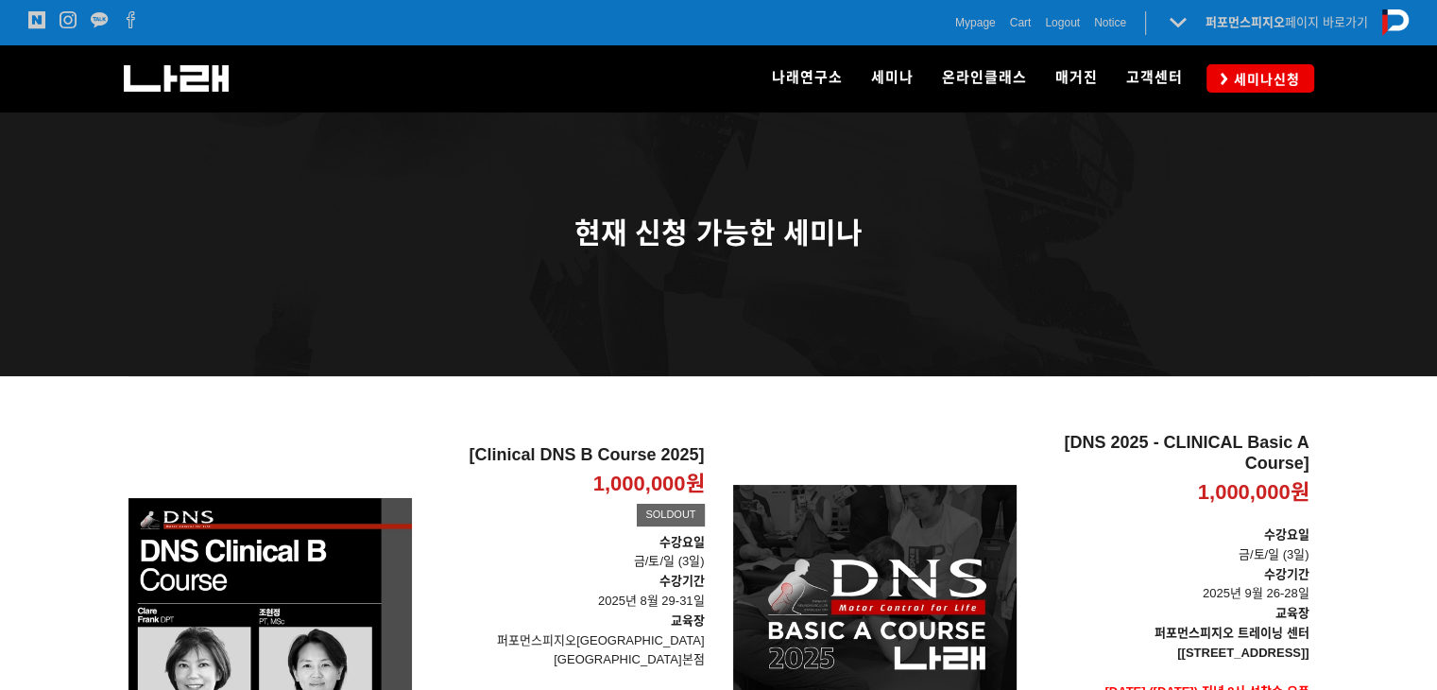
scroll to position [329, 0]
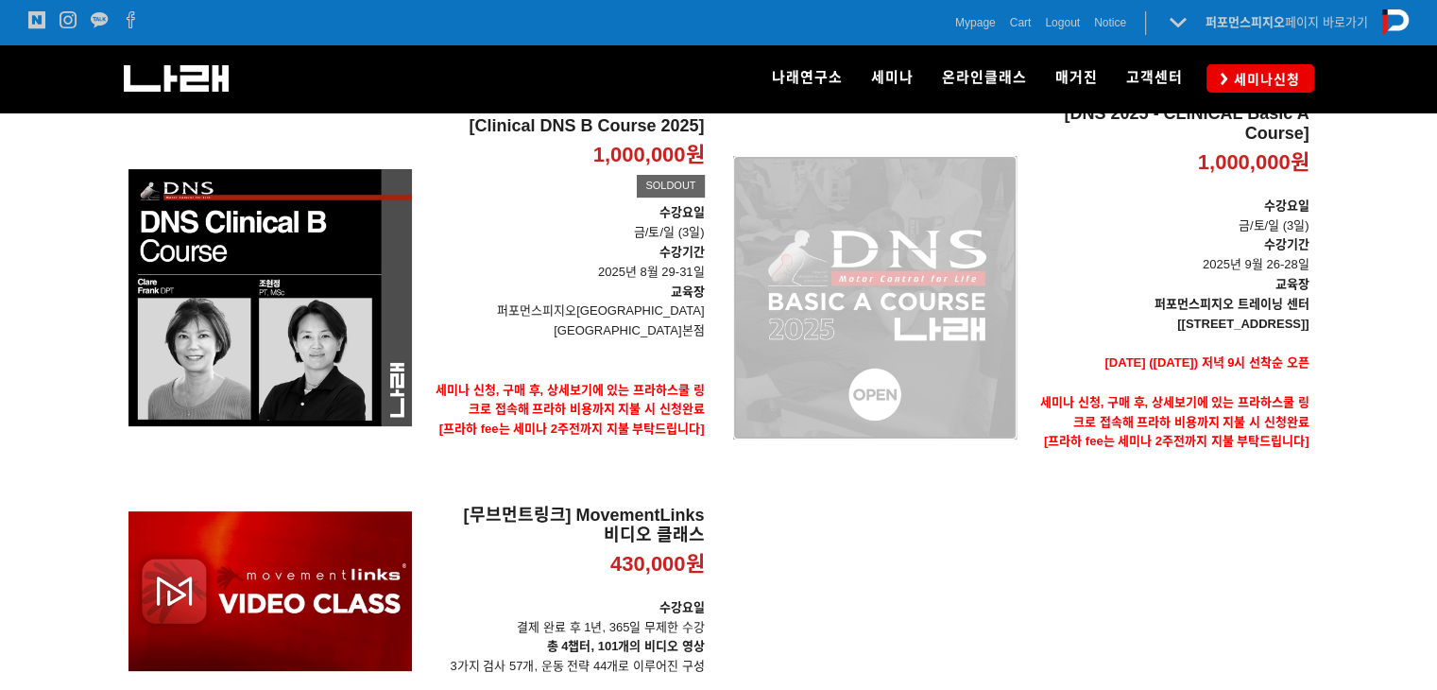
click at [888, 269] on div "[DNS 2025 - CLINICAL Basic A Course] 1,000,000원 TIME SALE" at bounding box center [875, 297] width 284 height 387
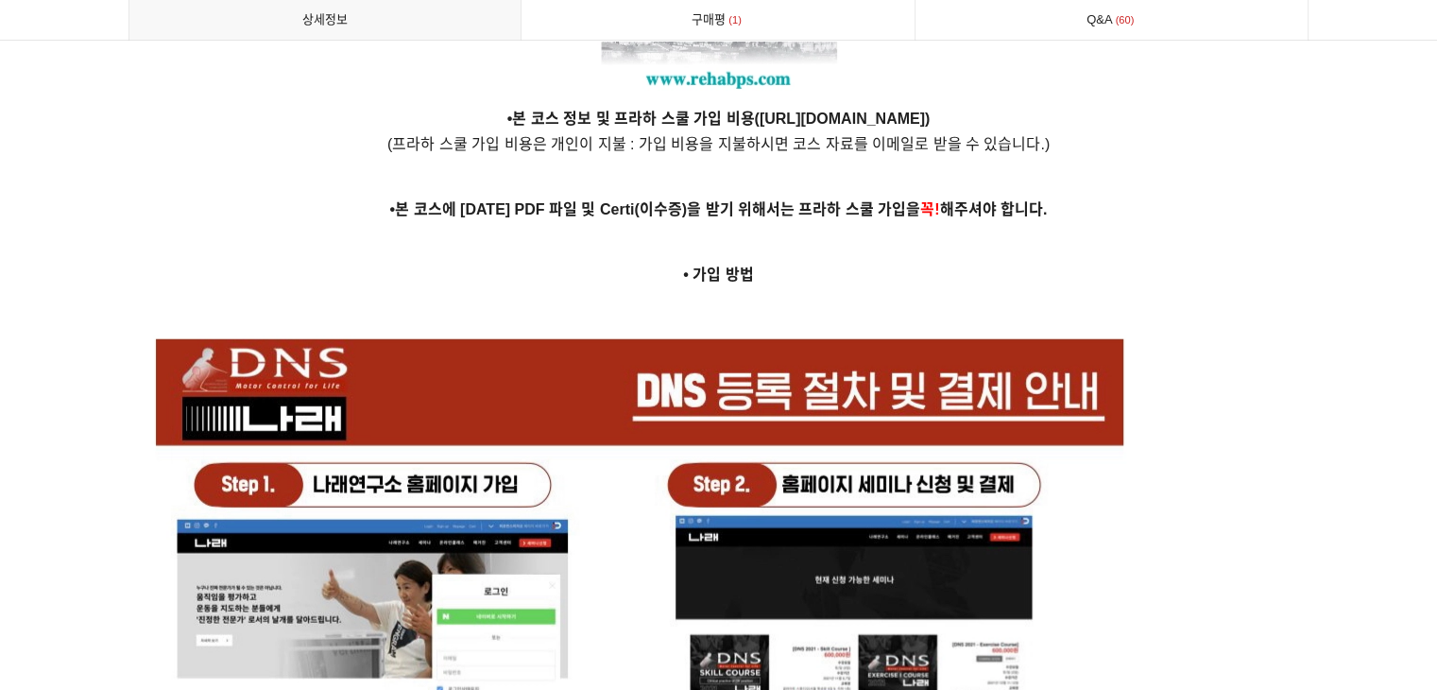
scroll to position [4820, 0]
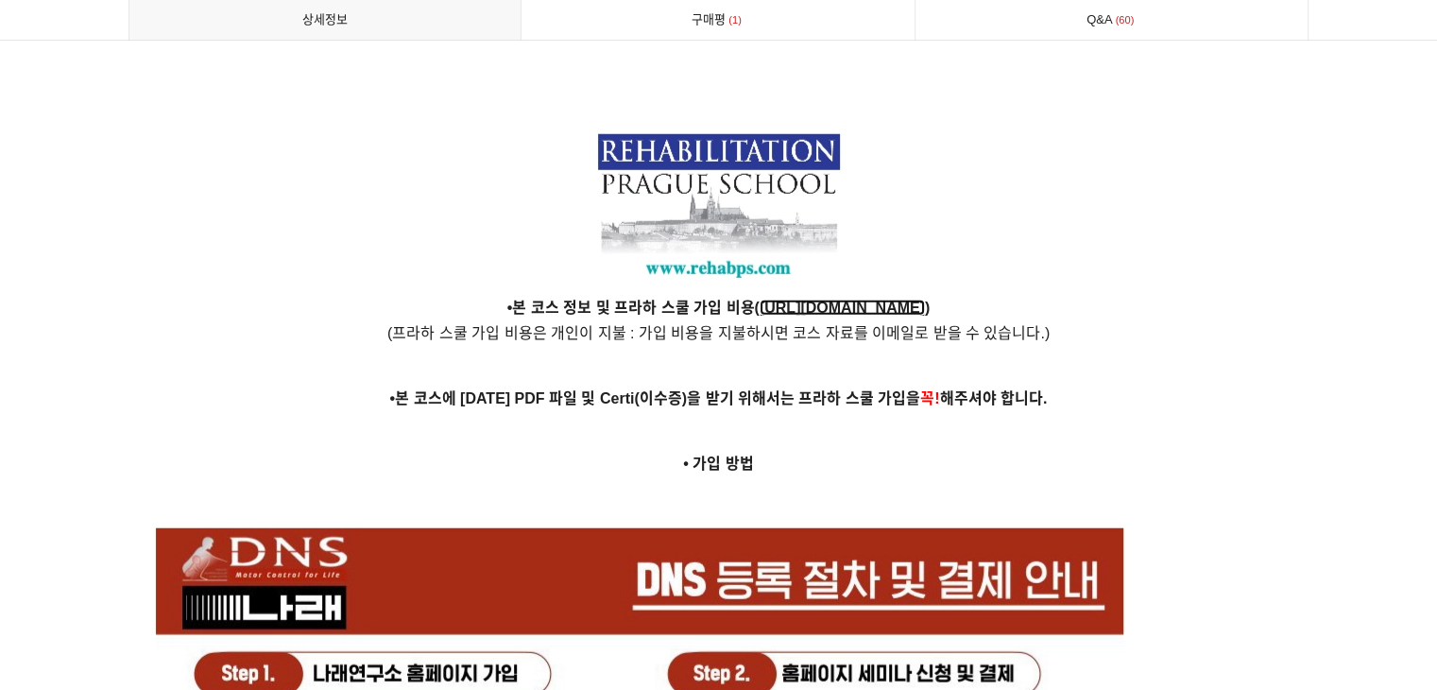
click at [760, 300] on strong "https://www.rehabps.cz/rehab/course.php?c_id=3218" at bounding box center [842, 308] width 165 height 16
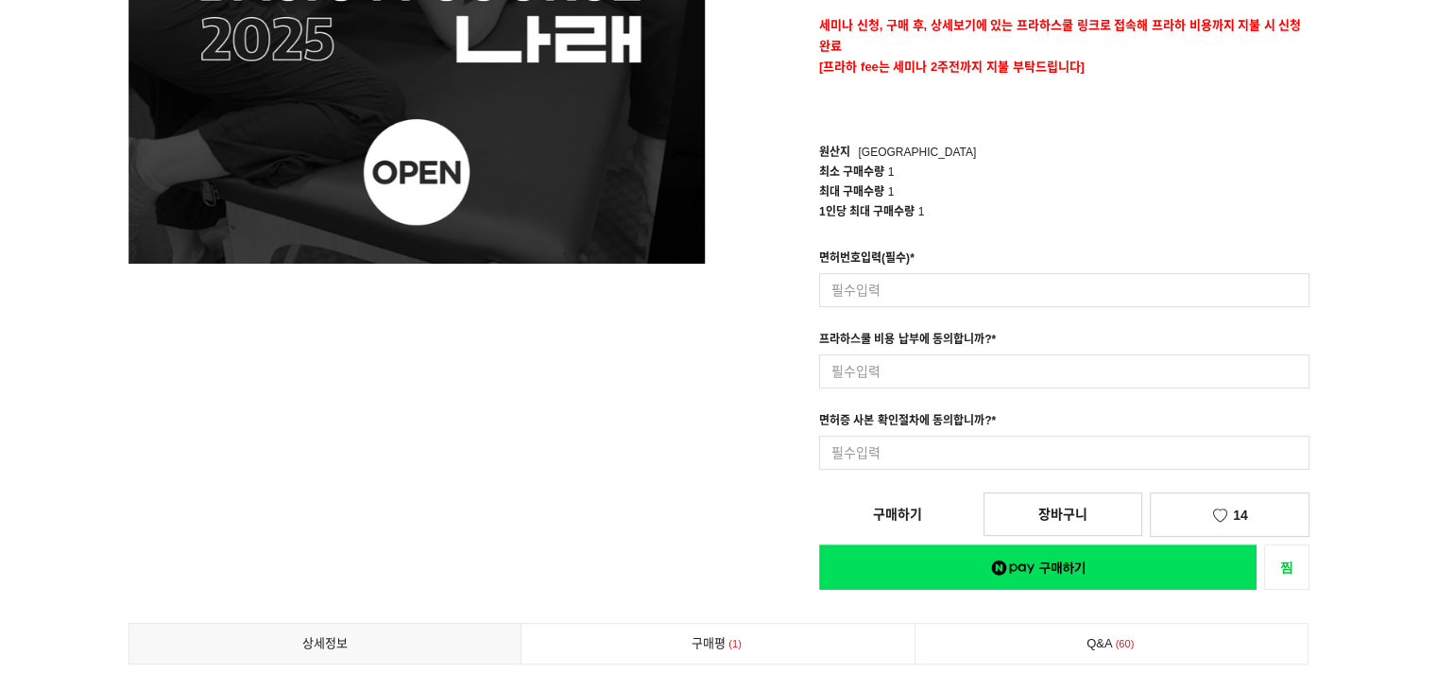
scroll to position [0, 0]
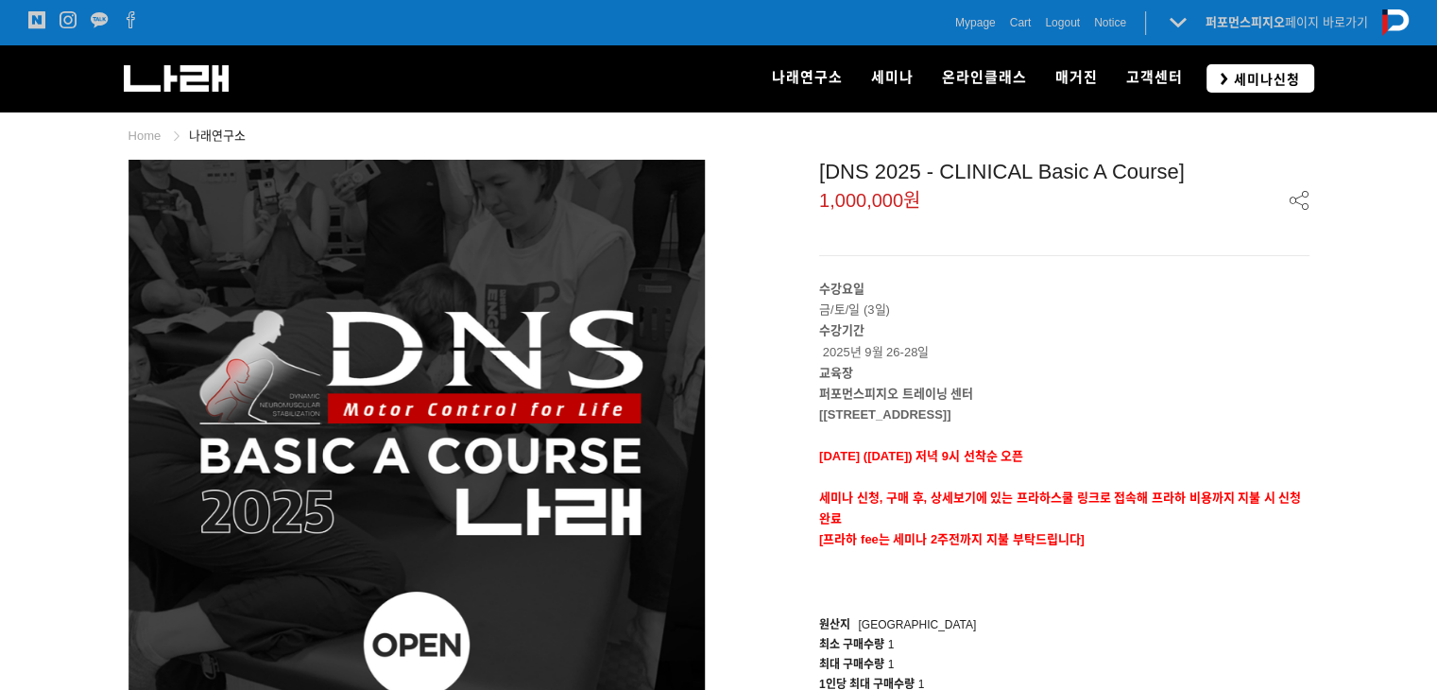
click at [1242, 74] on span "세미나신청" at bounding box center [1265, 79] width 72 height 19
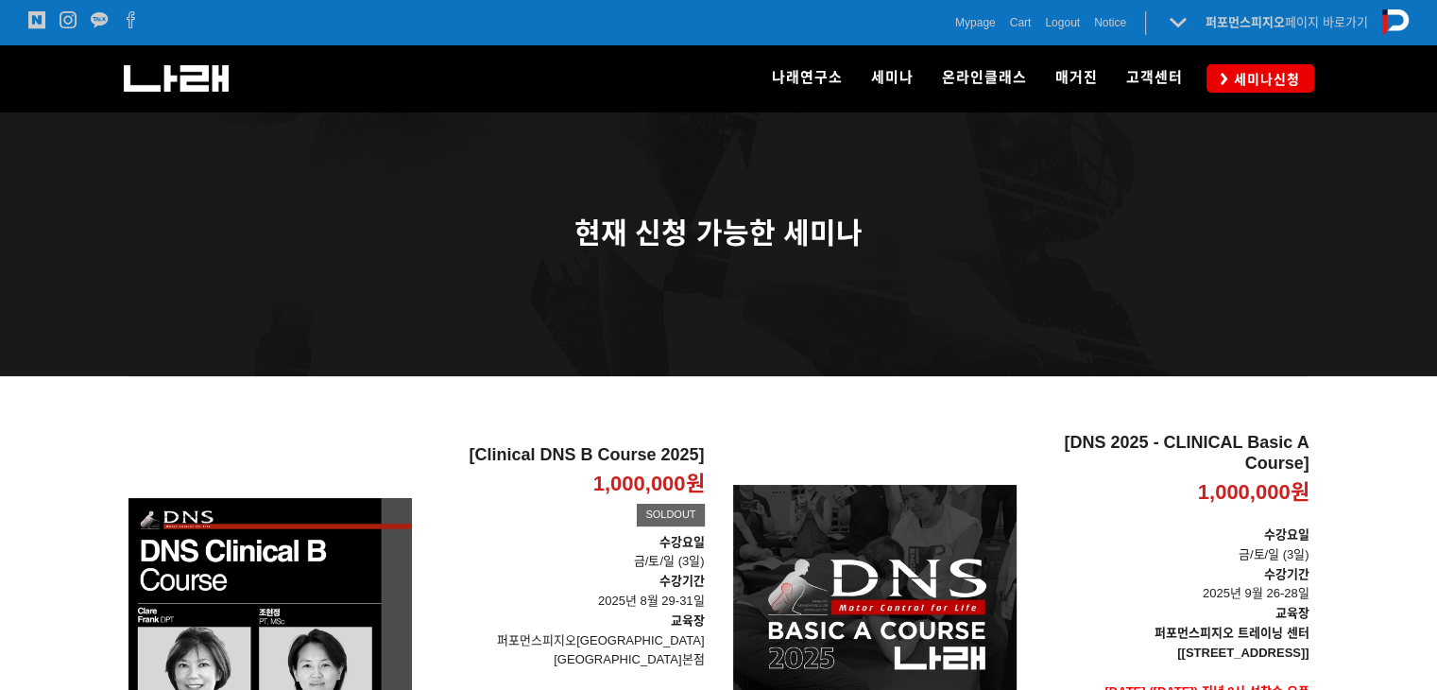
scroll to position [329, 0]
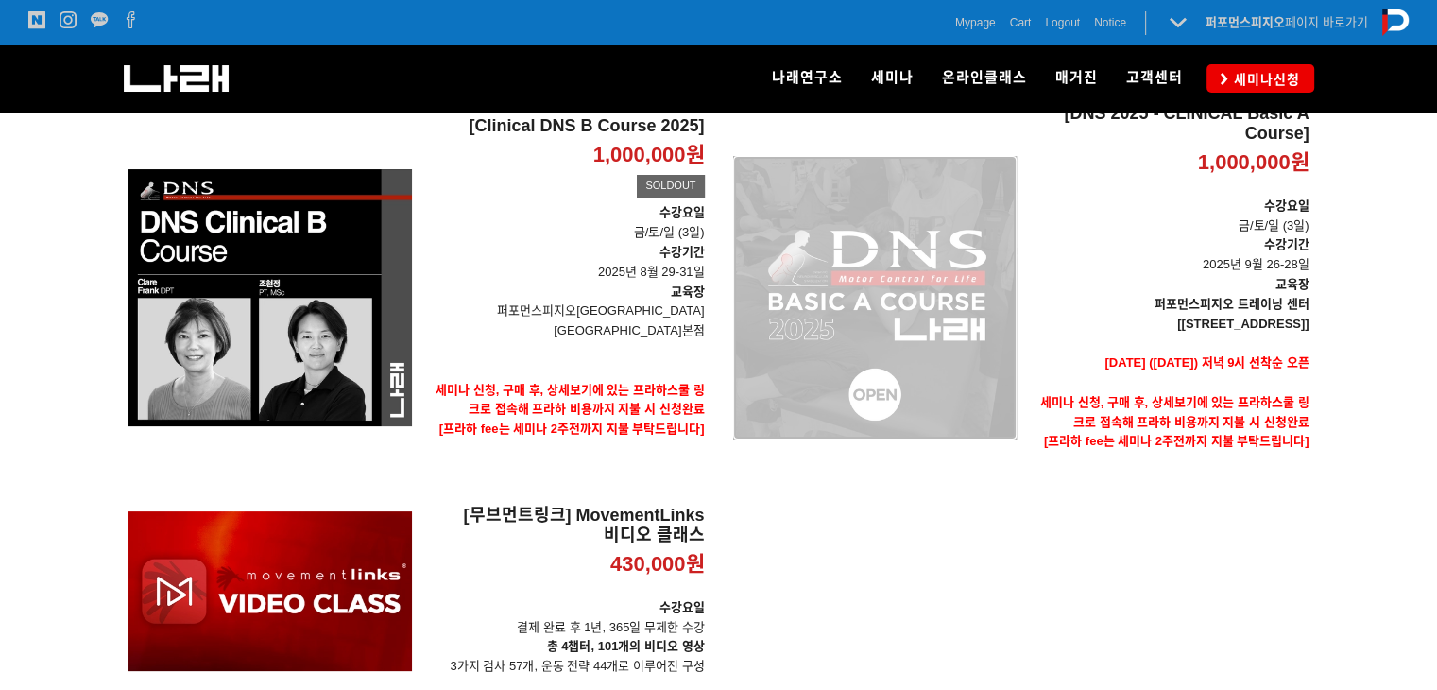
click at [1002, 266] on div "[DNS 2025 - CLINICAL Basic A Course] 1,000,000원 TIME SALE" at bounding box center [875, 297] width 284 height 387
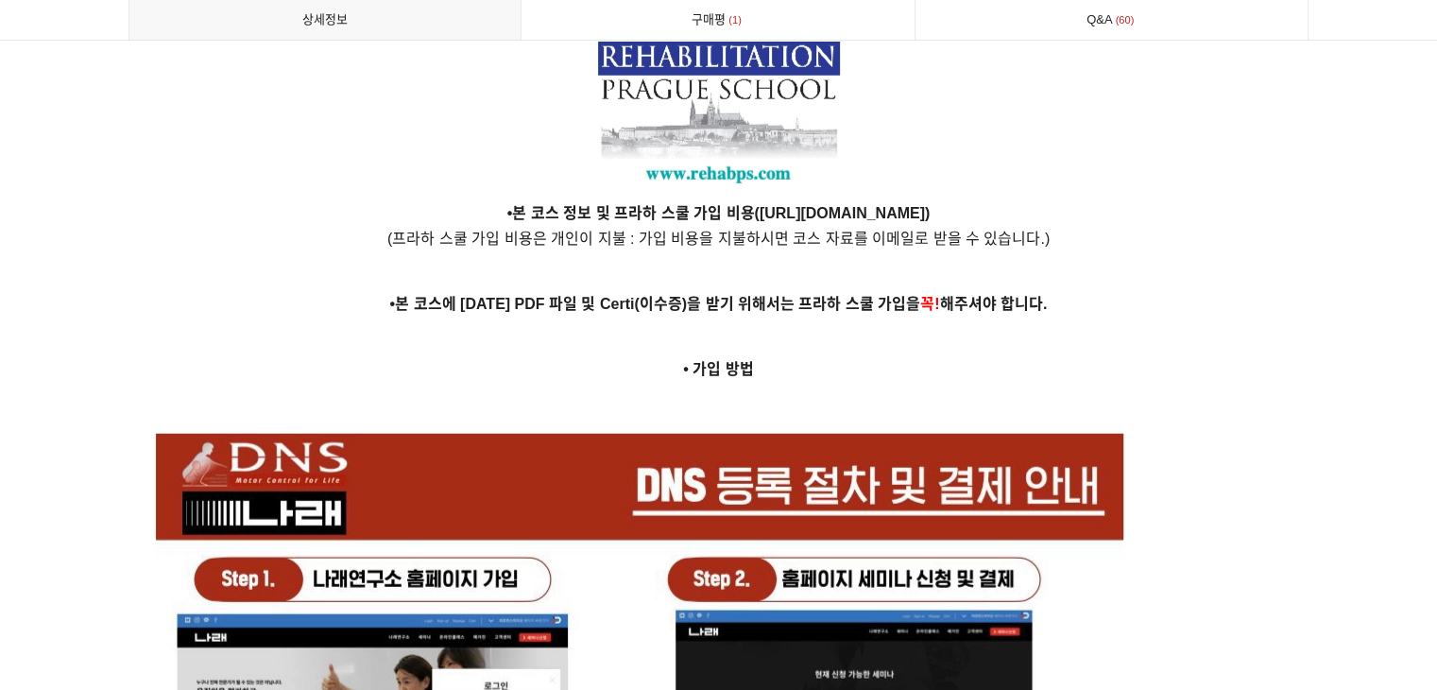
scroll to position [4820, 0]
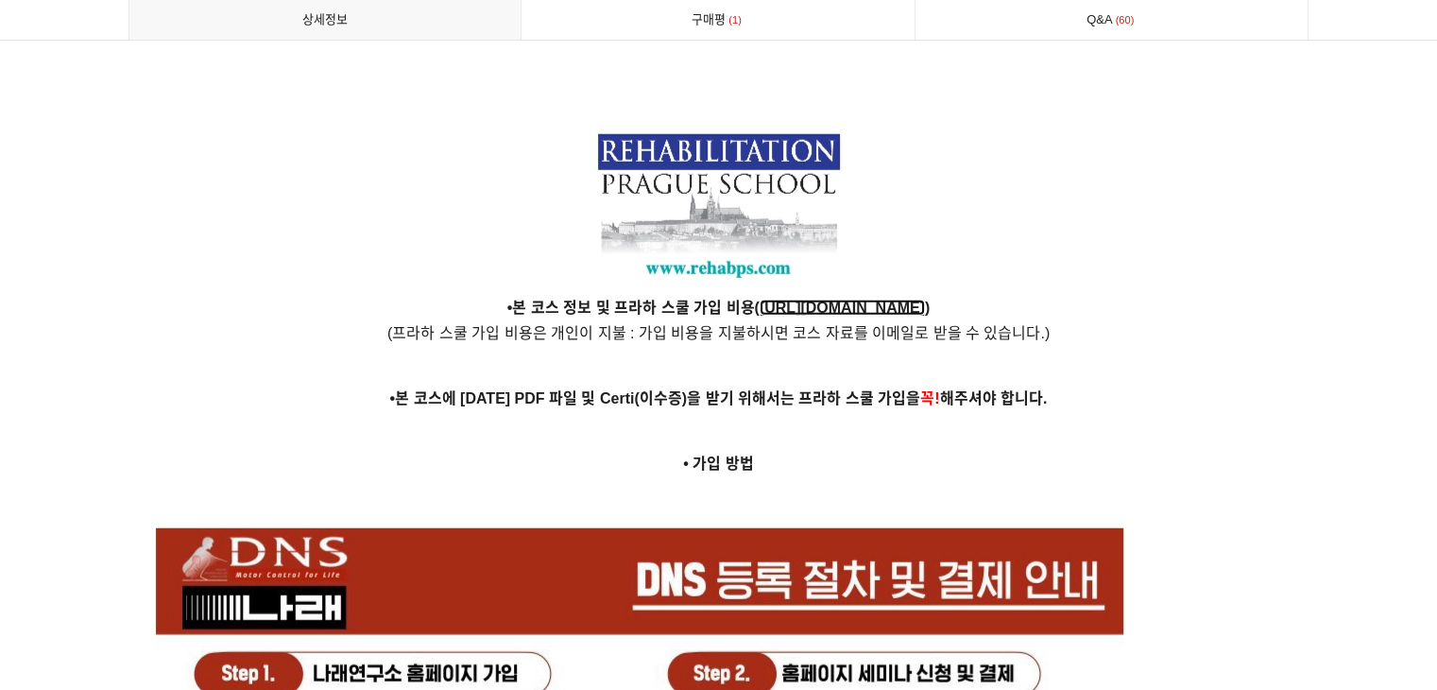
click at [760, 300] on strong "https://www.rehabps.cz/rehab/course.php?c_id=3218" at bounding box center [842, 308] width 165 height 16
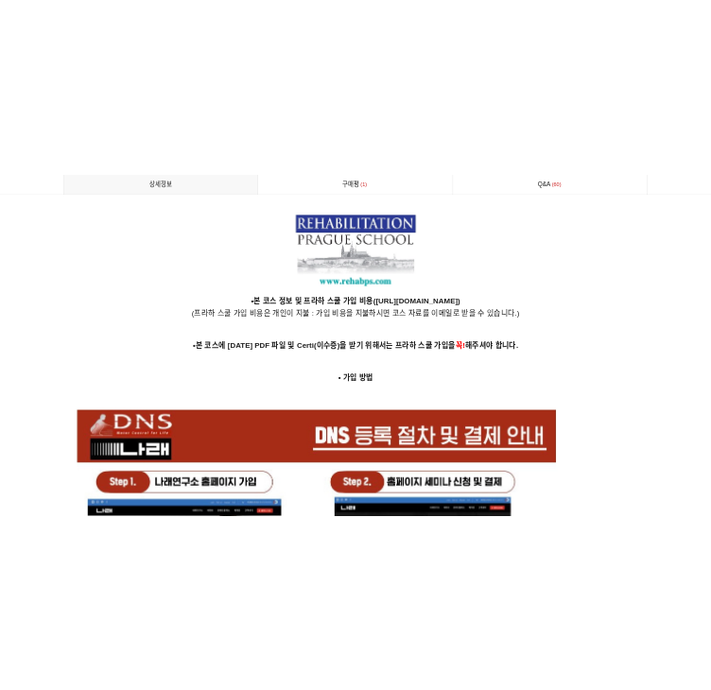
scroll to position [1830, 0]
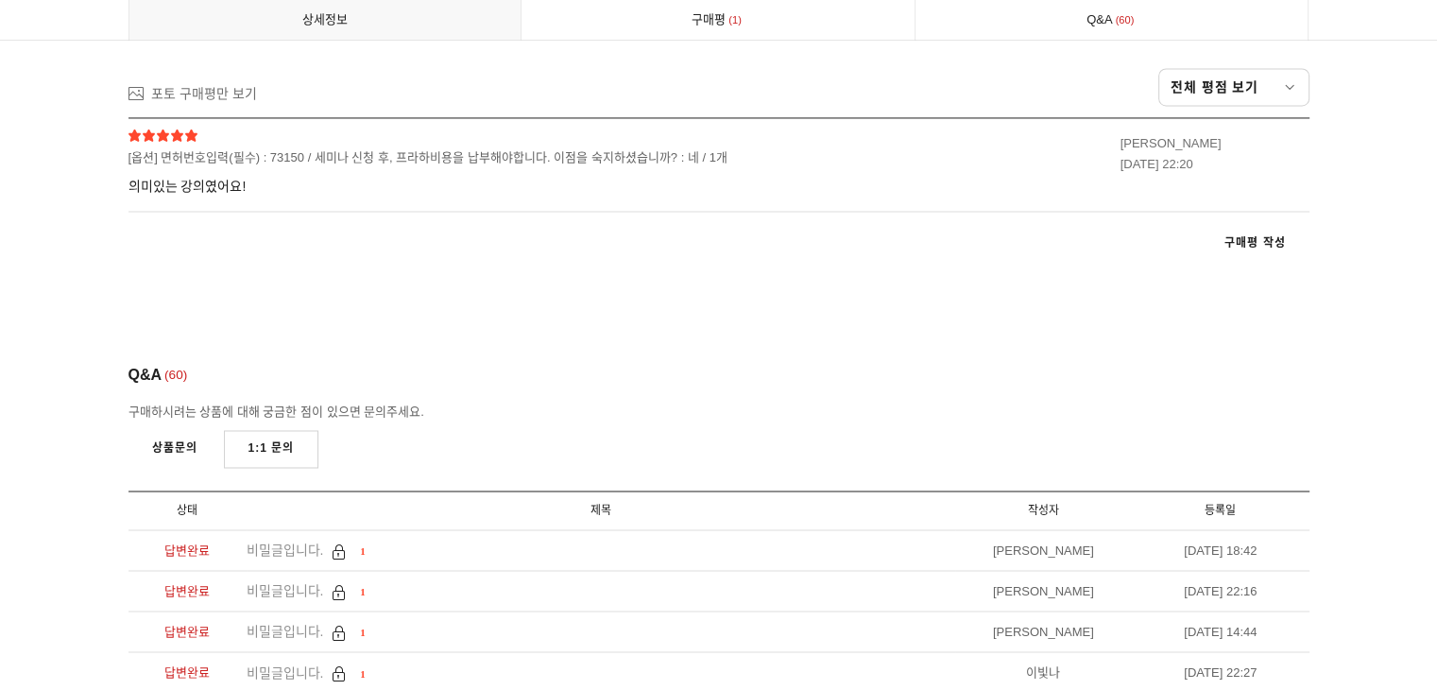
scroll to position [10618, 0]
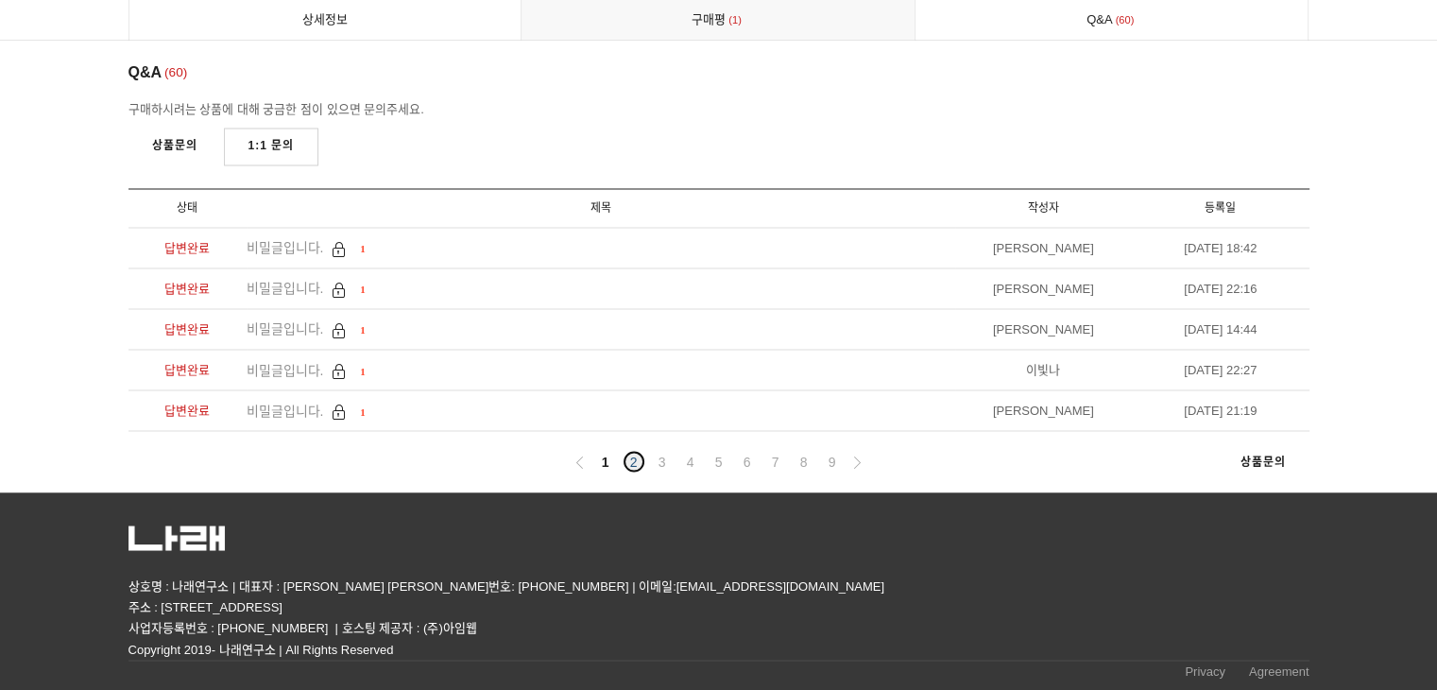
click at [631, 473] on link "2" at bounding box center [634, 461] width 23 height 23
click at [612, 471] on ul "1 2 3 4 5 6 7 8 9" at bounding box center [719, 462] width 301 height 24
click at [605, 464] on link "1" at bounding box center [605, 461] width 23 height 23
click at [715, 458] on link "5" at bounding box center [719, 461] width 23 height 23
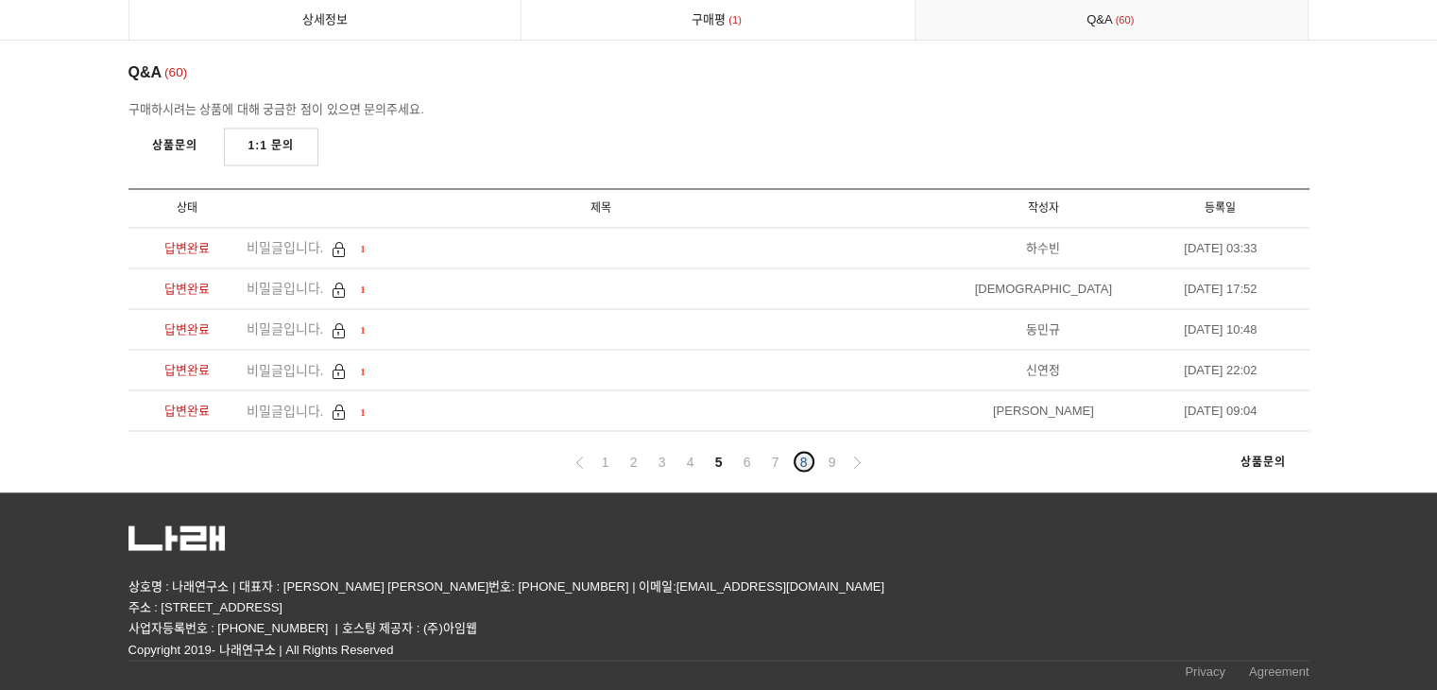
click at [813, 456] on link "8" at bounding box center [804, 461] width 23 height 23
click at [851, 460] on icon at bounding box center [857, 461] width 12 height 12
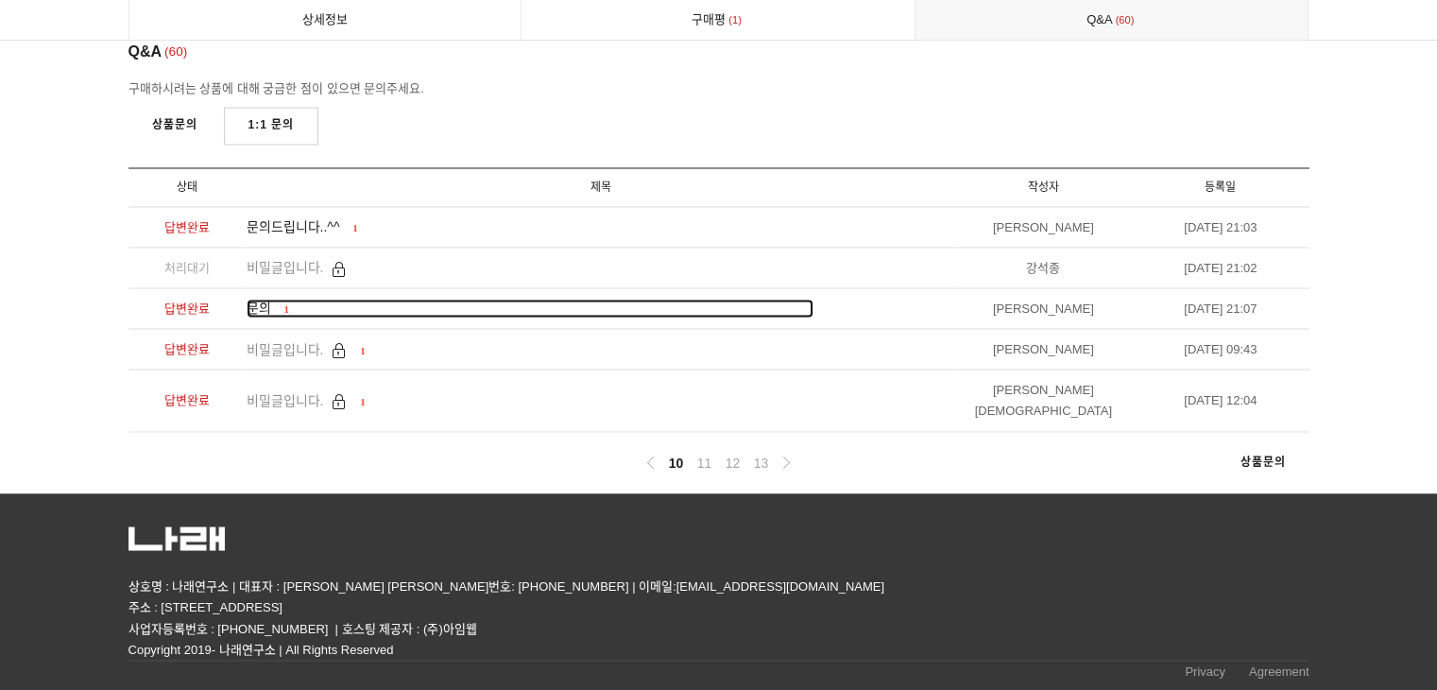
click at [284, 314] on span "1" at bounding box center [287, 307] width 6 height 11
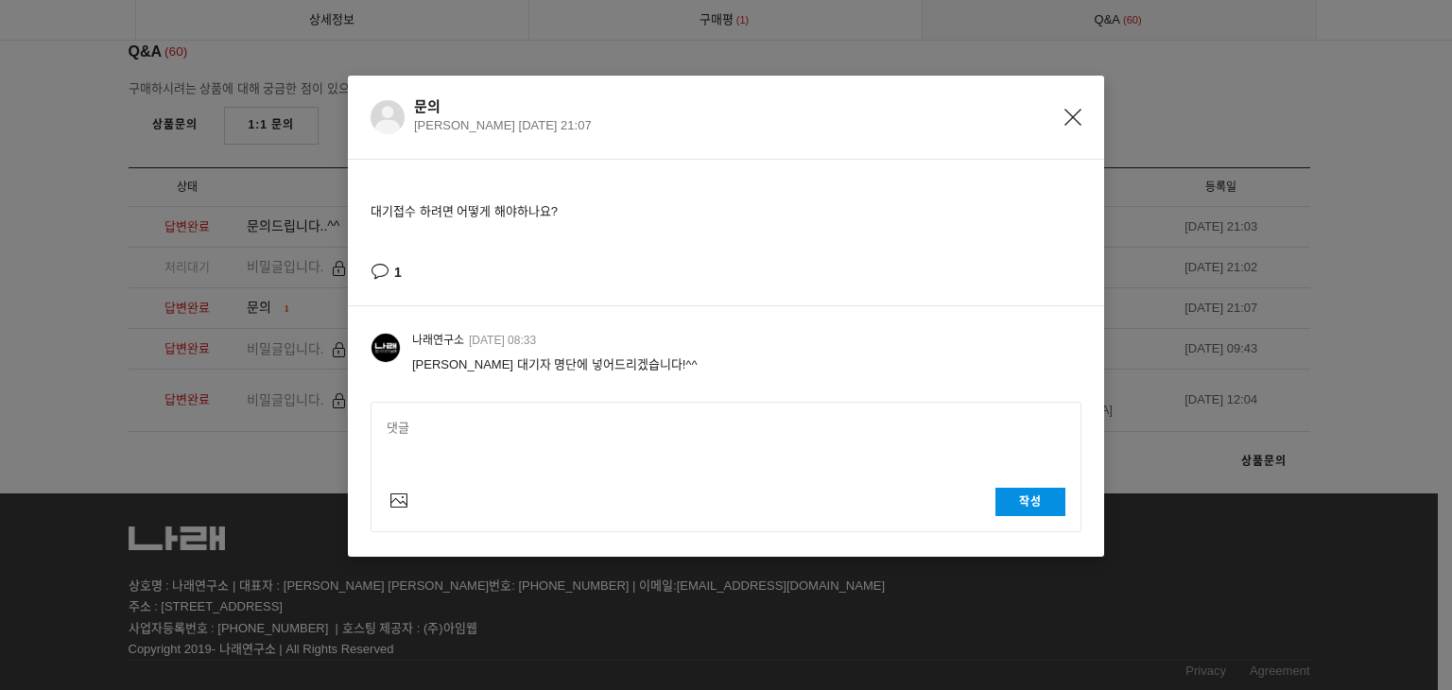
click at [1058, 118] on div "문의 권효주 2021-09-04 21:07" at bounding box center [747, 117] width 667 height 38
click at [1078, 123] on icon "Close" at bounding box center [1072, 117] width 17 height 17
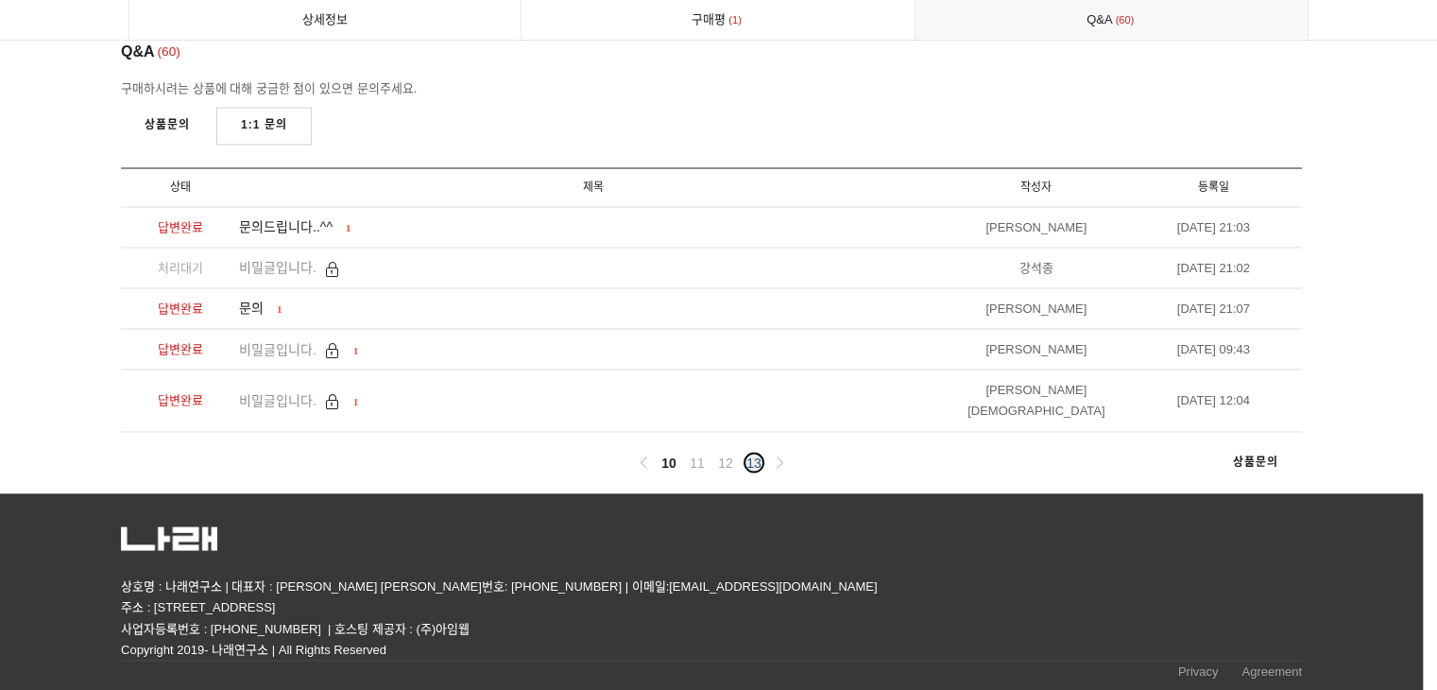
click at [751, 466] on link "13" at bounding box center [754, 462] width 23 height 23
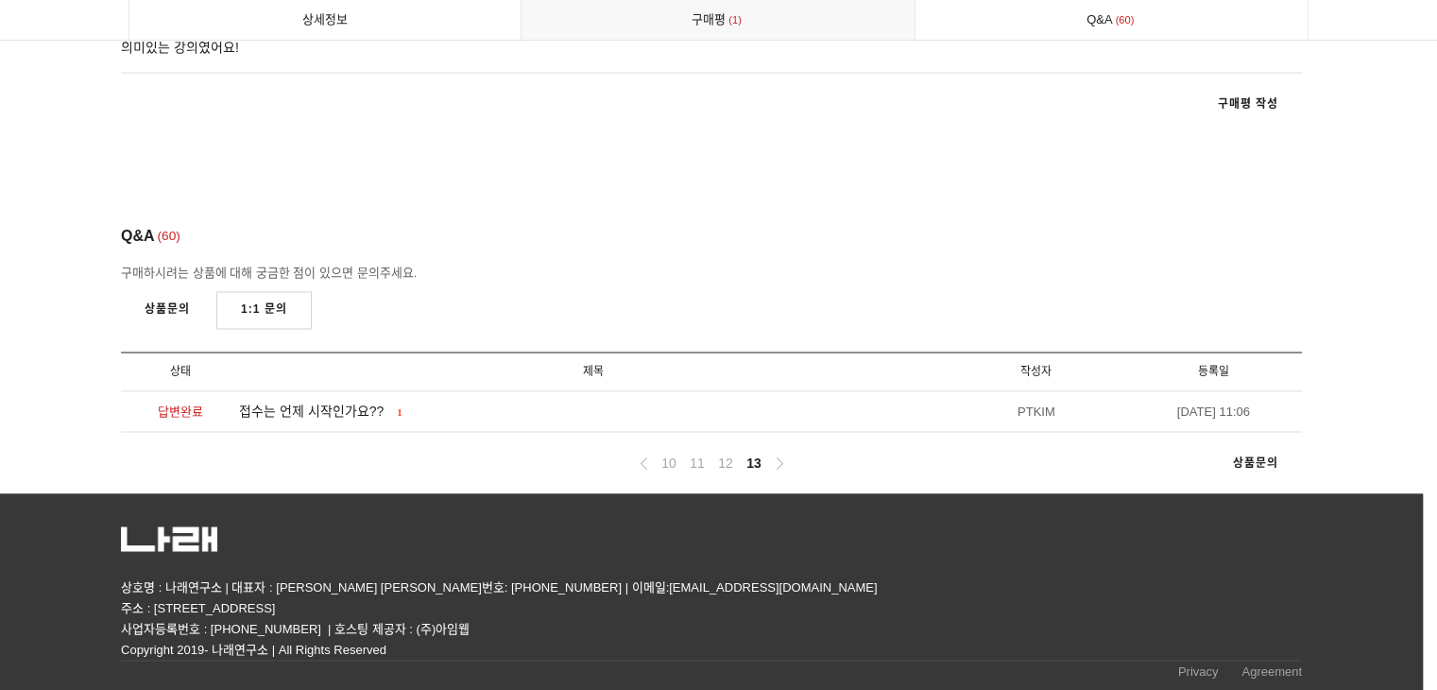
scroll to position [10637, 0]
click at [735, 459] on link "12" at bounding box center [725, 462] width 23 height 23
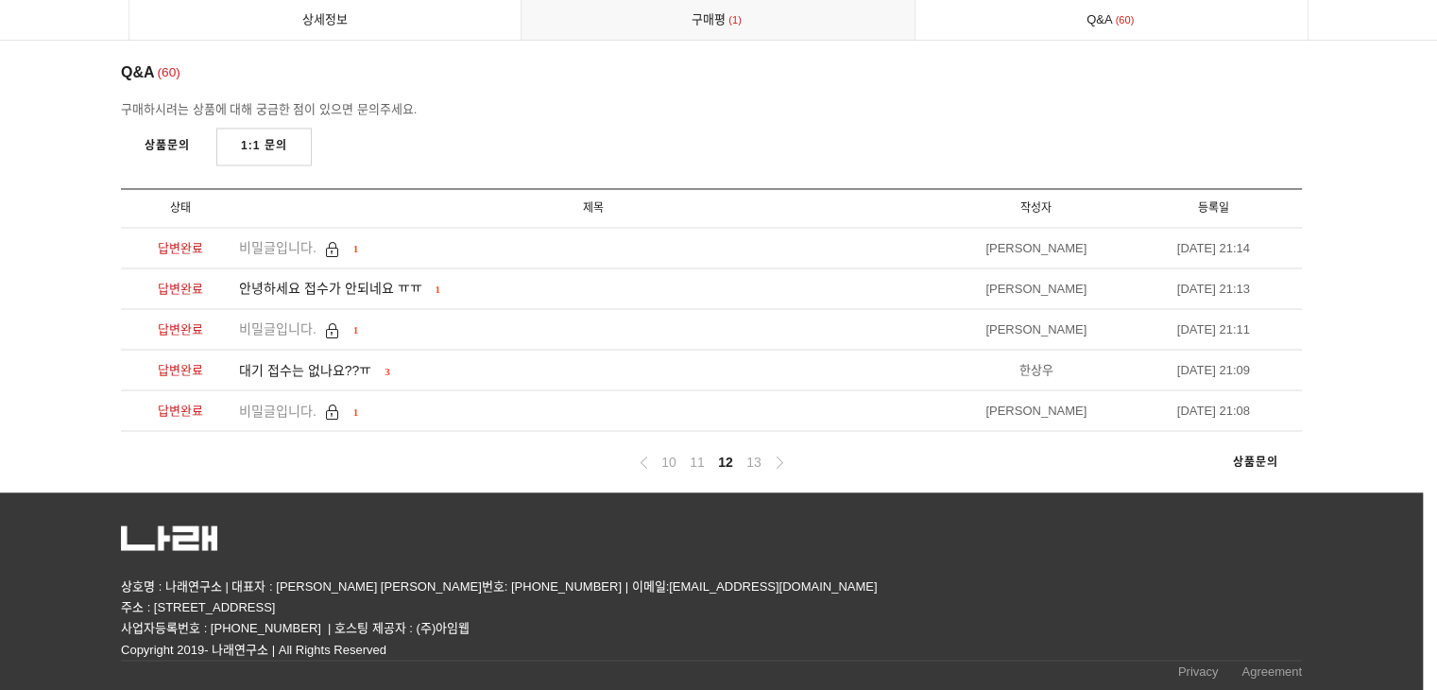
scroll to position [10800, 0]
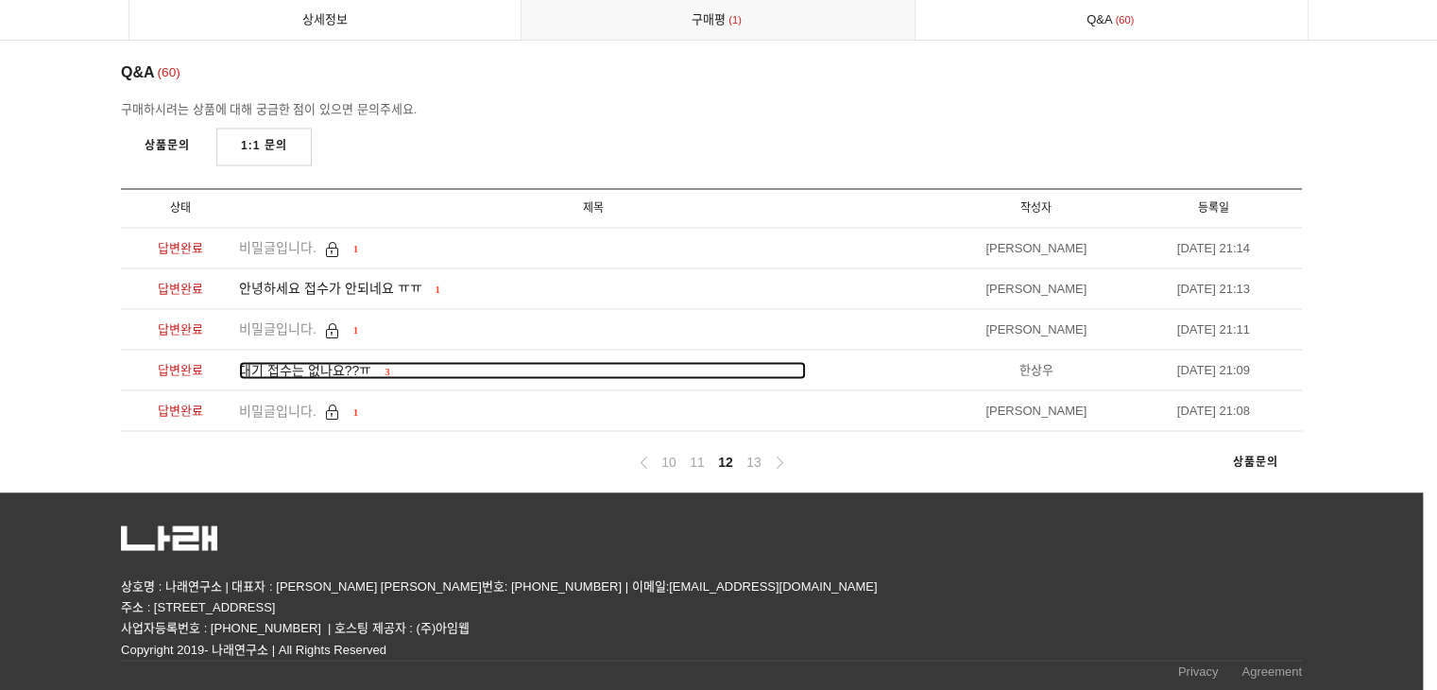
click at [333, 371] on span "대기 접수는 없나요??ㅠ" at bounding box center [305, 369] width 132 height 15
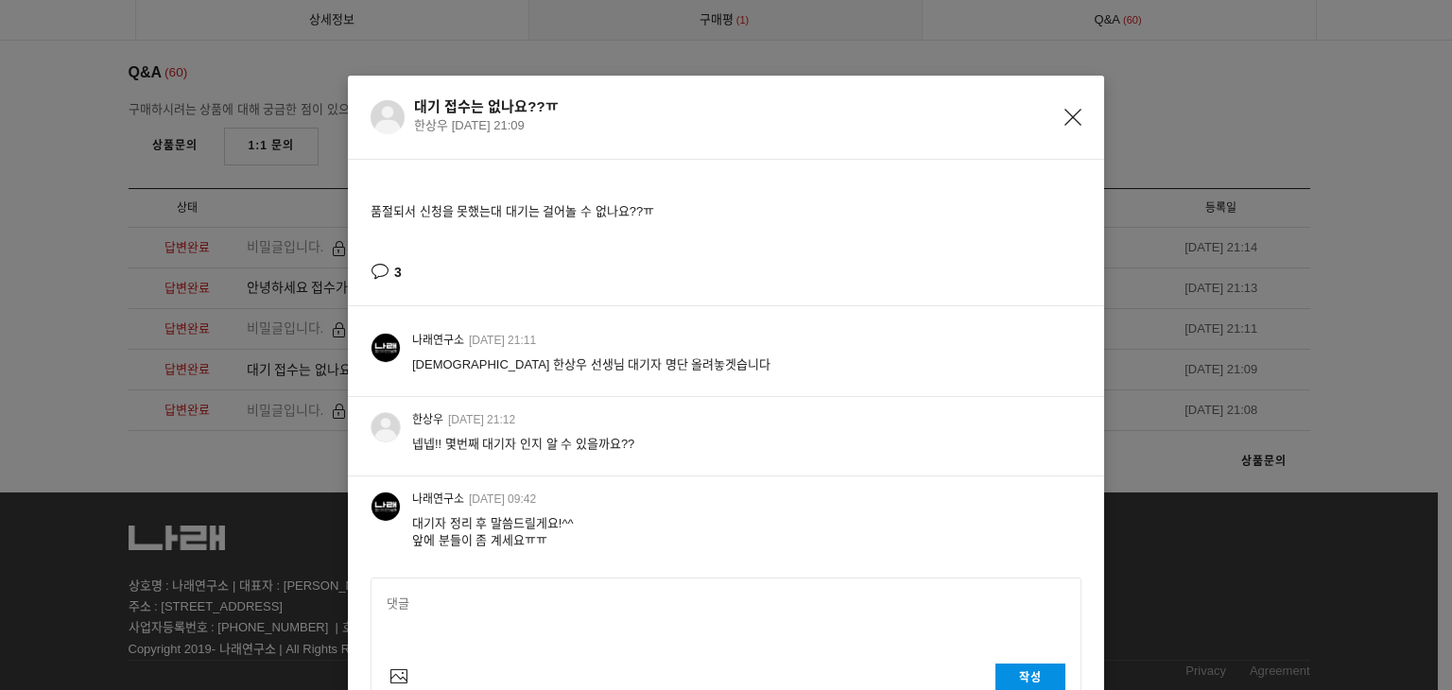
click at [1065, 115] on icon "Close" at bounding box center [1072, 117] width 17 height 17
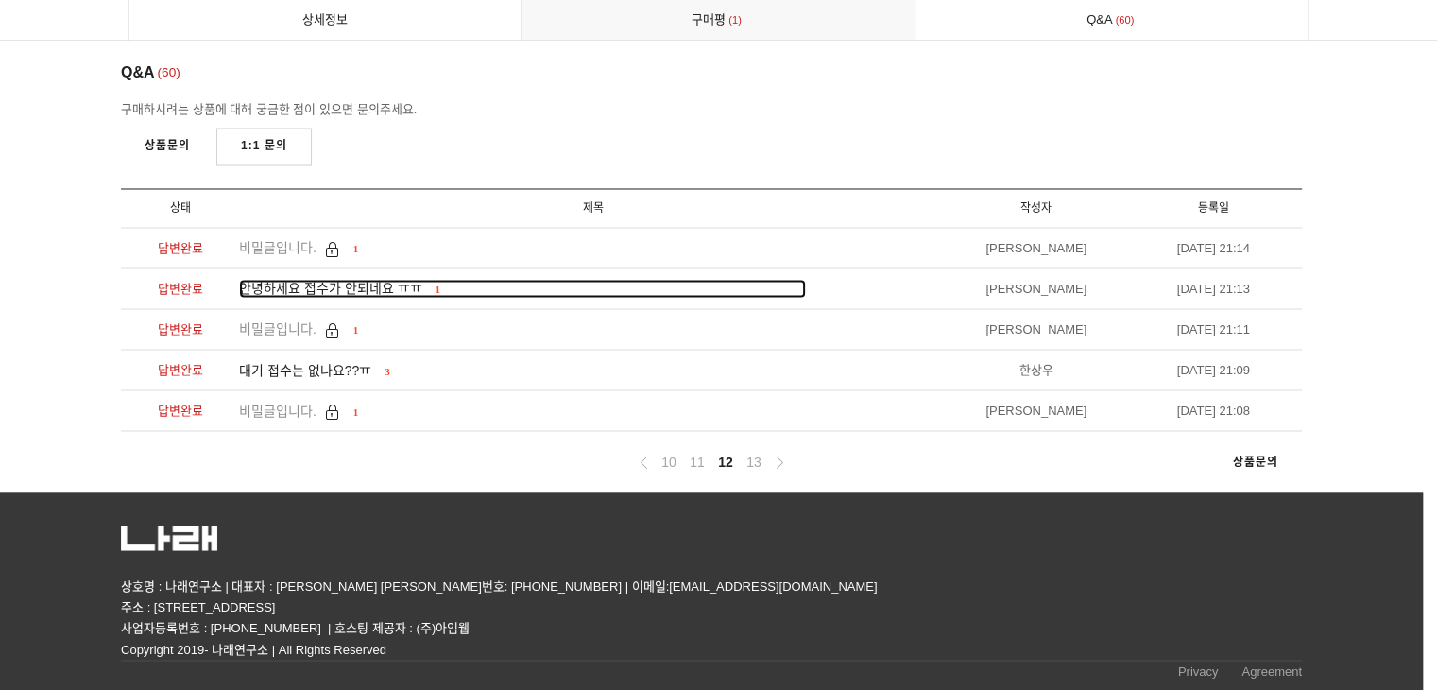
click at [405, 292] on span "안녕하세요 접수가 안되네요 ㅠㅠ" at bounding box center [330, 287] width 183 height 15
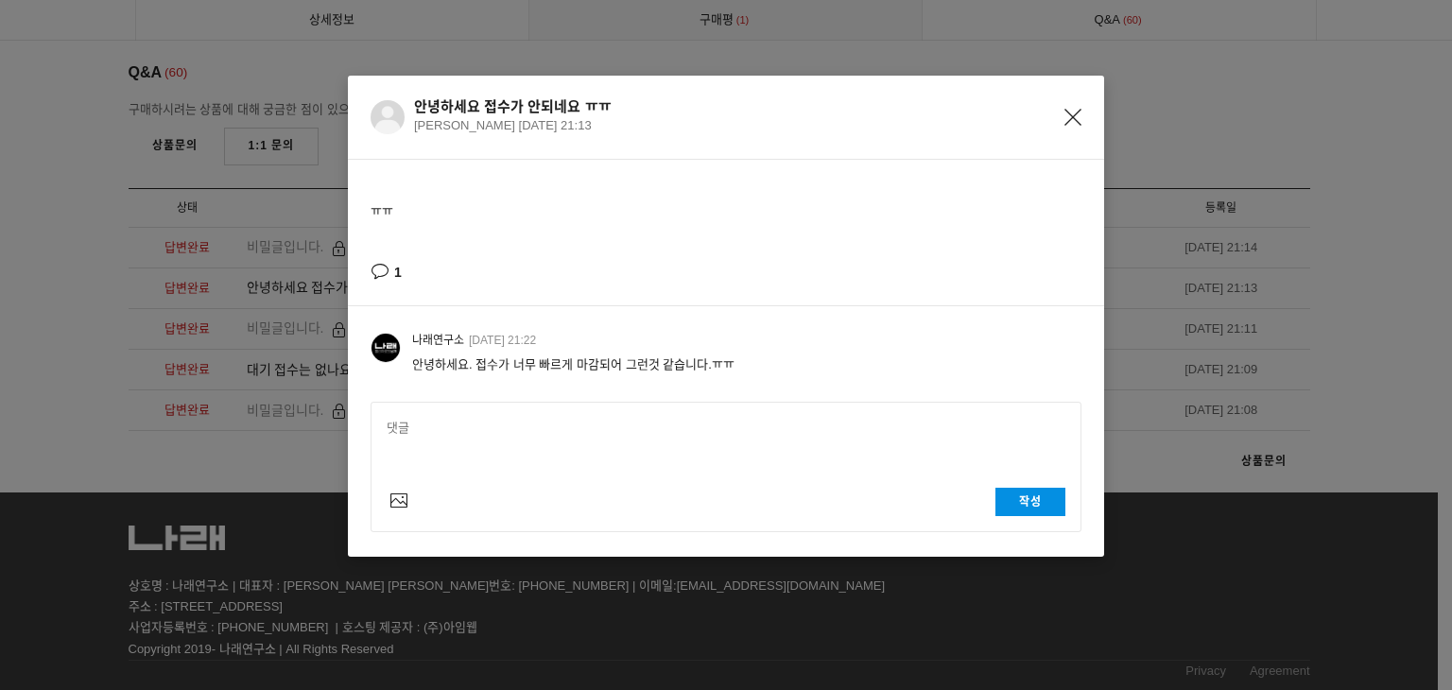
click at [1074, 116] on icon "Close" at bounding box center [1072, 117] width 17 height 17
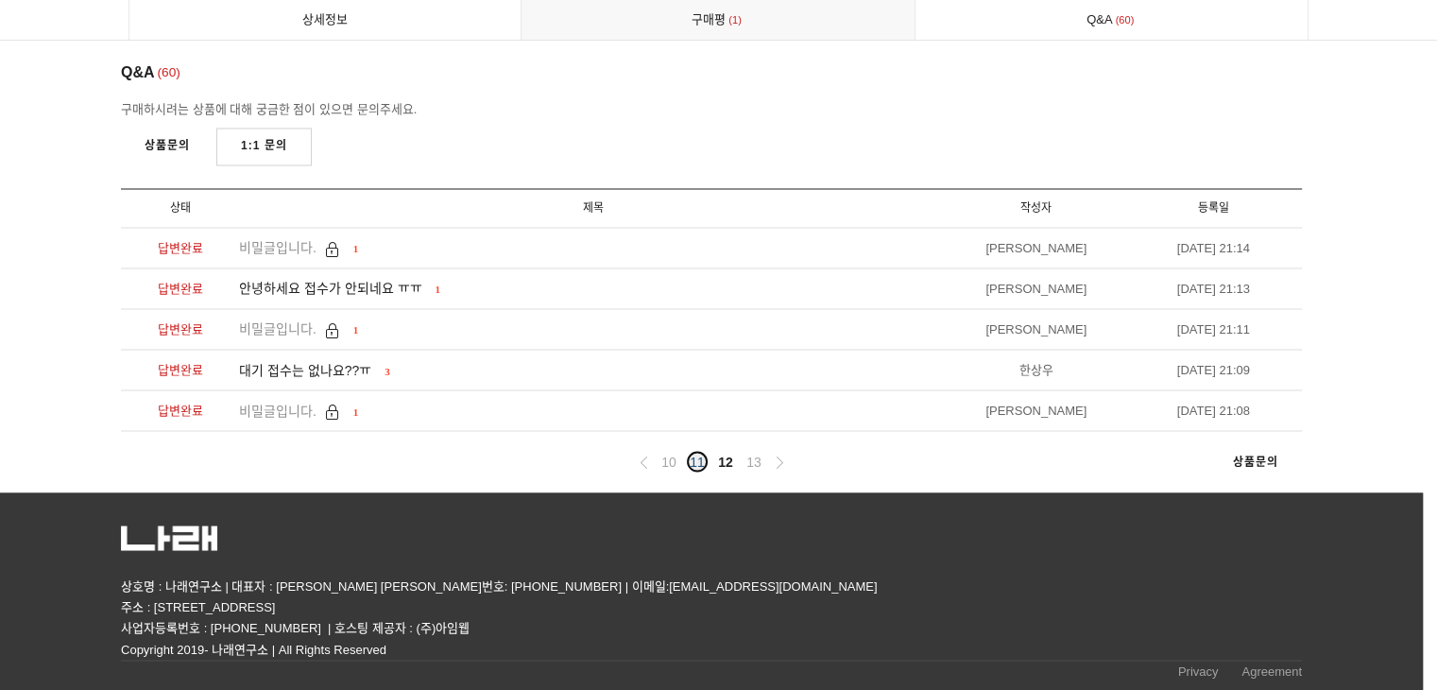
click at [701, 461] on link "11" at bounding box center [697, 461] width 23 height 23
click at [673, 462] on link "10" at bounding box center [669, 461] width 23 height 23
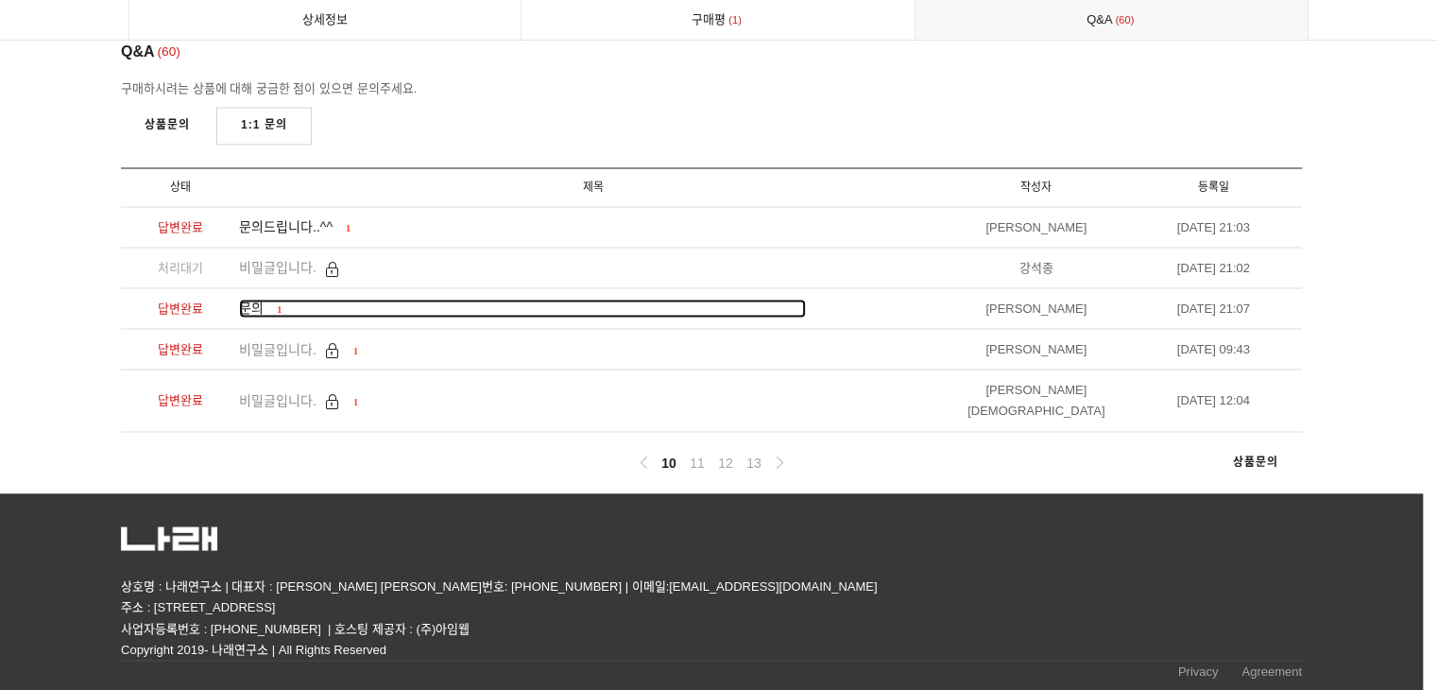
click at [269, 318] on div "문의 1" at bounding box center [260, 308] width 43 height 19
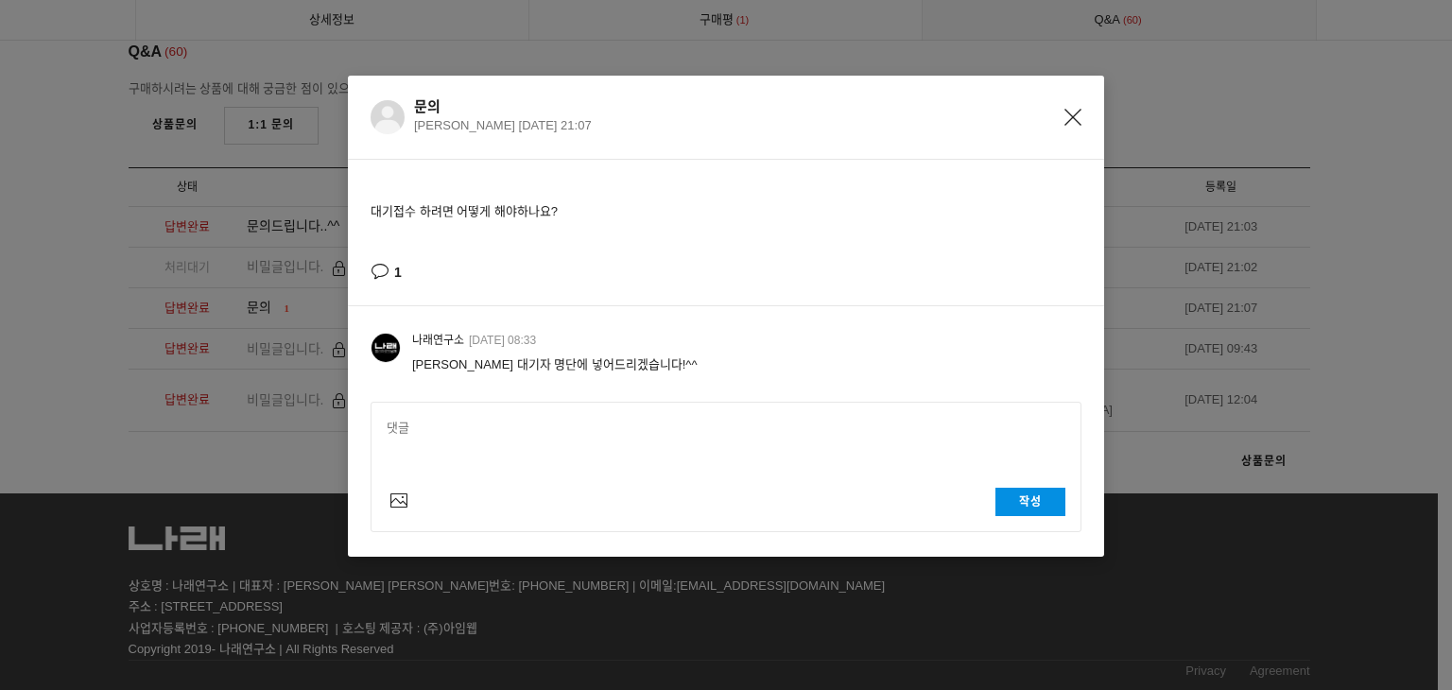
click at [1055, 123] on div "문의 권효주 2021-09-04 21:07" at bounding box center [747, 117] width 667 height 38
click at [1064, 121] on icon "Close" at bounding box center [1072, 117] width 17 height 17
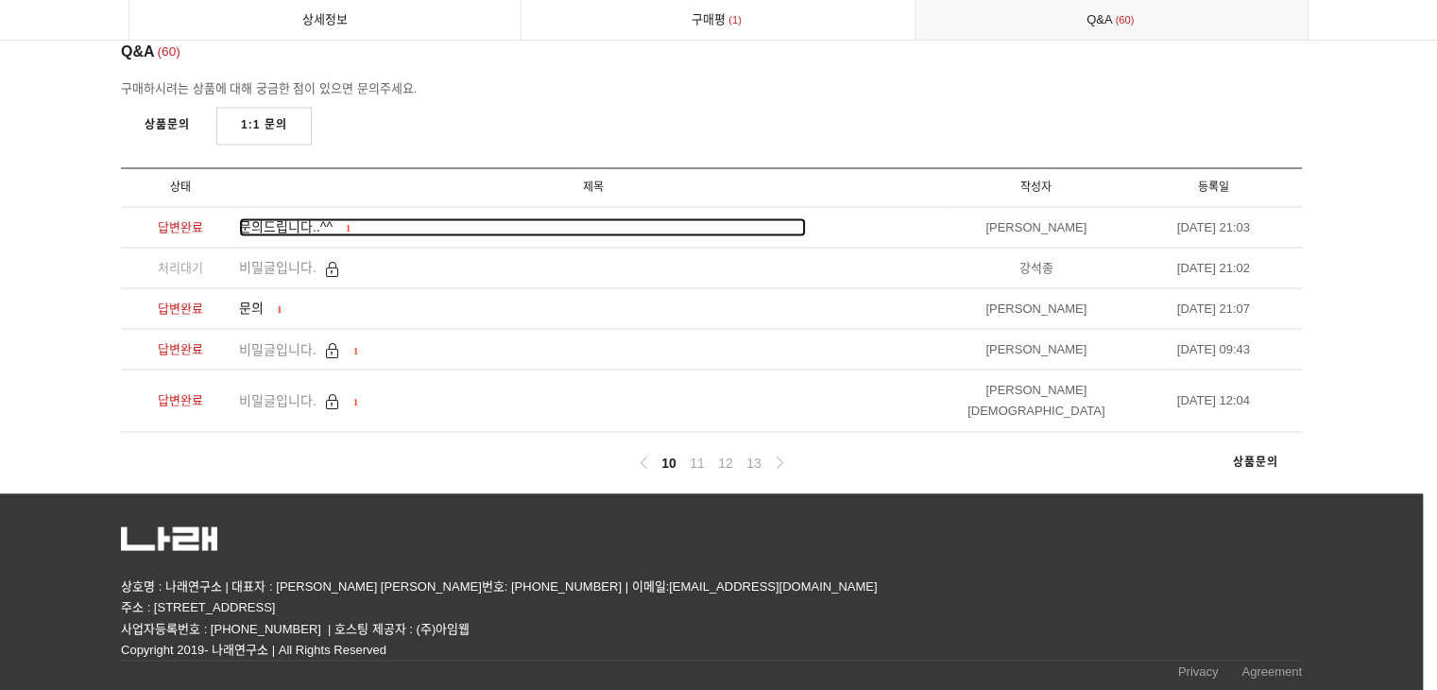
click at [303, 233] on span "문의드립니다..^^" at bounding box center [286, 225] width 94 height 15
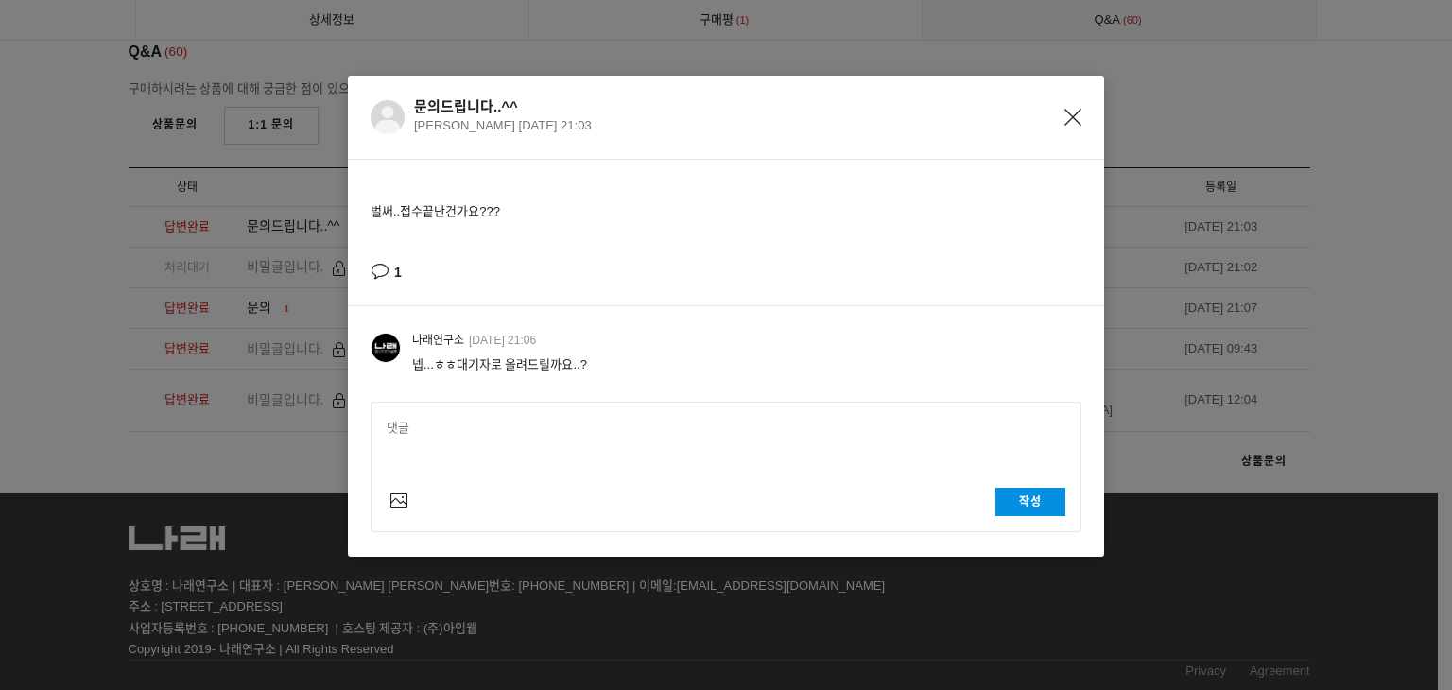
click at [1067, 109] on icon "Close" at bounding box center [1072, 117] width 17 height 17
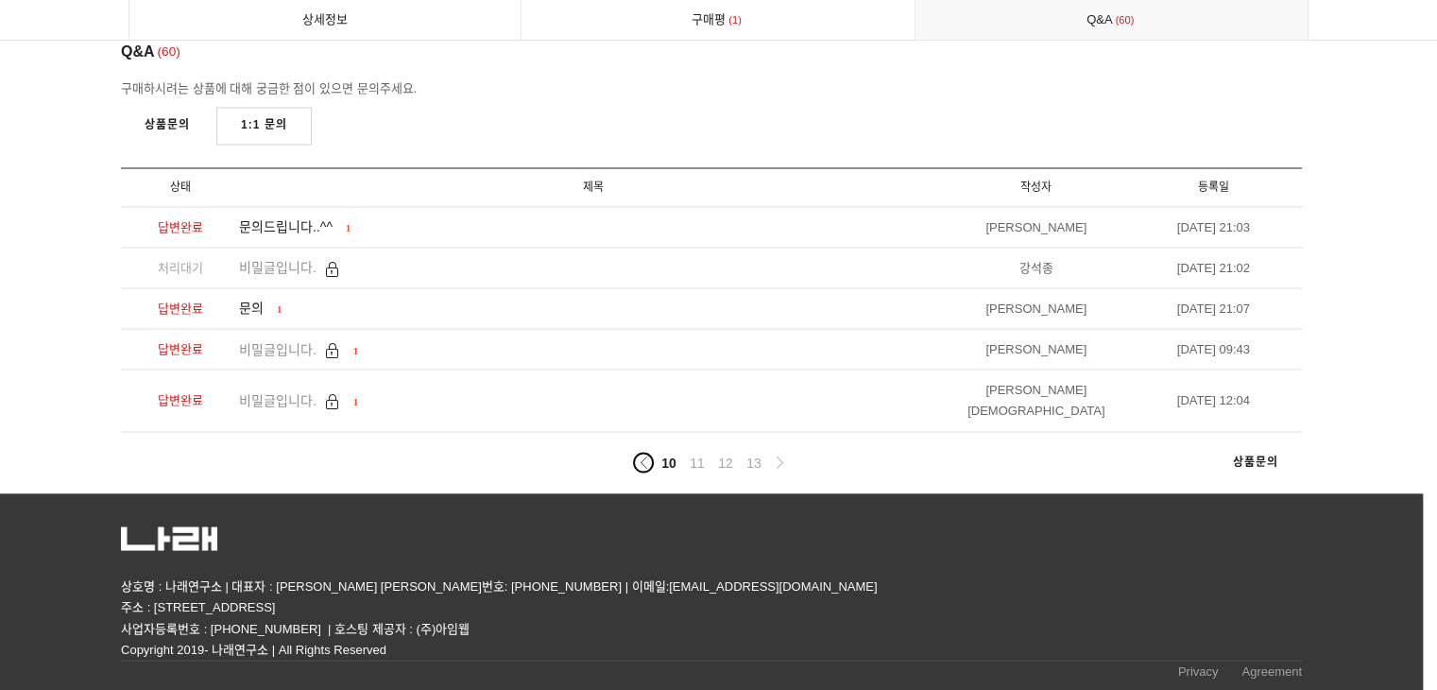
click at [654, 464] on link at bounding box center [643, 462] width 23 height 23
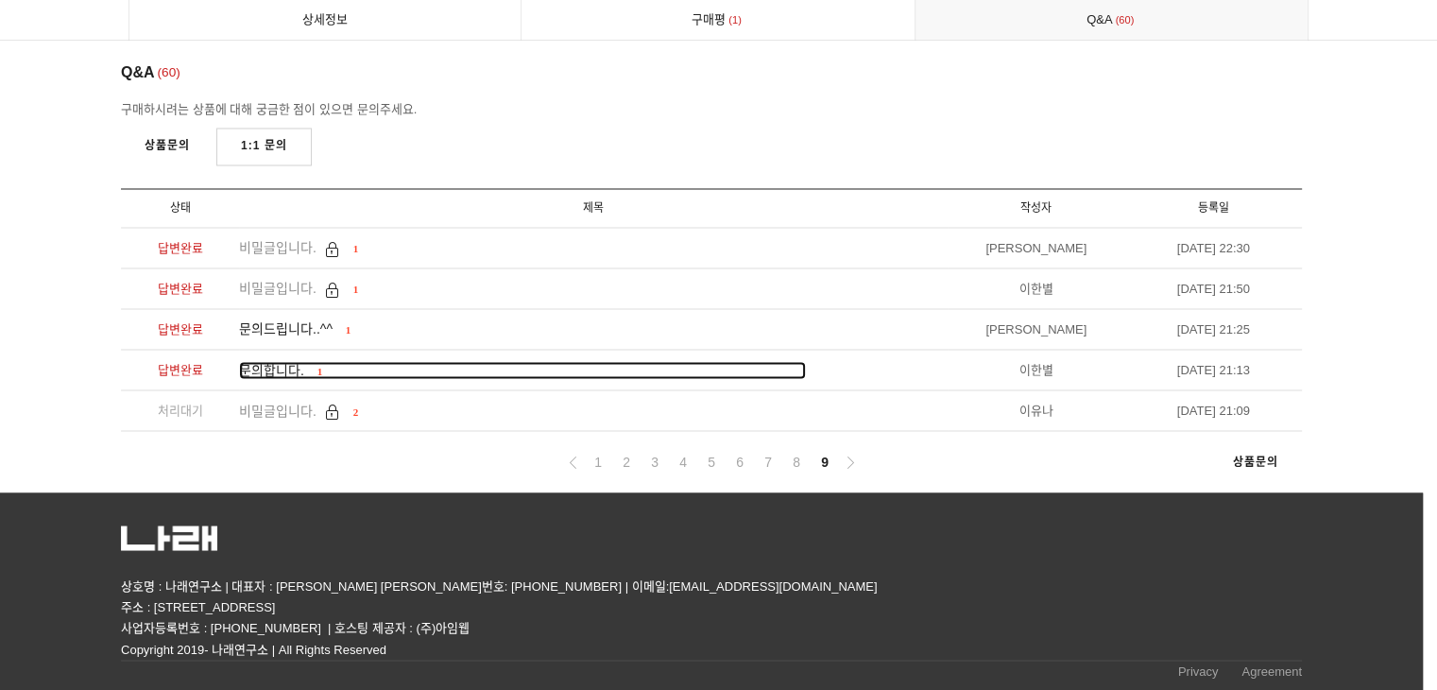
click at [313, 364] on div "1" at bounding box center [318, 370] width 10 height 19
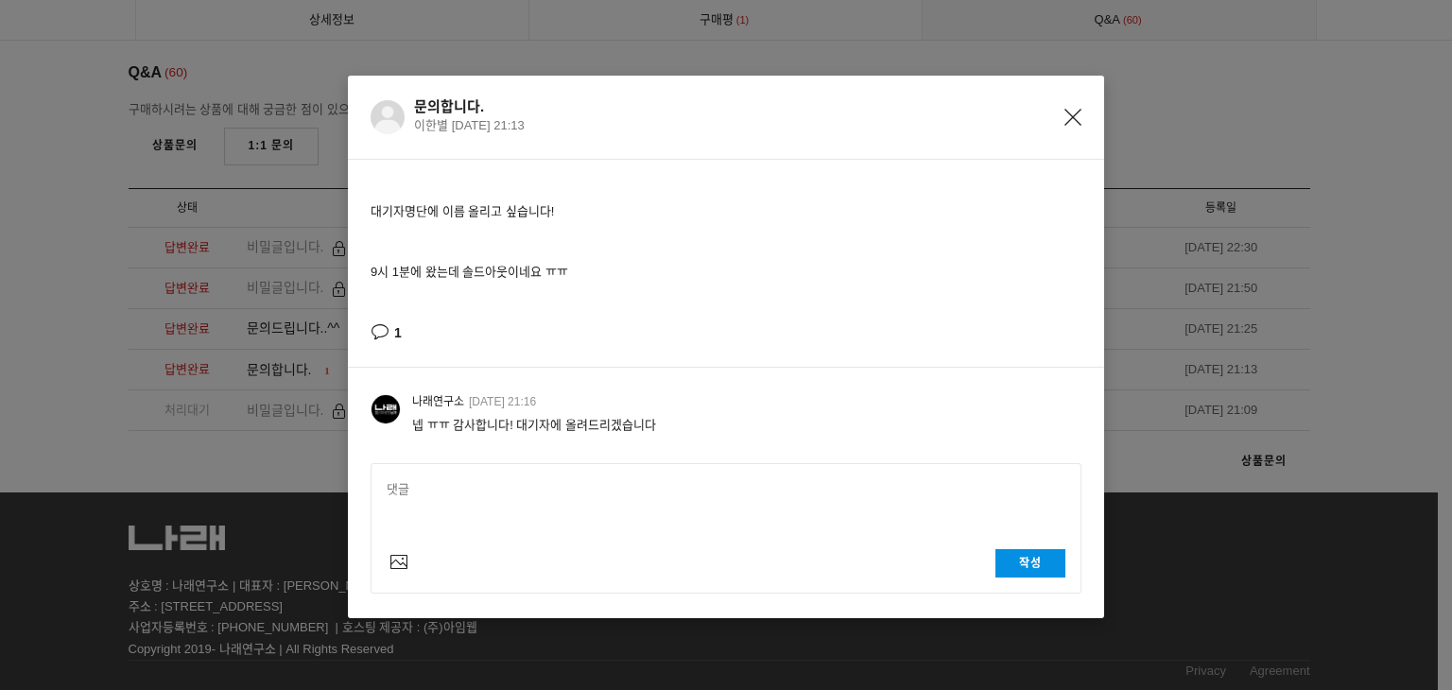
click at [1066, 122] on icon "Close" at bounding box center [1072, 117] width 17 height 17
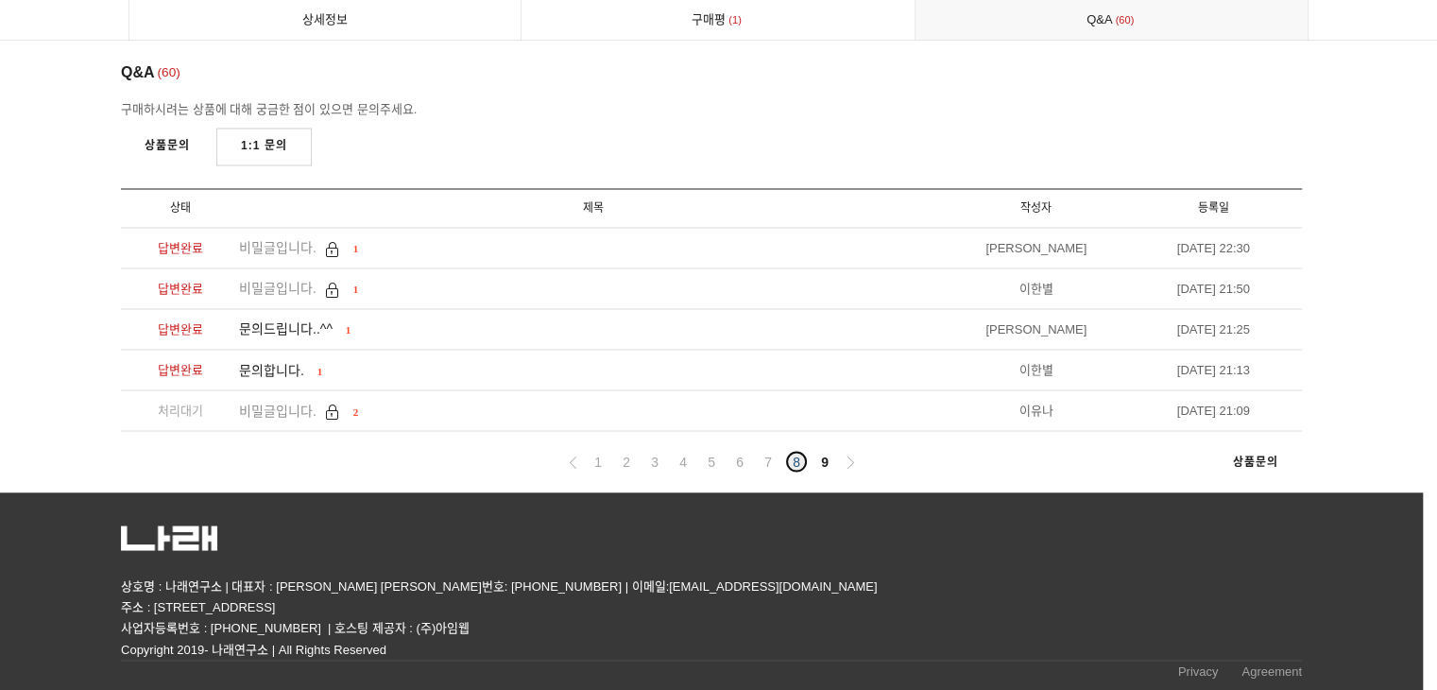
click at [793, 462] on link "8" at bounding box center [796, 461] width 23 height 23
click at [767, 468] on link "7" at bounding box center [768, 461] width 23 height 23
click at [738, 462] on link "6" at bounding box center [740, 461] width 23 height 23
click at [711, 466] on link "5" at bounding box center [711, 461] width 23 height 23
click at [690, 467] on link "4" at bounding box center [683, 461] width 23 height 23
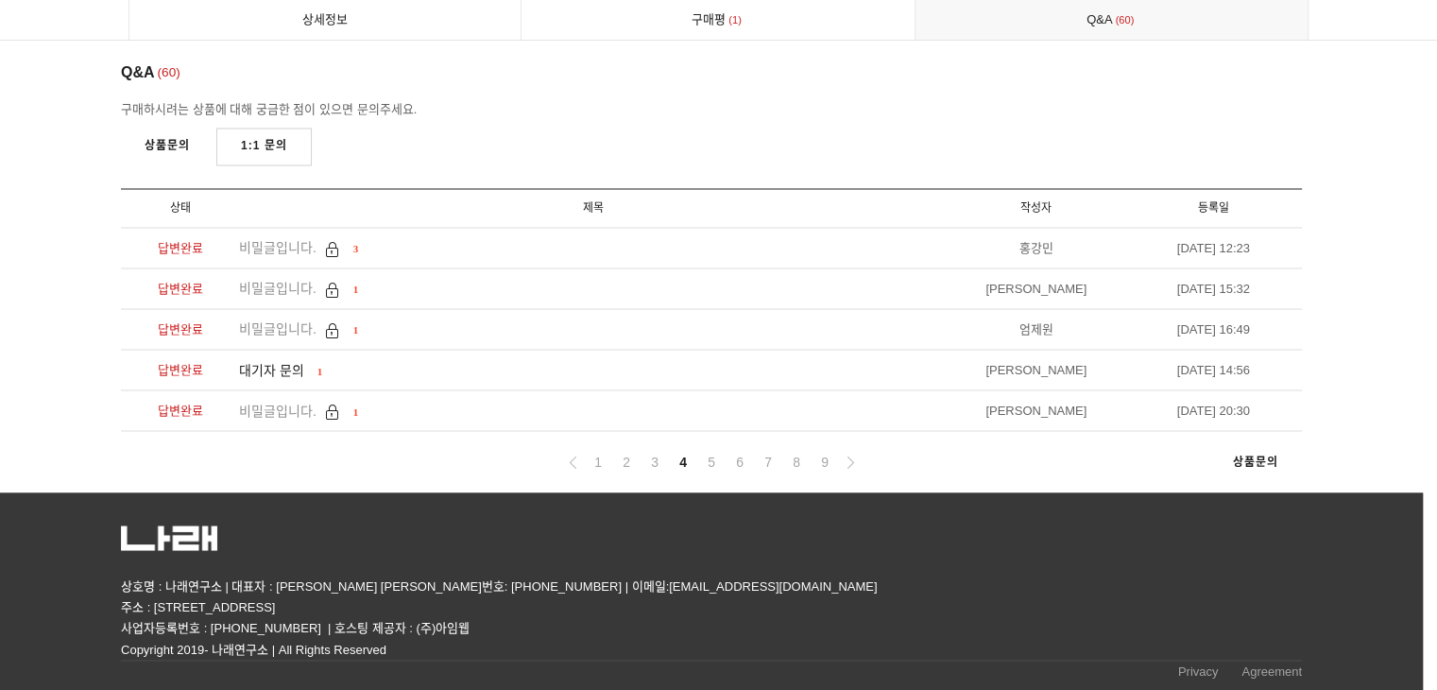
click at [665, 466] on ul "1 2 3 4 5 6 7 8 9" at bounding box center [711, 462] width 301 height 24
click at [654, 462] on link "3" at bounding box center [655, 461] width 23 height 23
click at [625, 457] on link "2" at bounding box center [626, 461] width 23 height 23
click at [602, 463] on link "1" at bounding box center [598, 461] width 23 height 23
click at [627, 459] on link "2" at bounding box center [626, 461] width 23 height 23
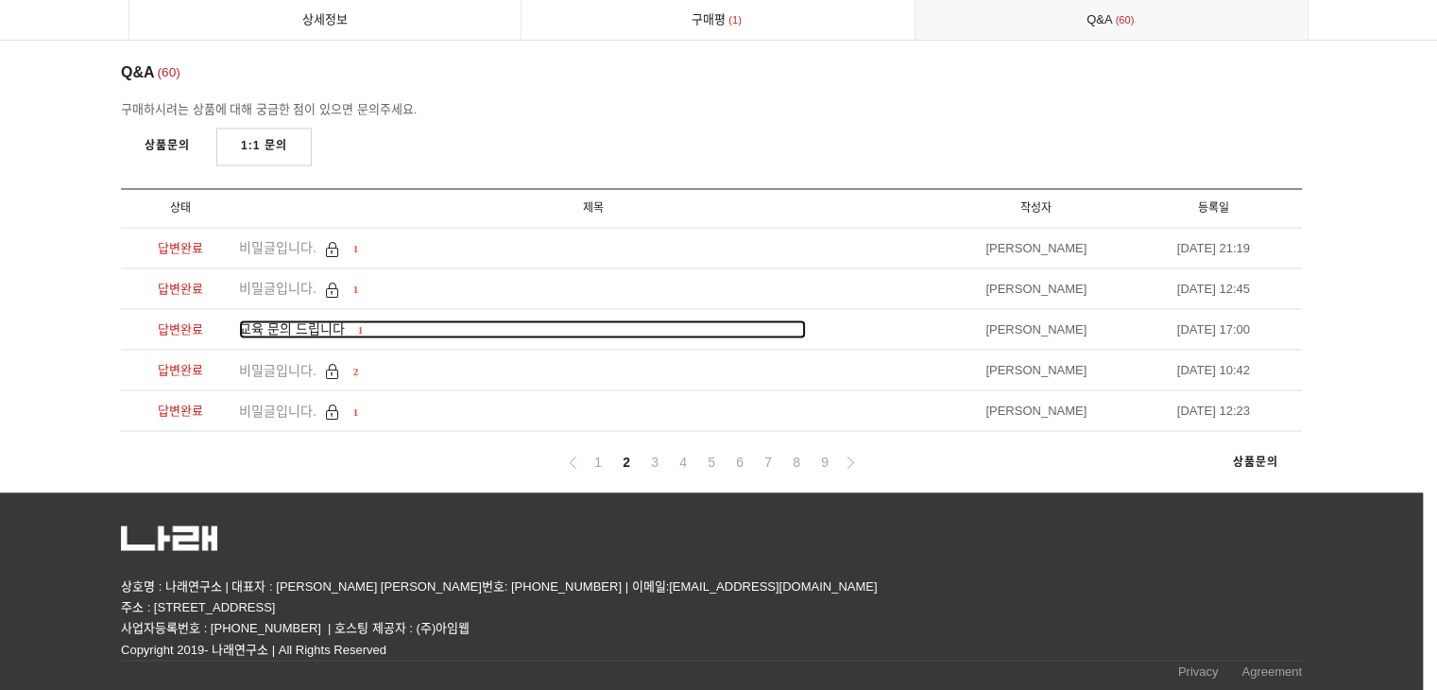
click at [345, 330] on span "교육 문의 드립니다" at bounding box center [292, 327] width 106 height 15
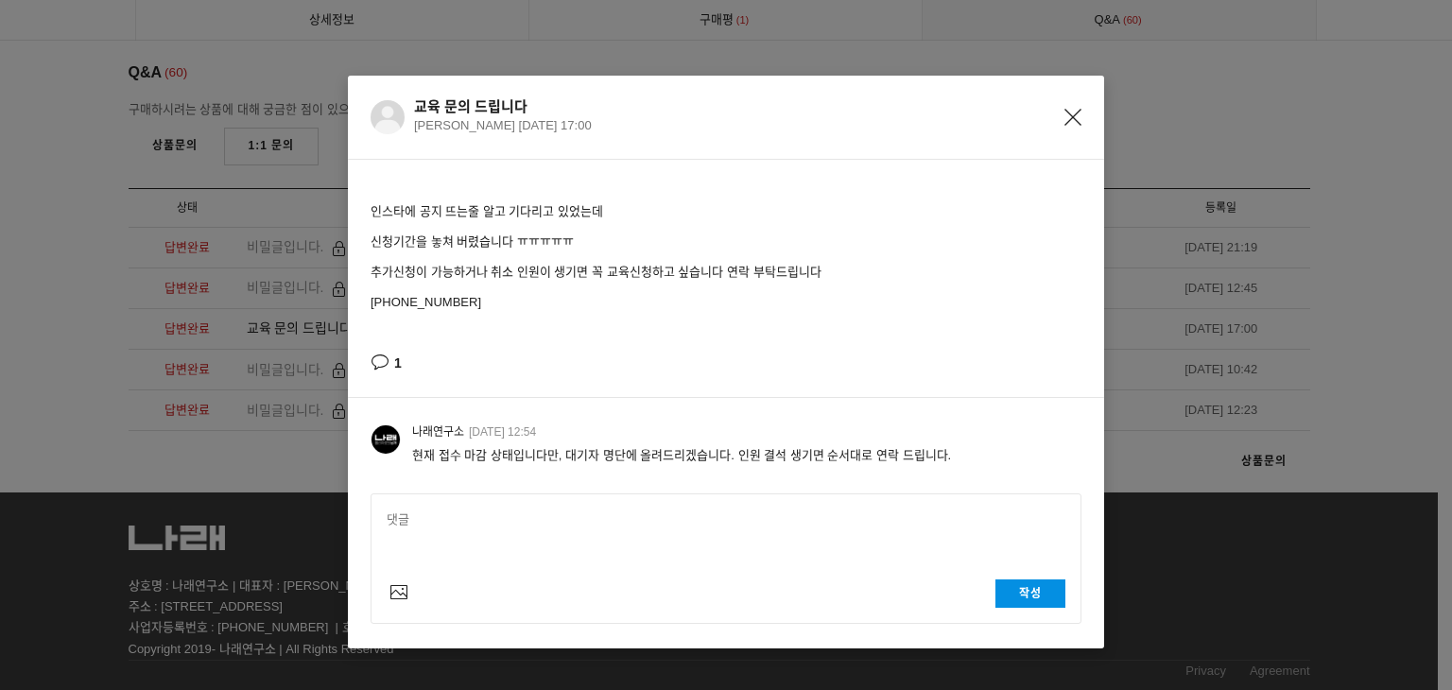
click at [1066, 118] on icon "Close" at bounding box center [1072, 117] width 17 height 17
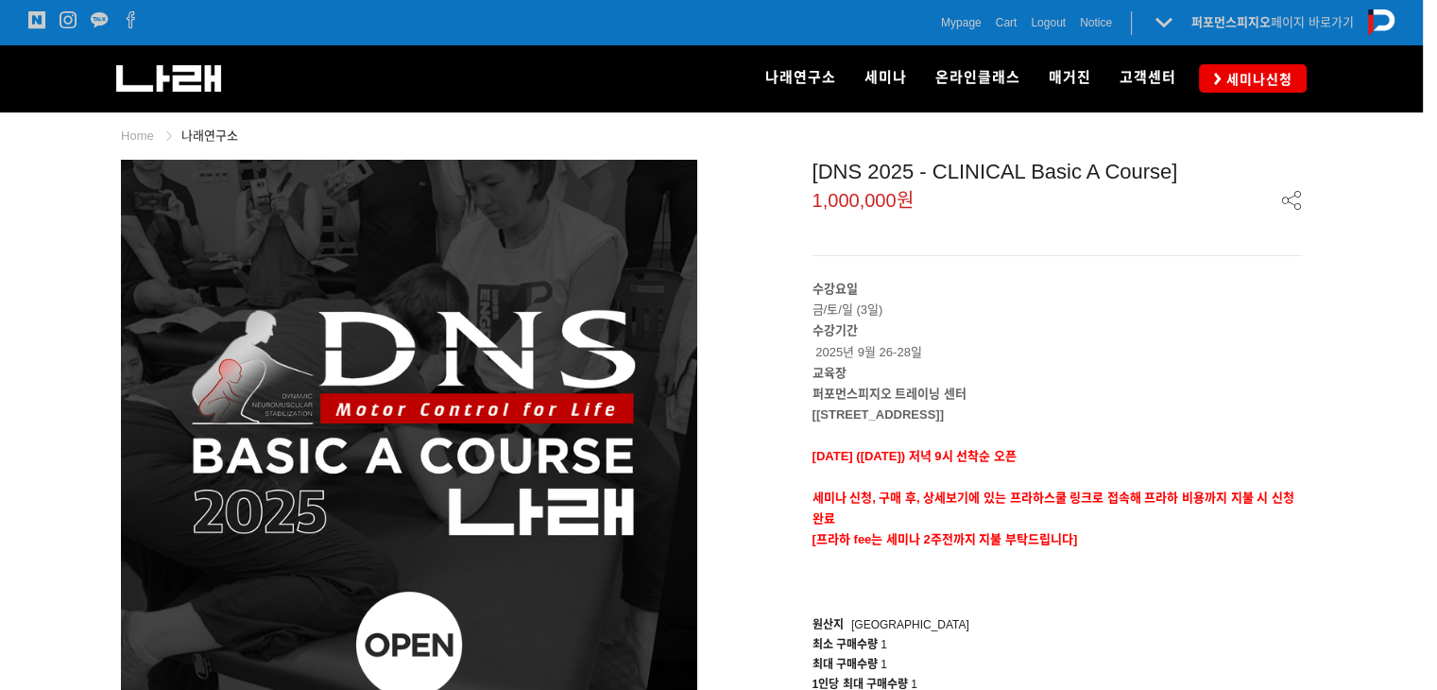
click at [696, 263] on img at bounding box center [409, 448] width 576 height 576
drag, startPoint x: 850, startPoint y: 201, endPoint x: 858, endPoint y: 197, distance: 9.7
click at [850, 201] on span "1,000,000원" at bounding box center [863, 200] width 101 height 19
click at [1268, 82] on span "세미나신청" at bounding box center [1257, 79] width 72 height 19
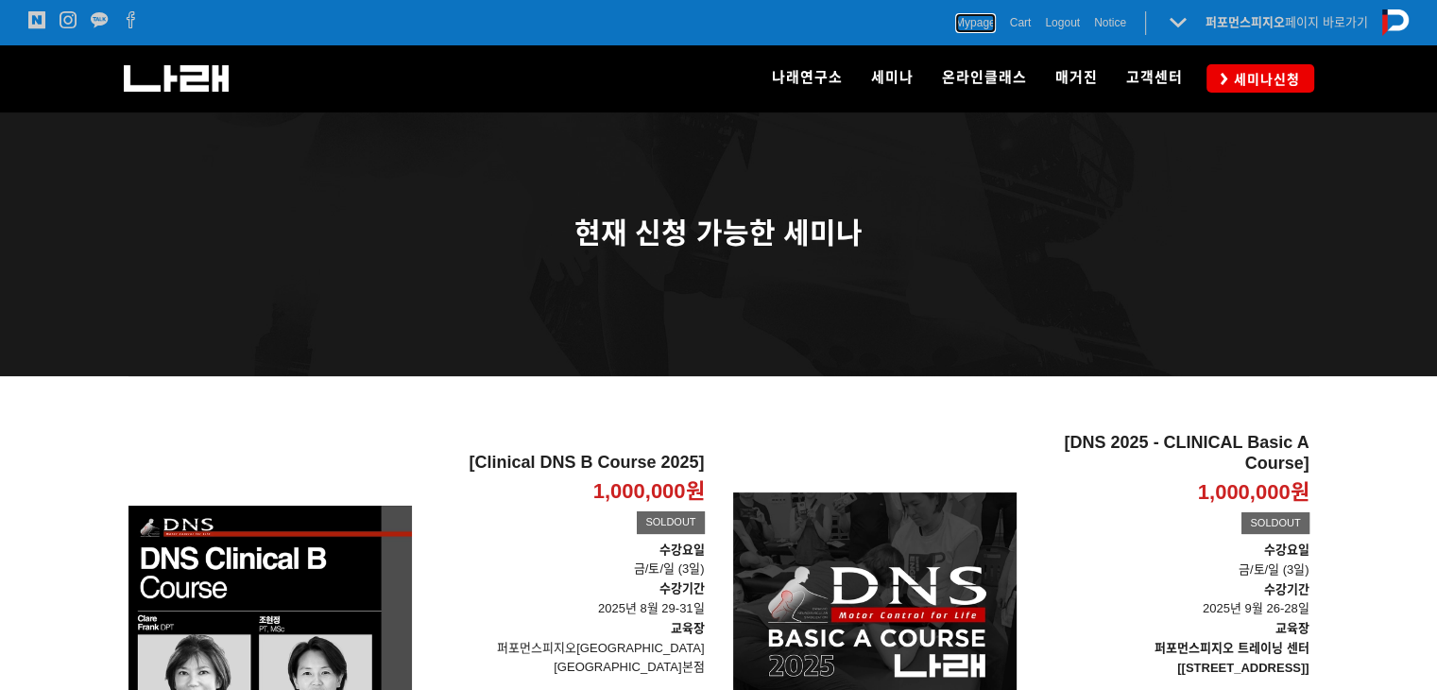
click at [967, 22] on span "Mypage" at bounding box center [975, 22] width 41 height 19
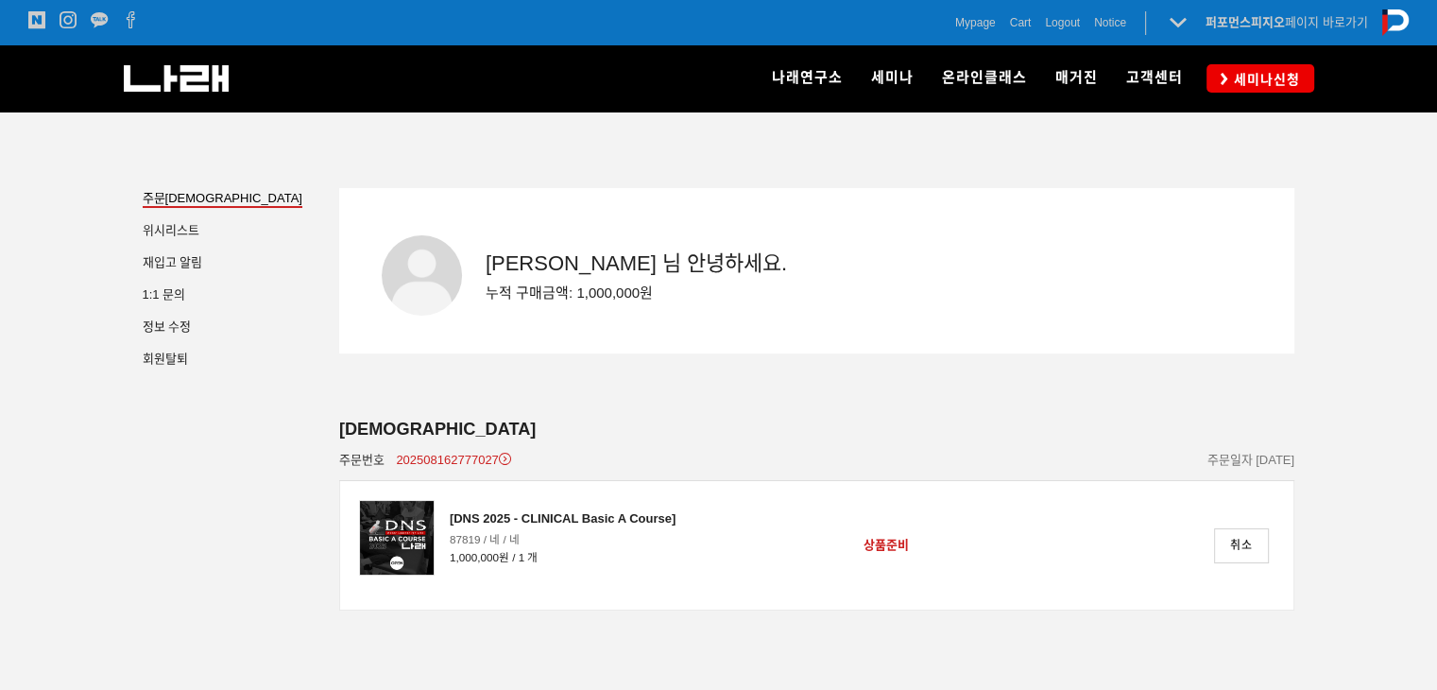
scroll to position [140, 0]
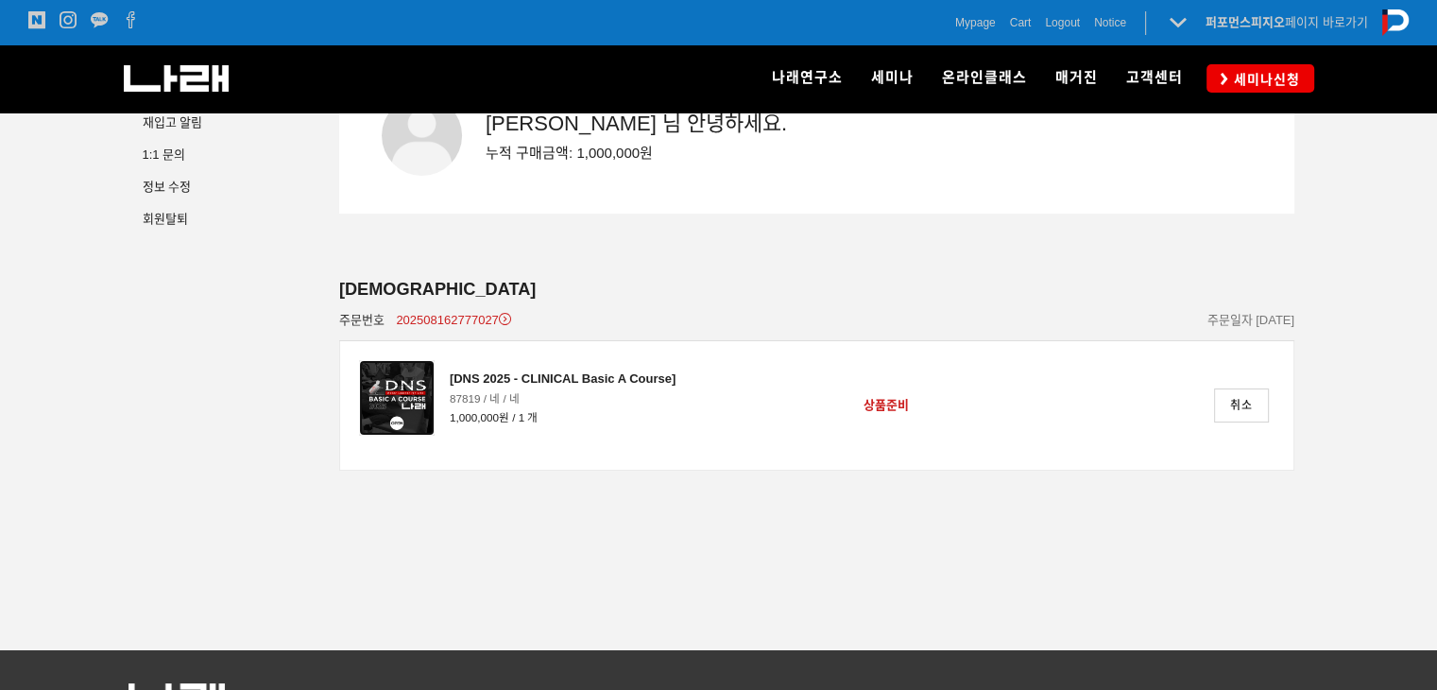
click at [411, 391] on img at bounding box center [397, 398] width 76 height 76
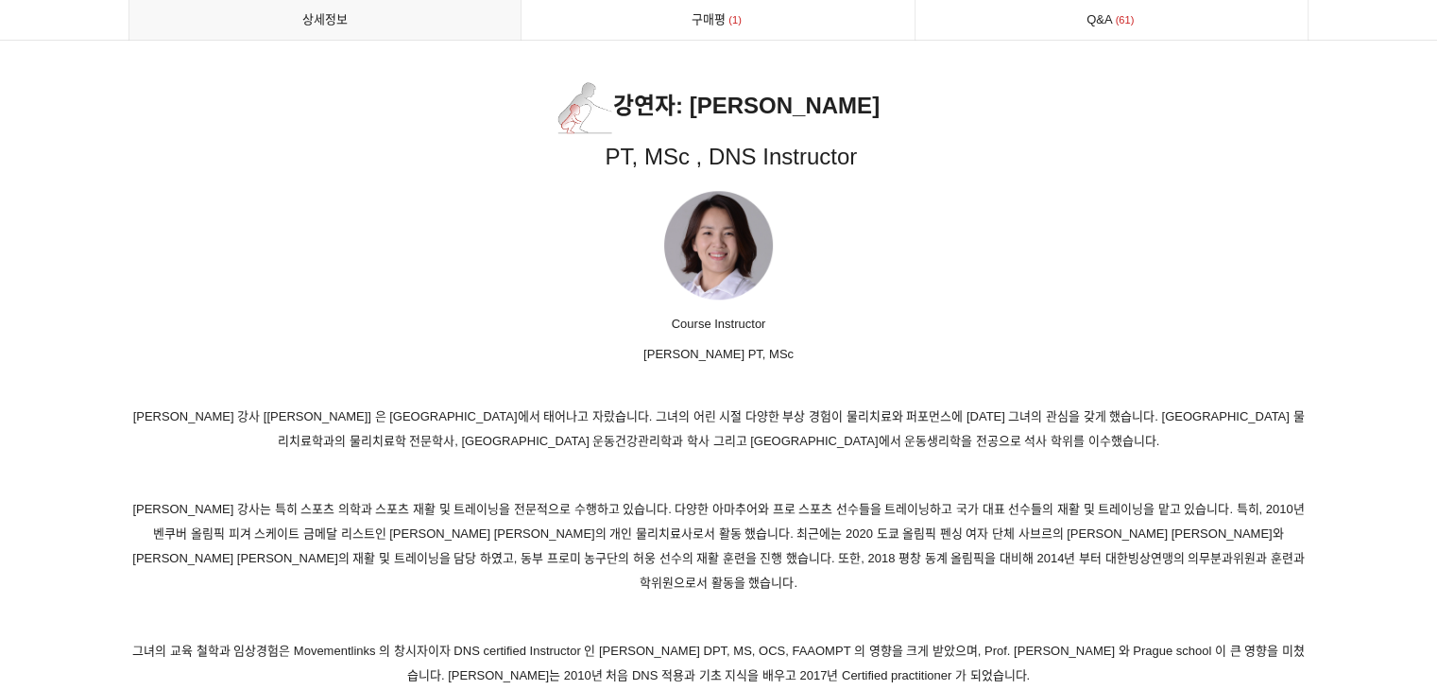
scroll to position [9356, 0]
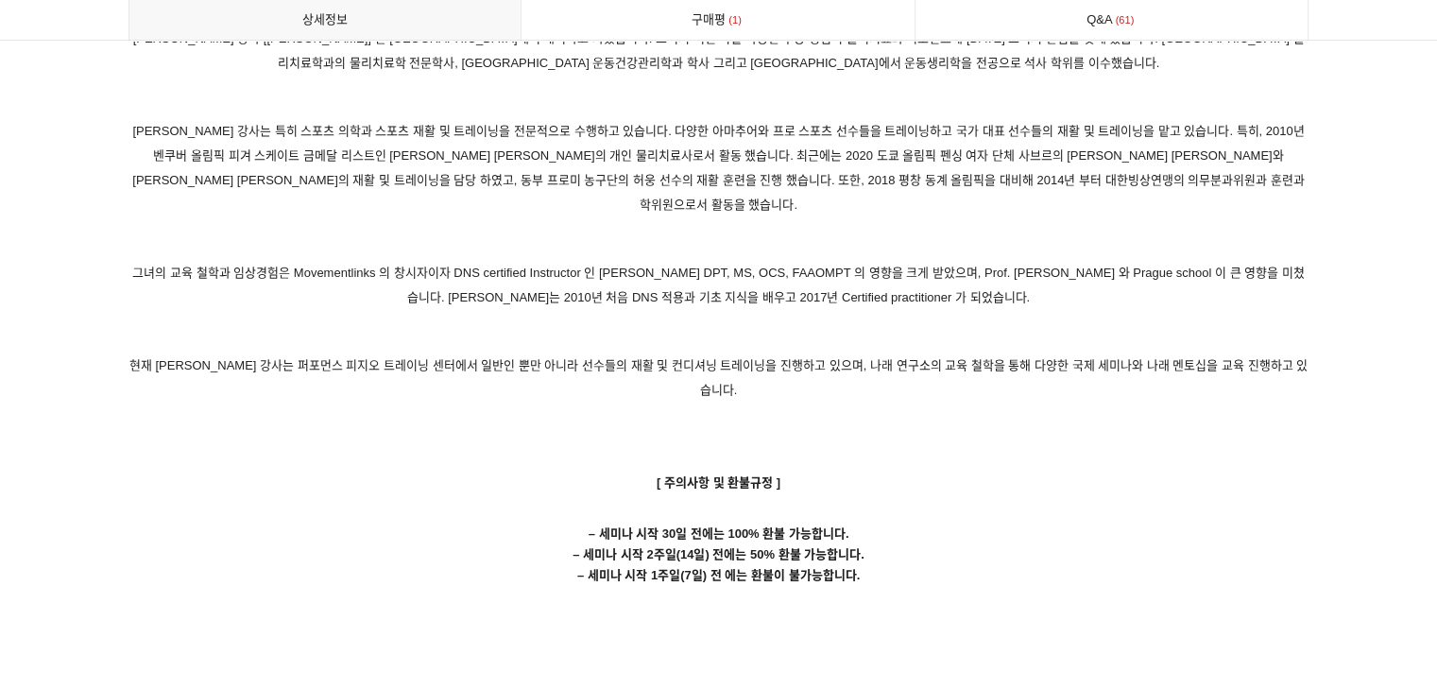
click at [1021, 503] on p "– 세미나 시작 30일 전에는 100% 환불 가능합니다. – 세미나 시작 2주일(14일) 전에는 50% 환불 가능합니다. – 세미나 시작 1주…" at bounding box center [719, 544] width 1181 height 83
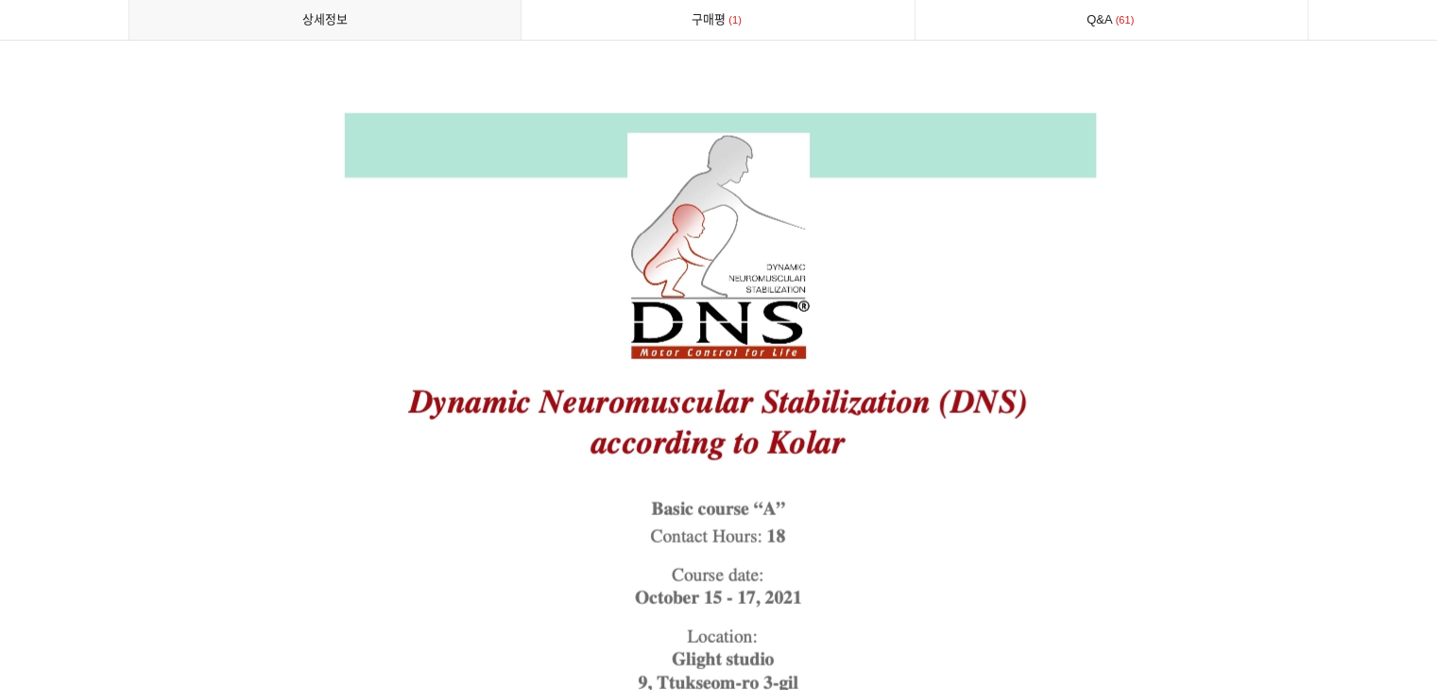
scroll to position [3402, 0]
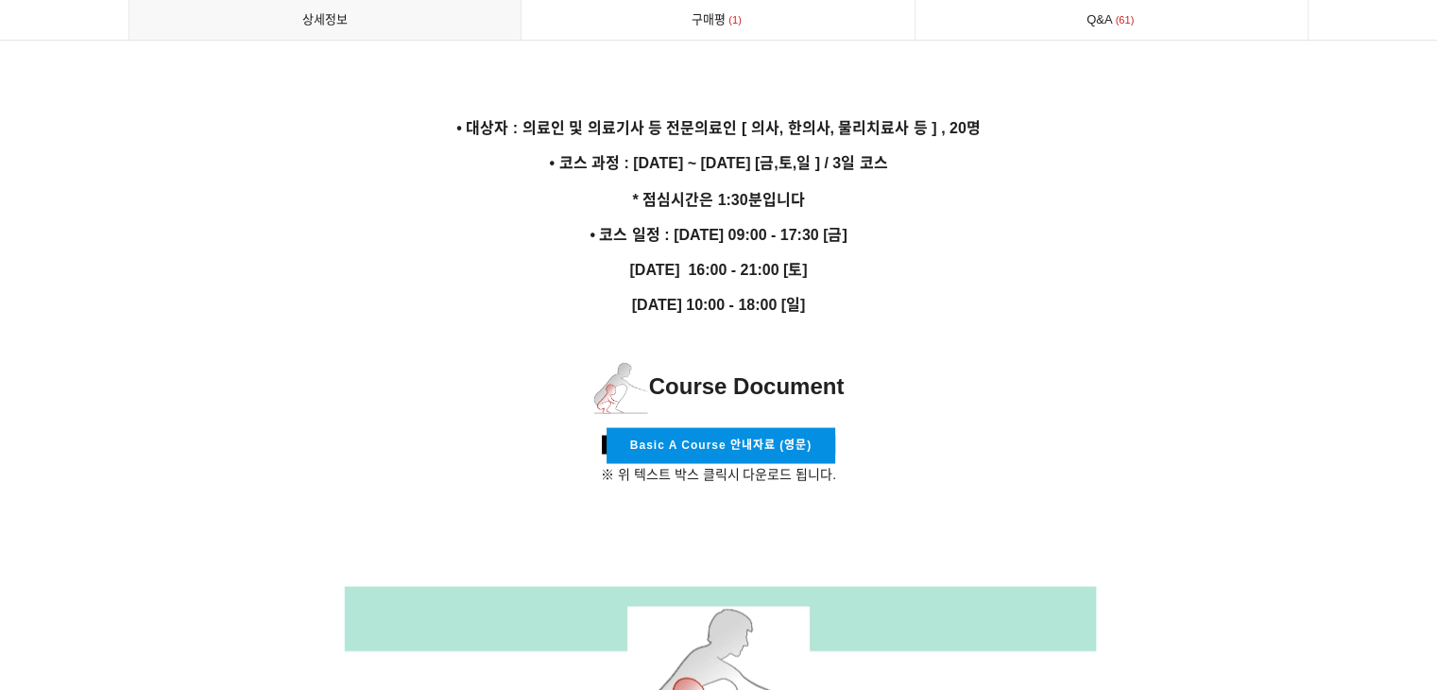
click at [949, 445] on p "Basic A Course 안내자료 (영문) ※ 위 텍스트 박스 클릭시 다운로드 됩니다." at bounding box center [719, 456] width 1181 height 58
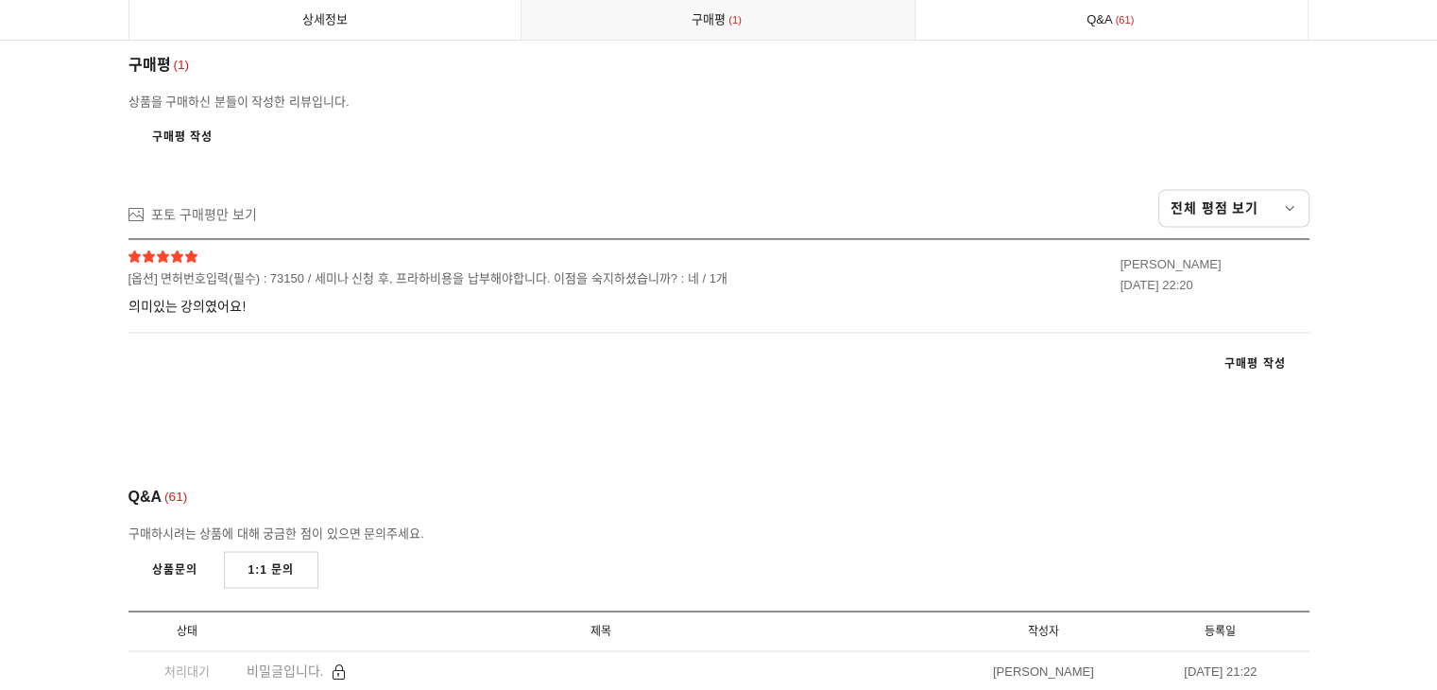
scroll to position [10679, 0]
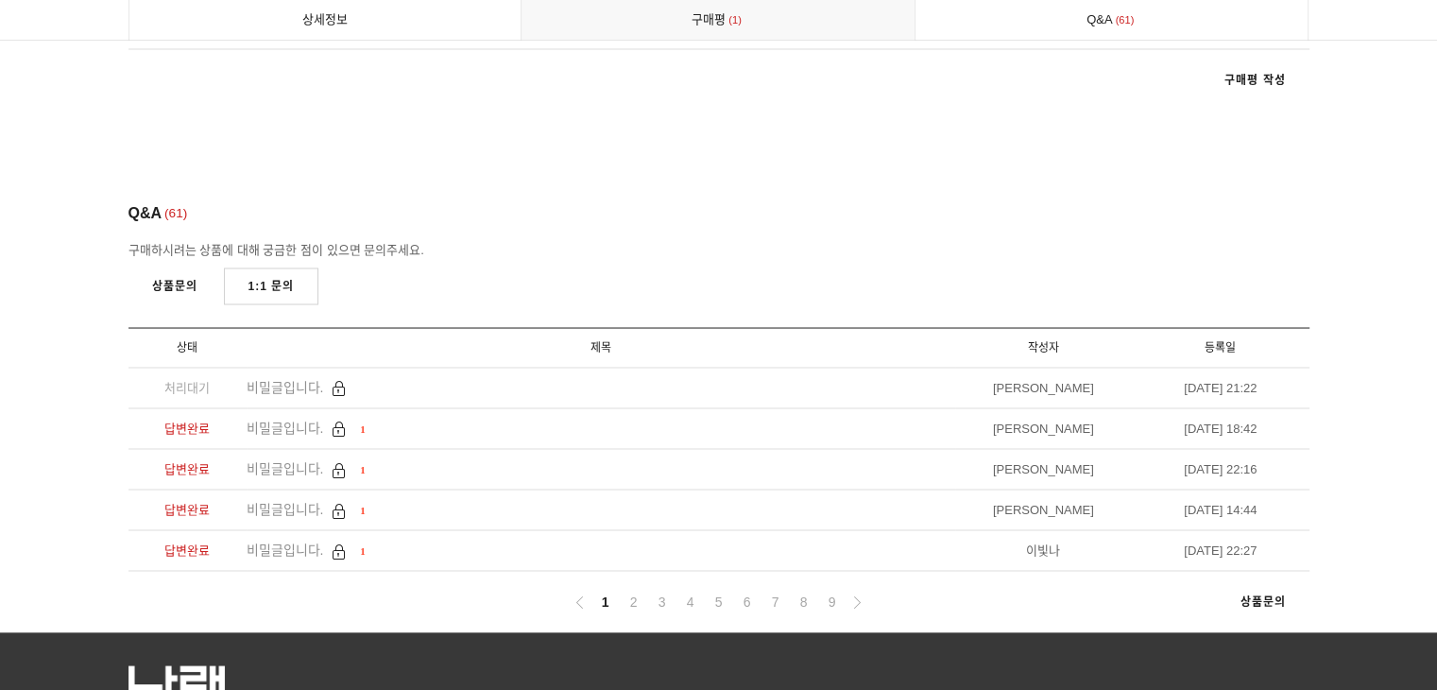
click at [644, 590] on ul "1 2 3 4 5 6 7 8 9" at bounding box center [719, 602] width 301 height 24
click at [640, 590] on link "2" at bounding box center [634, 601] width 23 height 23
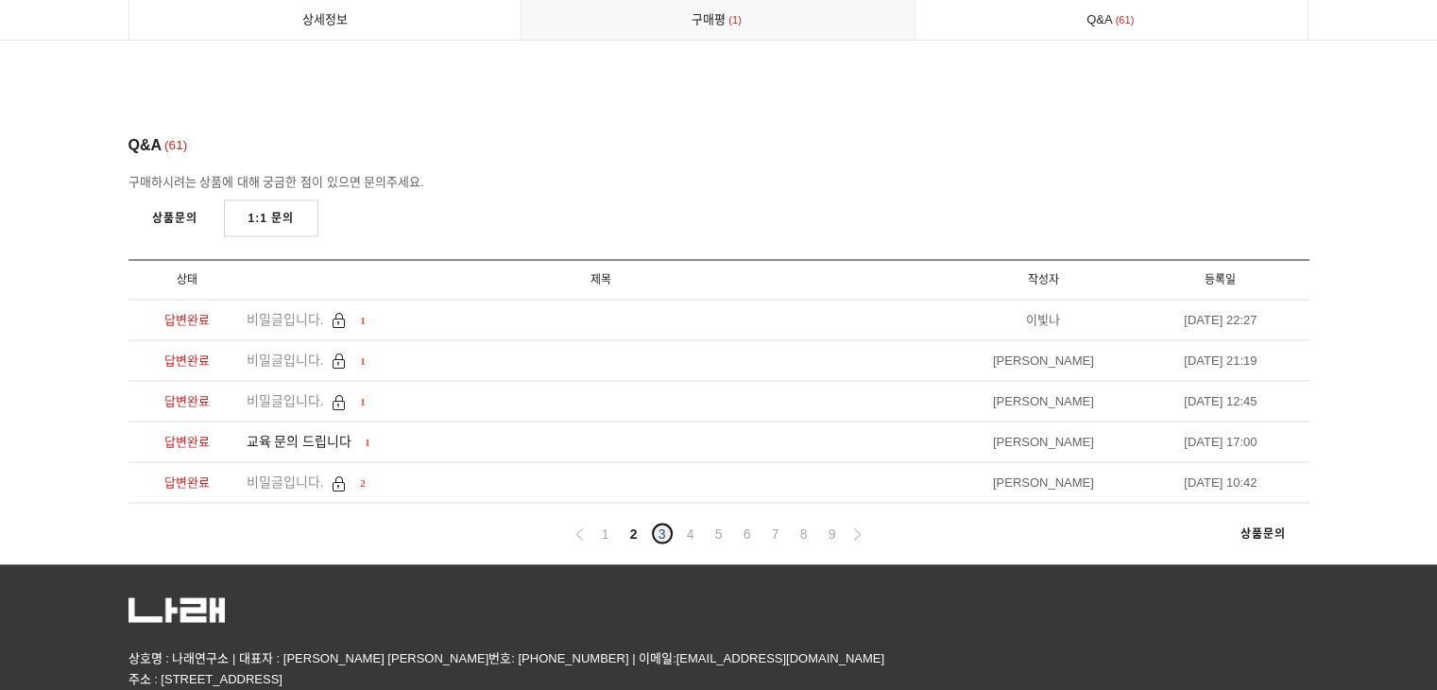
click at [658, 522] on link "3" at bounding box center [662, 533] width 23 height 23
click at [697, 522] on link "4" at bounding box center [690, 533] width 23 height 23
click at [737, 522] on link "6" at bounding box center [747, 533] width 23 height 23
click at [609, 522] on link "1" at bounding box center [605, 533] width 23 height 23
click at [720, 522] on link "5" at bounding box center [719, 533] width 23 height 23
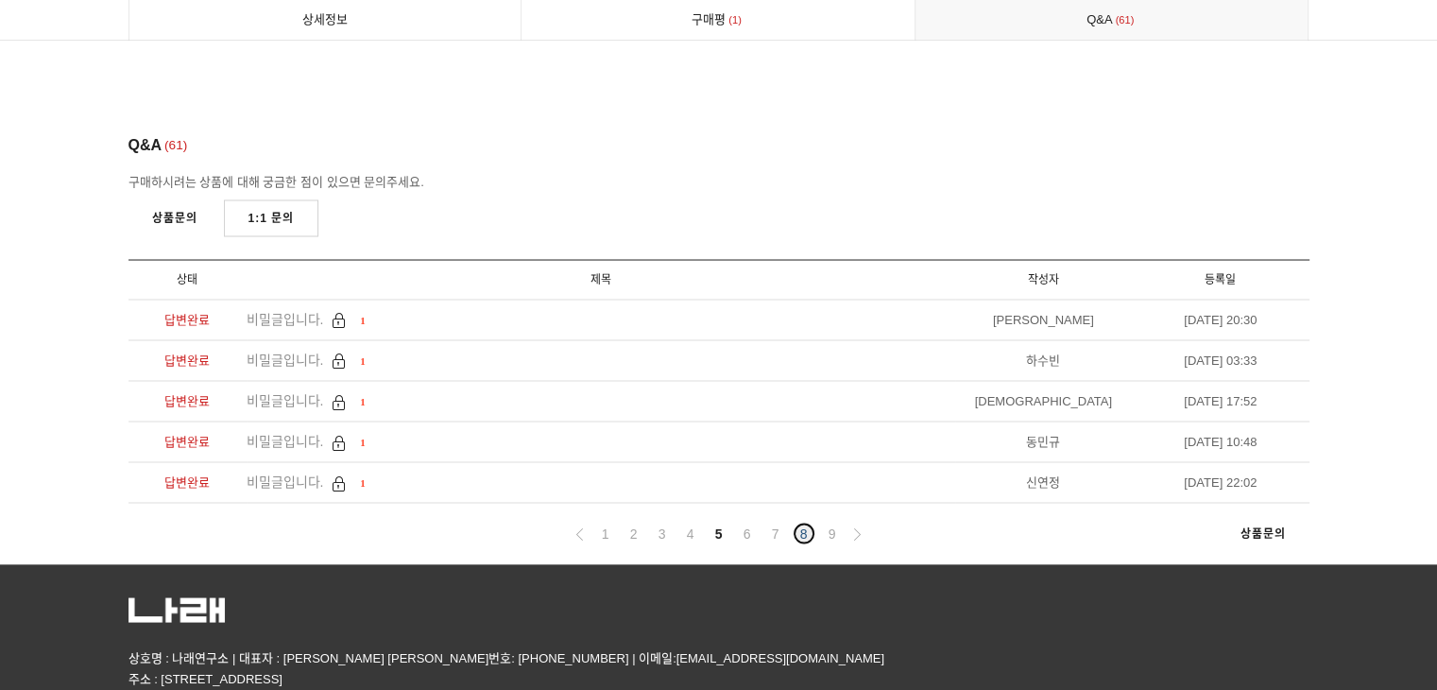
click at [794, 522] on link "8" at bounding box center [804, 533] width 23 height 23
click at [684, 522] on link "4" at bounding box center [690, 533] width 23 height 23
click at [719, 522] on link "5" at bounding box center [719, 533] width 23 height 23
click at [662, 522] on link "3" at bounding box center [662, 533] width 23 height 23
click at [630, 522] on link "2" at bounding box center [634, 533] width 23 height 23
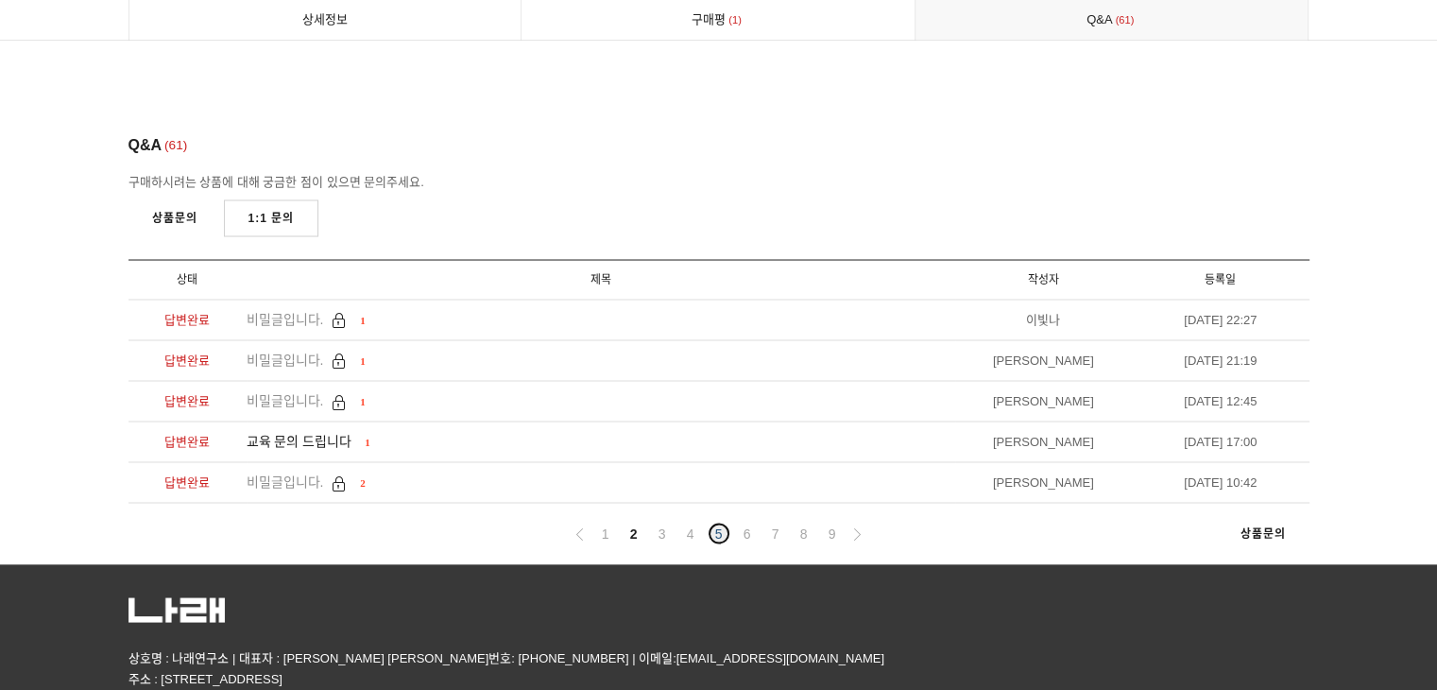
click at [716, 522] on link "5" at bounding box center [719, 533] width 23 height 23
click at [659, 522] on link "3" at bounding box center [662, 533] width 23 height 23
click at [632, 522] on link "2" at bounding box center [634, 533] width 23 height 23
click at [612, 522] on link "1" at bounding box center [605, 533] width 23 height 23
click at [631, 522] on link "2" at bounding box center [634, 533] width 23 height 23
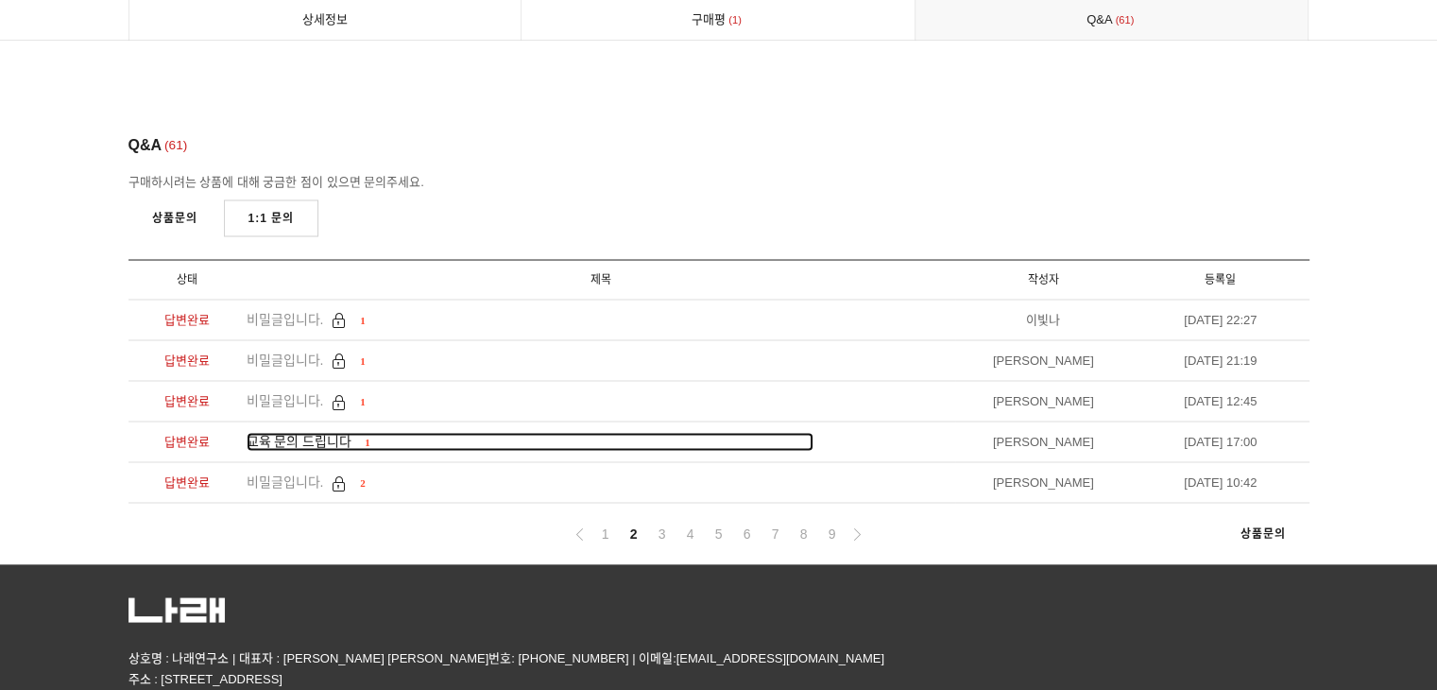
click at [345, 433] on span "교육 문의 드립니다" at bounding box center [300, 440] width 106 height 15
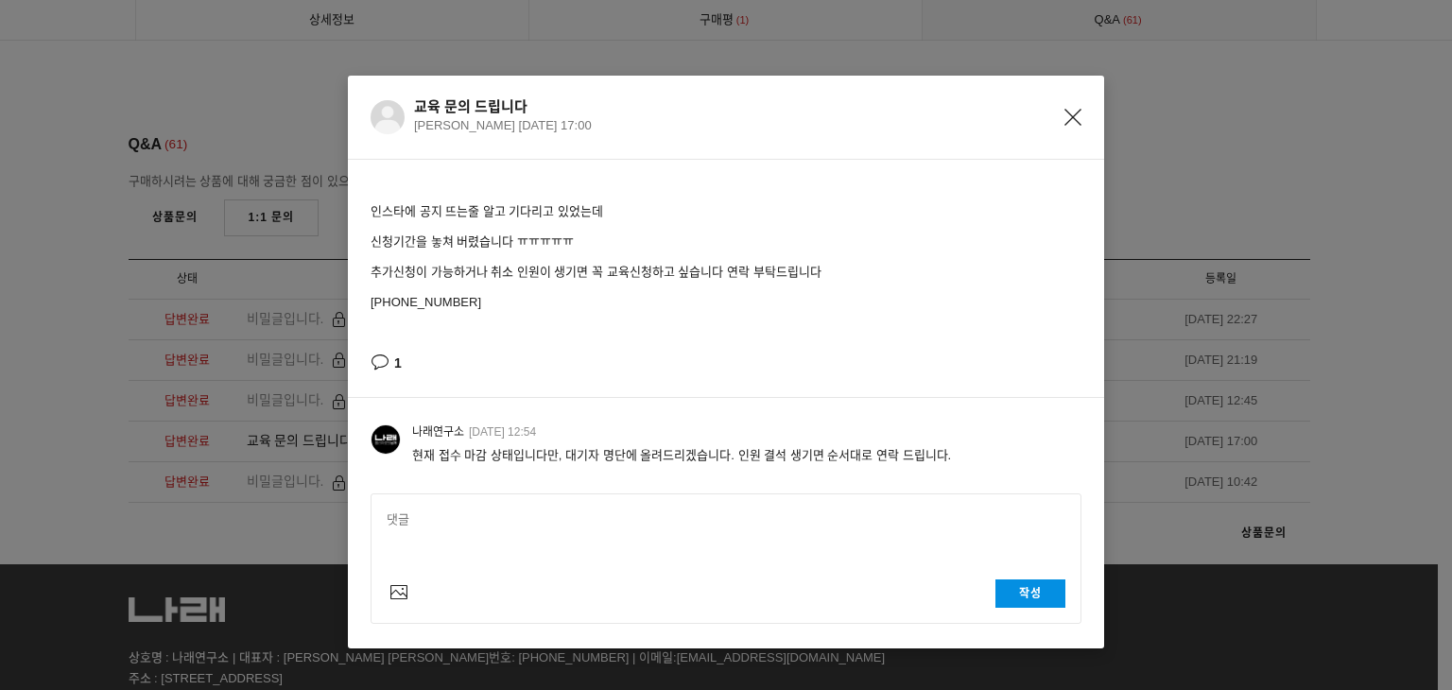
click at [1064, 112] on icon "Close" at bounding box center [1072, 117] width 17 height 17
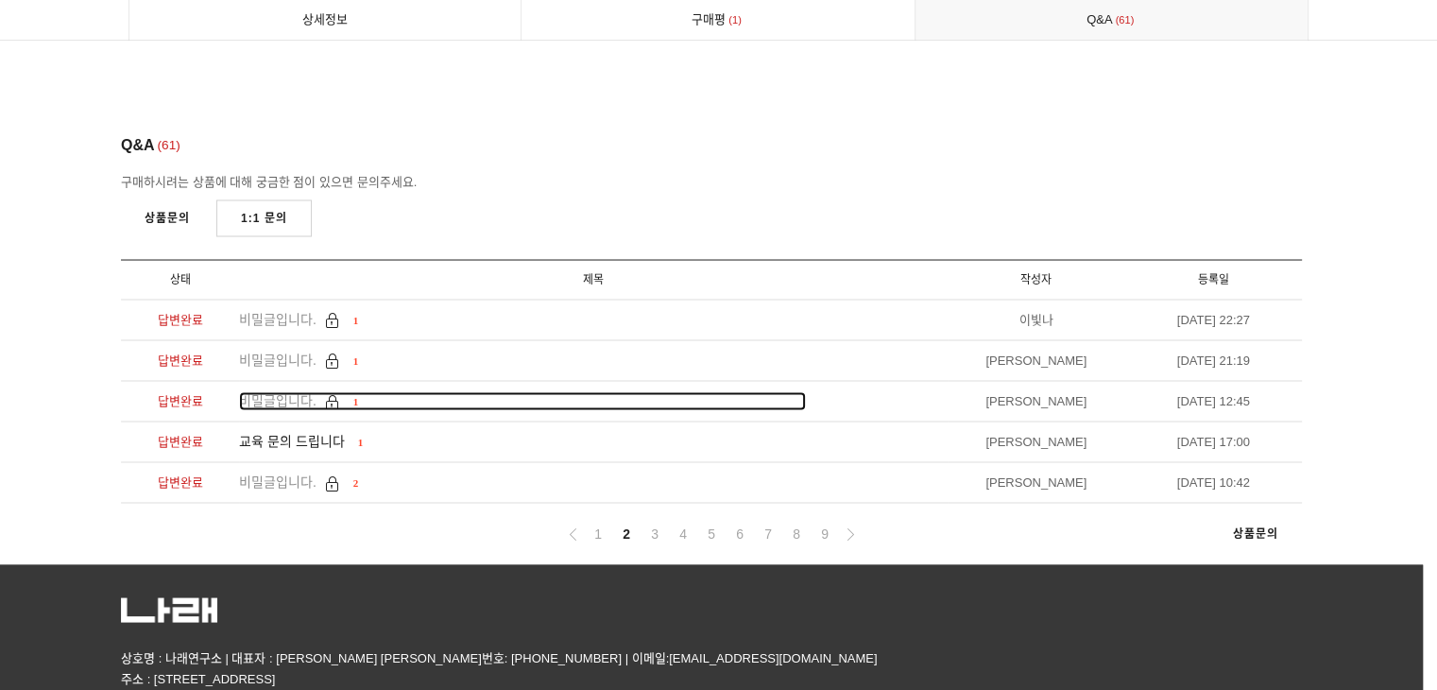
click at [280, 392] on span "비밀글입니다." at bounding box center [277, 399] width 77 height 15
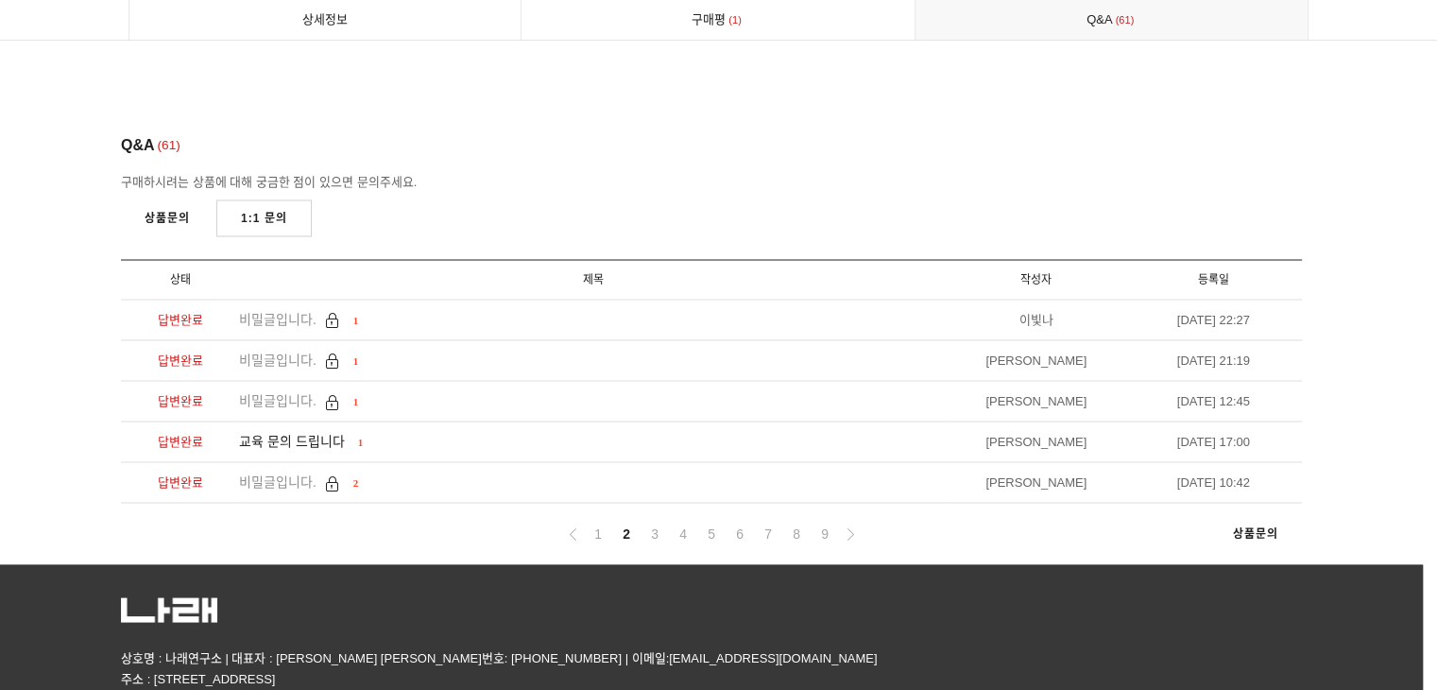
click at [609, 503] on nav "1 2 3 4 5 6 7 8 9 상품문의" at bounding box center [711, 533] width 1181 height 61
click at [610, 522] on ul "1 2 3 4 5 6 7 8 9" at bounding box center [711, 534] width 301 height 24
click at [602, 522] on link "1" at bounding box center [598, 533] width 23 height 23
click at [761, 522] on link "7" at bounding box center [768, 533] width 23 height 23
click at [813, 522] on ul "1 2 3 4 5 6 7 8 9" at bounding box center [711, 534] width 301 height 24
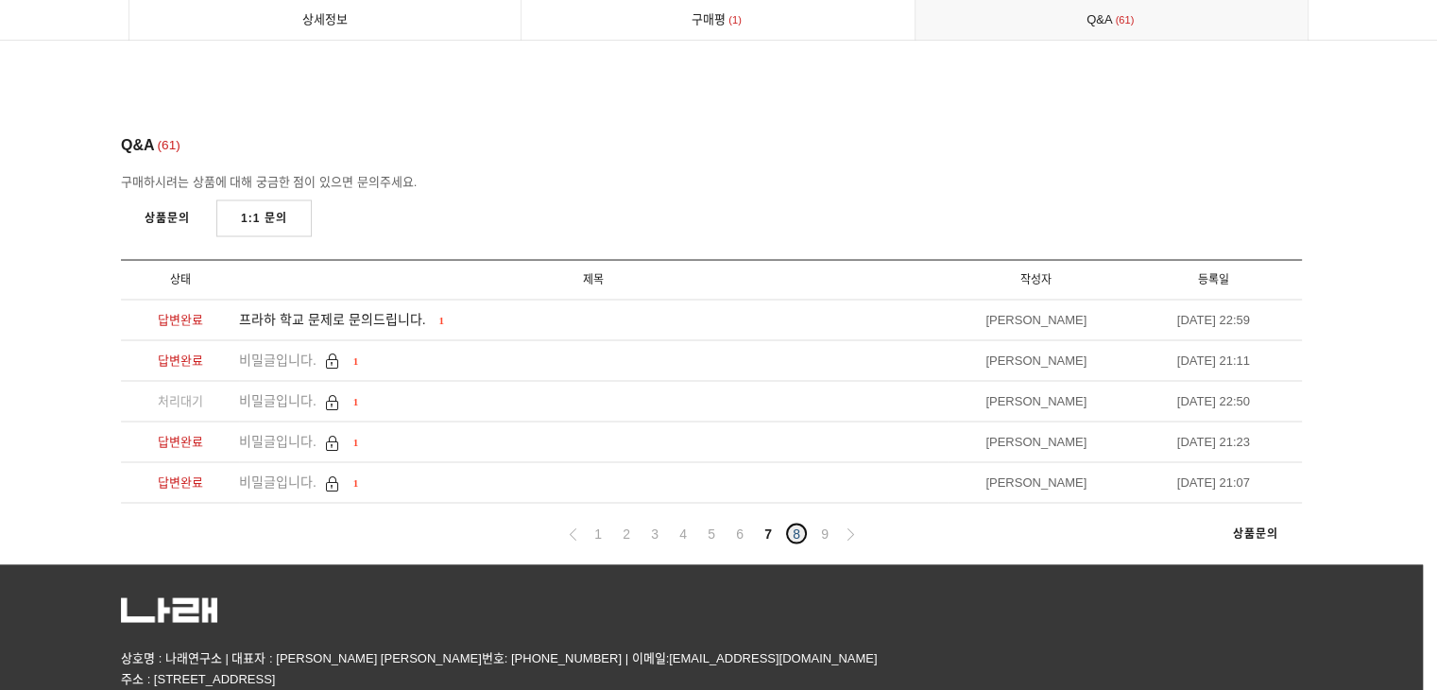
click at [804, 522] on link "8" at bounding box center [796, 533] width 23 height 23
click at [833, 522] on link "9" at bounding box center [825, 533] width 23 height 23
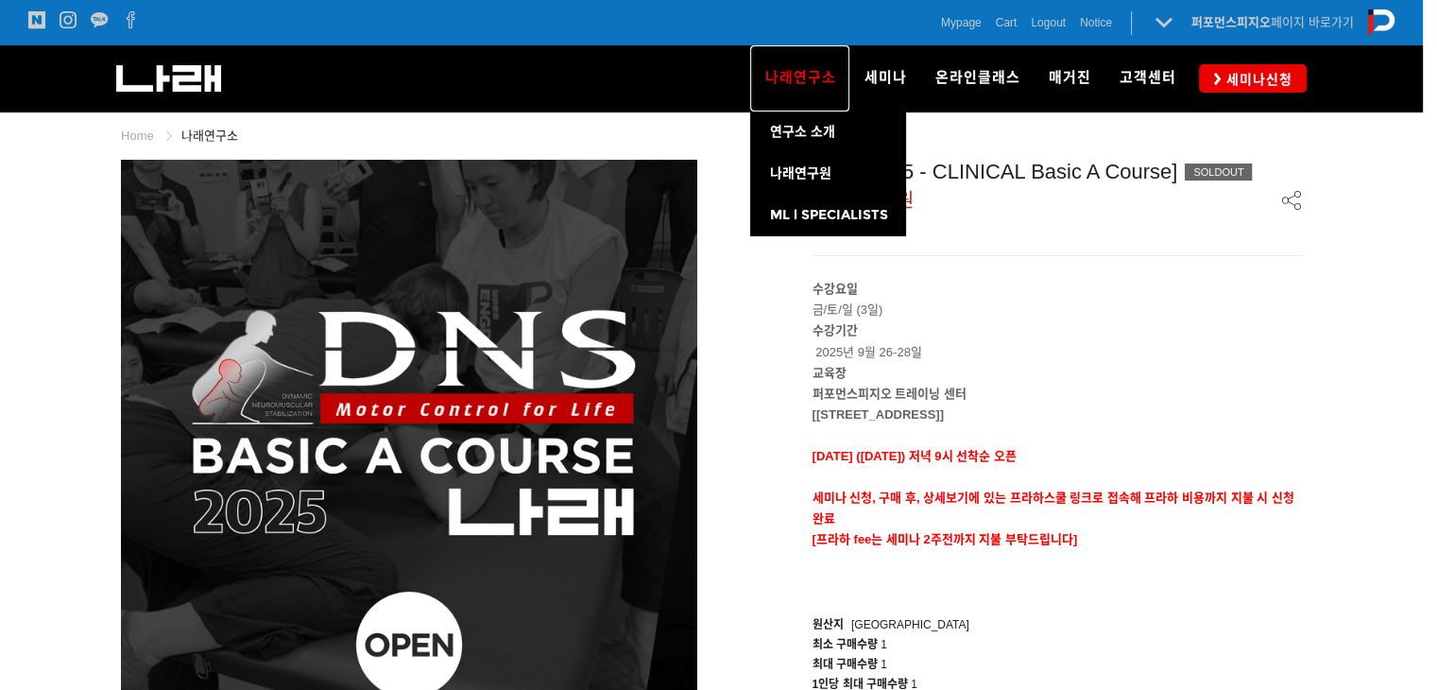
click at [805, 69] on span "나래연구소" at bounding box center [800, 77] width 71 height 17
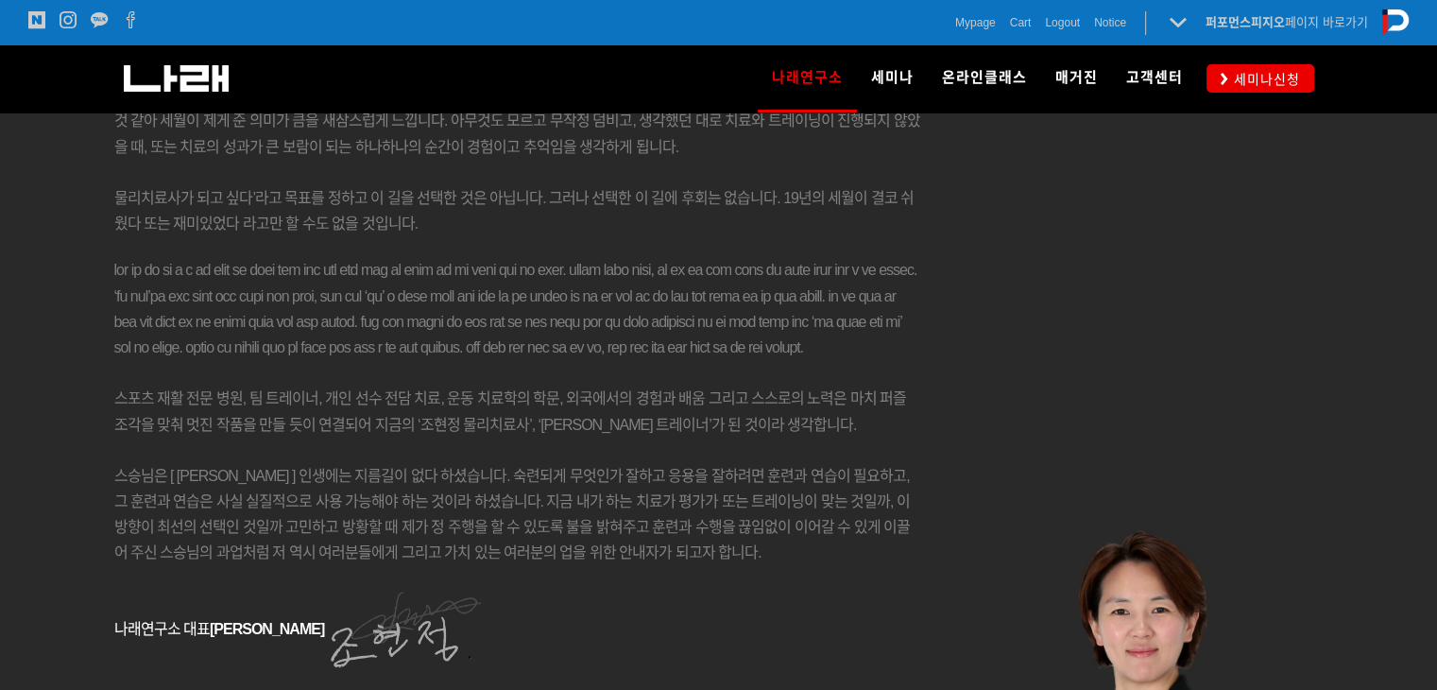
scroll to position [2434, 0]
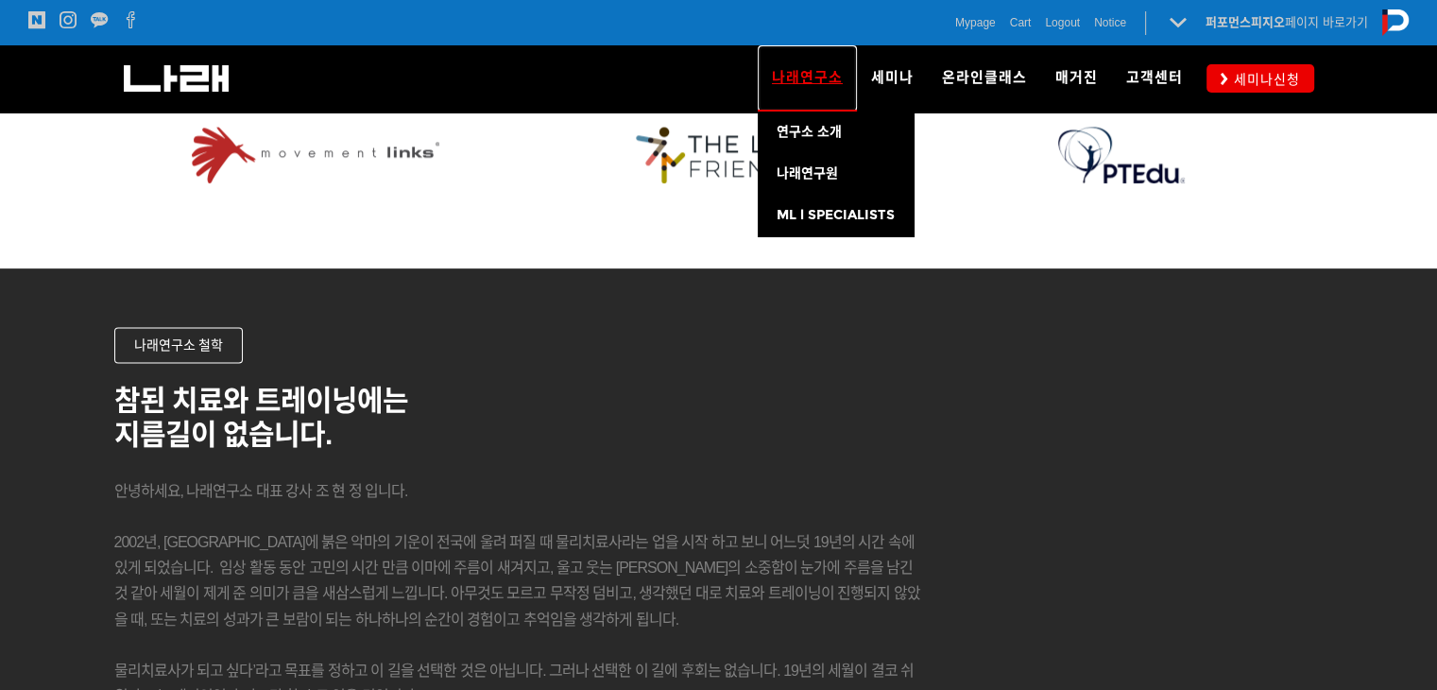
click at [833, 75] on span "나래연구소" at bounding box center [807, 77] width 71 height 30
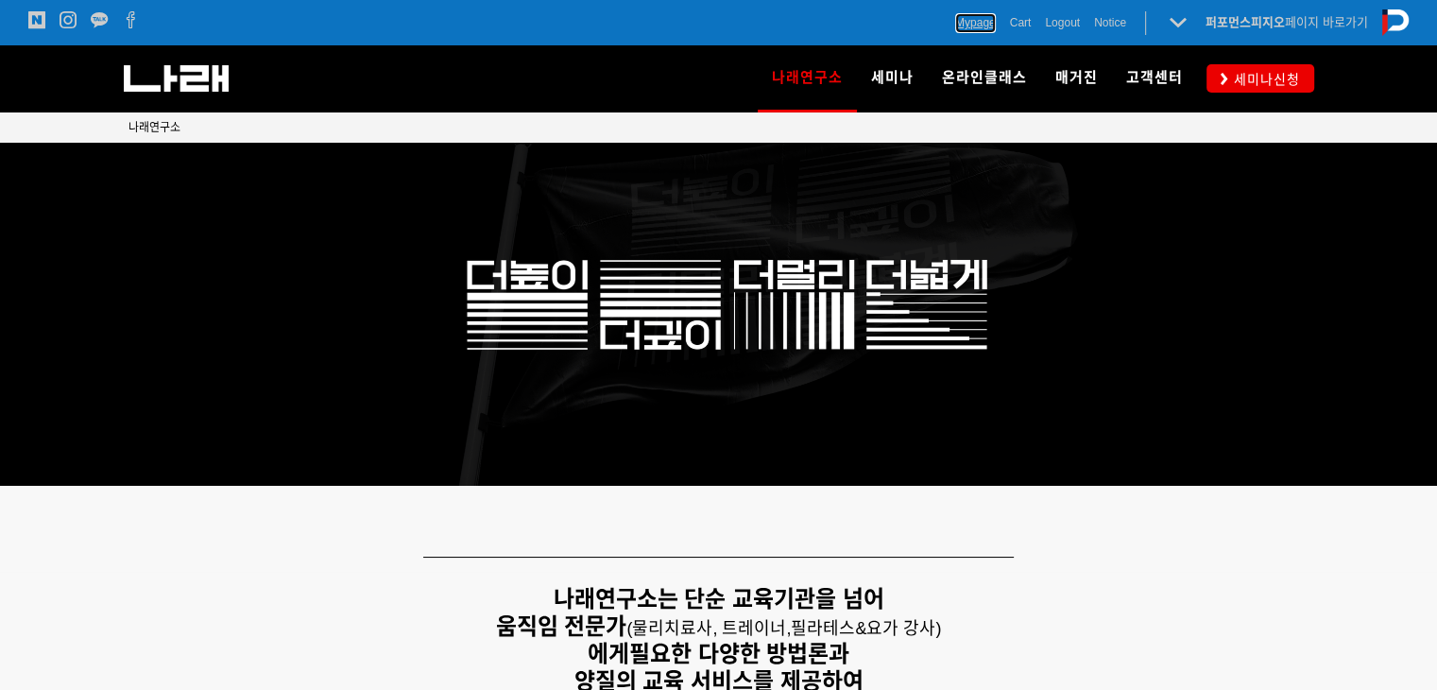
click at [975, 20] on span "Mypage" at bounding box center [975, 22] width 41 height 19
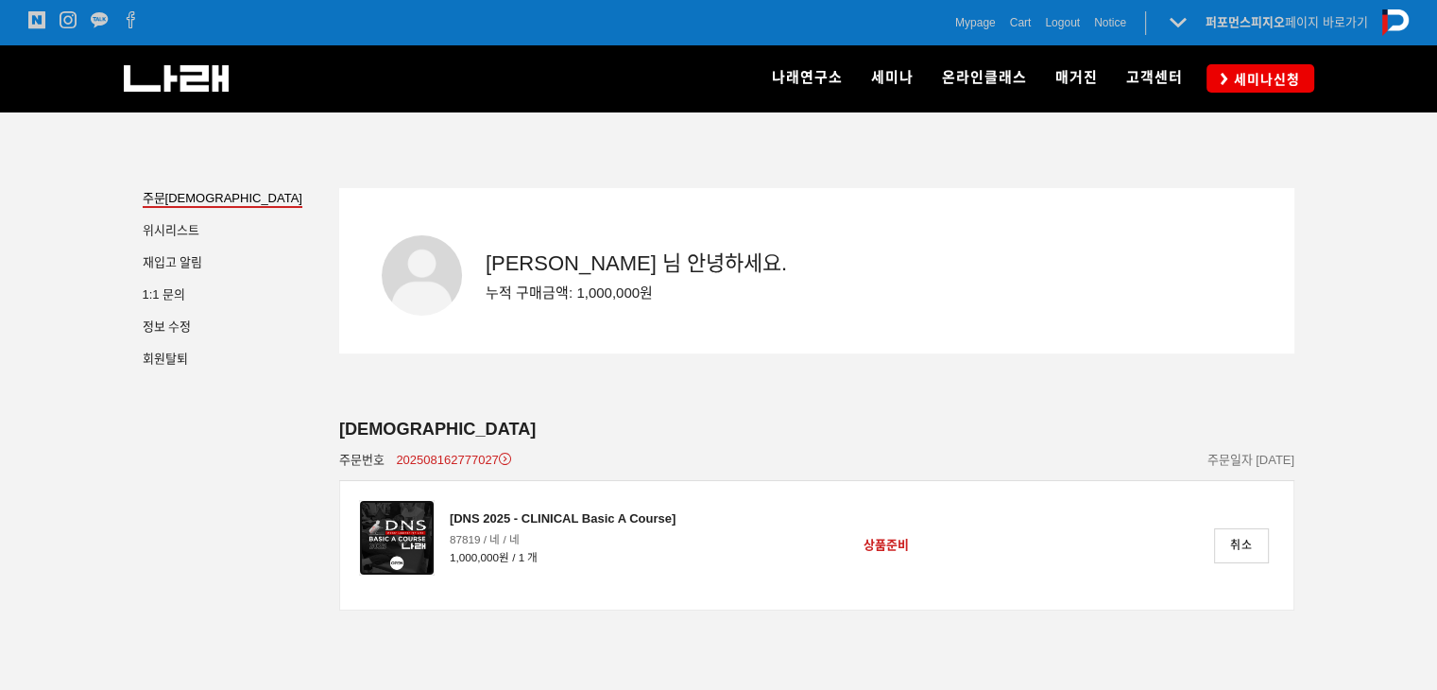
click at [413, 539] on img at bounding box center [397, 538] width 76 height 76
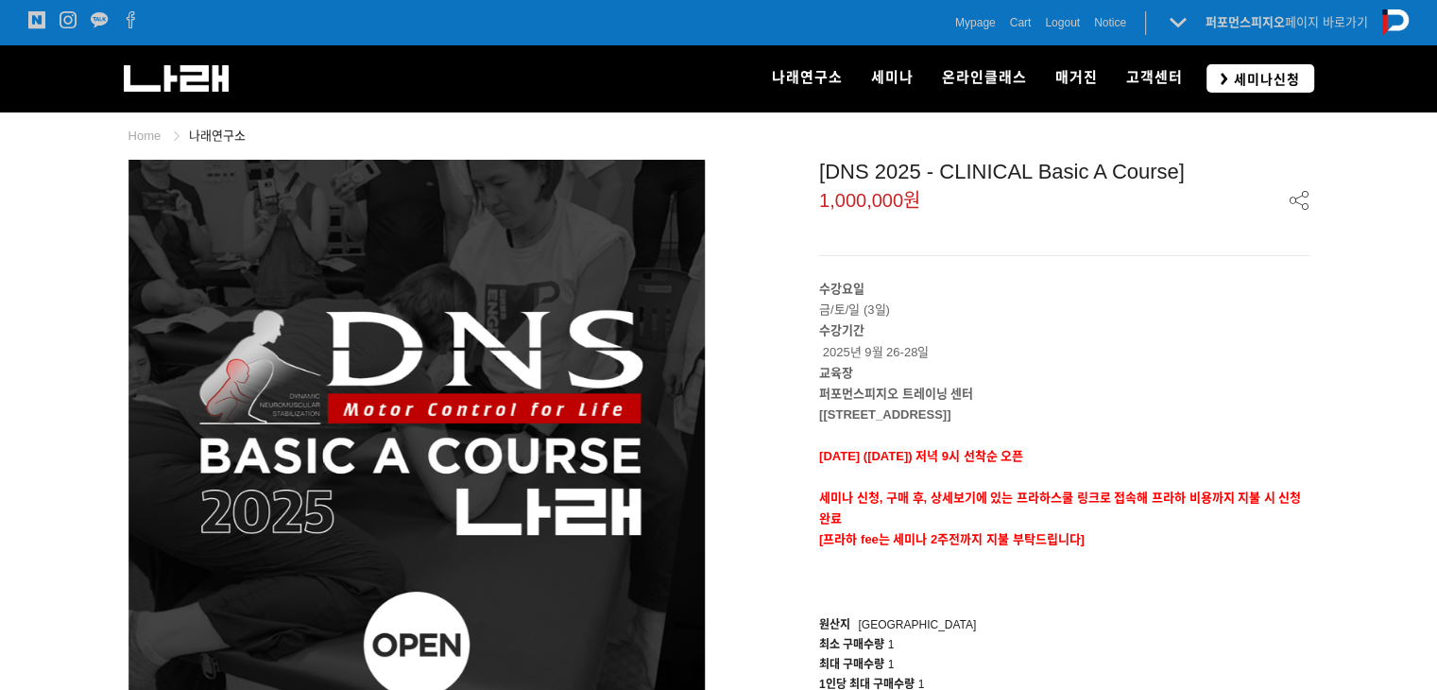
click at [1208, 77] on link "세미나신청" at bounding box center [1261, 77] width 108 height 27
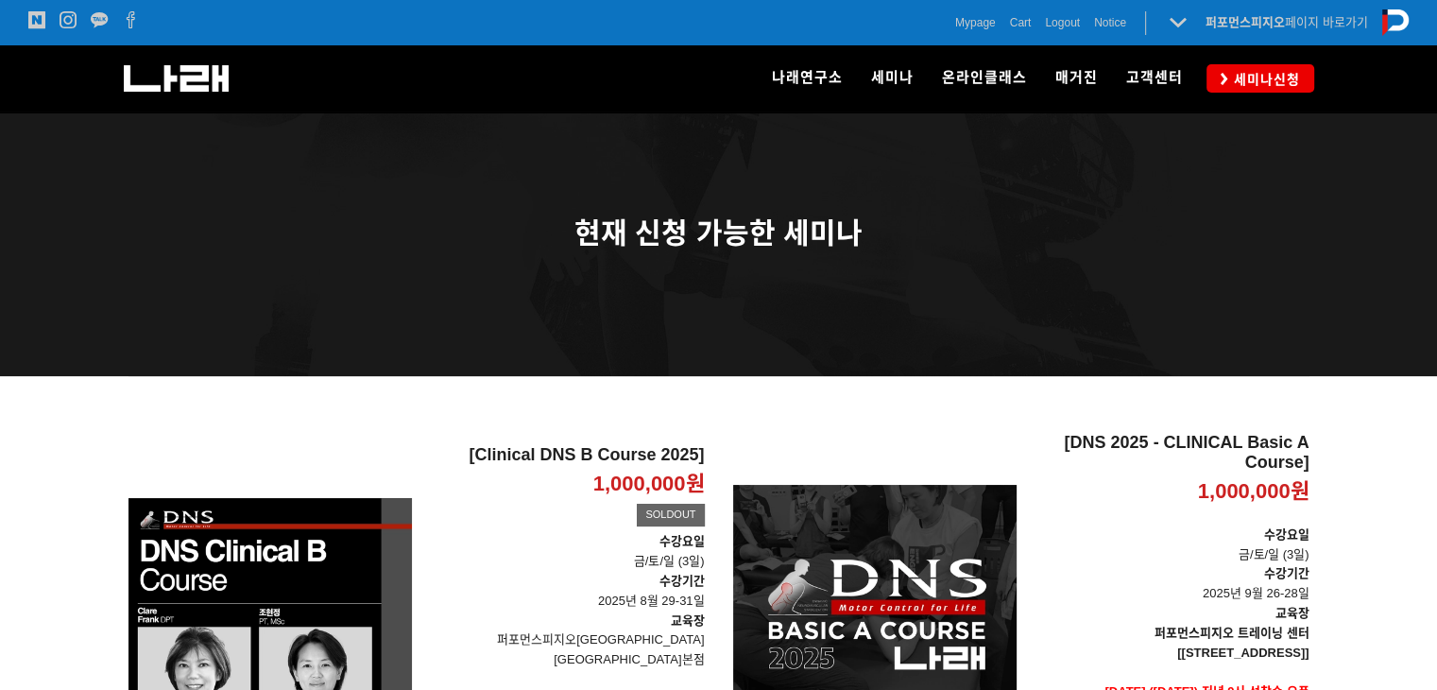
scroll to position [329, 0]
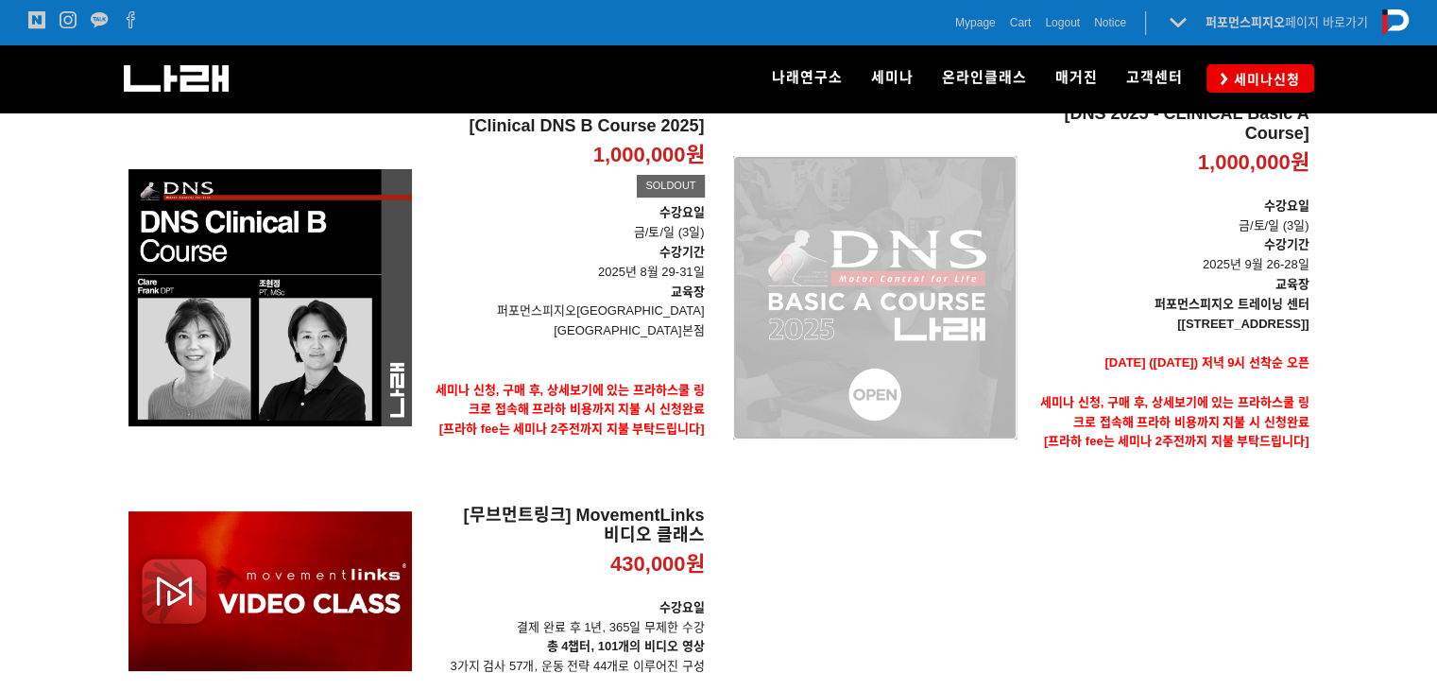
click at [960, 321] on div "[DNS 2025 - CLINICAL Basic A Course] 1,000,000원 TIME SALE" at bounding box center [875, 297] width 284 height 387
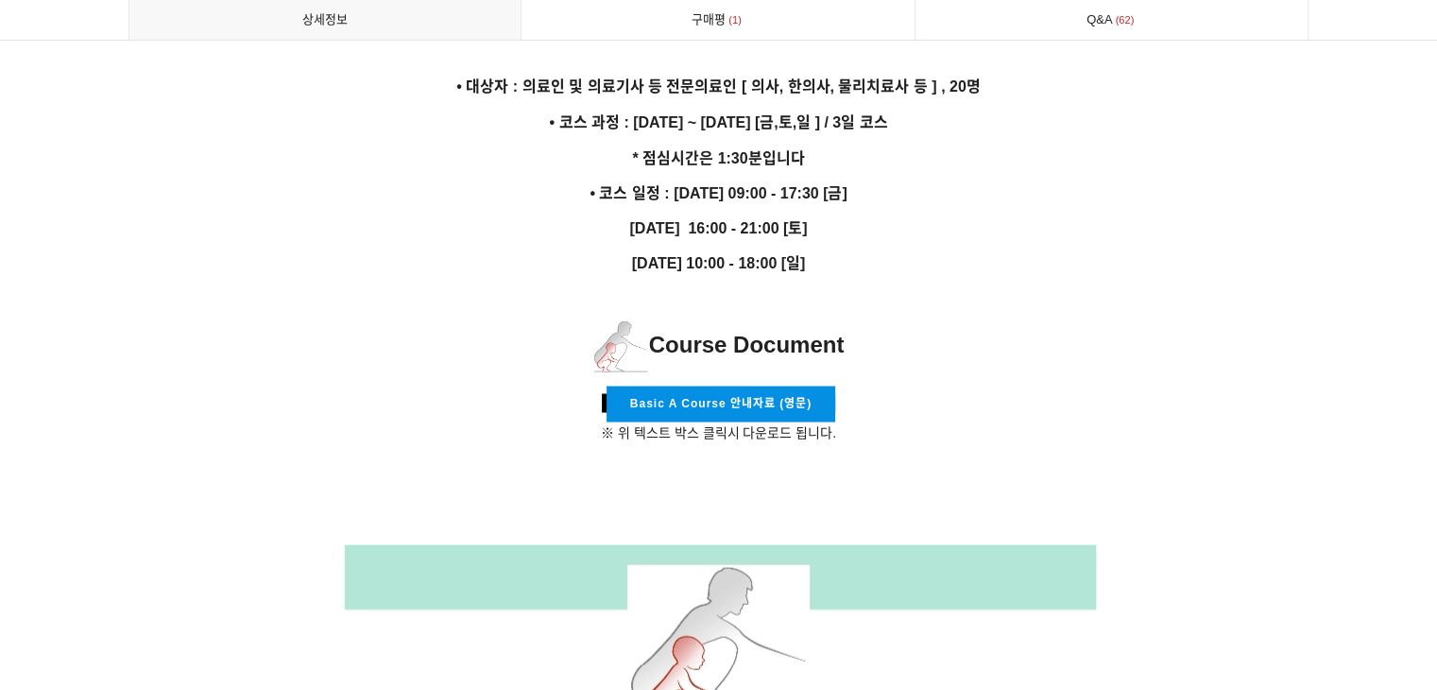
scroll to position [3402, 0]
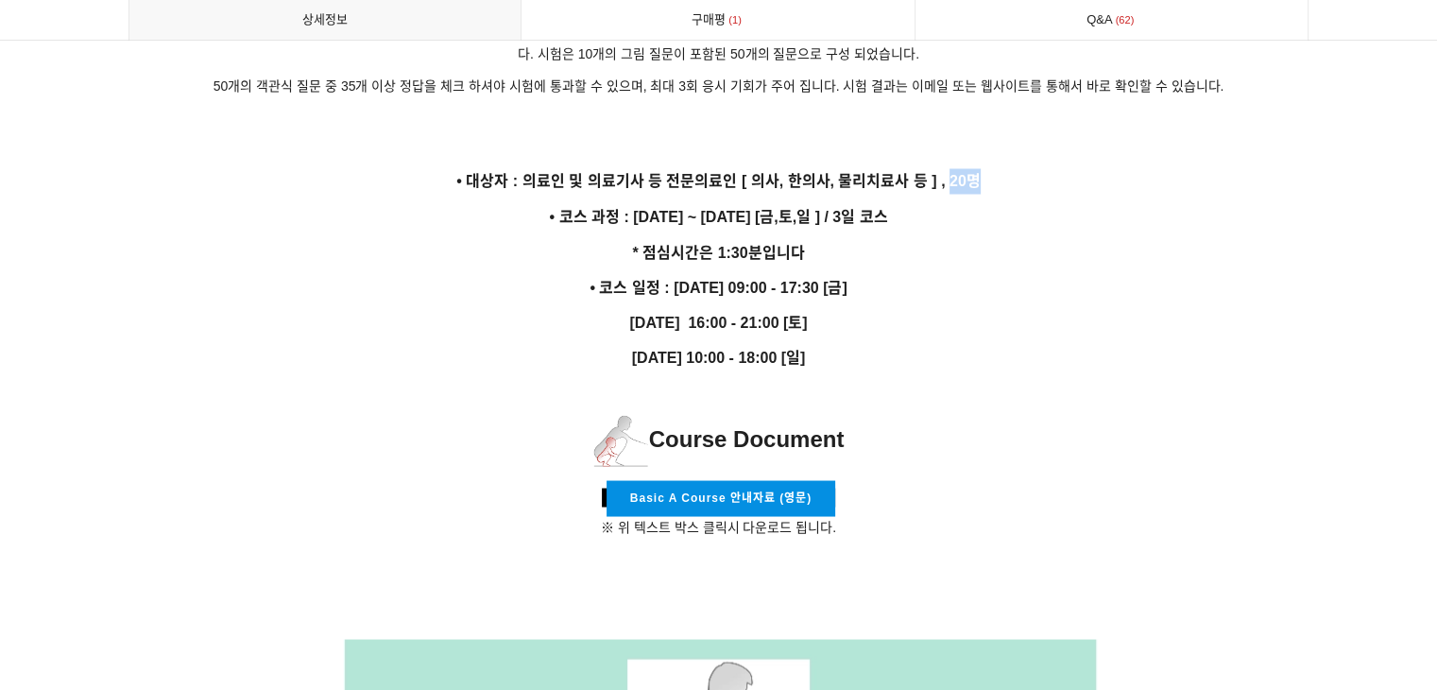
drag, startPoint x: 946, startPoint y: 160, endPoint x: 1004, endPoint y: 160, distance: 57.6
click at [1004, 168] on p "• 대상자 : 의료인 및 의료기사 등 전문의료인 [ 의사, 한의사, 물리치료사 등 ] , 20명" at bounding box center [719, 181] width 1181 height 26
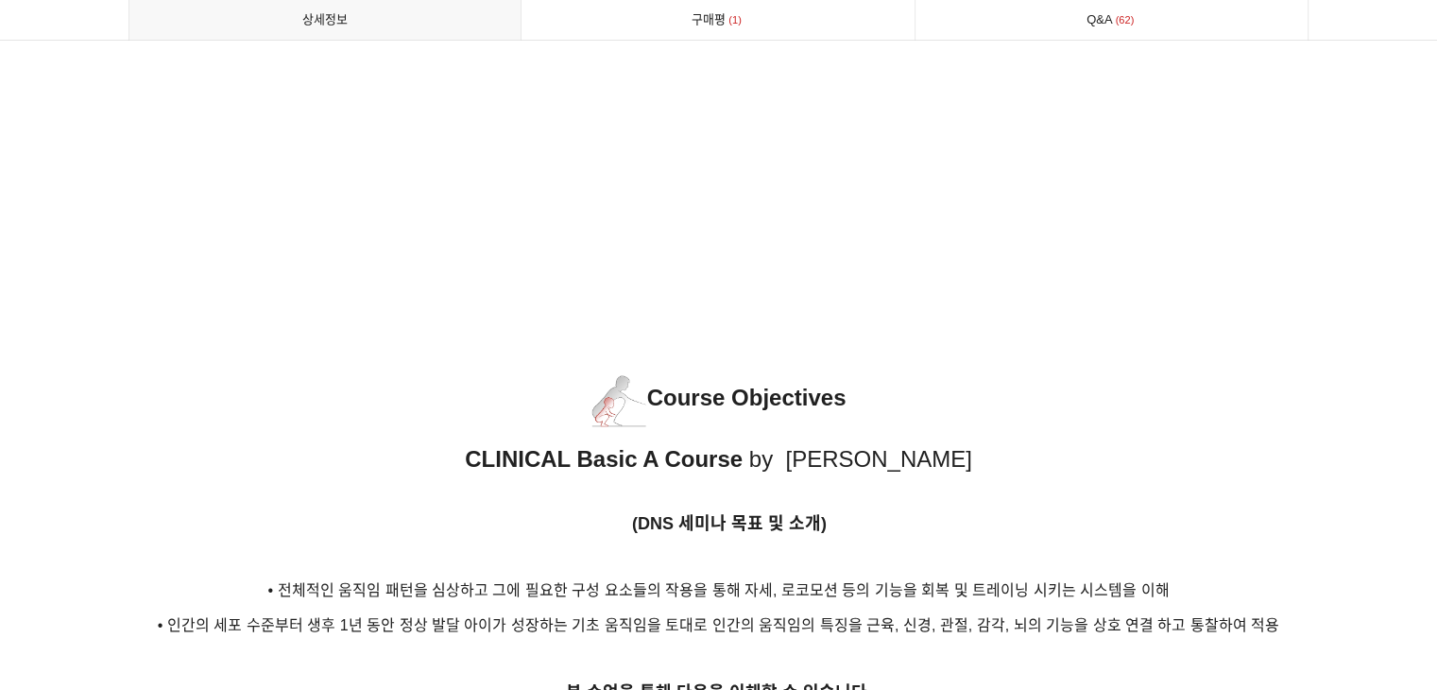
scroll to position [0, 0]
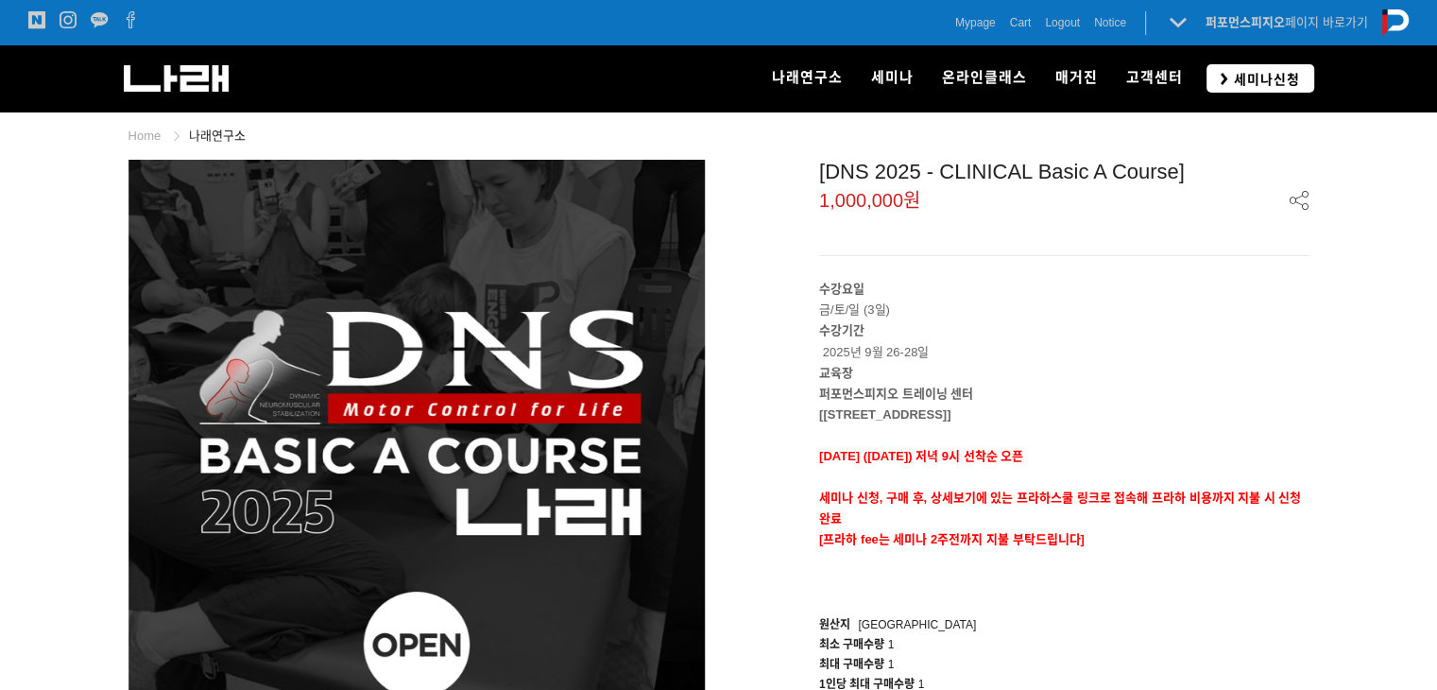
click at [1228, 76] on icon at bounding box center [1225, 79] width 8 height 12
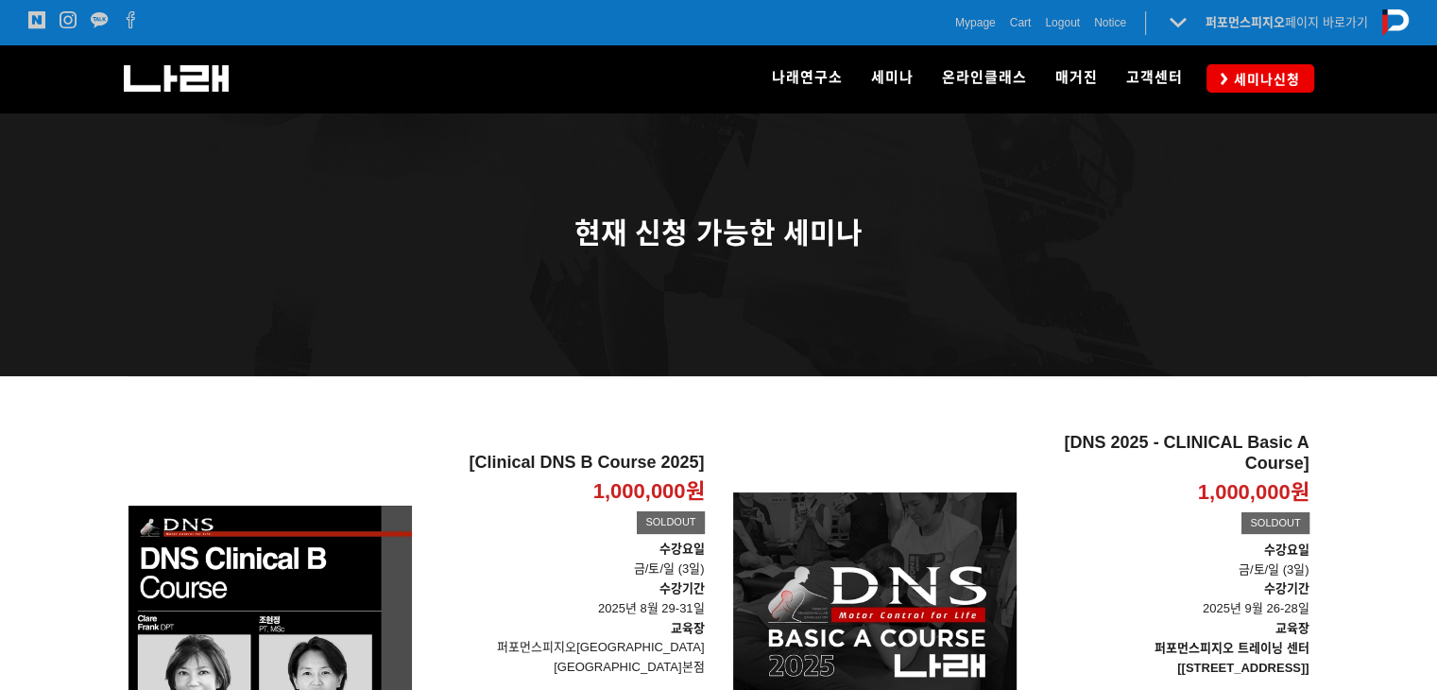
scroll to position [518, 0]
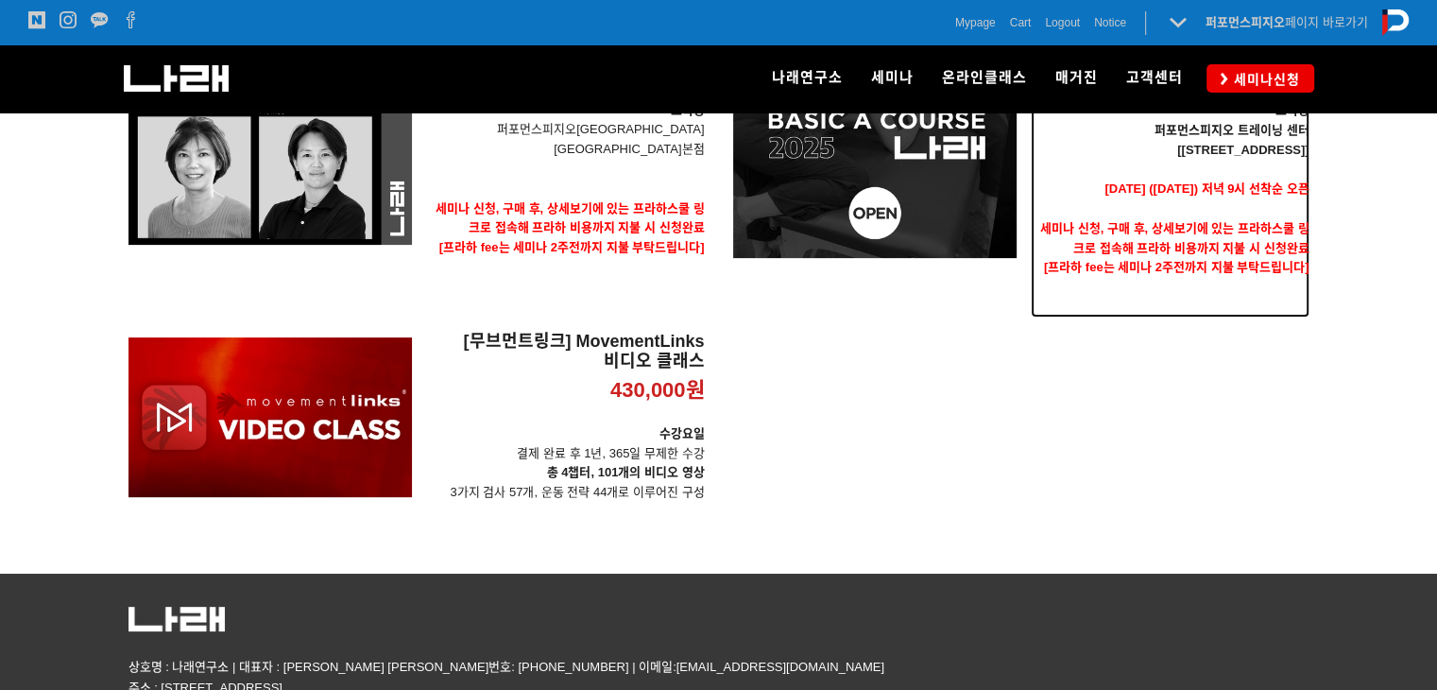
click at [1082, 236] on p "세미나 신청, 구매 후, 상세보기에 있는 프라하스쿨 링크로 접속해 프라하 비용까지 지불 시 신청완료" at bounding box center [1170, 239] width 279 height 40
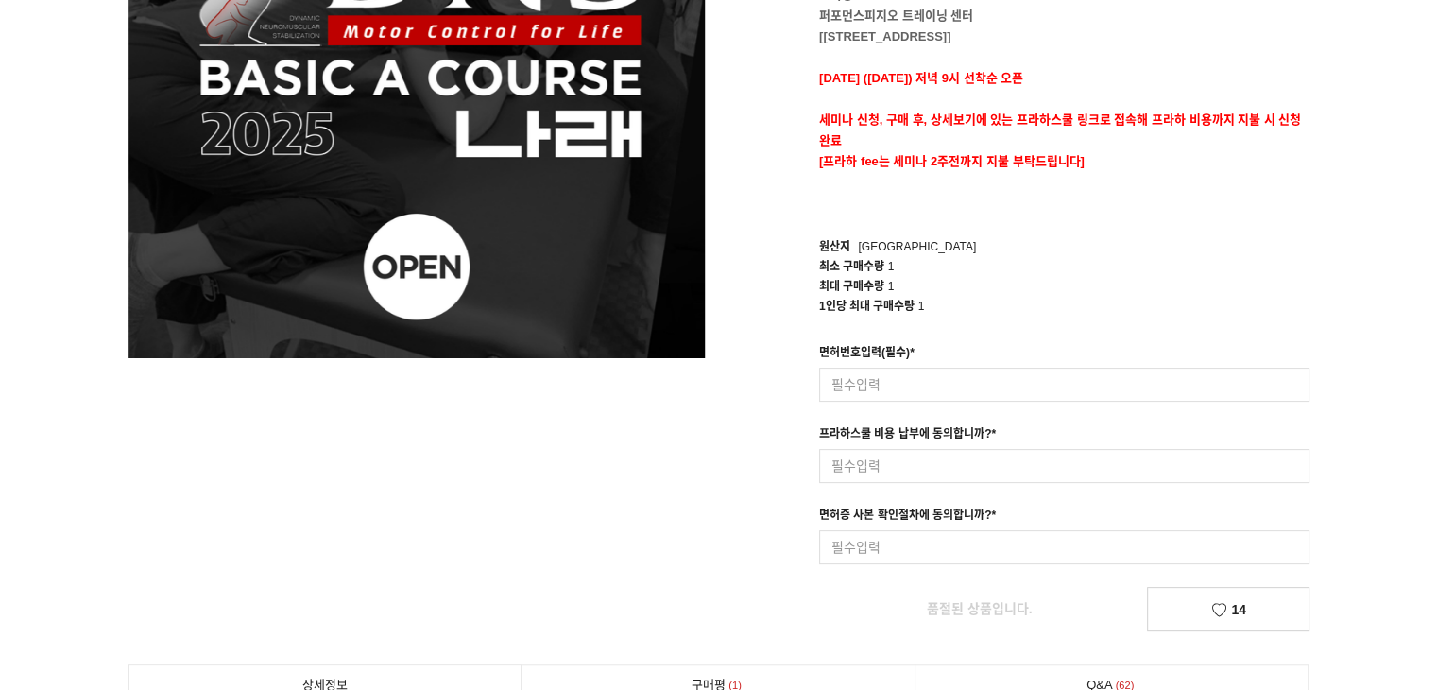
scroll to position [662, 0]
